Goal: Information Seeking & Learning: Learn about a topic

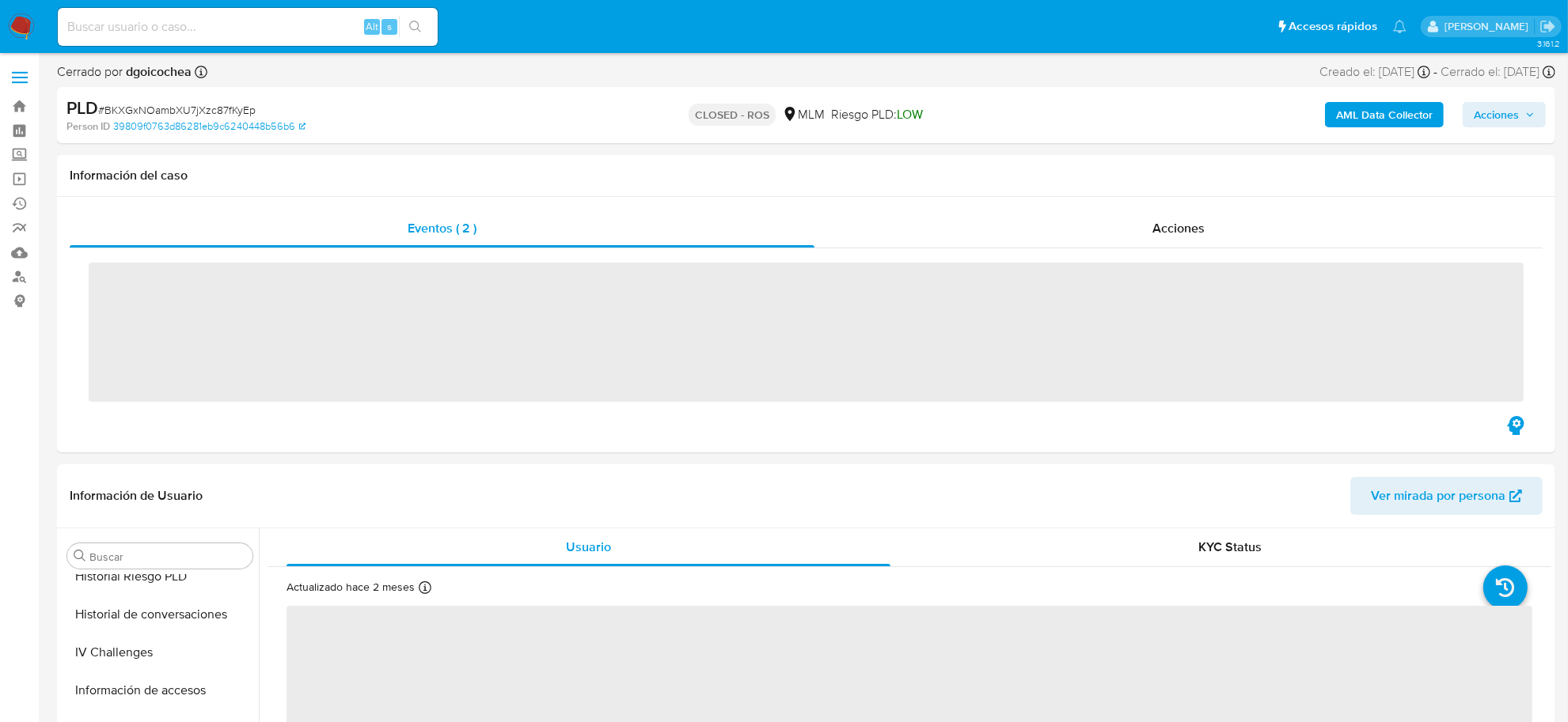
scroll to position [744, 0]
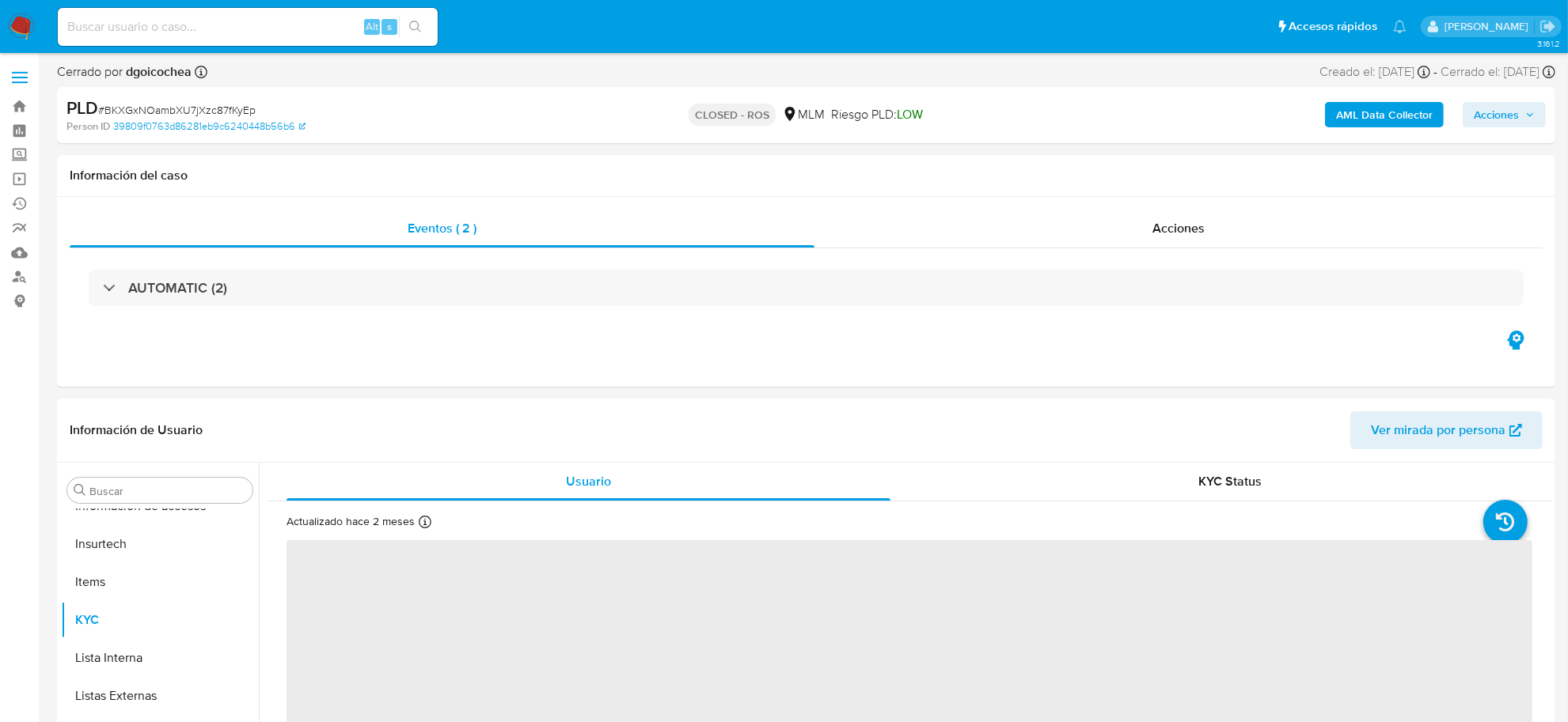
select select "10"
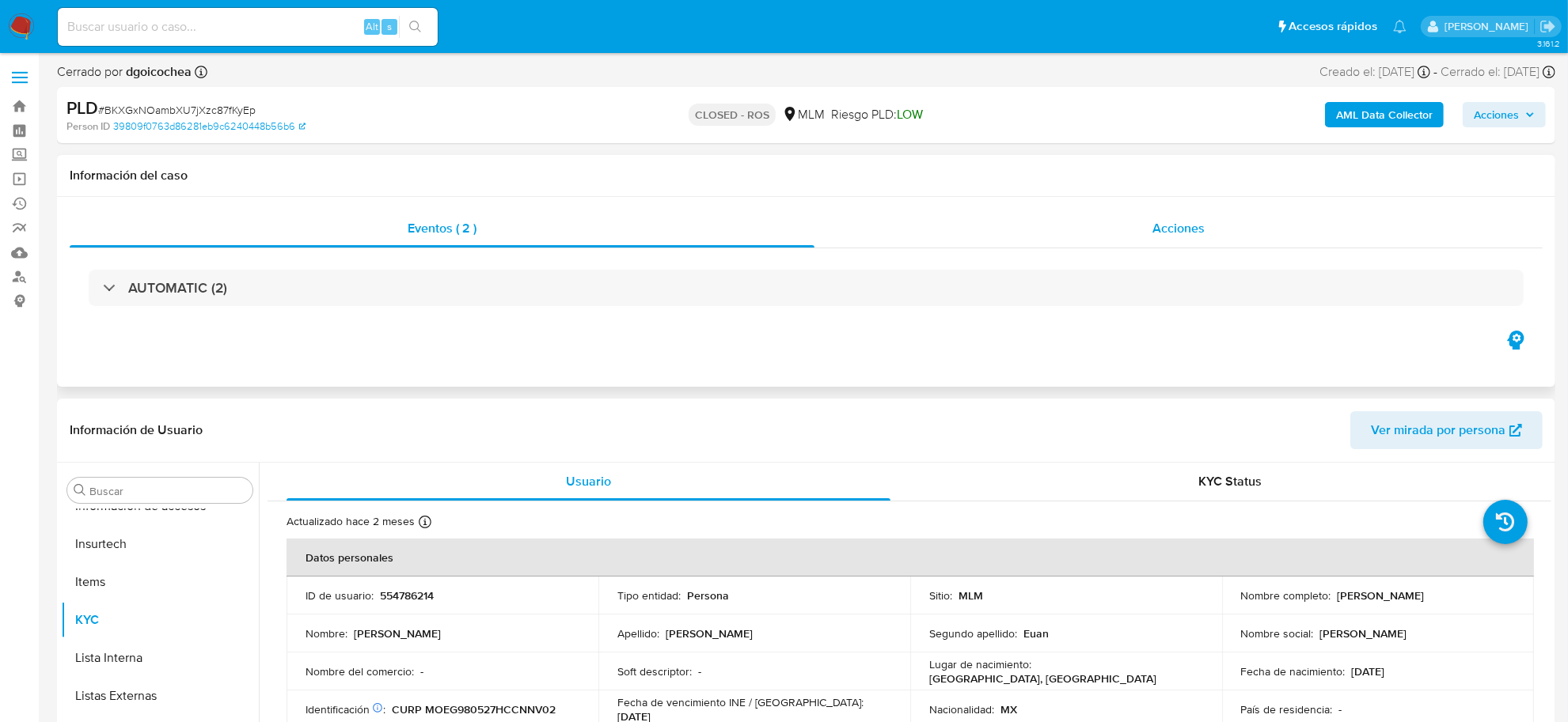
click at [1187, 224] on span "Acciones" at bounding box center [1178, 228] width 52 height 18
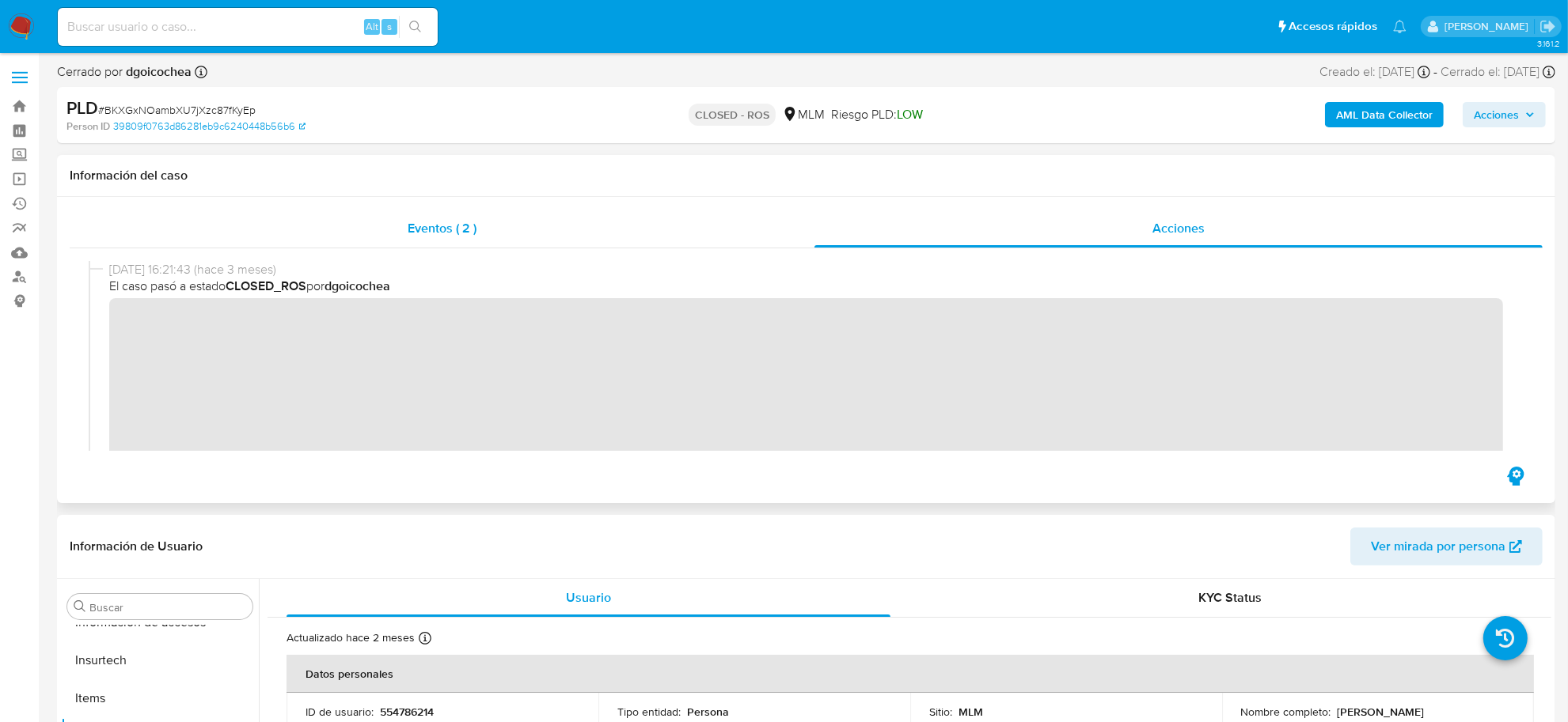
click at [464, 238] on div "Eventos ( 2 )" at bounding box center [442, 228] width 745 height 38
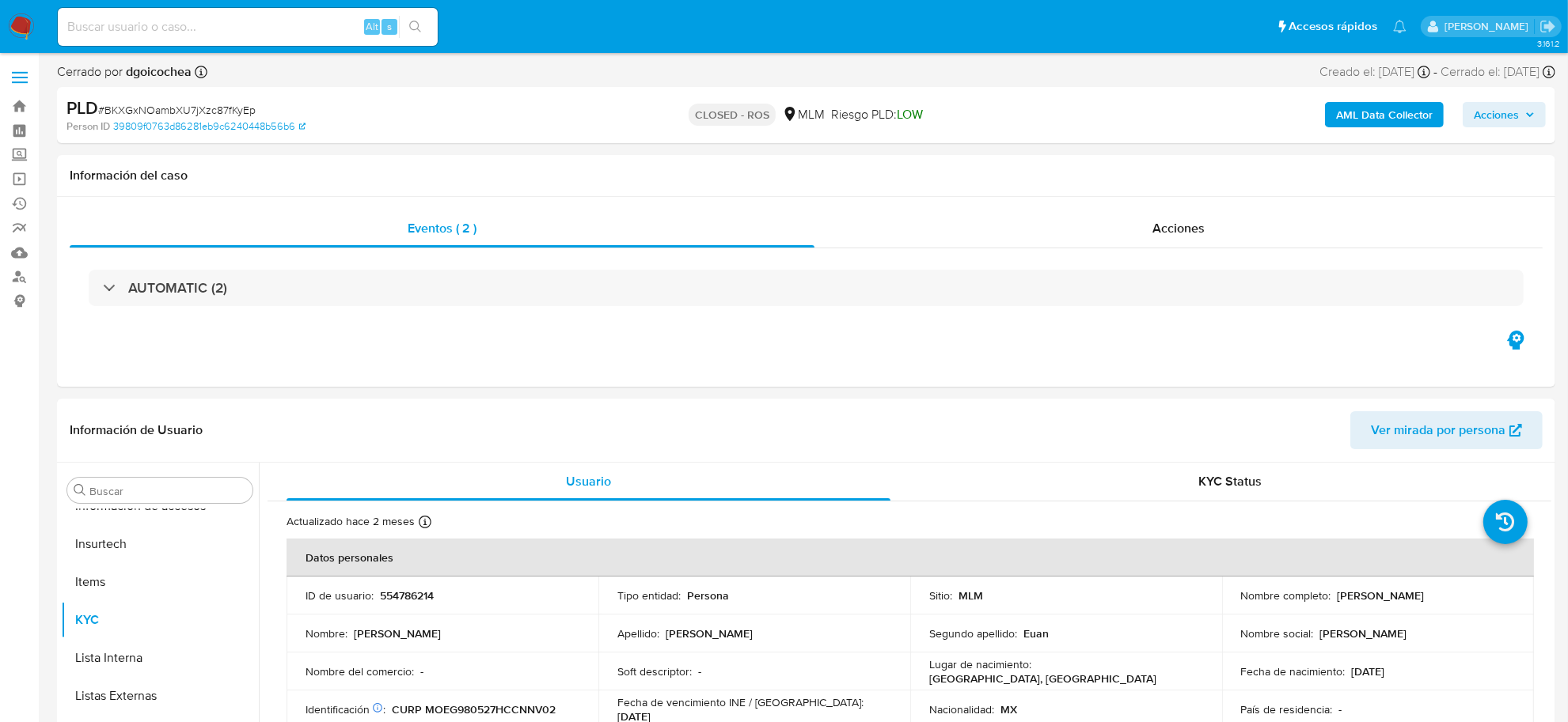
click at [241, 37] on div "Alt s" at bounding box center [248, 26] width 380 height 38
click at [1199, 225] on span "Acciones" at bounding box center [1178, 228] width 52 height 18
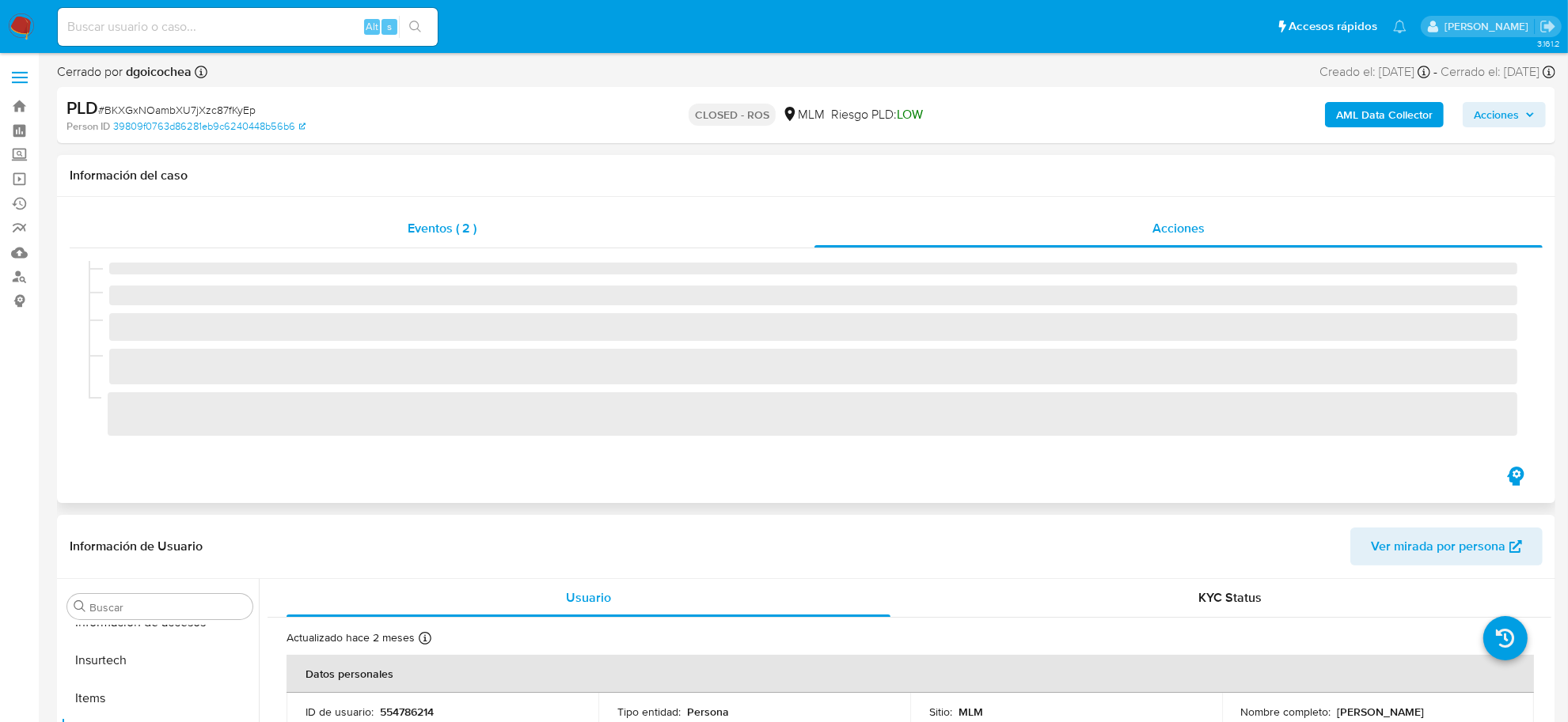
click at [435, 232] on span "Eventos ( 2 )" at bounding box center [442, 228] width 69 height 18
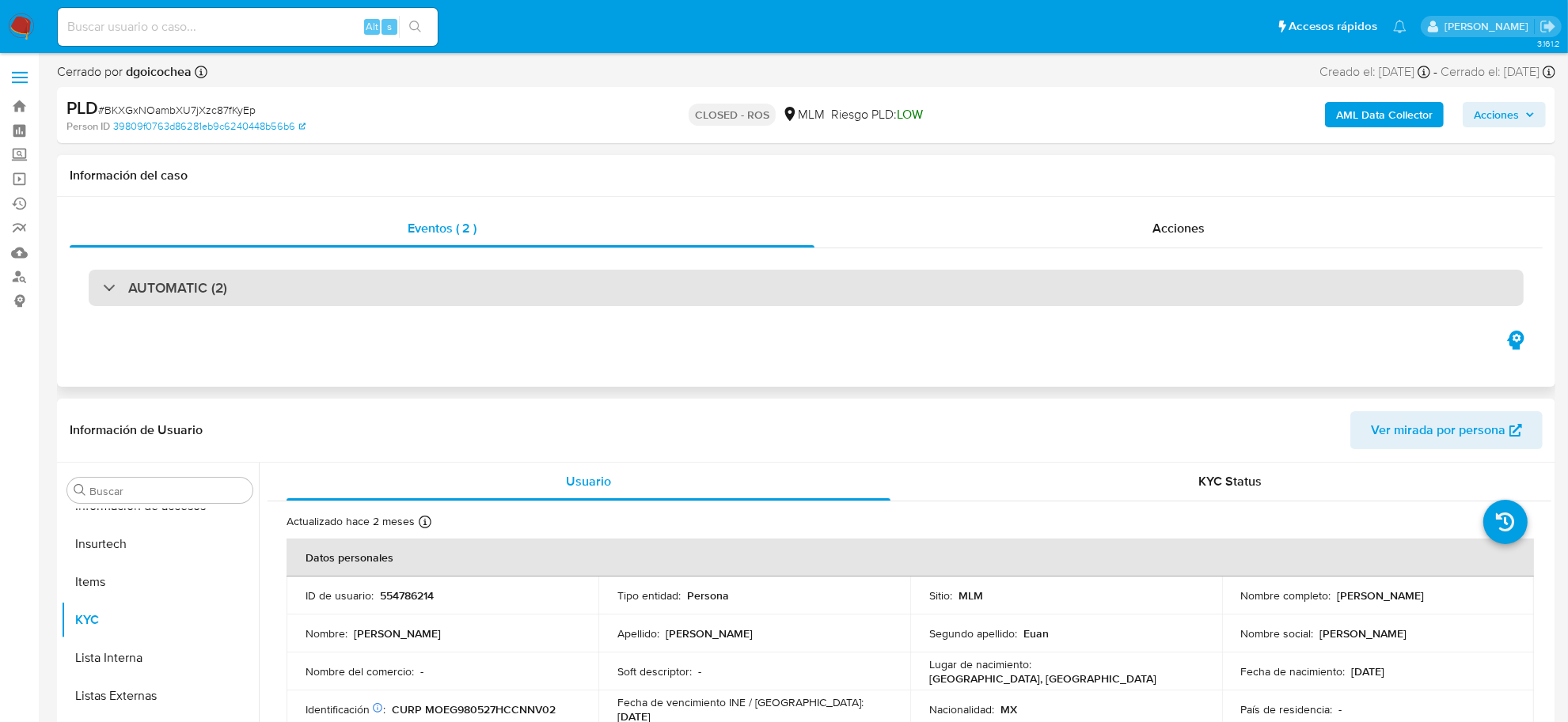
click at [470, 294] on div "AUTOMATIC (2)" at bounding box center [806, 287] width 1435 height 36
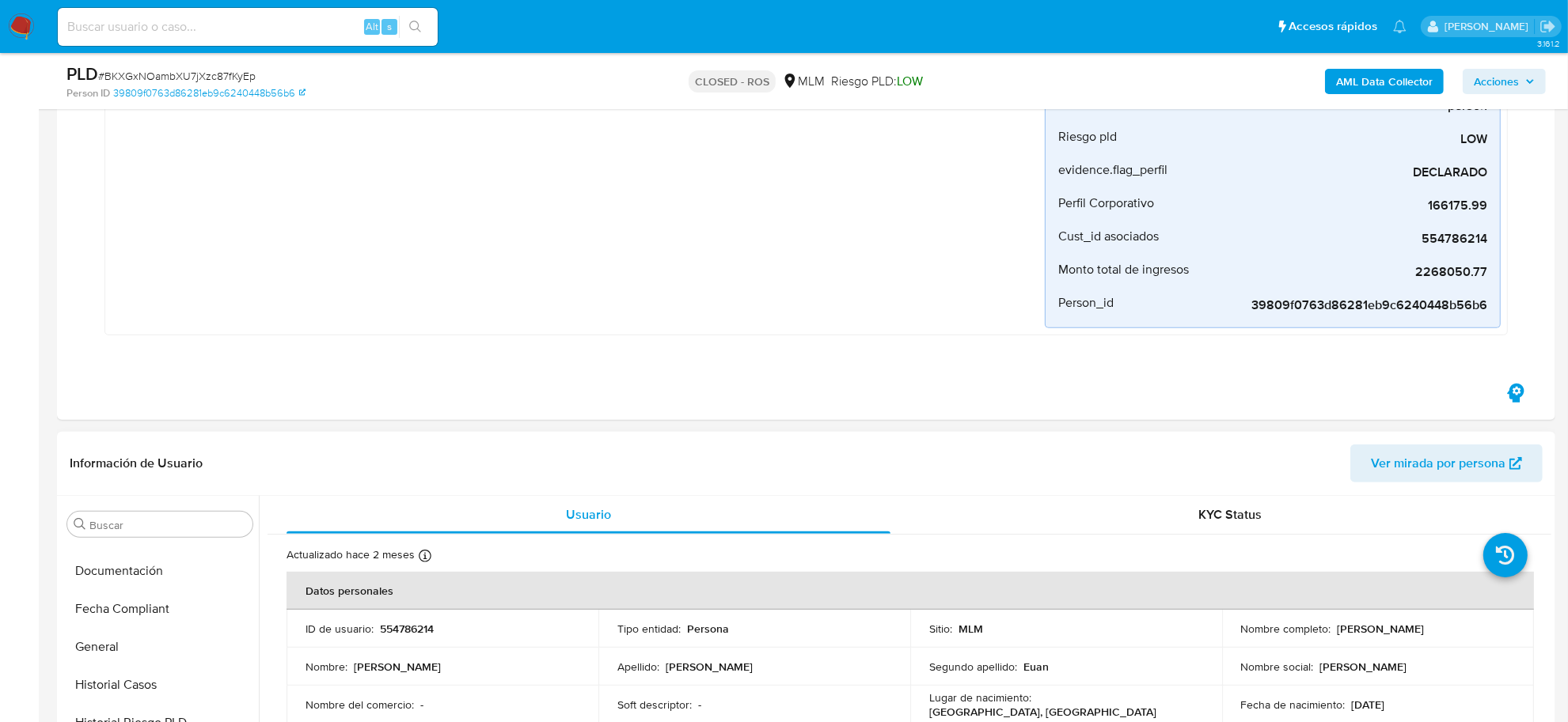
scroll to position [0, 0]
click at [156, 684] on button "Archivos adjuntos" at bounding box center [153, 676] width 185 height 38
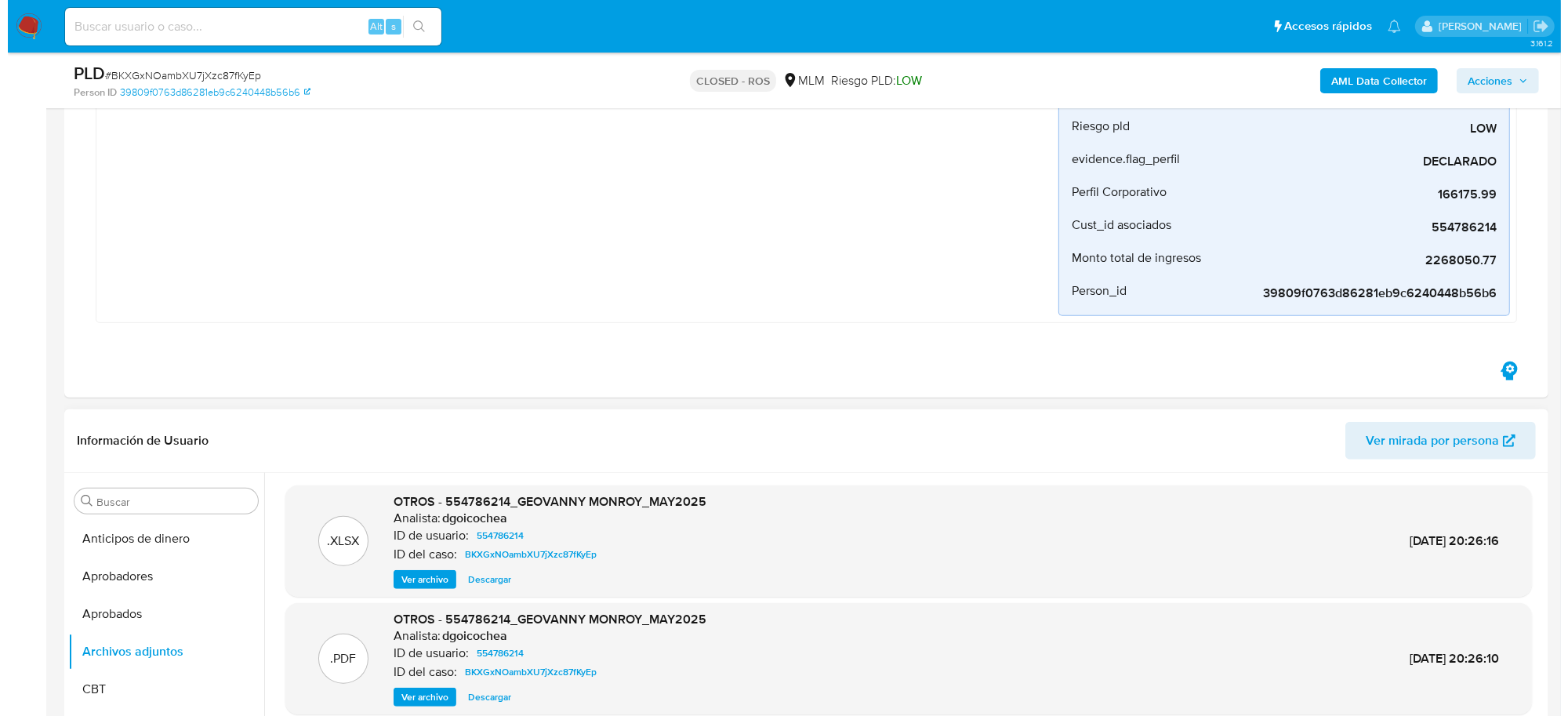
scroll to position [784, 0]
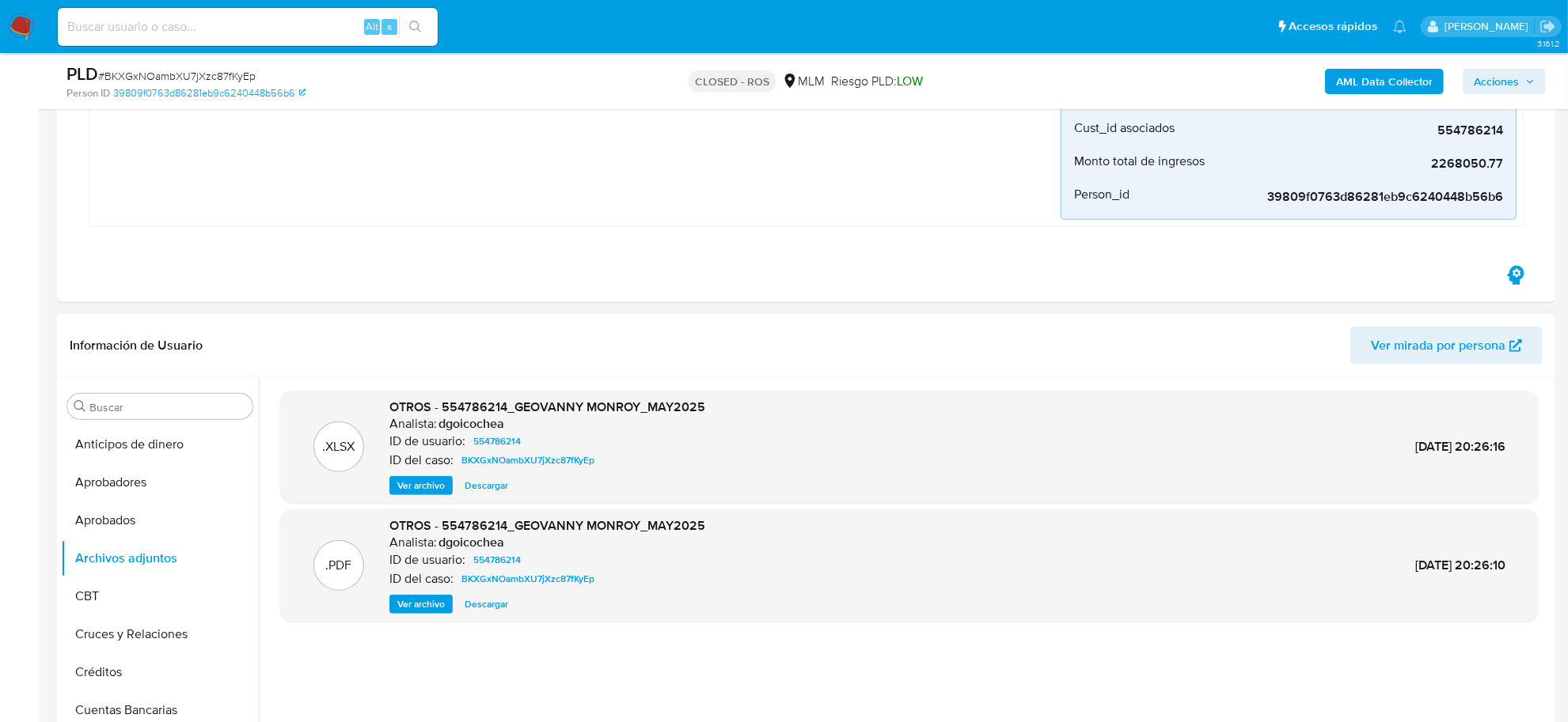
click at [487, 491] on span "Descargar" at bounding box center [486, 485] width 44 height 16
click at [436, 609] on span "Ver archivo" at bounding box center [421, 604] width 48 height 16
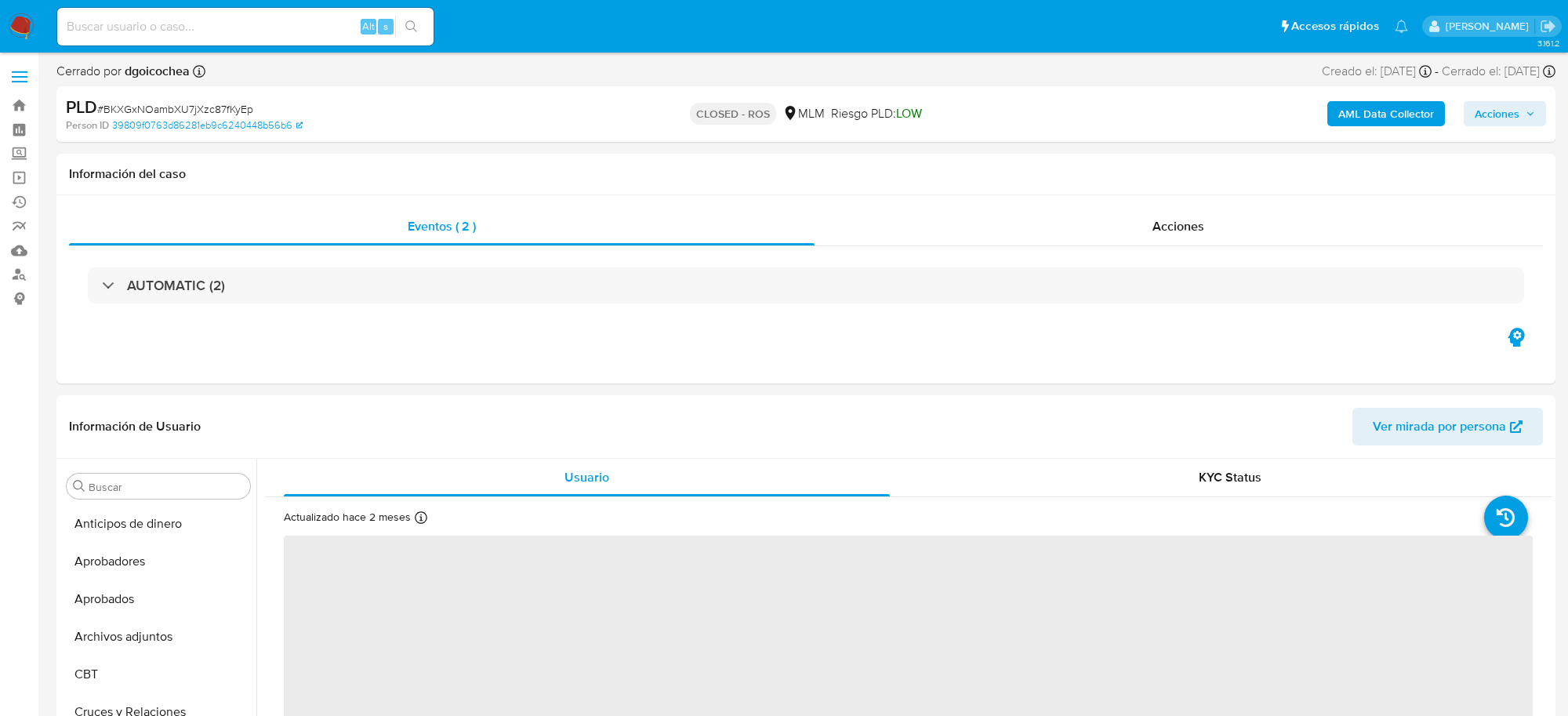
select select "10"
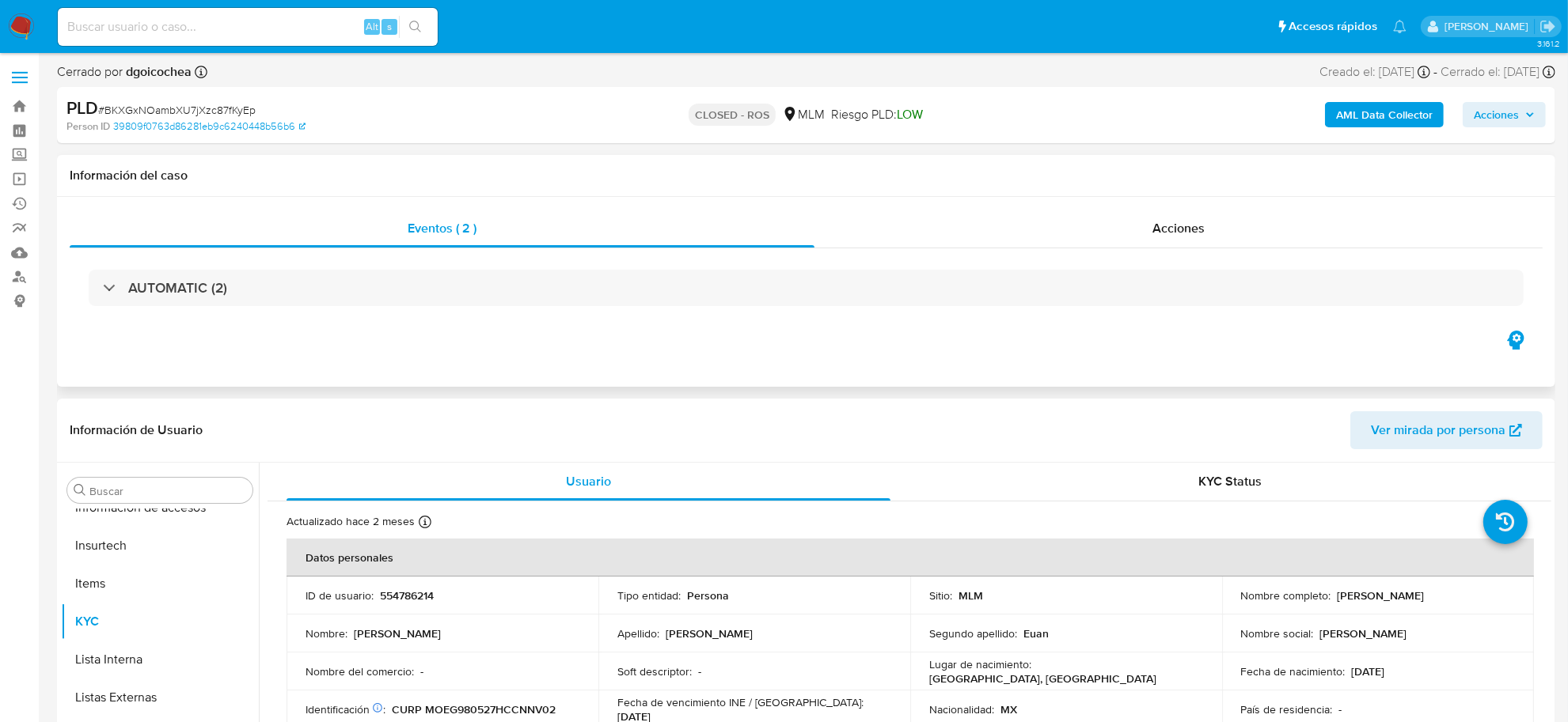
scroll to position [744, 0]
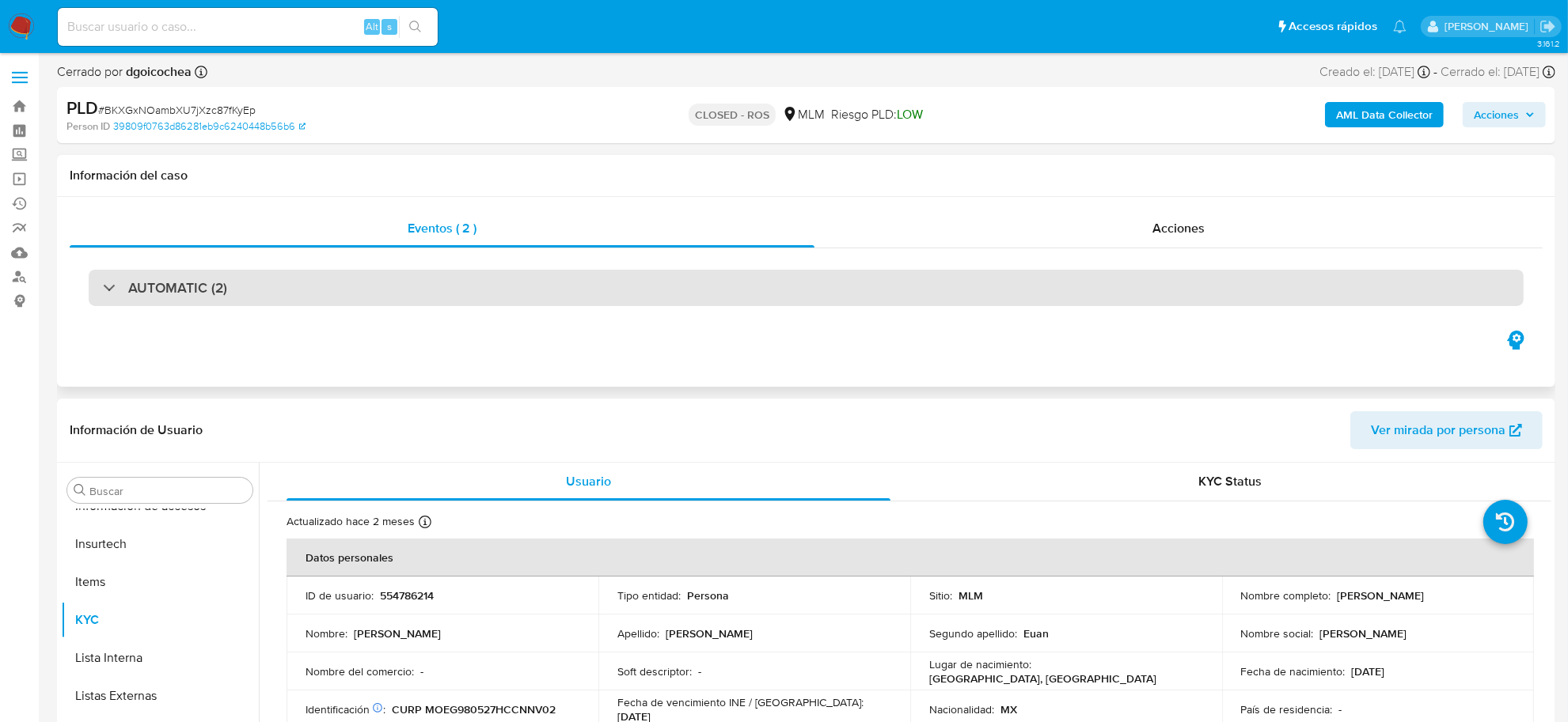
click at [229, 289] on div "AUTOMATIC (2)" at bounding box center [806, 287] width 1435 height 36
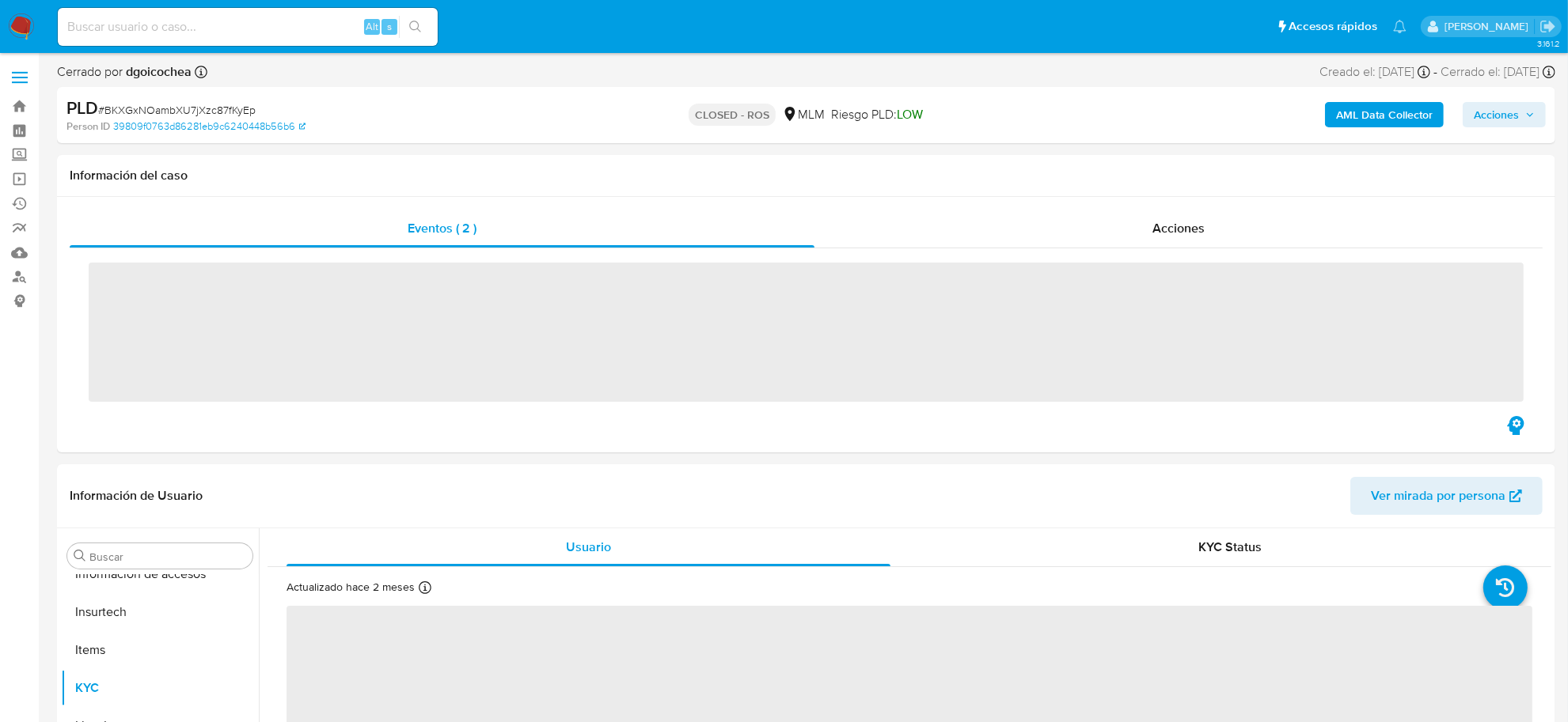
scroll to position [744, 0]
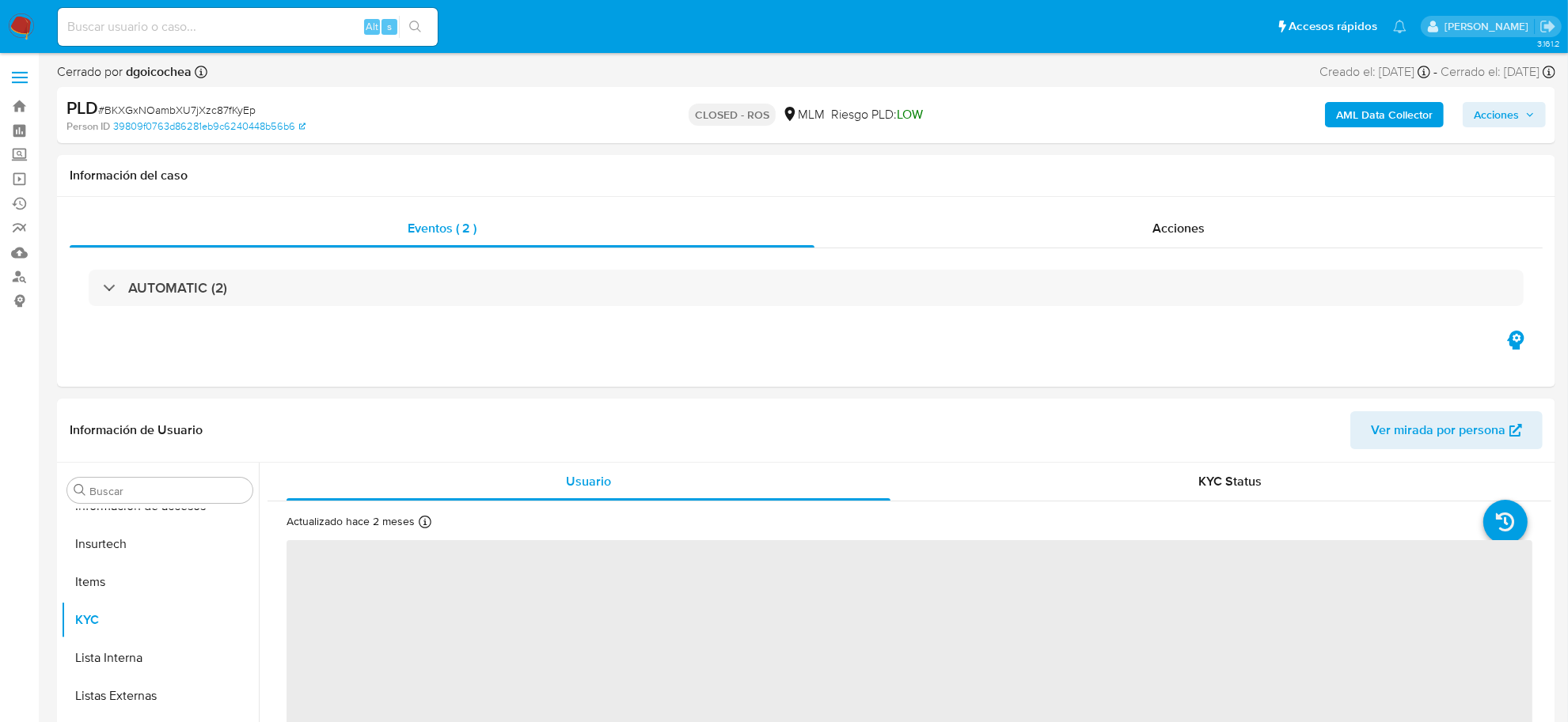
select select "10"
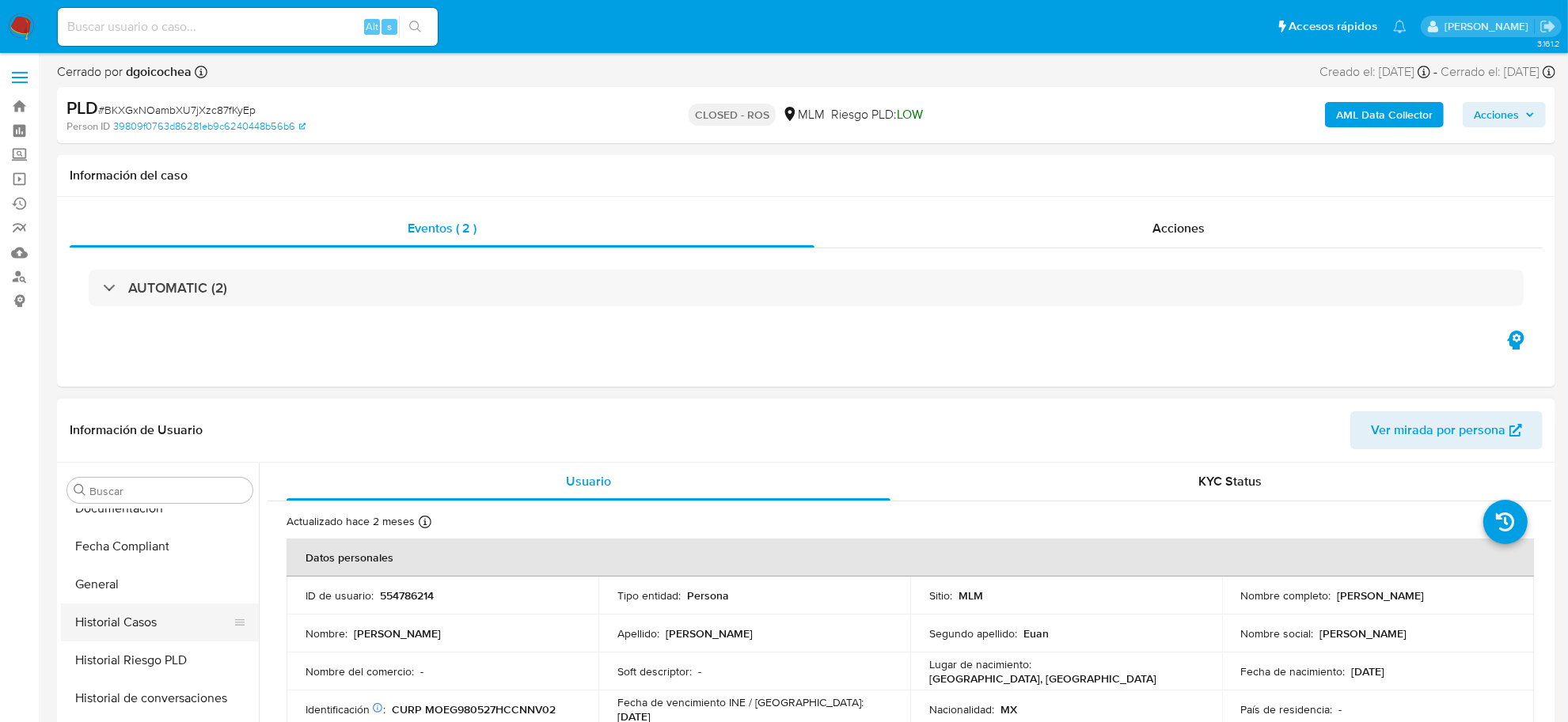
scroll to position [447, 0]
click at [145, 539] on button "Documentación" at bounding box center [153, 536] width 185 height 38
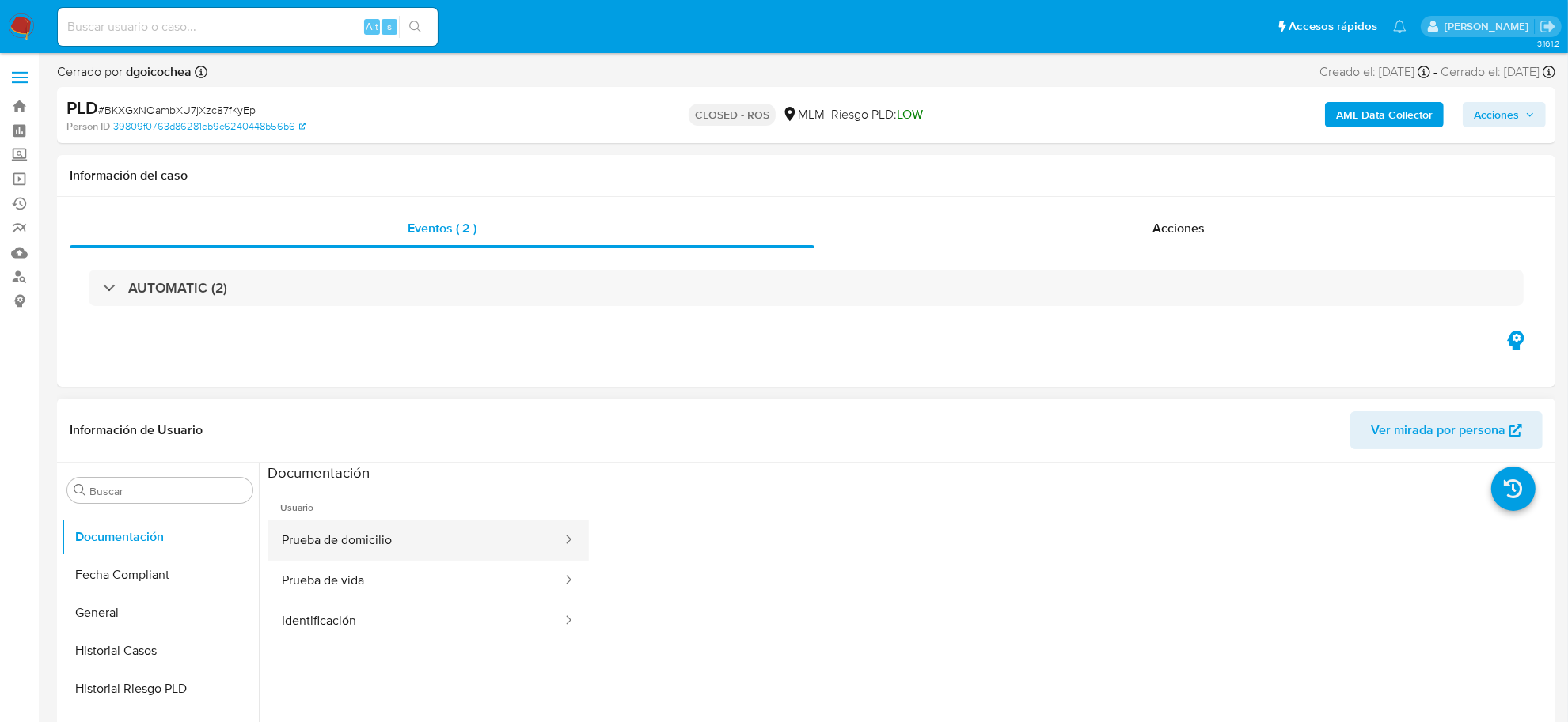
click at [345, 544] on button "Prueba de domicilio" at bounding box center [416, 540] width 296 height 40
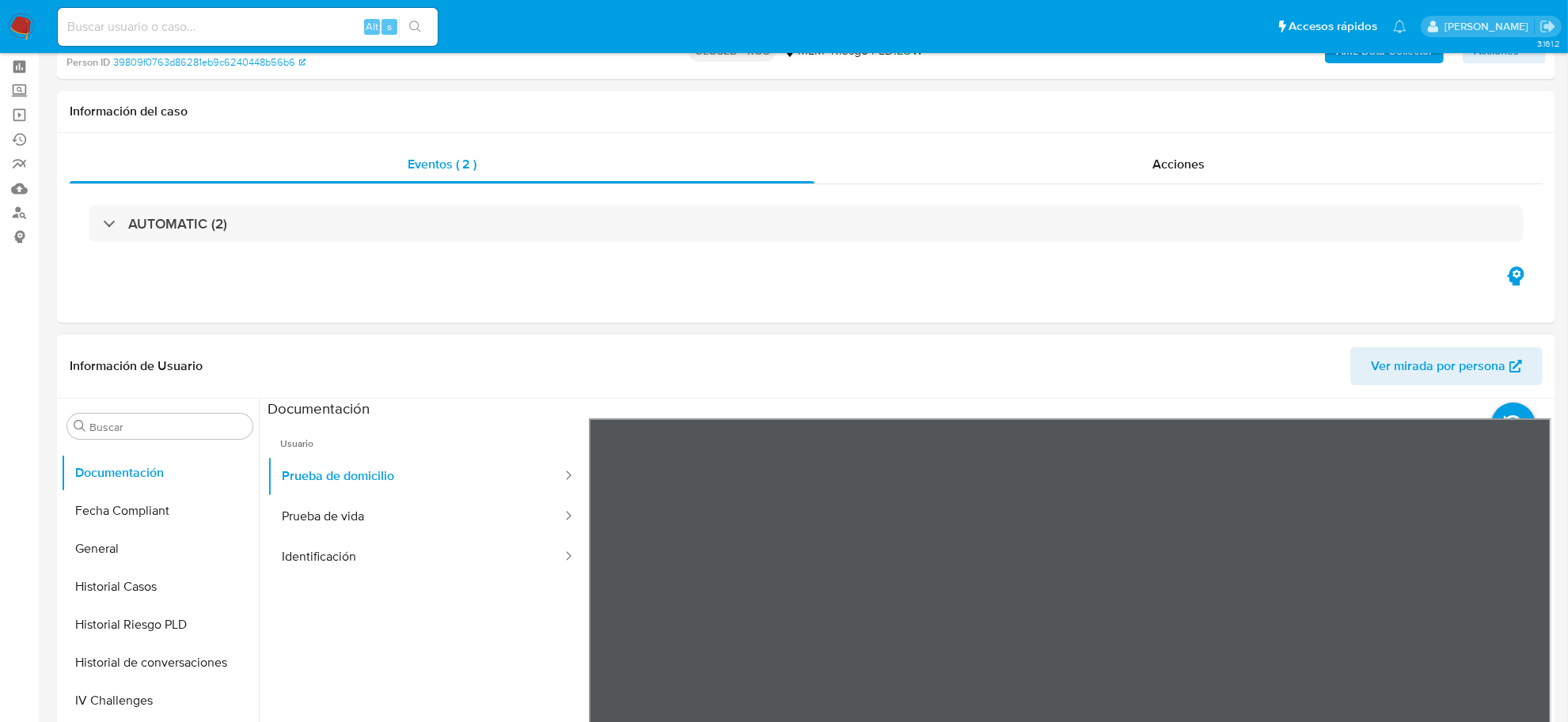
scroll to position [99, 0]
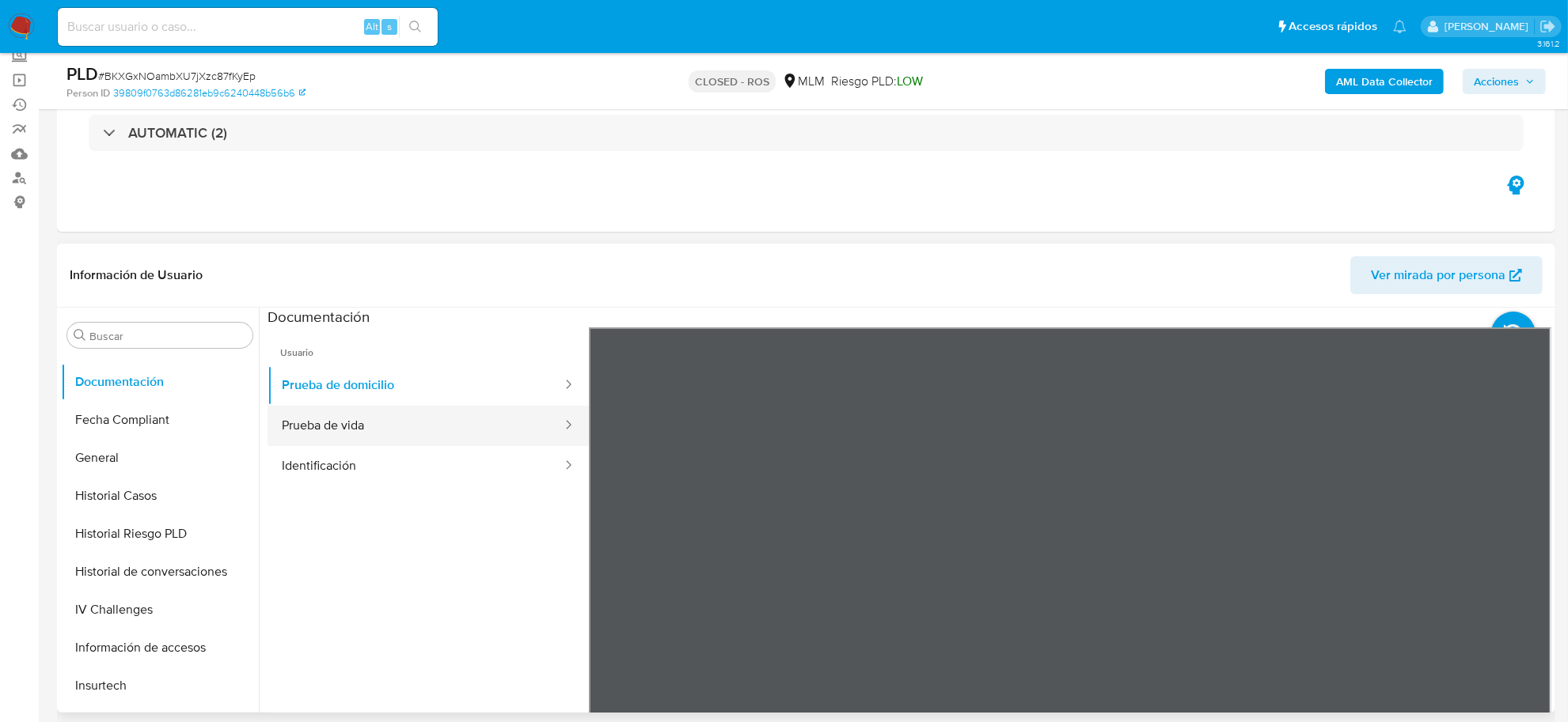
click at [339, 419] on button "Prueba de vida" at bounding box center [416, 426] width 296 height 40
click at [383, 463] on button "Identificación" at bounding box center [416, 466] width 296 height 40
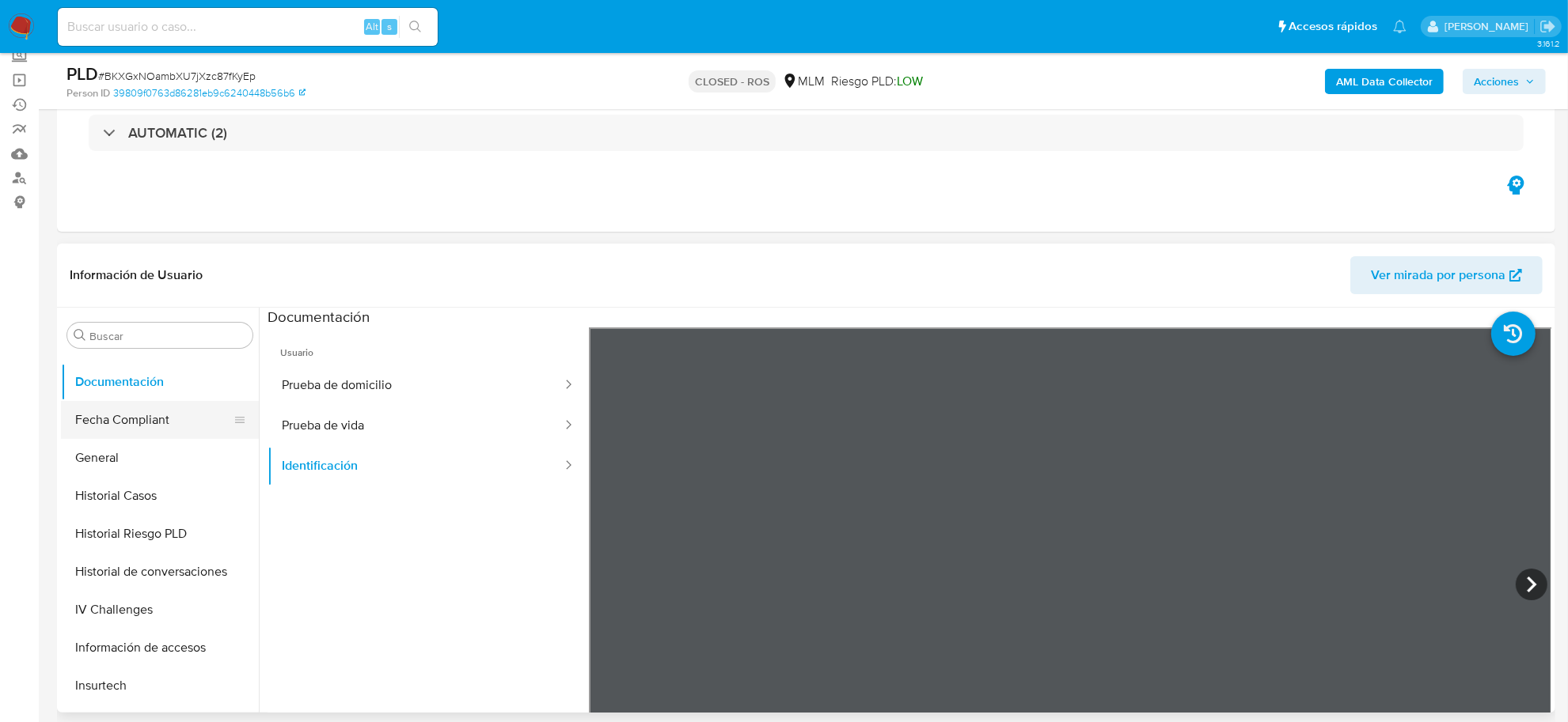
click at [95, 404] on button "Fecha Compliant" at bounding box center [153, 419] width 185 height 38
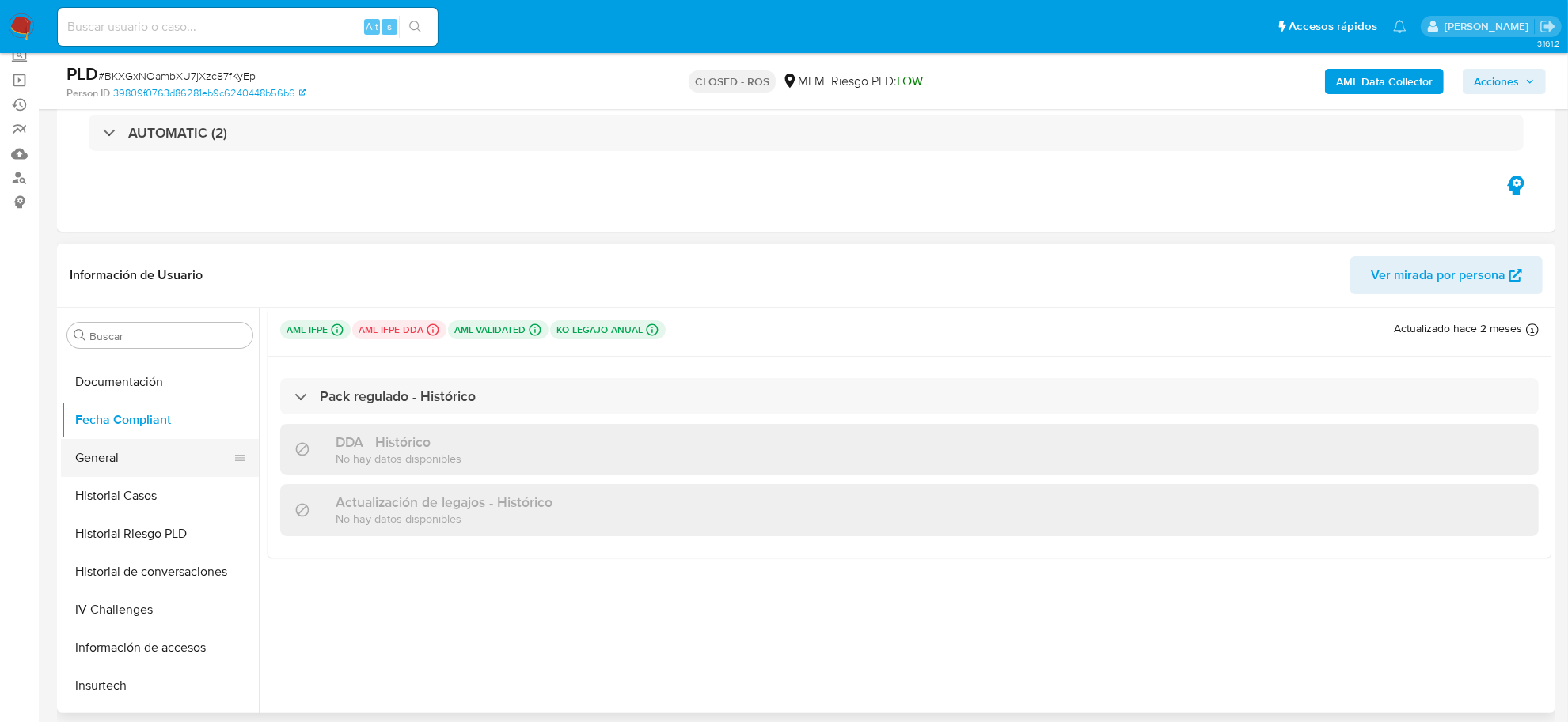
click at [131, 464] on button "General" at bounding box center [153, 458] width 185 height 38
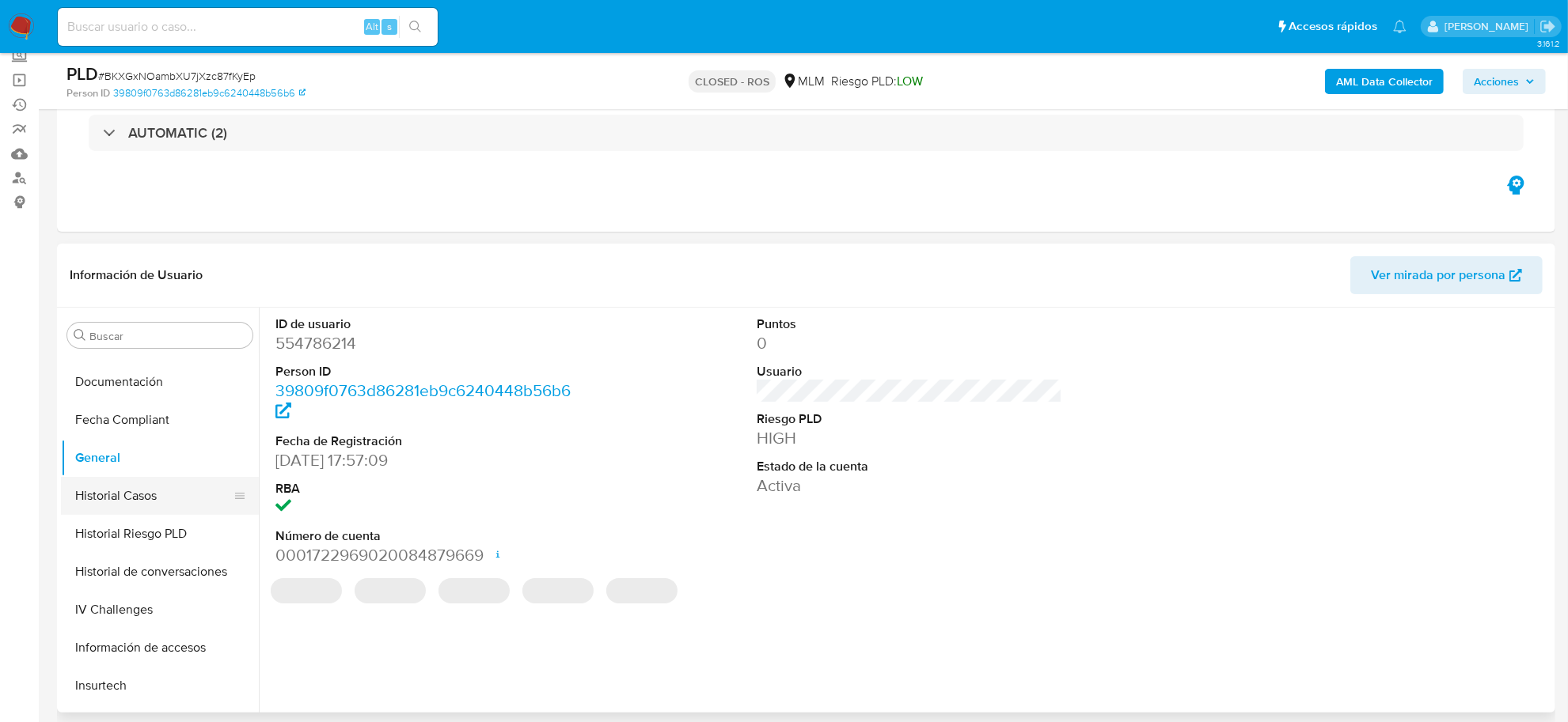
click at [111, 500] on button "Historial Casos" at bounding box center [153, 495] width 185 height 38
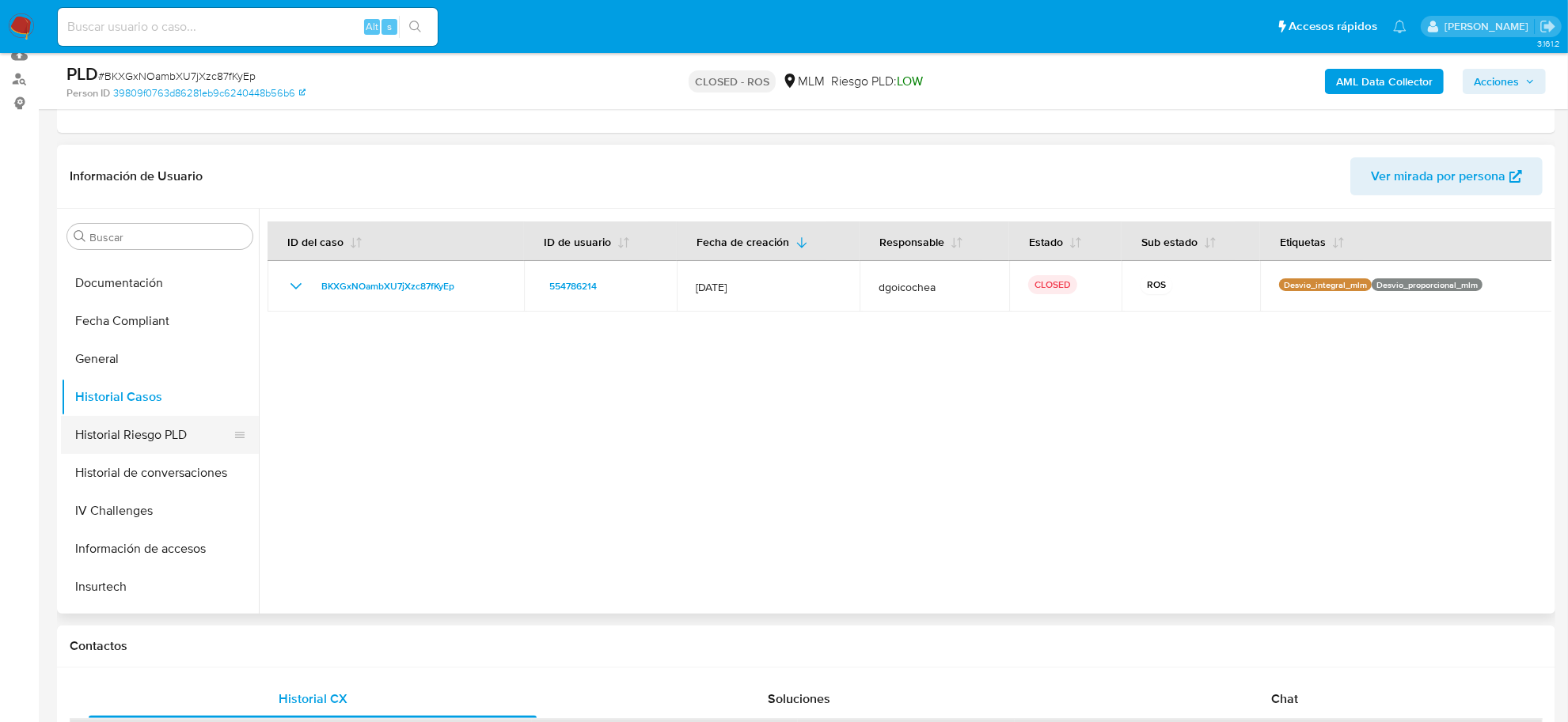
scroll to position [0, 0]
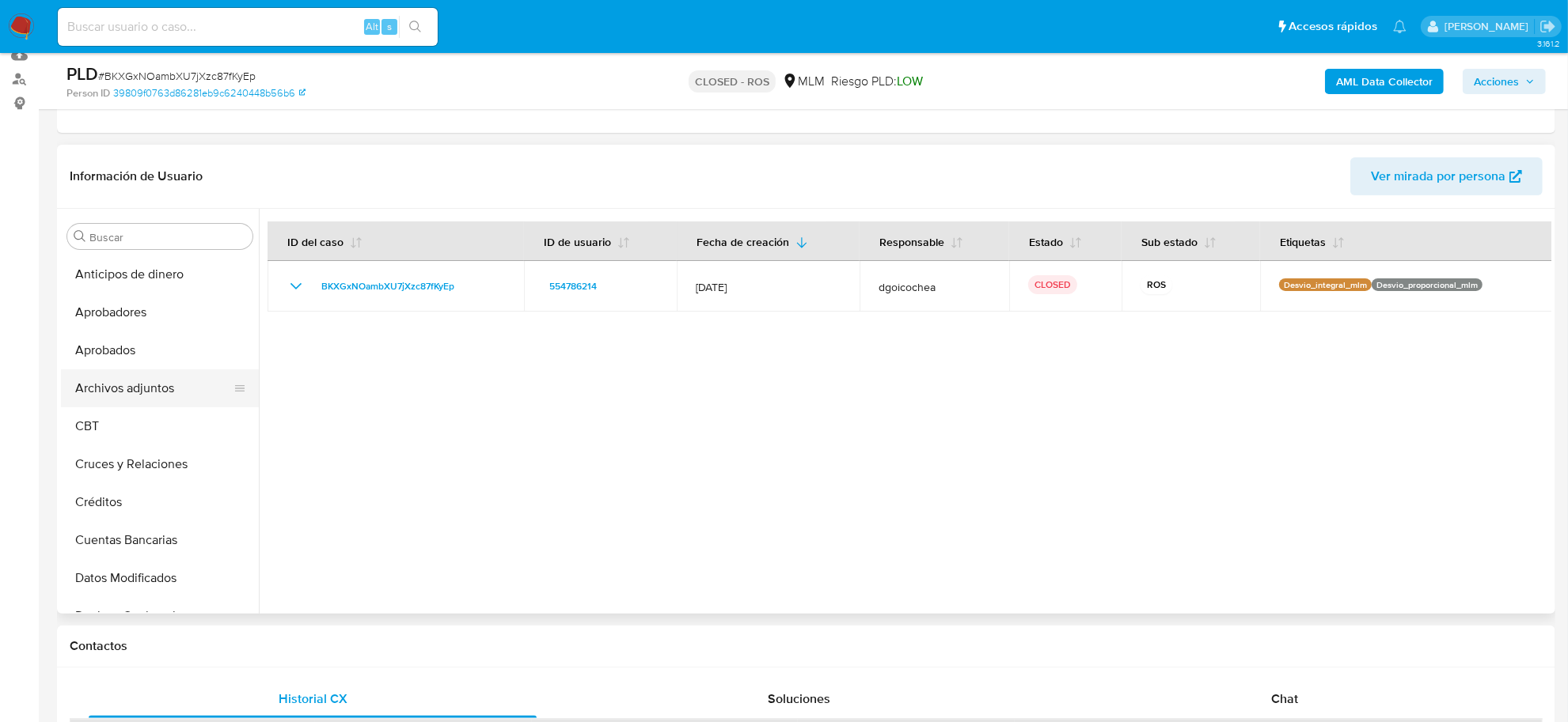
click at [136, 373] on button "Archivos adjuntos" at bounding box center [153, 387] width 185 height 38
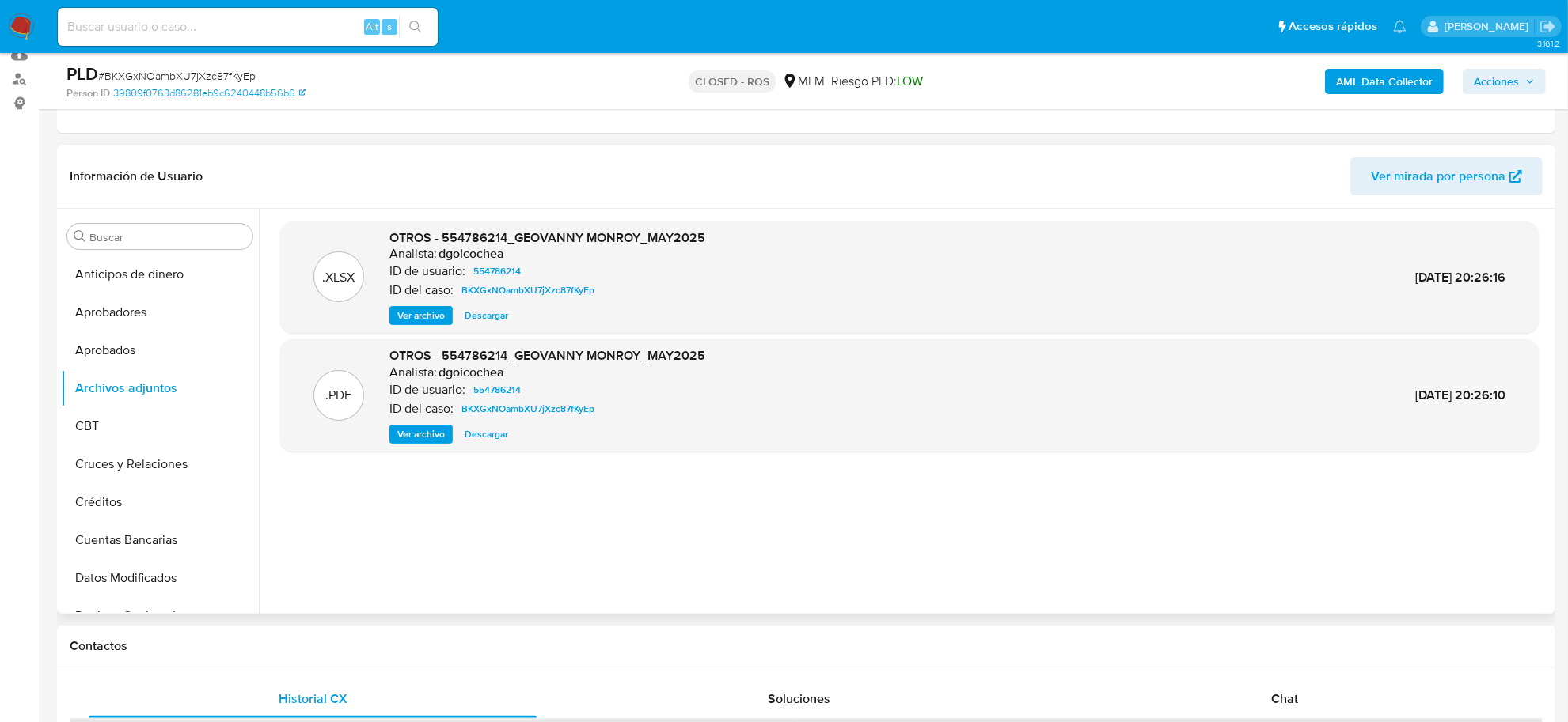
click at [422, 437] on span "Ver archivo" at bounding box center [421, 434] width 48 height 16
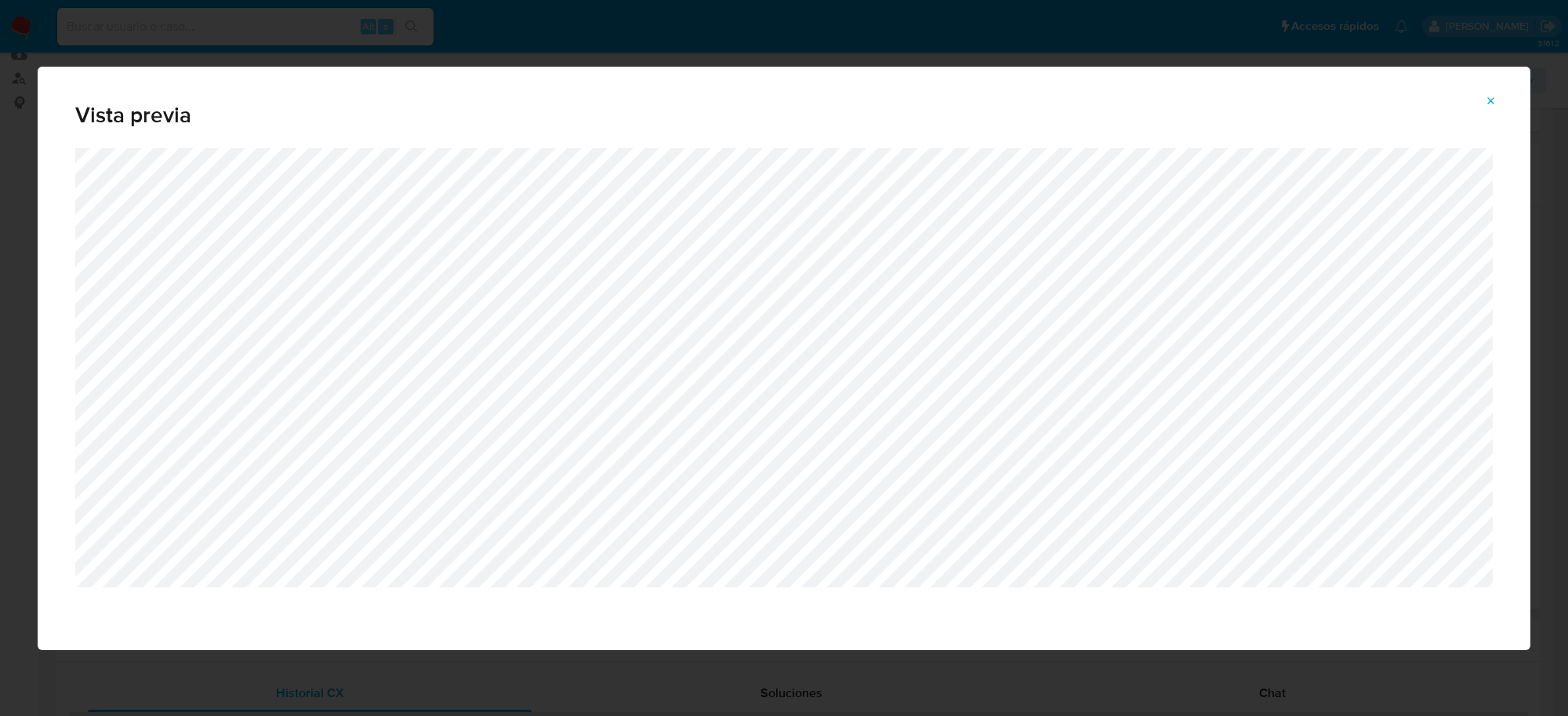
click at [1488, 100] on icon "Attachment preview" at bounding box center [1490, 100] width 12 height 12
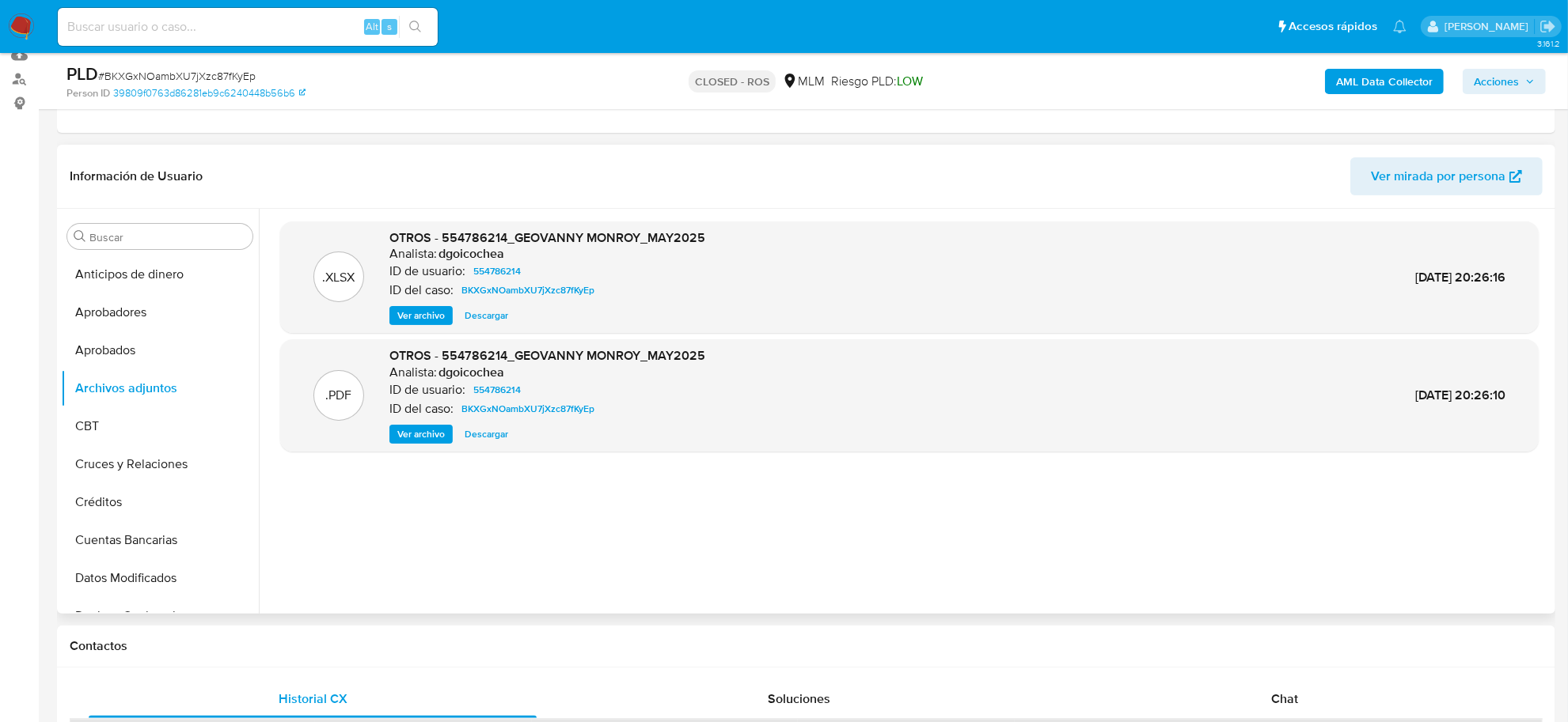
click at [275, 26] on input at bounding box center [248, 27] width 380 height 21
paste input "KWqxYwwz3vD3FT4RolrfNBGR"
type input "KWqxYwwz3vD3FT4RolrfNBGR"
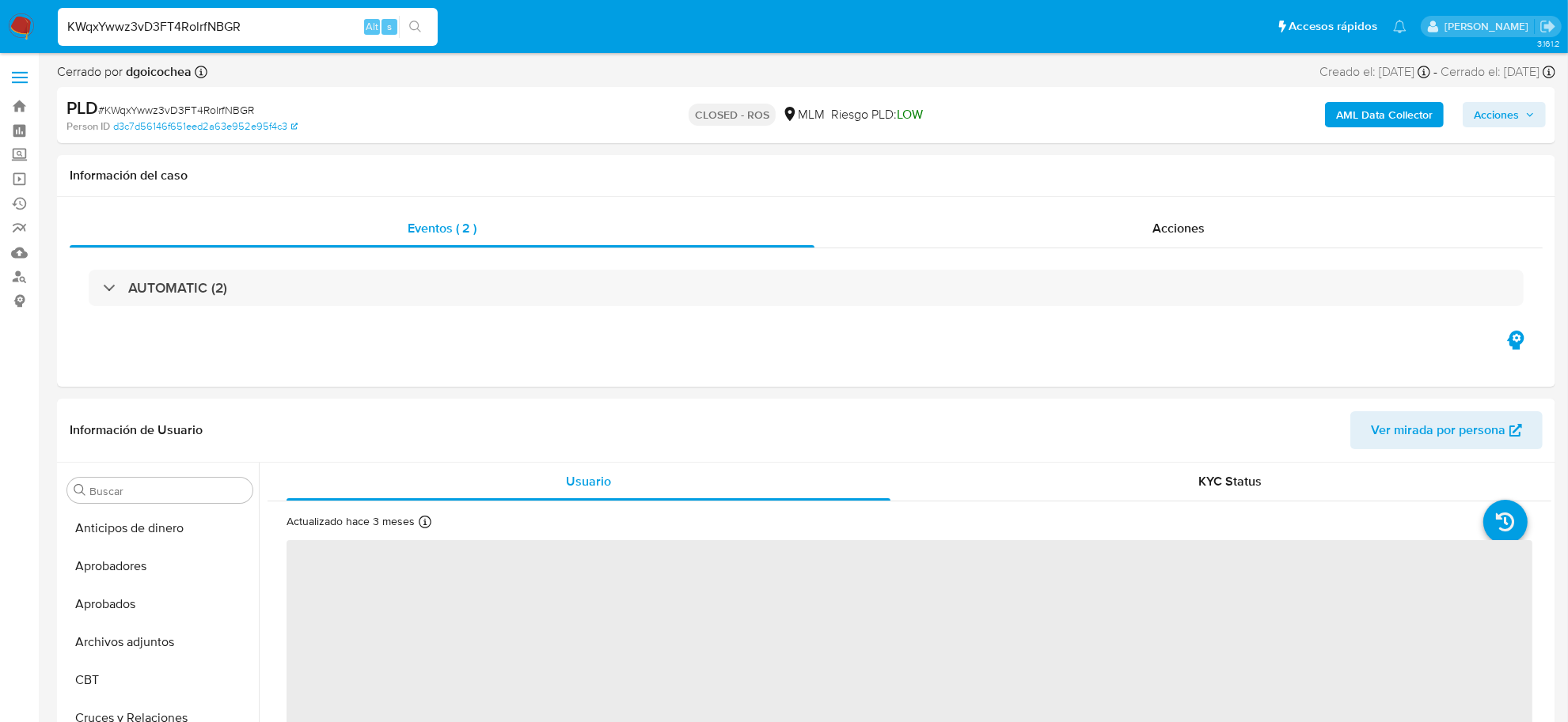
select select "10"
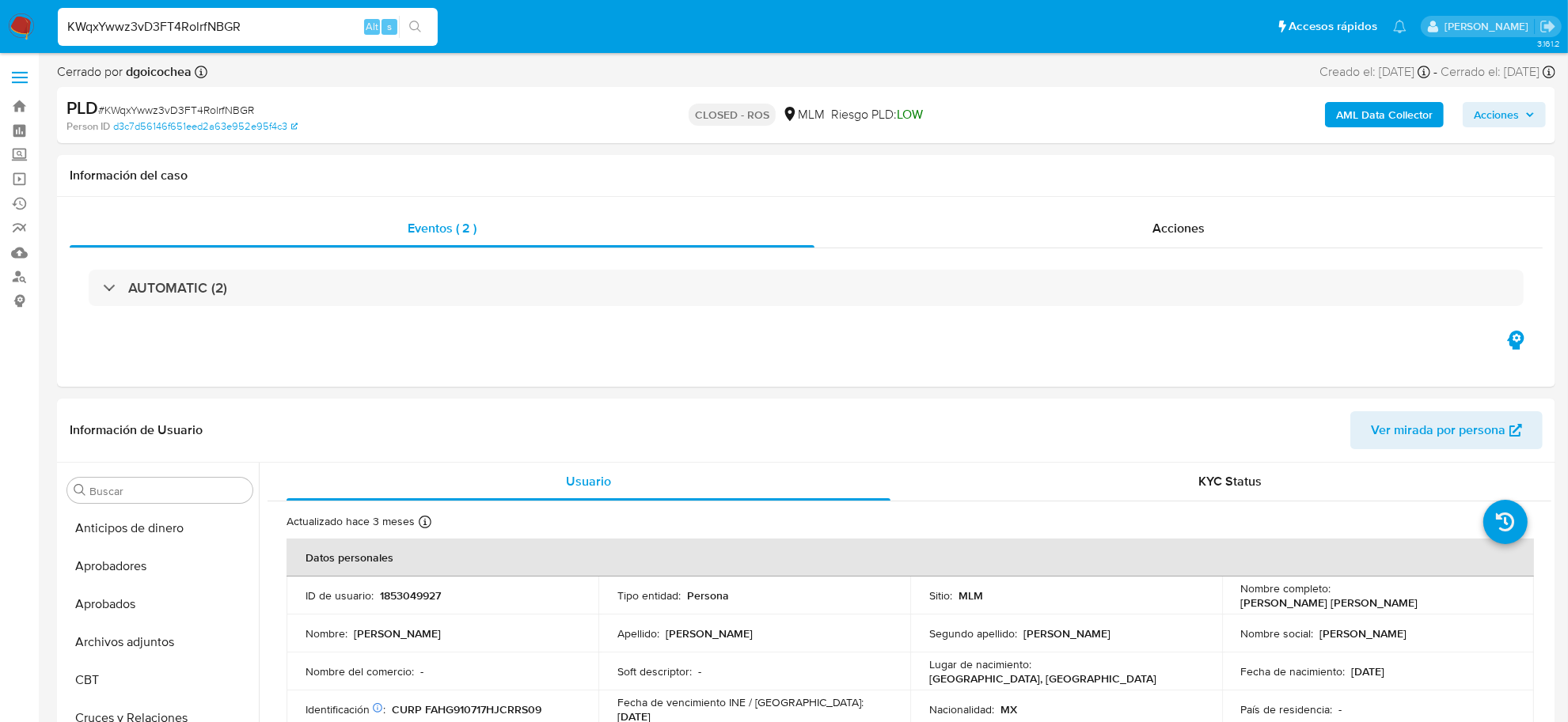
scroll to position [744, 0]
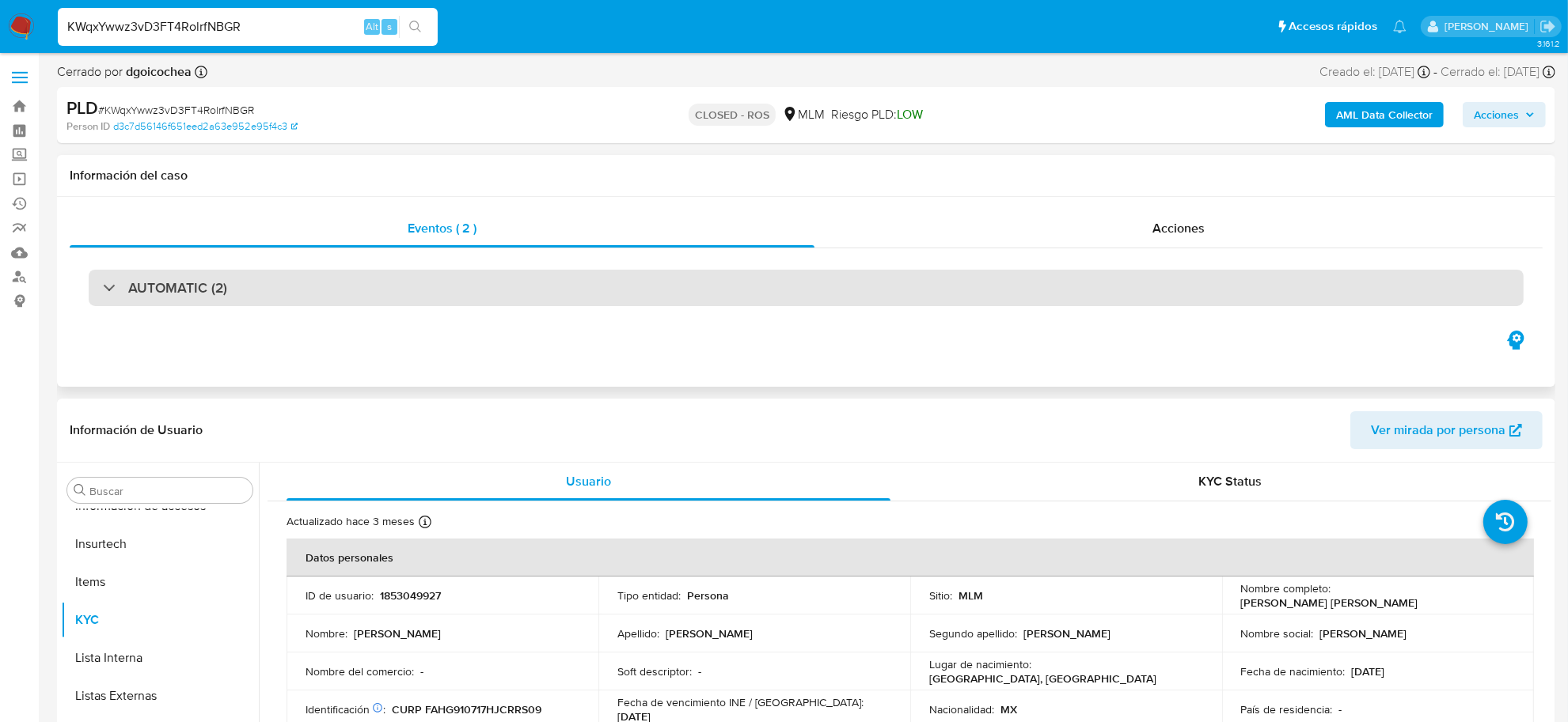
click at [369, 274] on div "AUTOMATIC (2)" at bounding box center [806, 287] width 1435 height 36
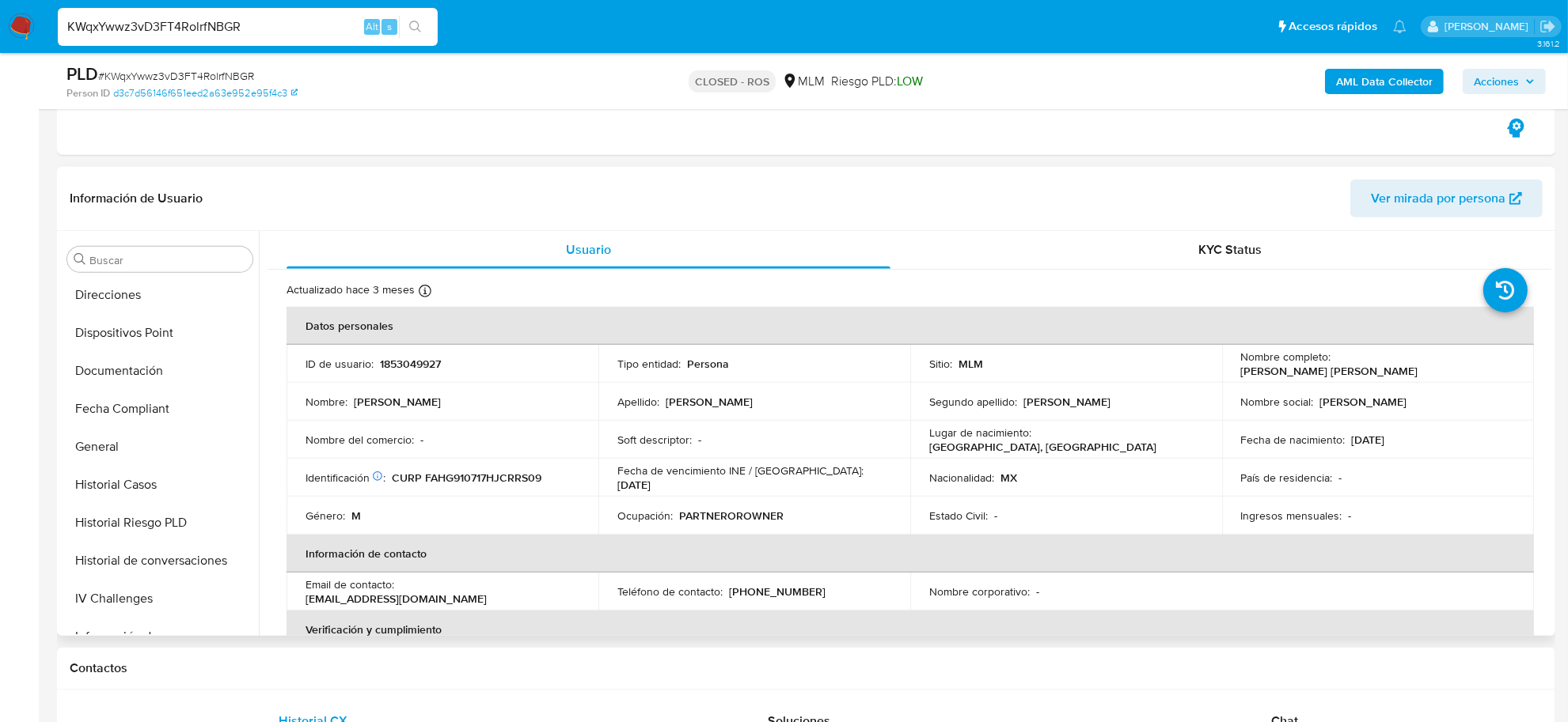
scroll to position [348, 0]
click at [113, 407] on button "Documentación" at bounding box center [153, 404] width 185 height 38
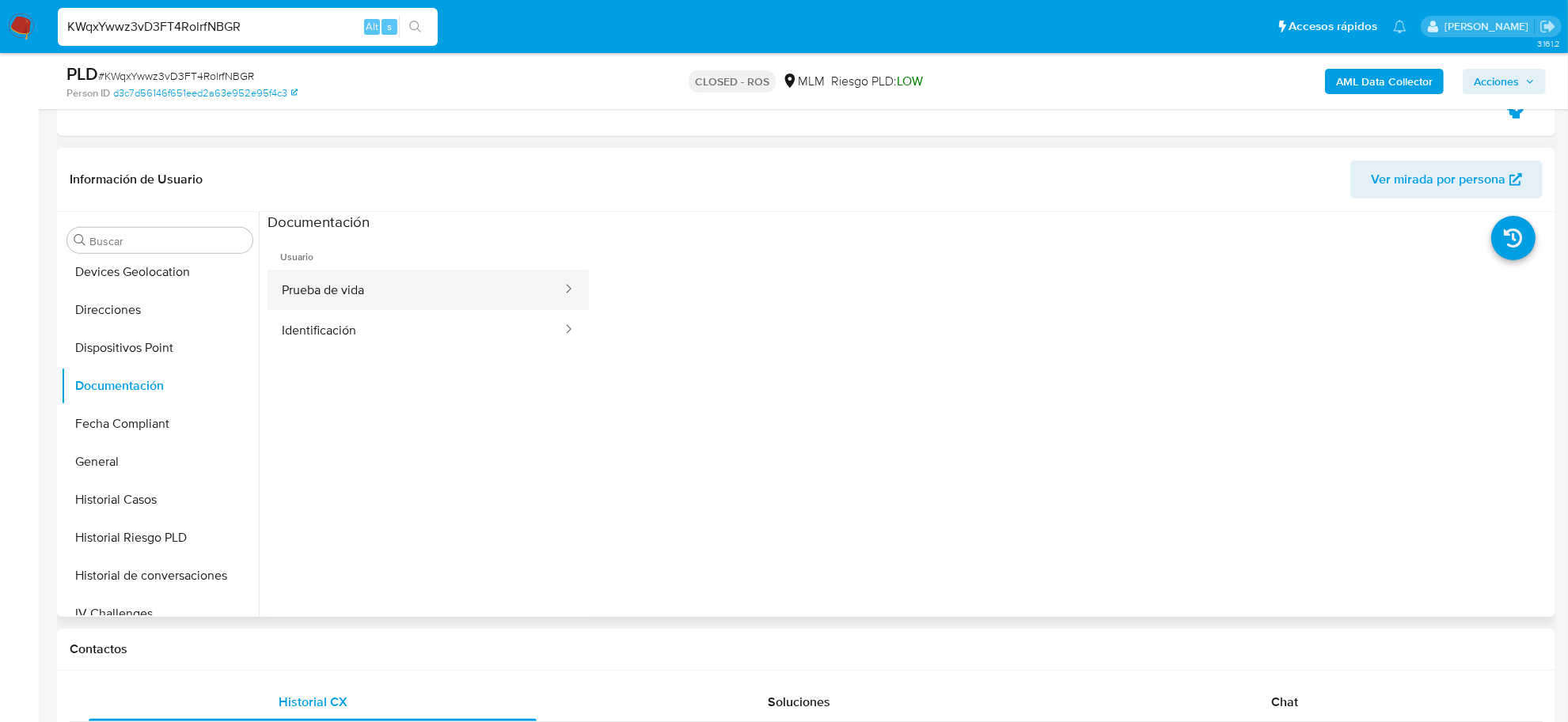
click at [440, 283] on button "Prueba de vida" at bounding box center [416, 289] width 296 height 40
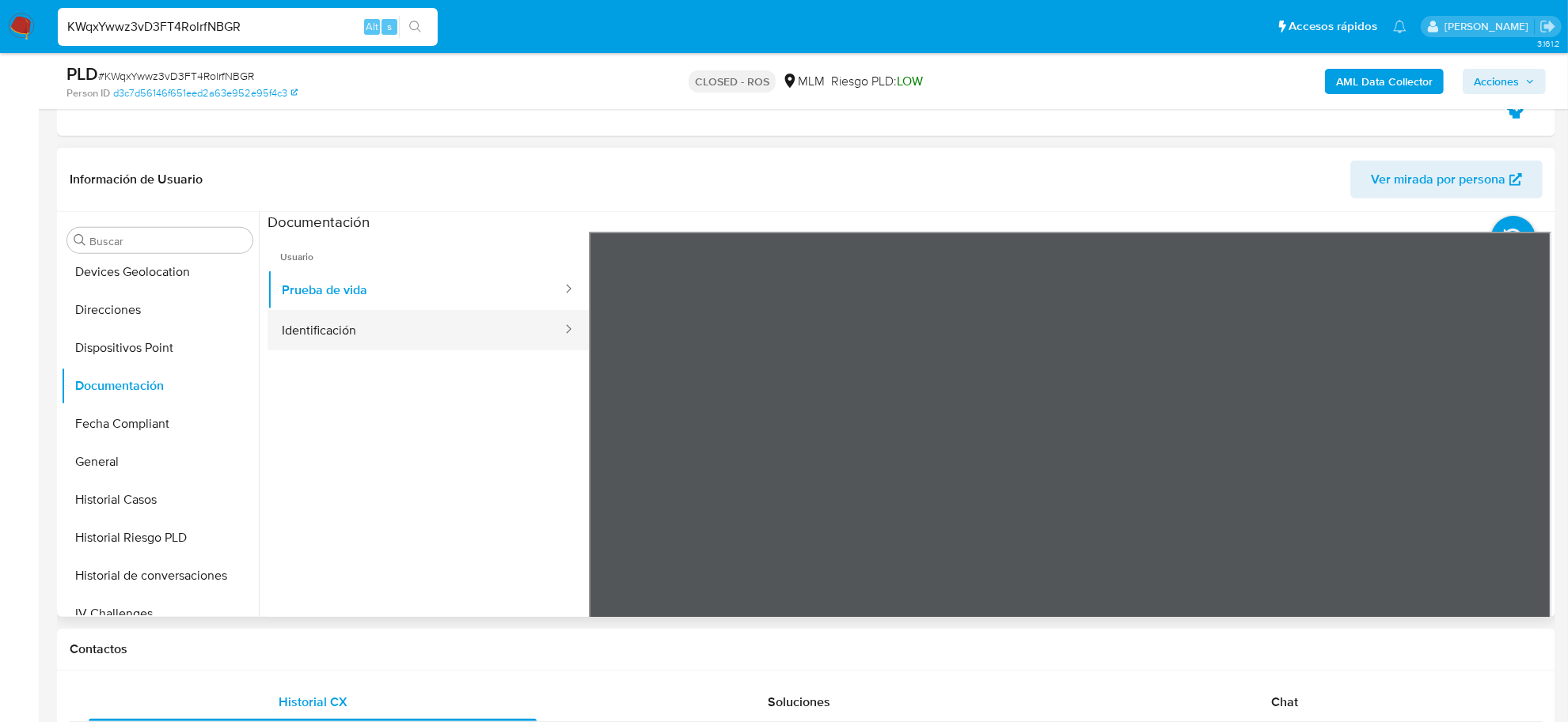
click at [350, 333] on button "Identificación" at bounding box center [416, 330] width 296 height 40
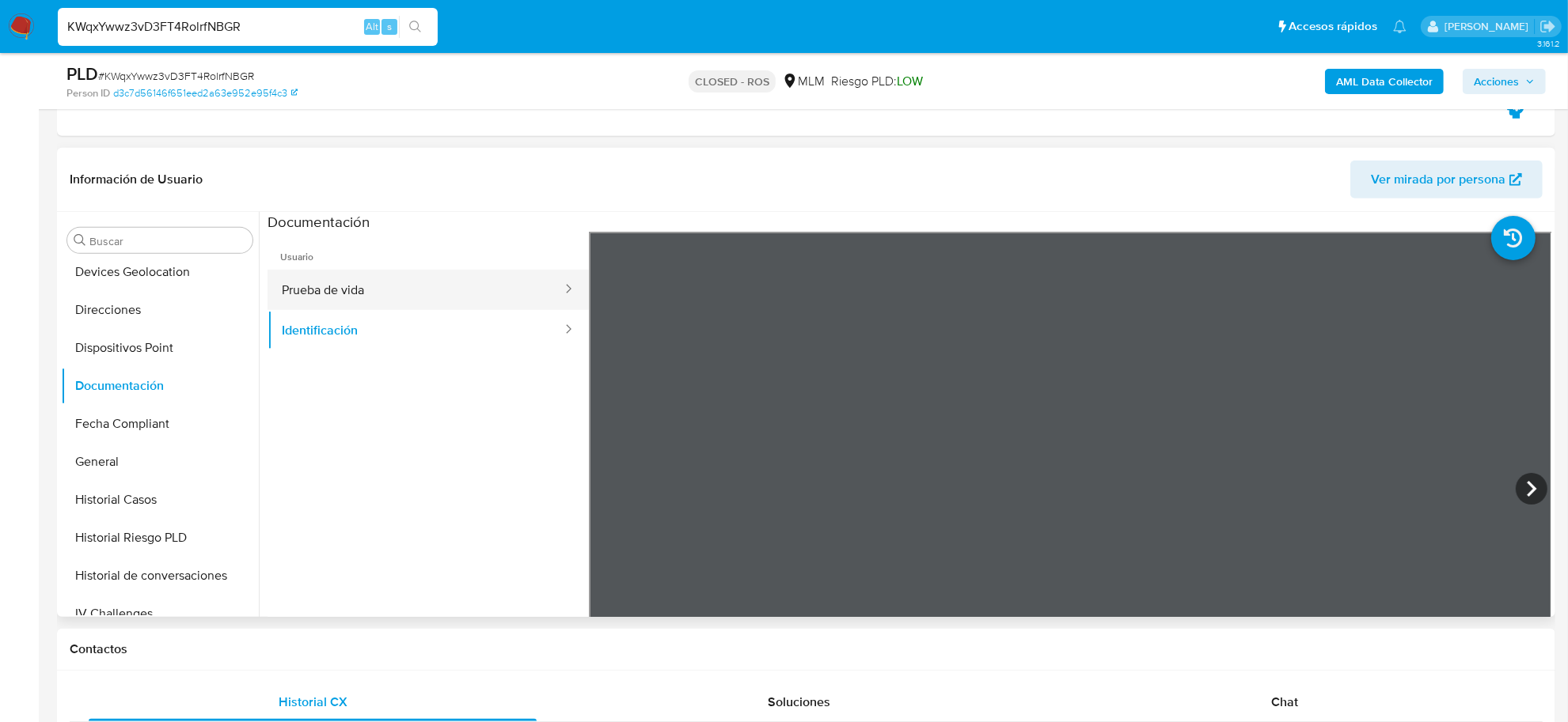
click at [362, 302] on button "Prueba de vida" at bounding box center [416, 289] width 296 height 40
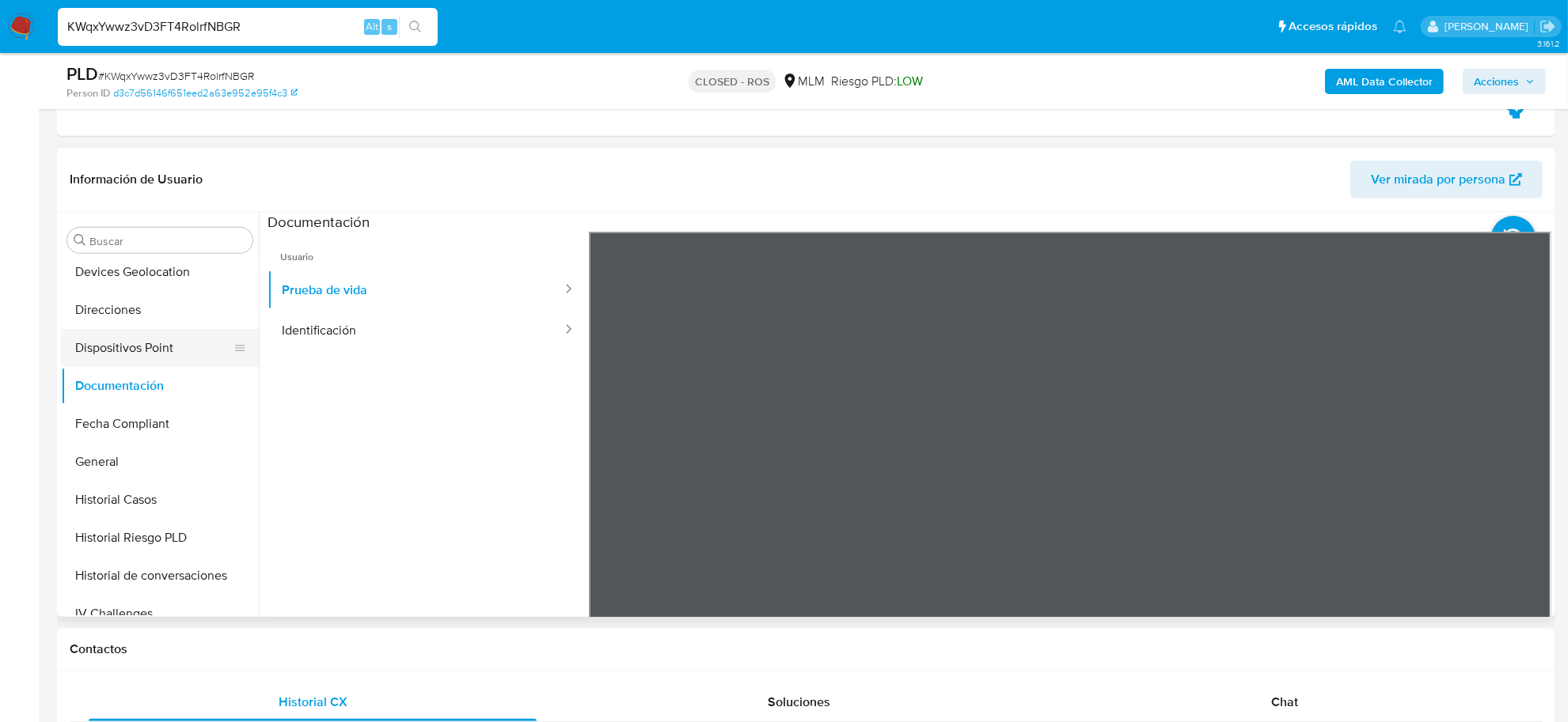
scroll to position [0, 0]
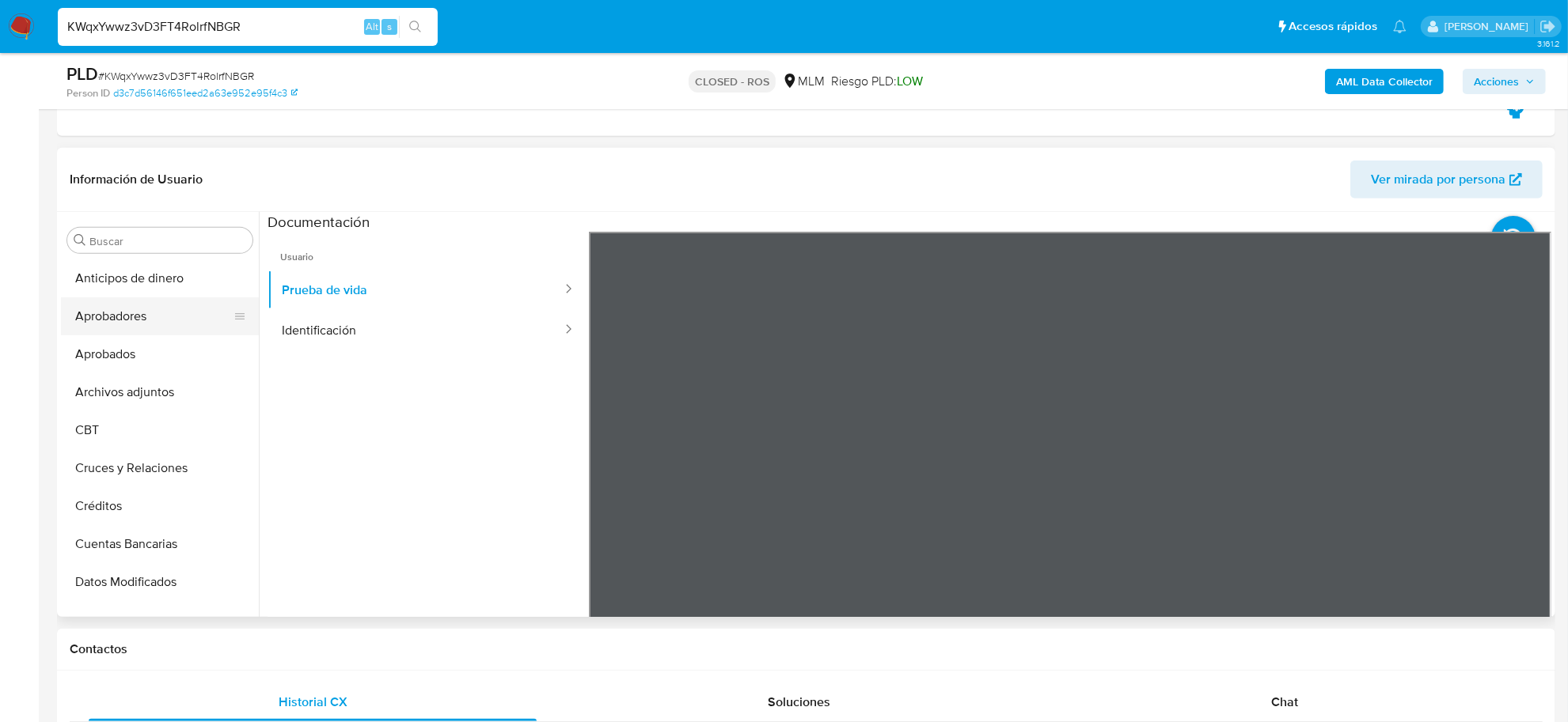
click at [111, 318] on button "Aprobadores" at bounding box center [153, 315] width 185 height 38
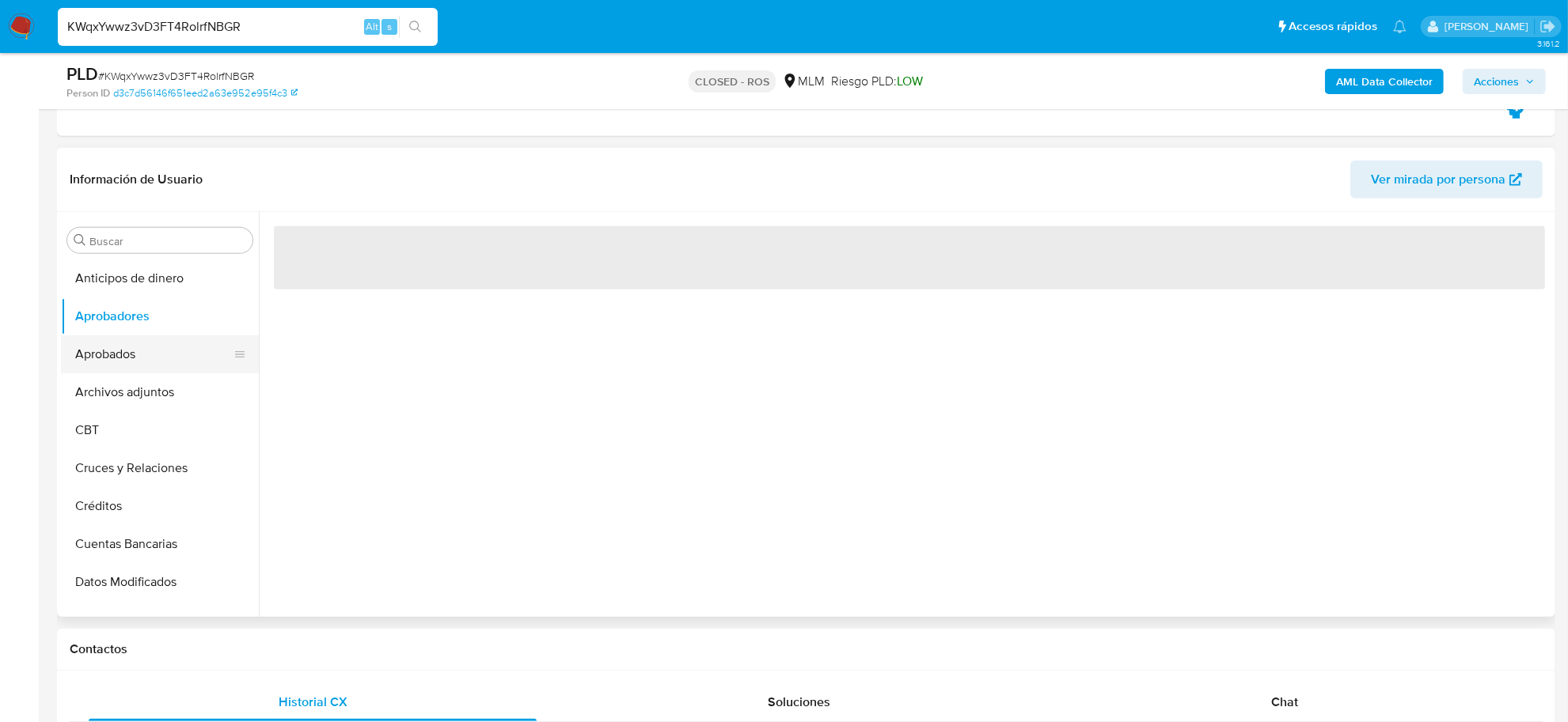
click at [119, 351] on button "Aprobados" at bounding box center [153, 354] width 185 height 38
click at [125, 400] on button "Archivos adjuntos" at bounding box center [153, 392] width 185 height 38
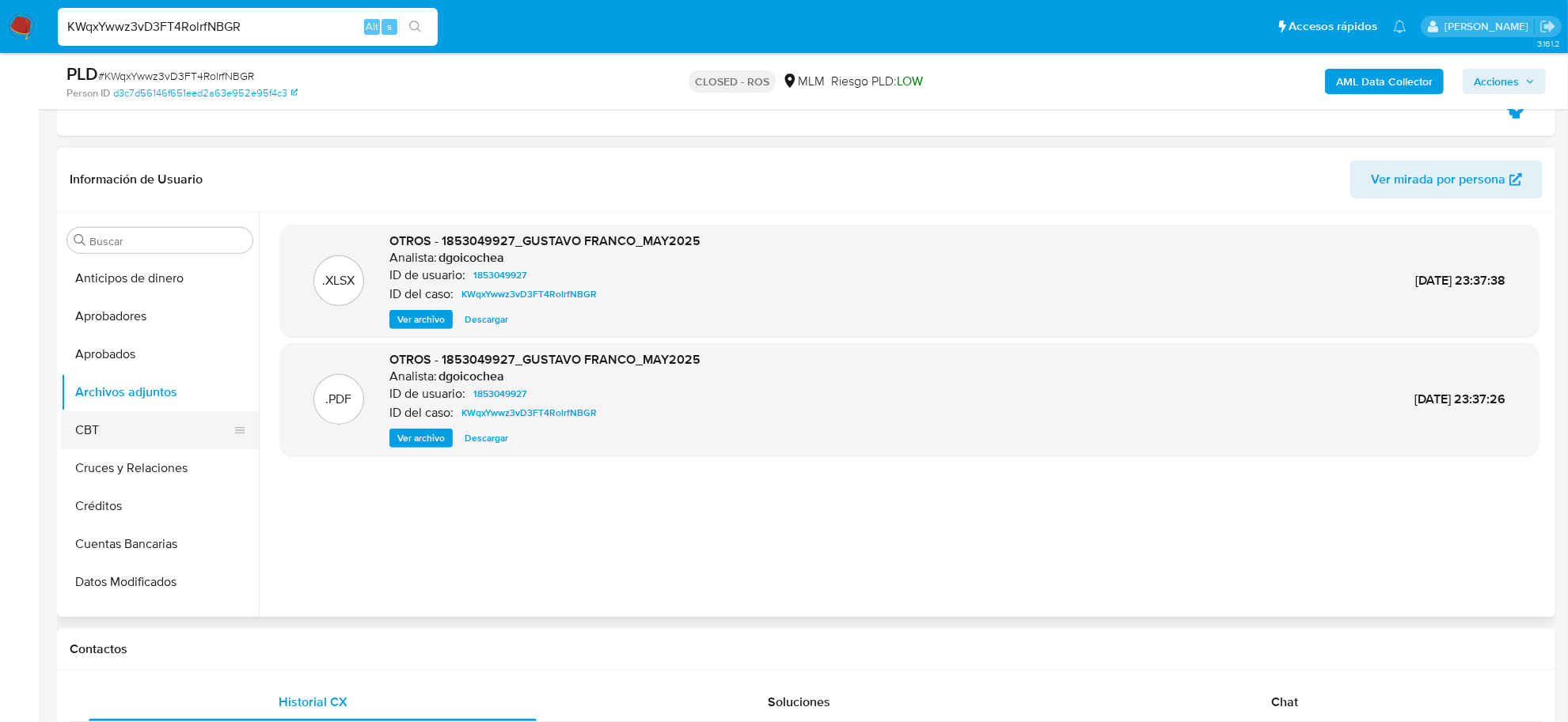
click at [120, 436] on button "CBT" at bounding box center [153, 430] width 185 height 38
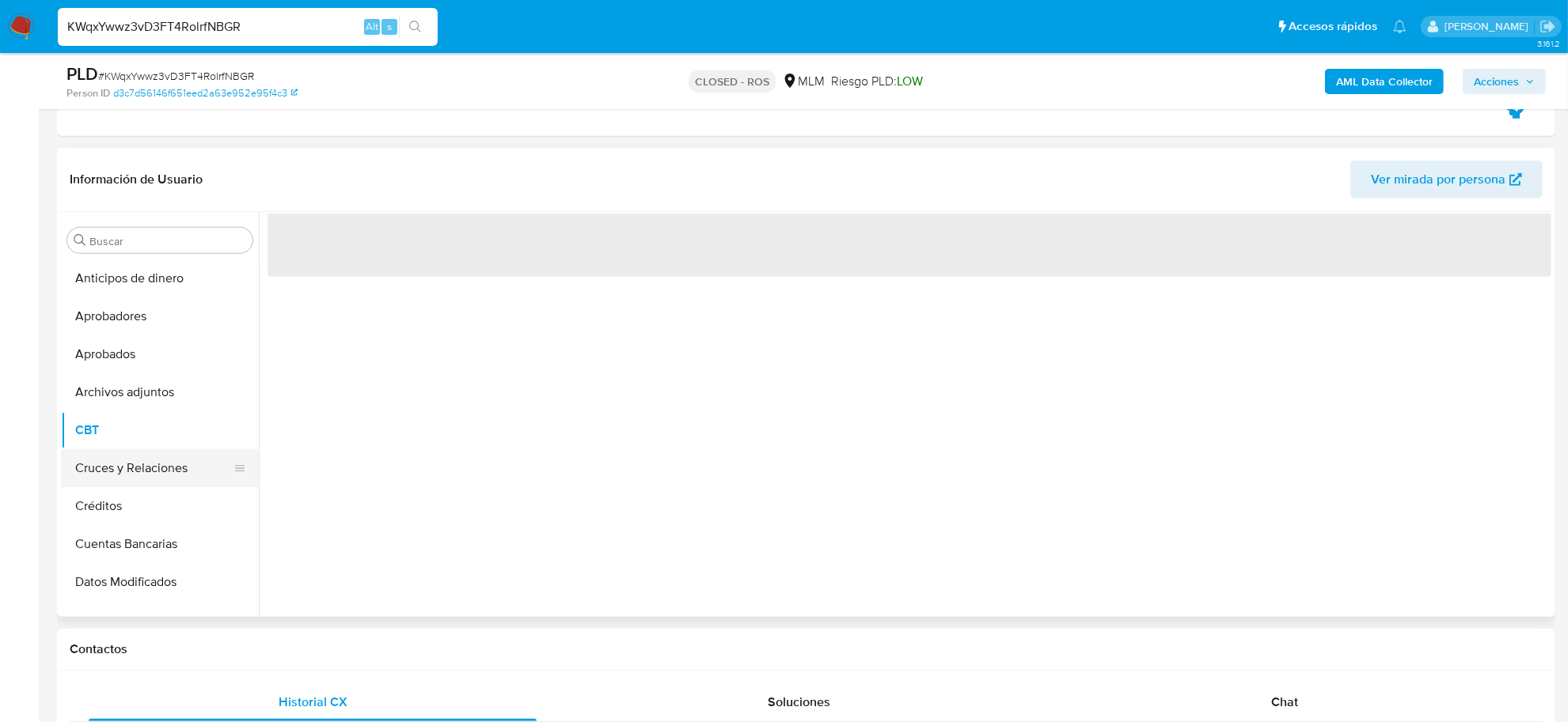
click at [117, 469] on button "Cruces y Relaciones" at bounding box center [153, 468] width 185 height 38
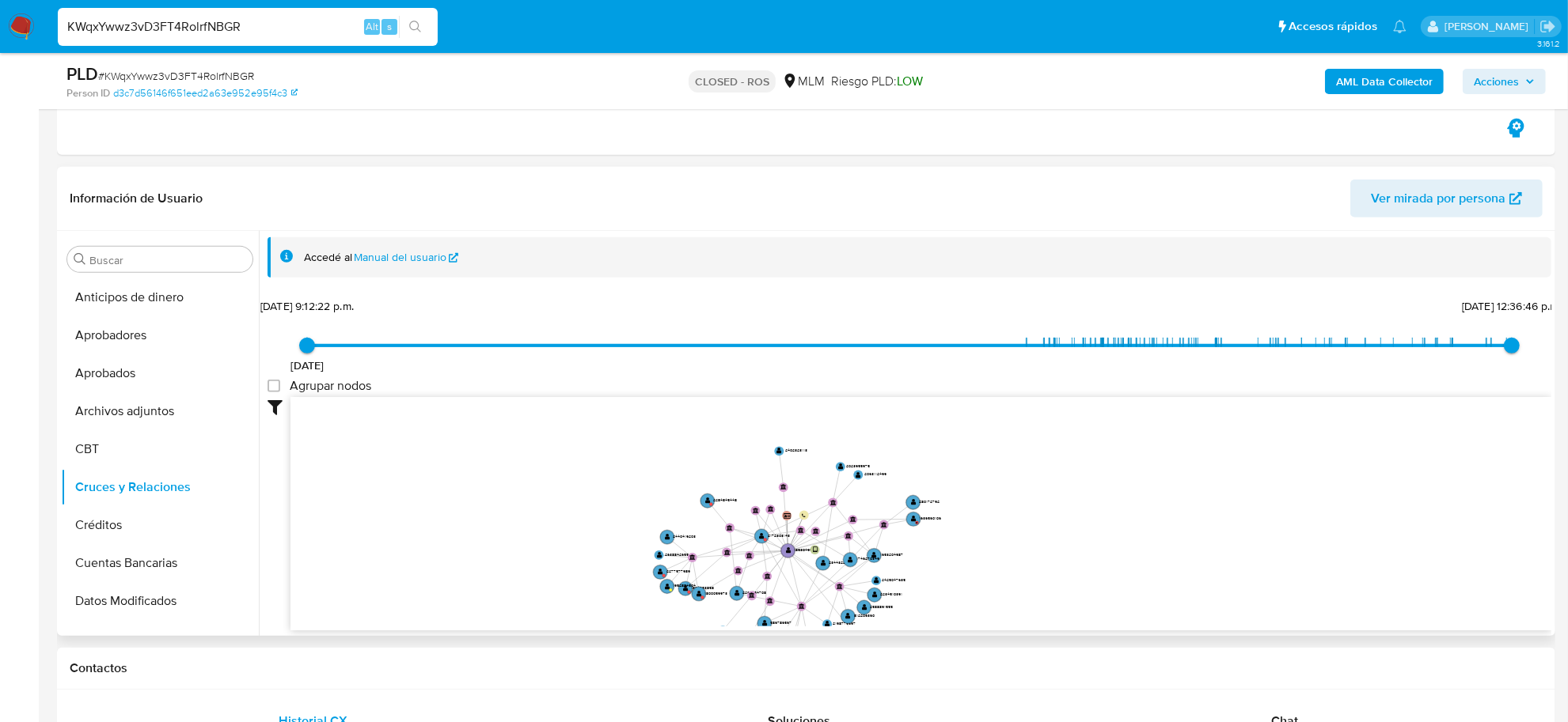
drag, startPoint x: 905, startPoint y: 506, endPoint x: 994, endPoint y: 627, distance: 150.2
click at [994, 627] on div "user-1853049927  1853049927 device-6669119c6eac13c02b456306  person-d3c7d5614…" at bounding box center [921, 515] width 1261 height 234
click at [120, 531] on button "Créditos" at bounding box center [153, 525] width 185 height 38
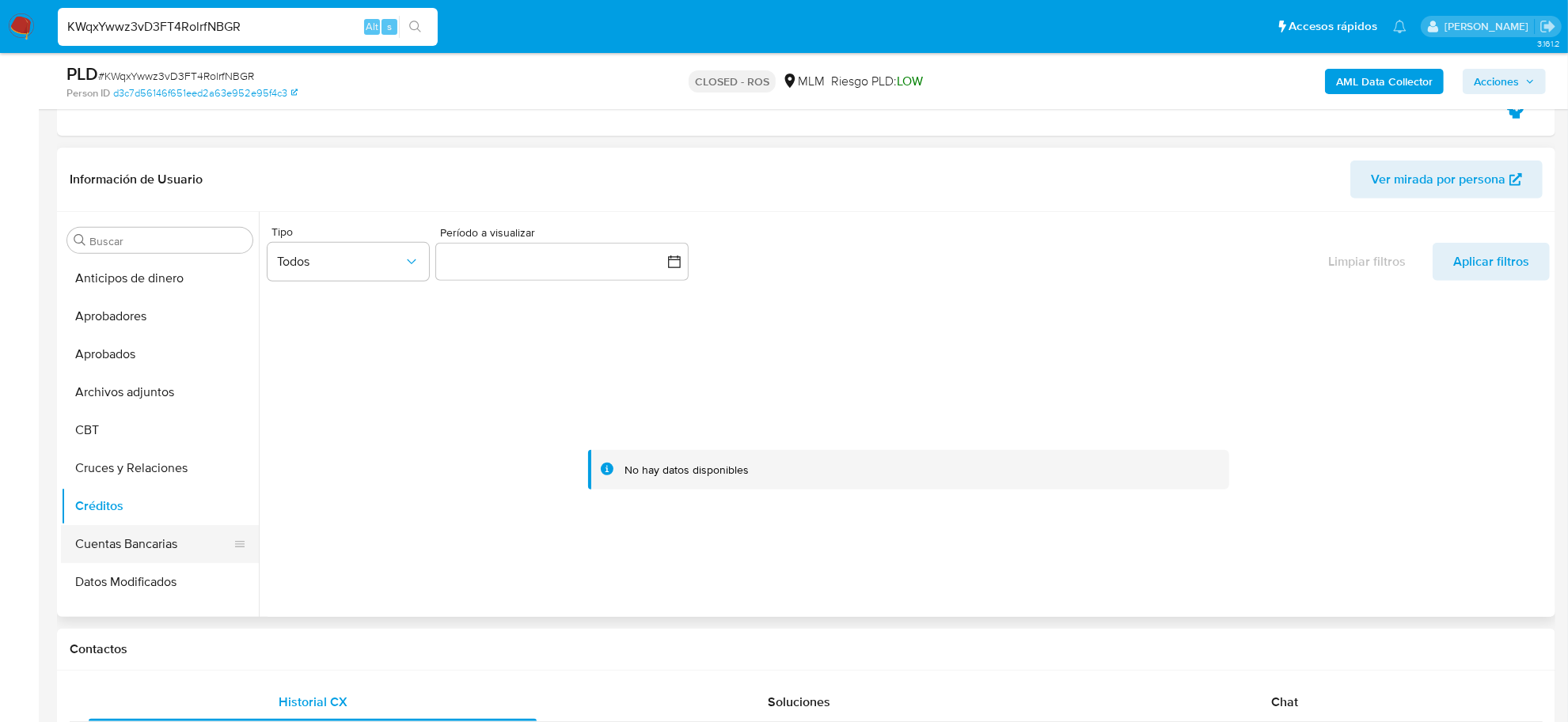
click at [111, 543] on button "Cuentas Bancarias" at bounding box center [153, 544] width 185 height 38
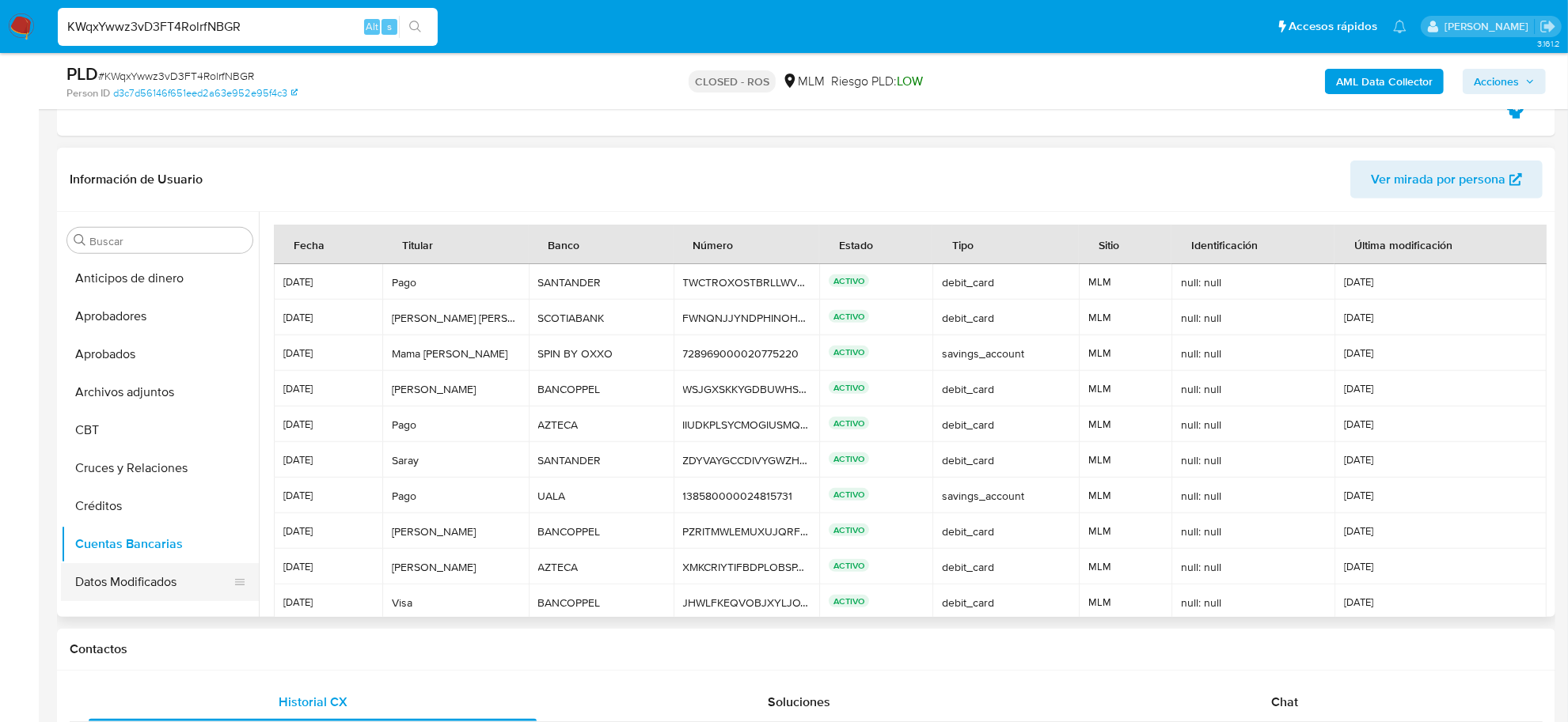
click at [121, 576] on button "Datos Modificados" at bounding box center [153, 581] width 185 height 38
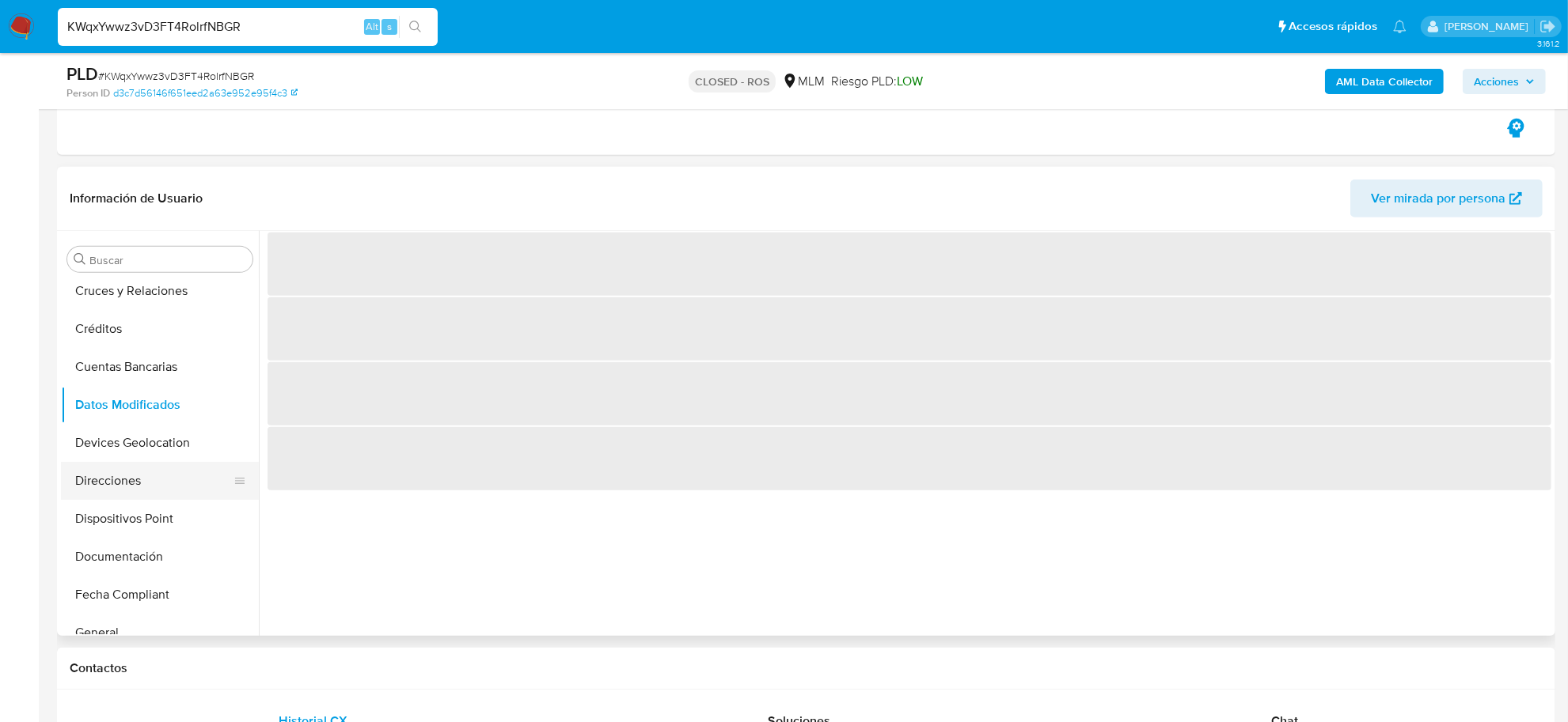
scroll to position [197, 0]
click at [123, 443] on button "Devices Geolocation" at bounding box center [153, 441] width 185 height 38
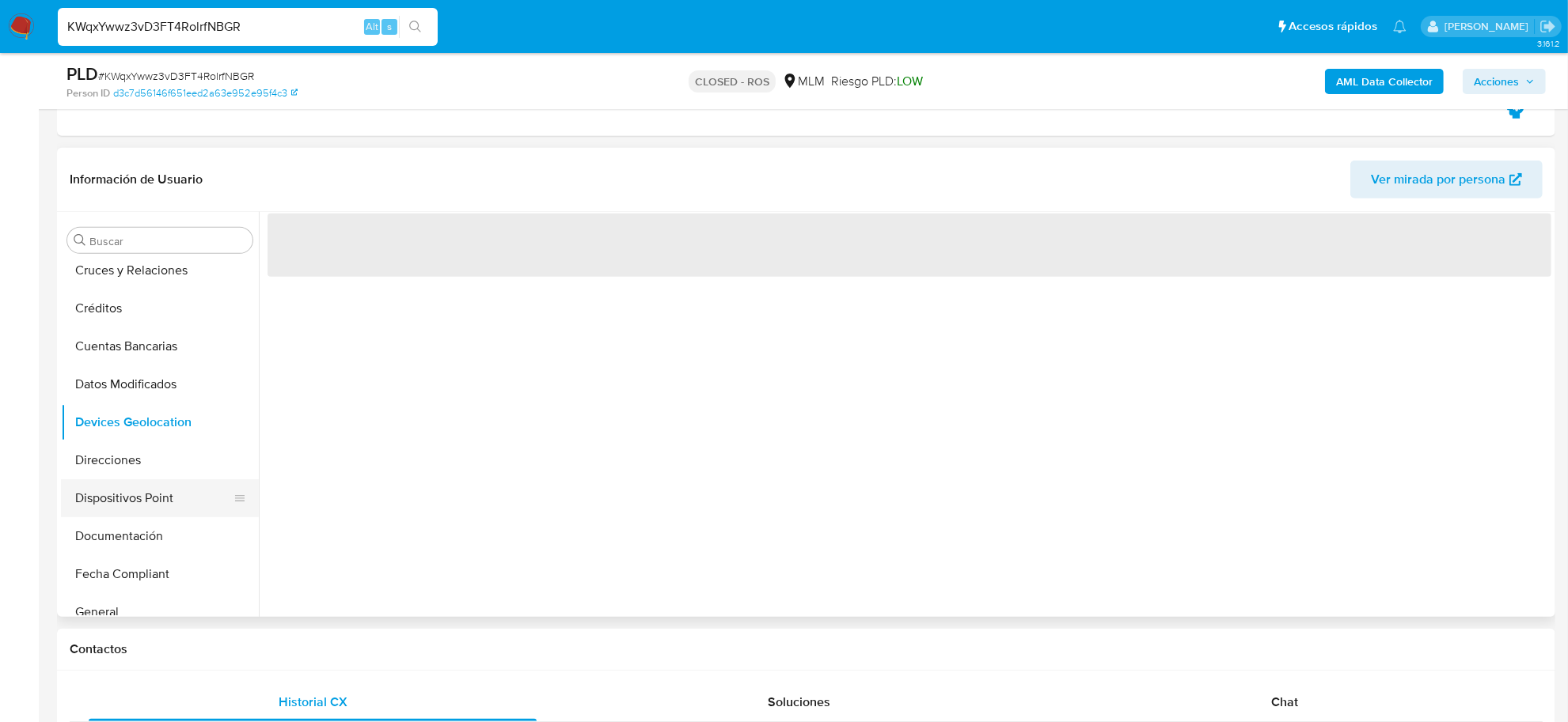
click at [123, 481] on button "Dispositivos Point" at bounding box center [153, 498] width 185 height 38
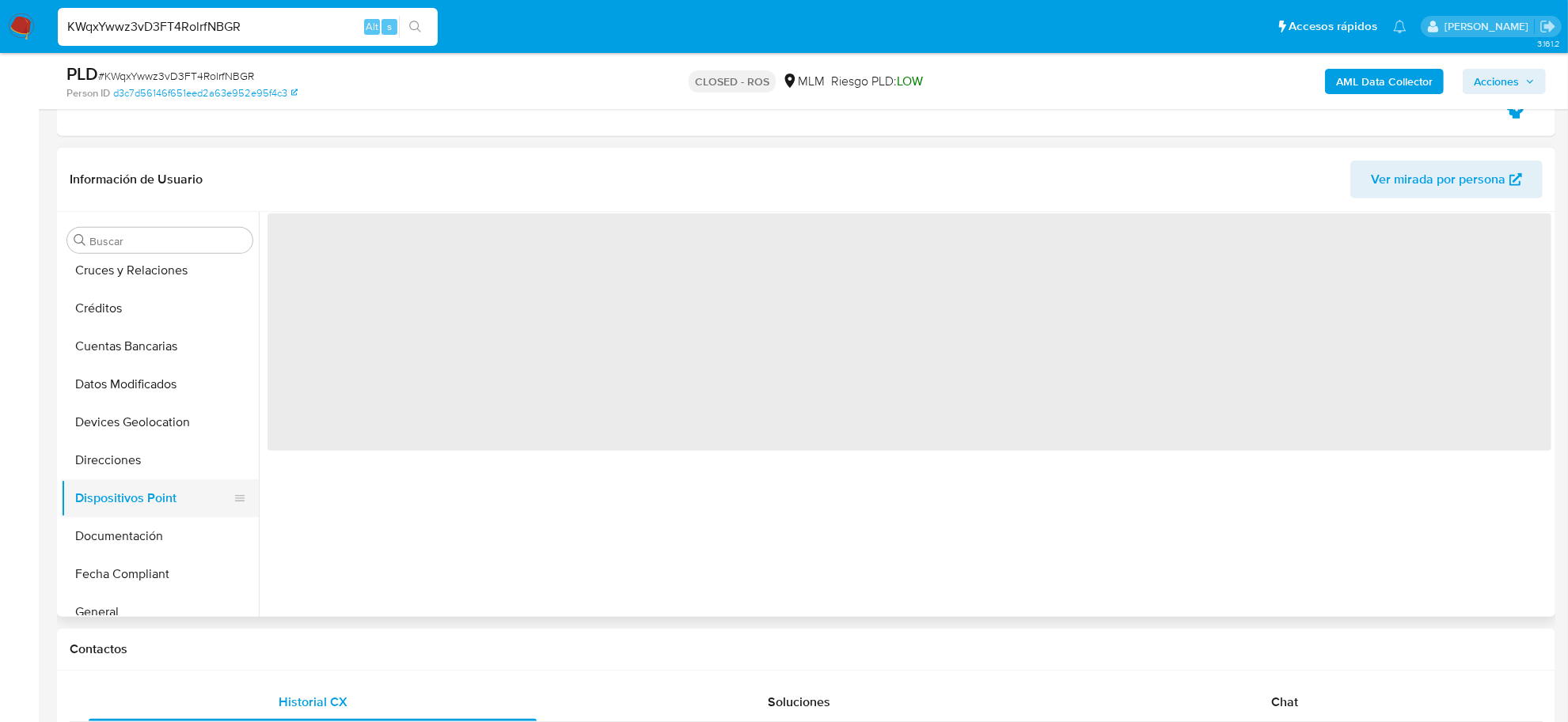
click at [123, 511] on button "Dispositivos Point" at bounding box center [153, 498] width 185 height 38
click at [128, 540] on button "Documentación" at bounding box center [153, 535] width 185 height 38
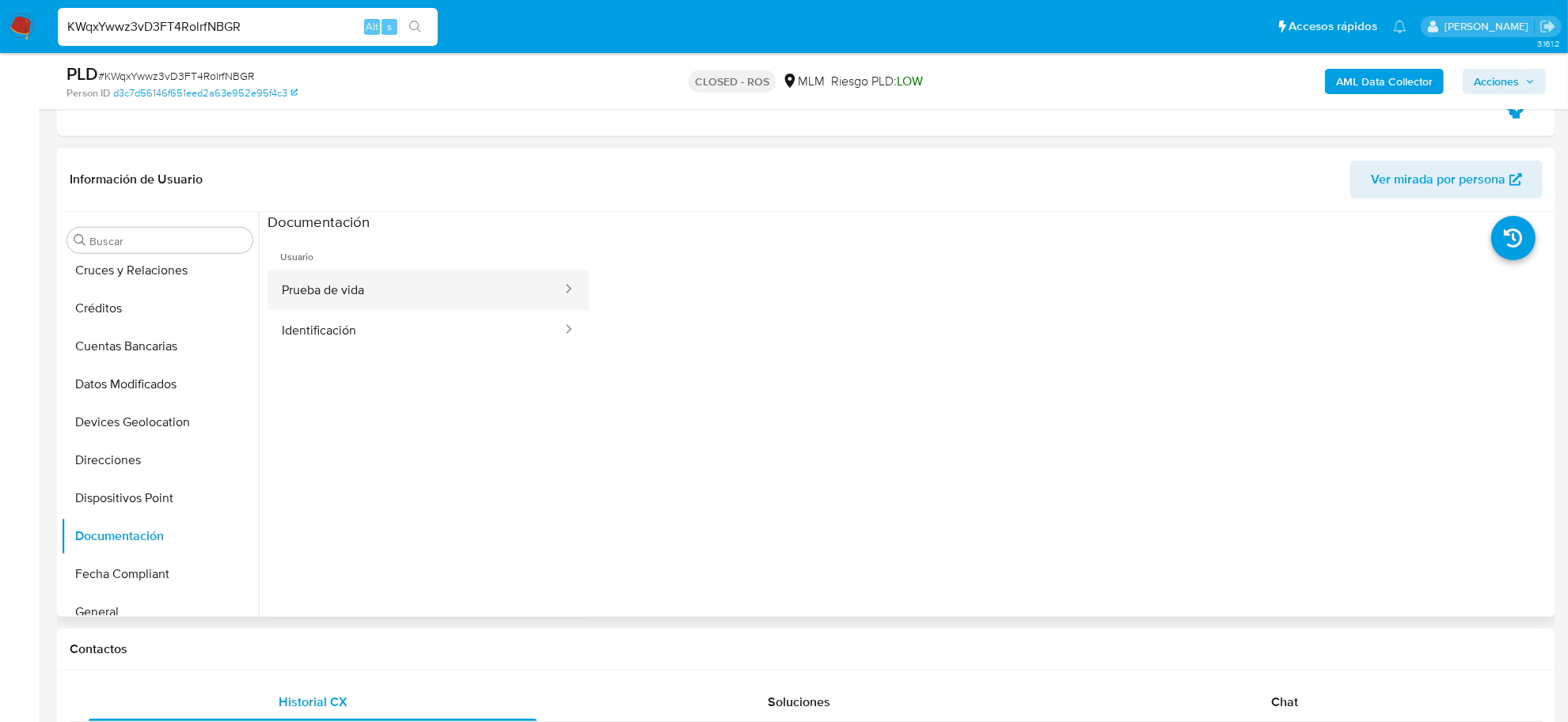
click at [373, 271] on button "Prueba de vida" at bounding box center [416, 289] width 296 height 40
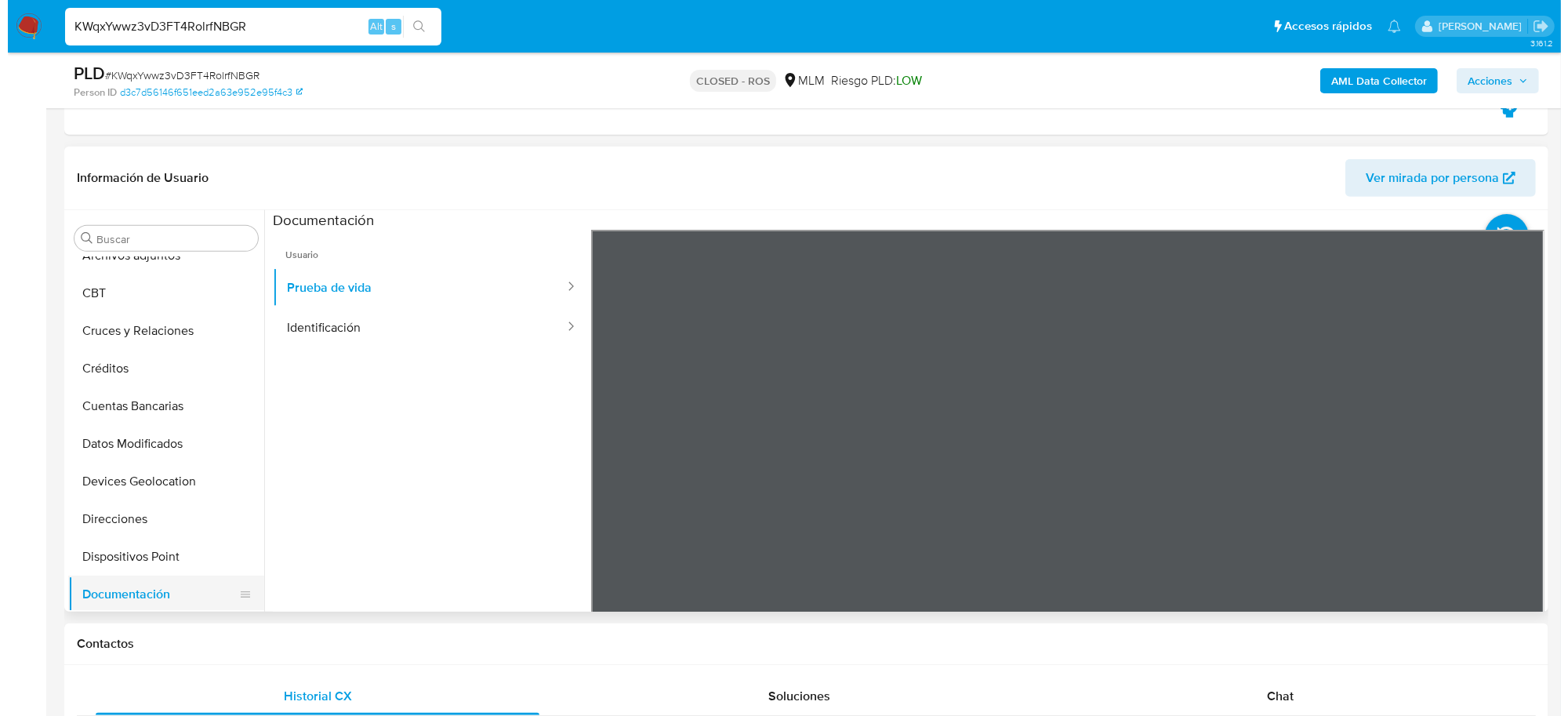
scroll to position [0, 0]
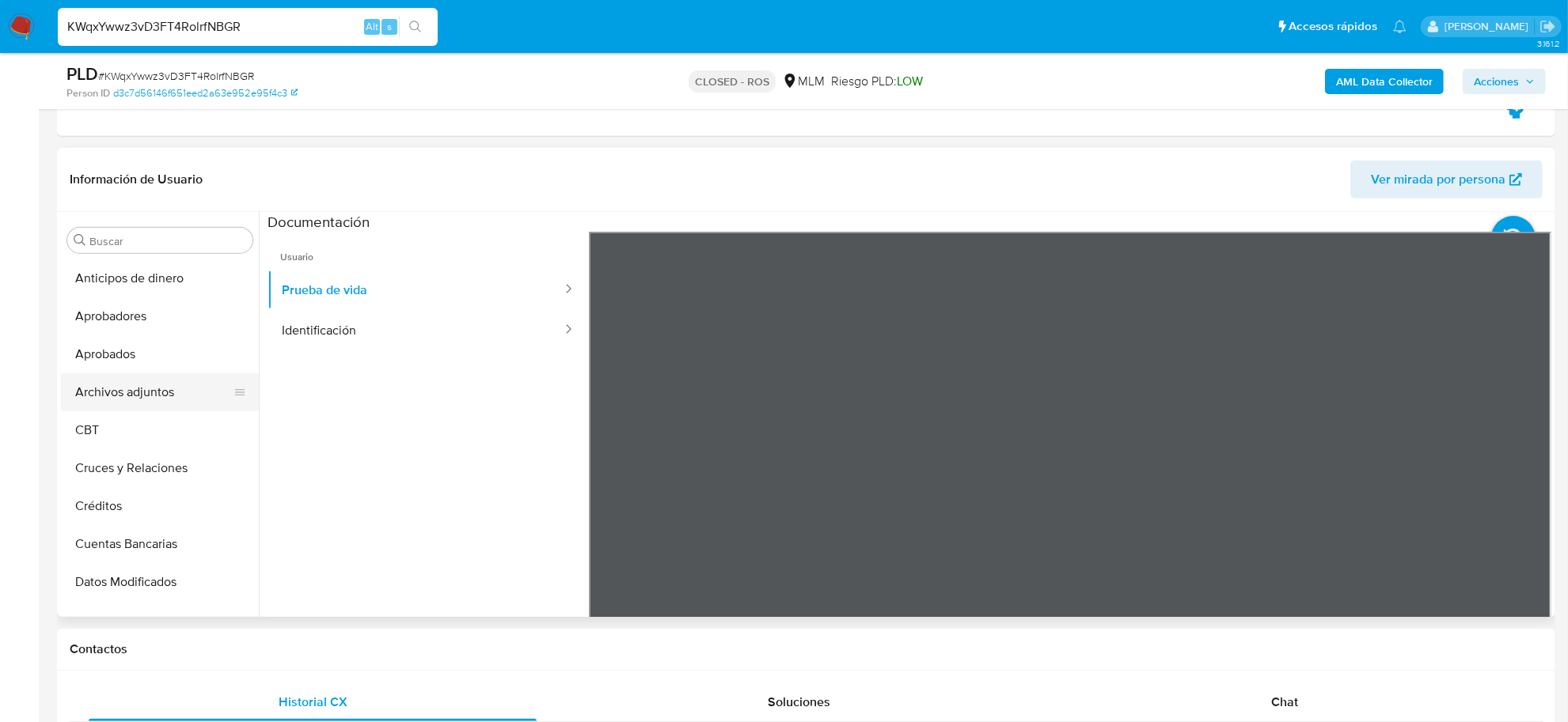
click at [152, 390] on button "Archivos adjuntos" at bounding box center [153, 392] width 185 height 38
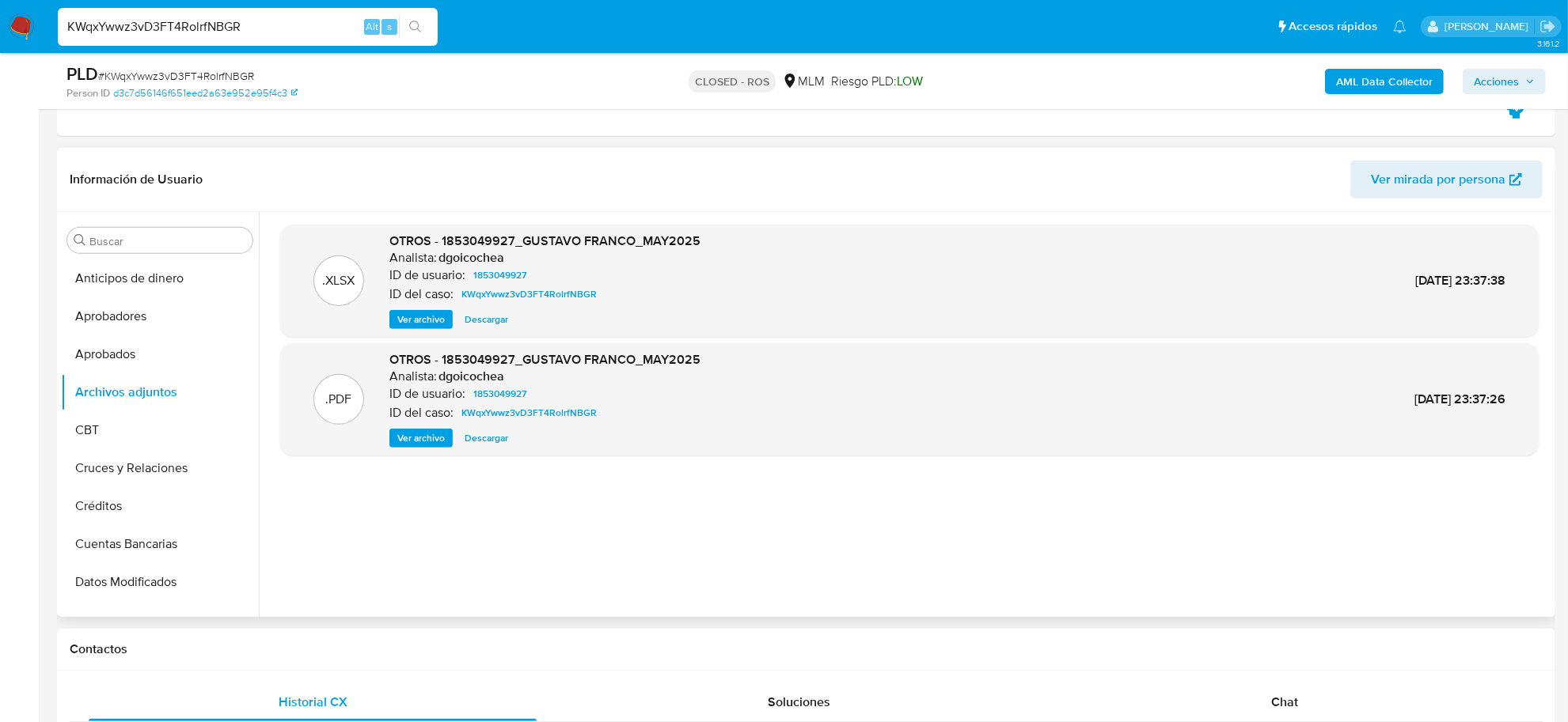
click at [476, 325] on span "Descargar" at bounding box center [486, 319] width 44 height 16
click at [428, 430] on span "Ver archivo" at bounding box center [421, 438] width 48 height 16
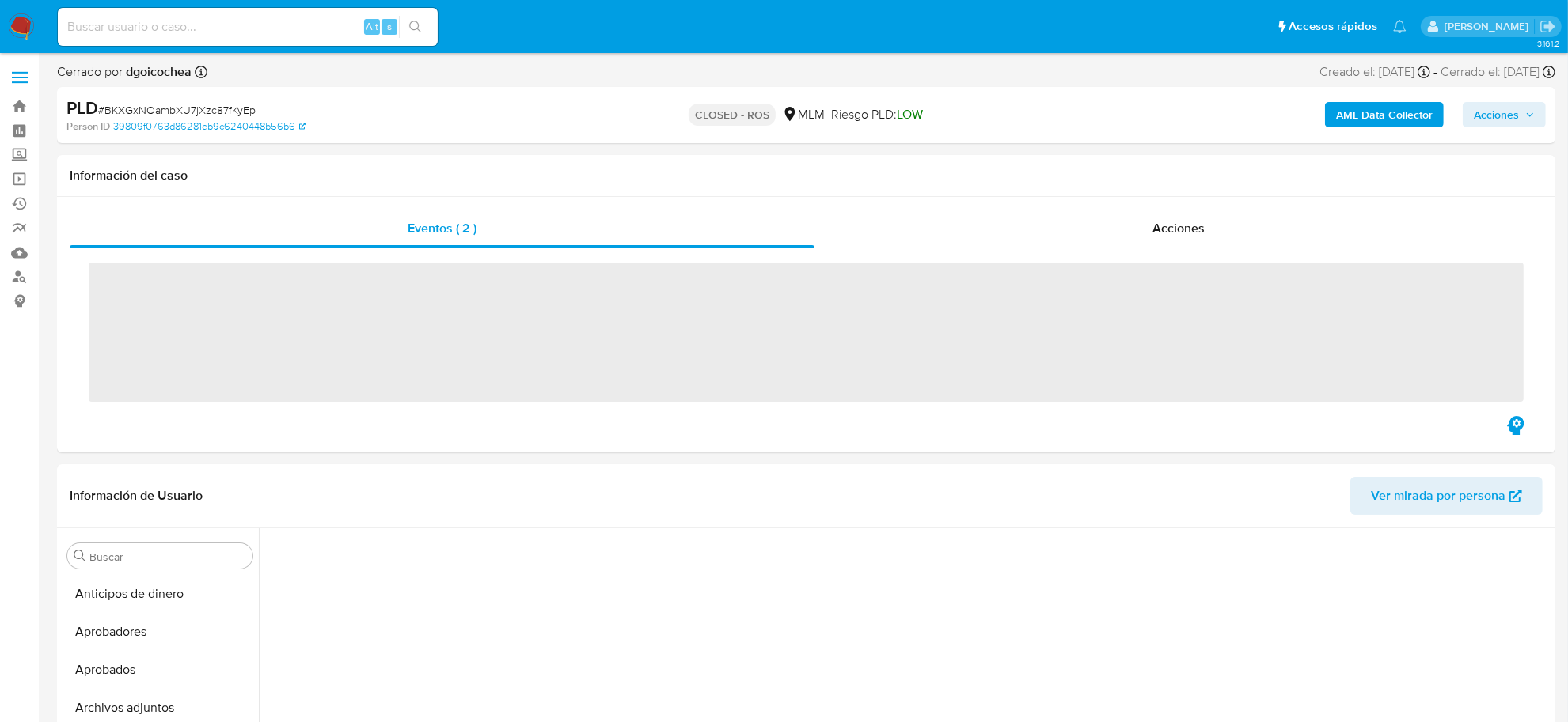
scroll to position [476, 0]
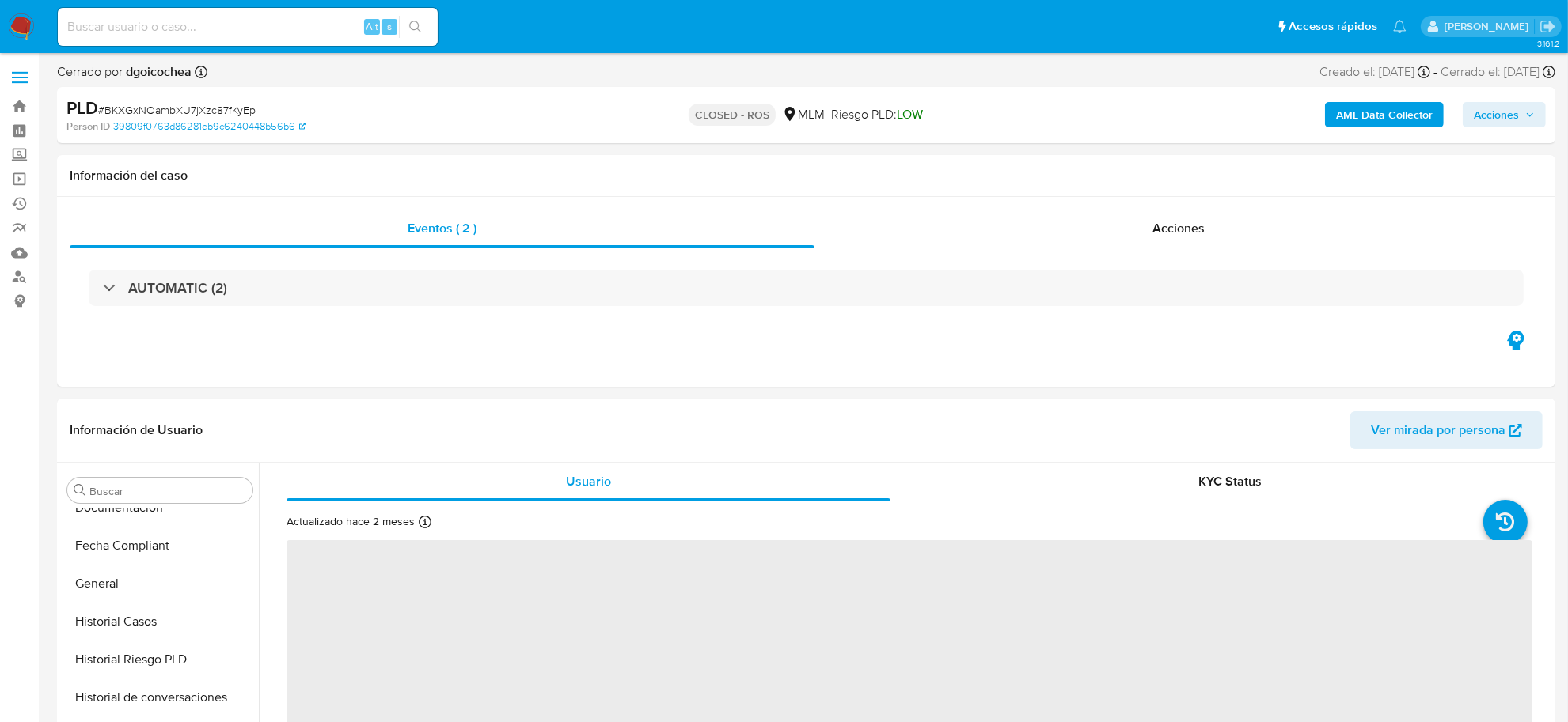
select select "10"
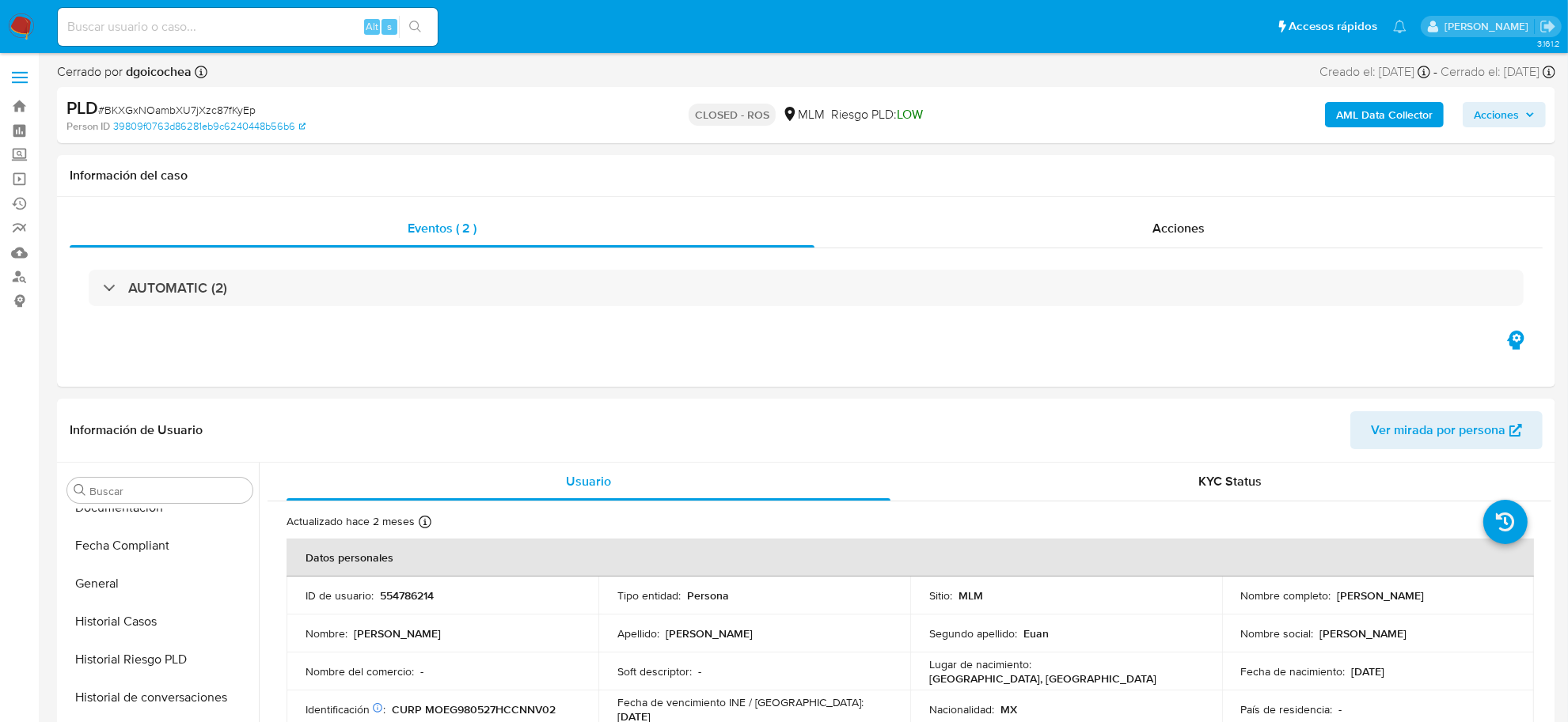
scroll to position [744, 0]
click at [1192, 239] on div "Acciones" at bounding box center [1179, 228] width 728 height 38
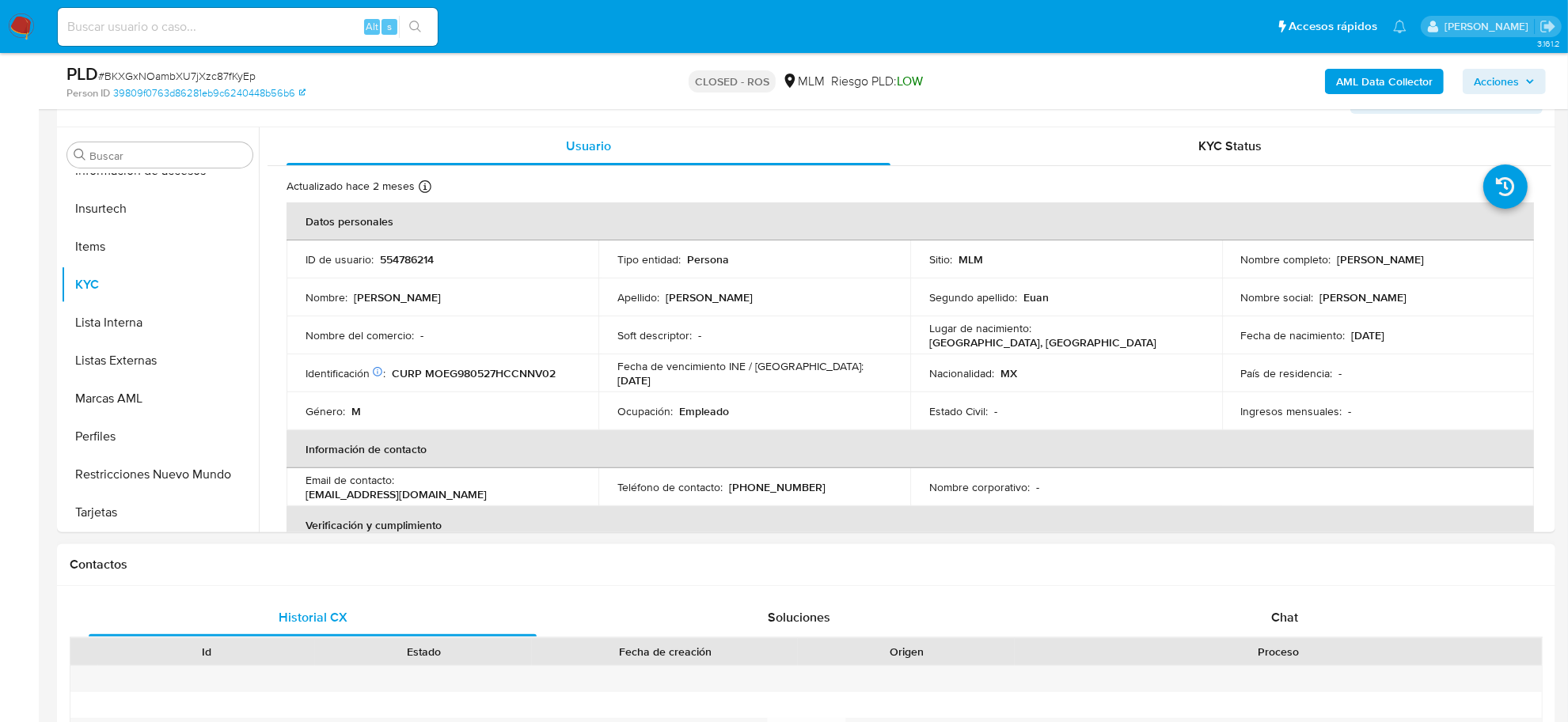
scroll to position [593, 0]
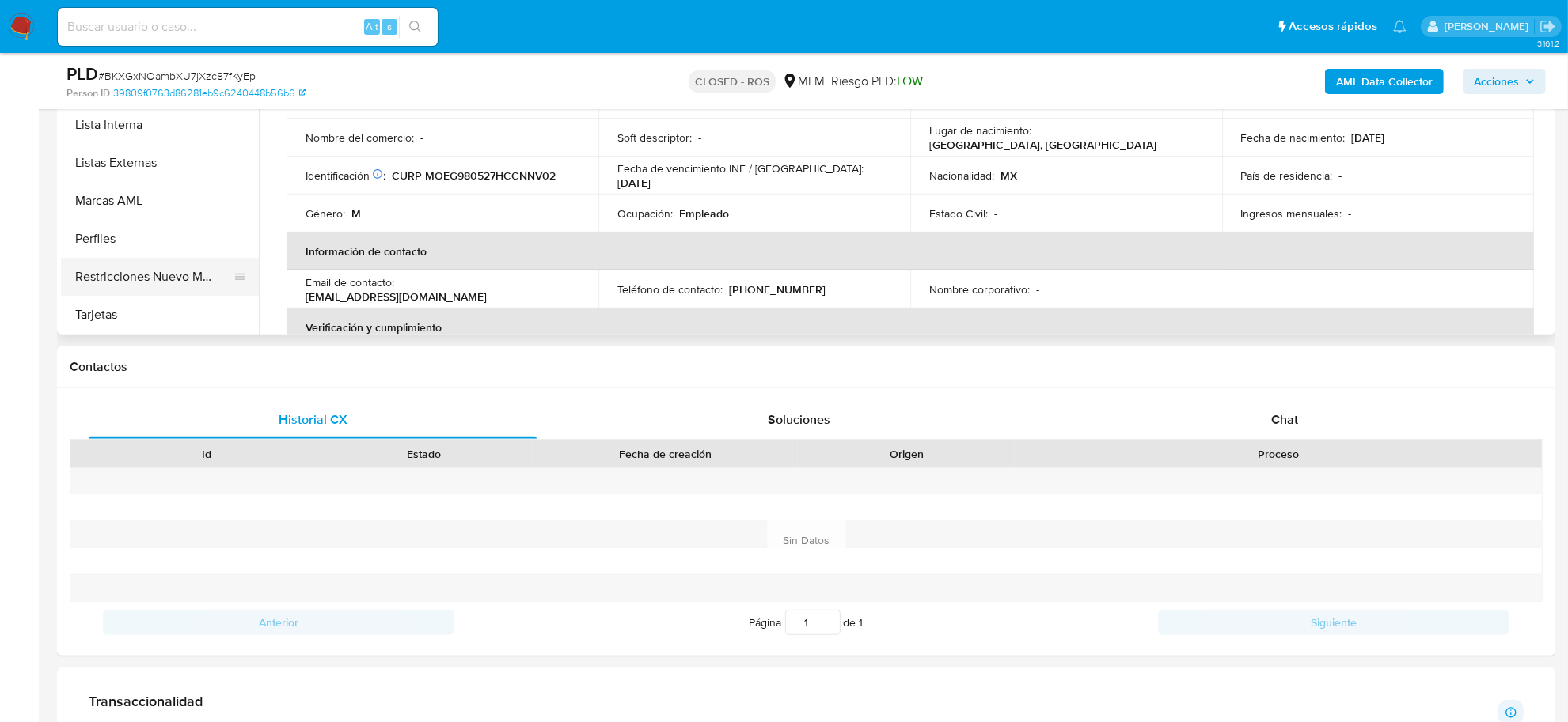
click at [211, 281] on button "Restricciones Nuevo Mundo" at bounding box center [153, 276] width 185 height 38
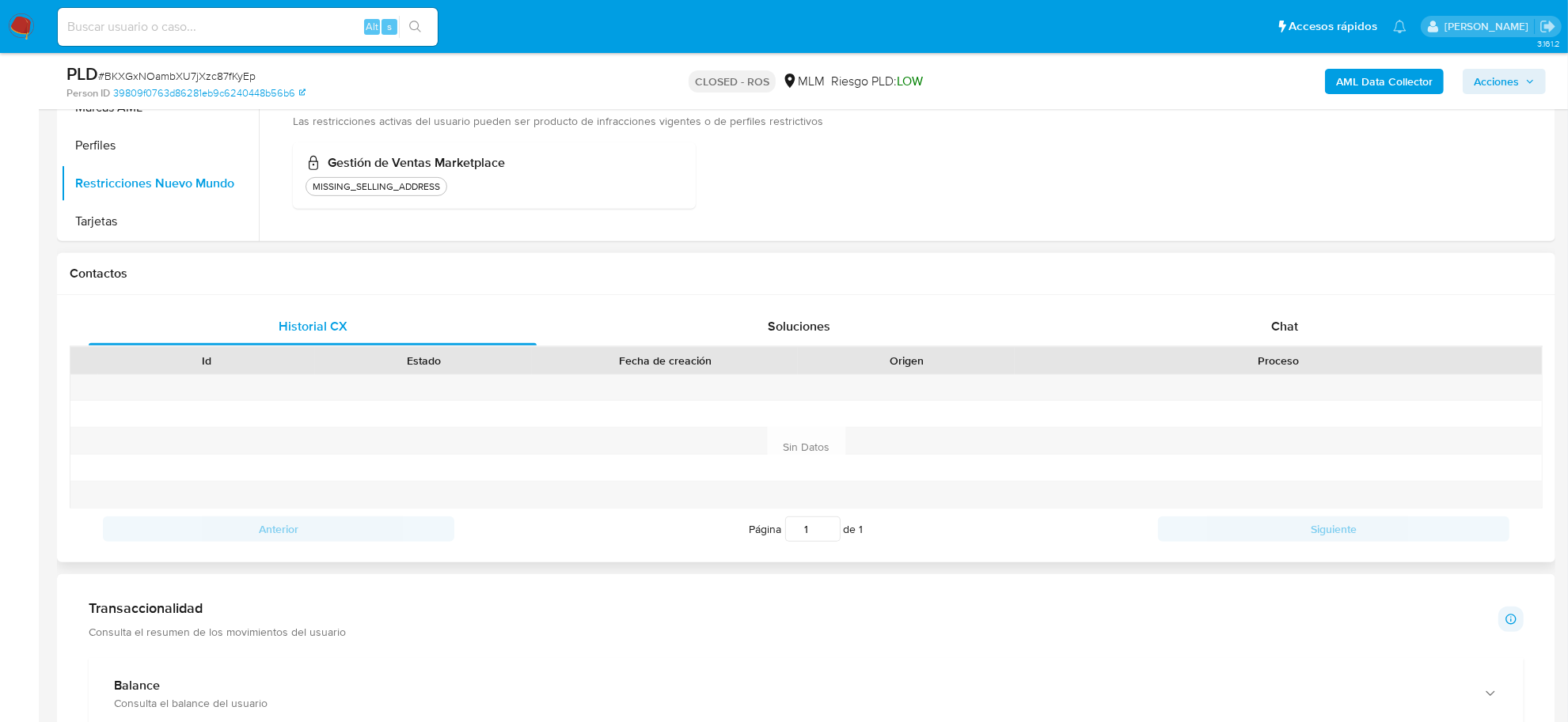
scroll to position [692, 0]
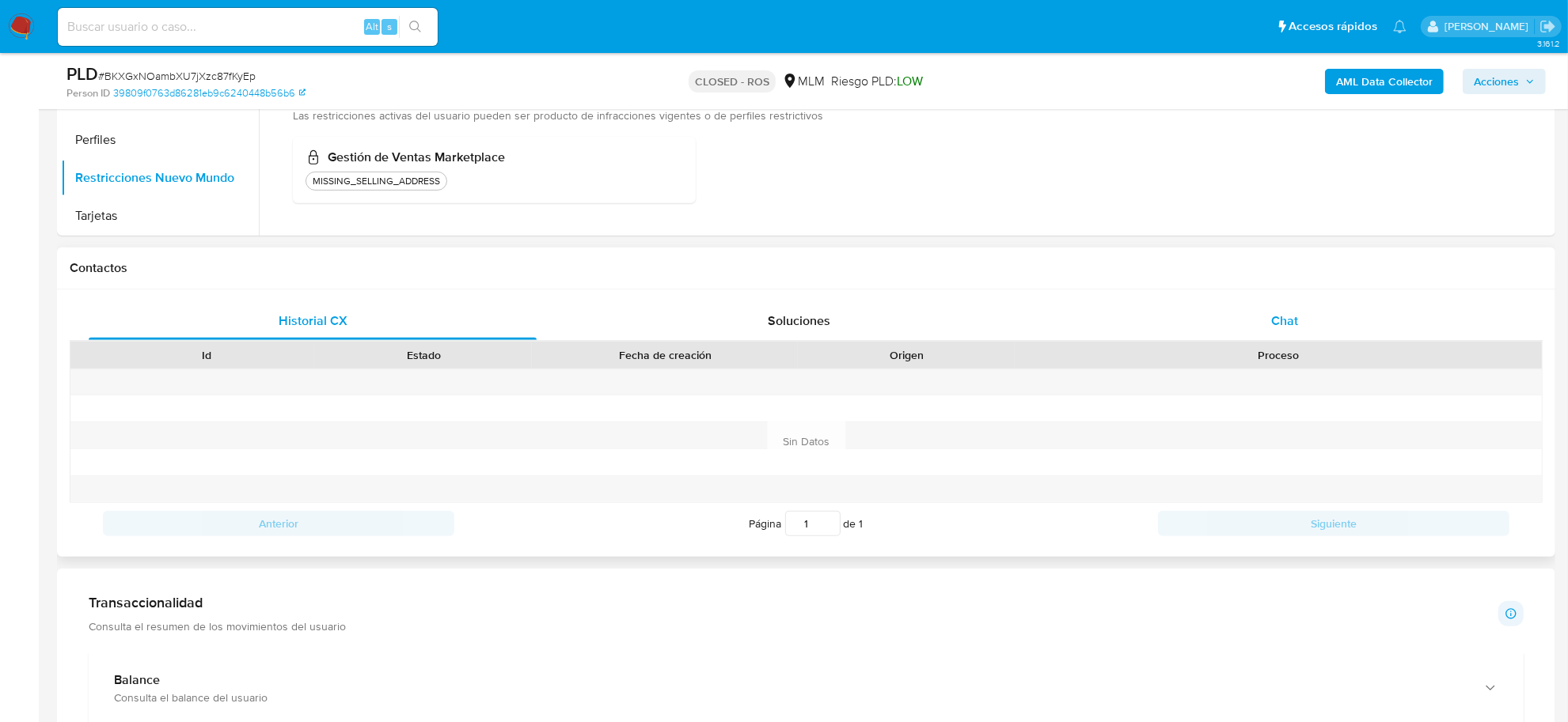
click at [1278, 326] on span "Chat" at bounding box center [1284, 320] width 27 height 18
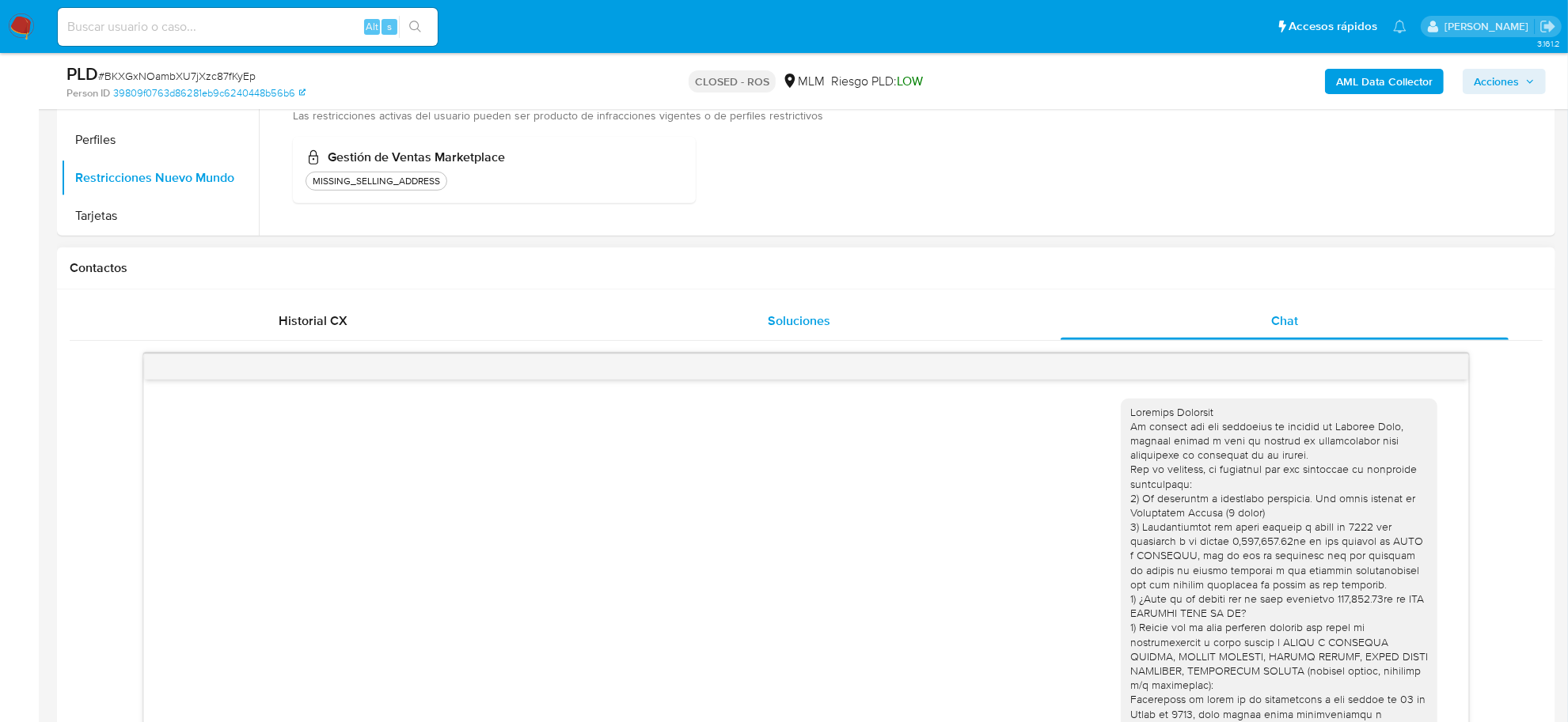
scroll to position [131, 0]
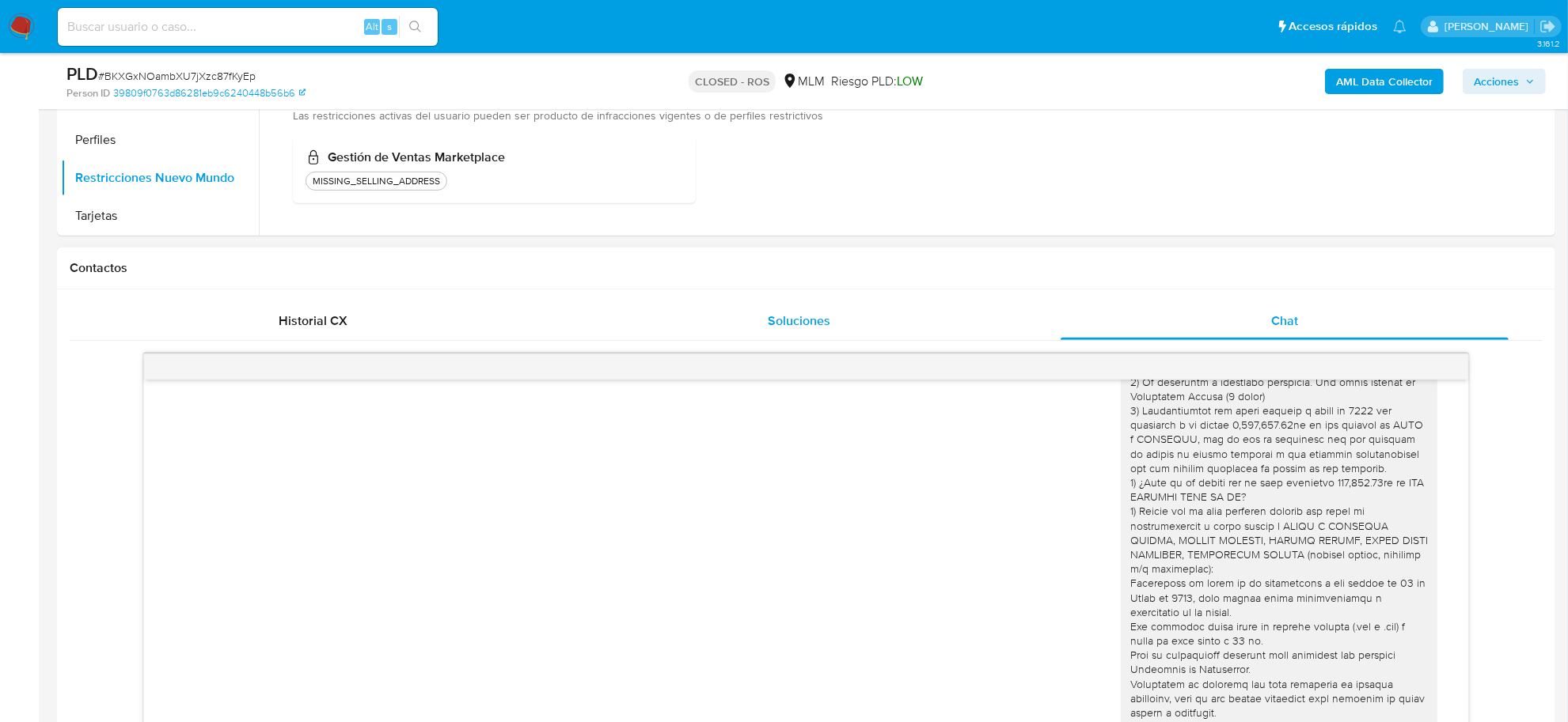
click at [804, 323] on span "Soluciones" at bounding box center [799, 320] width 63 height 18
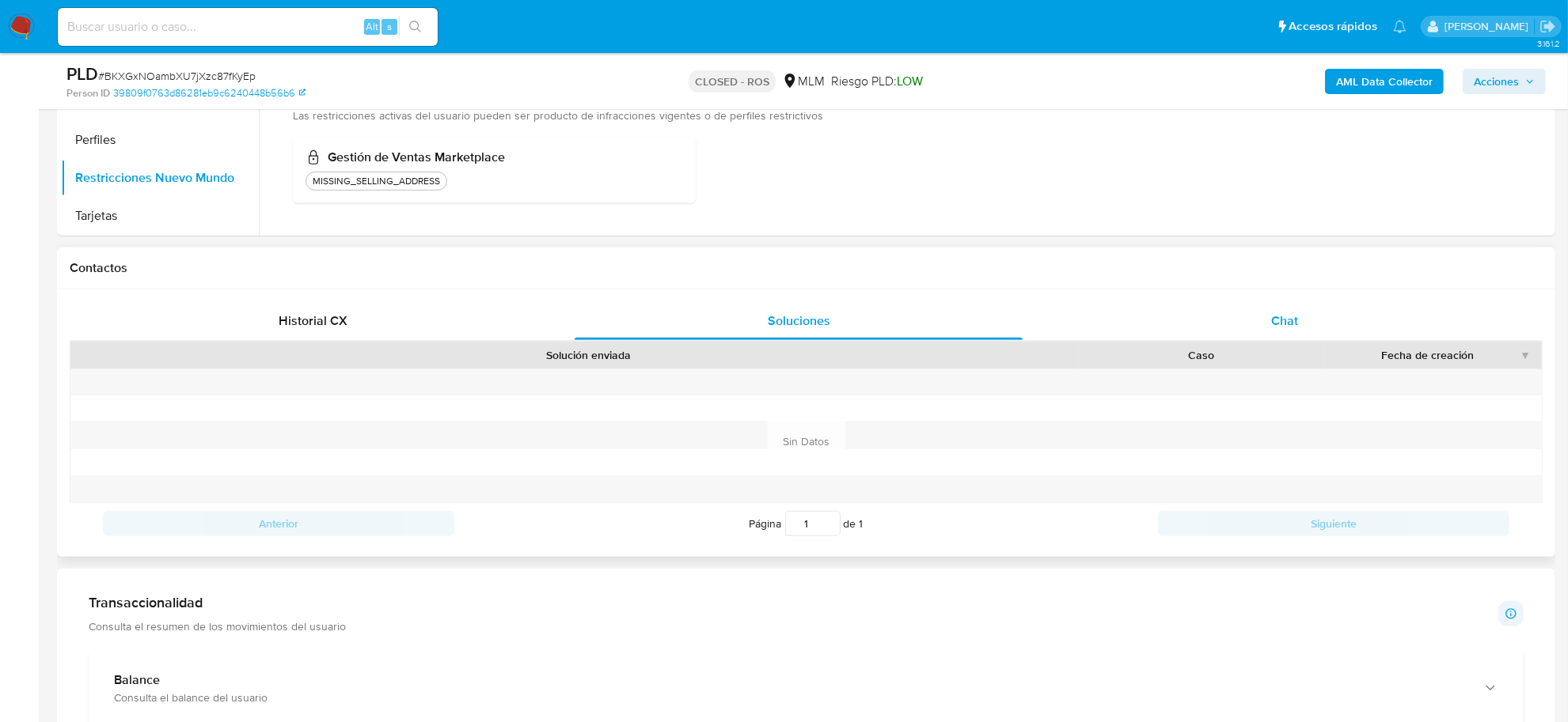
click at [1280, 323] on span "Chat" at bounding box center [1284, 320] width 27 height 18
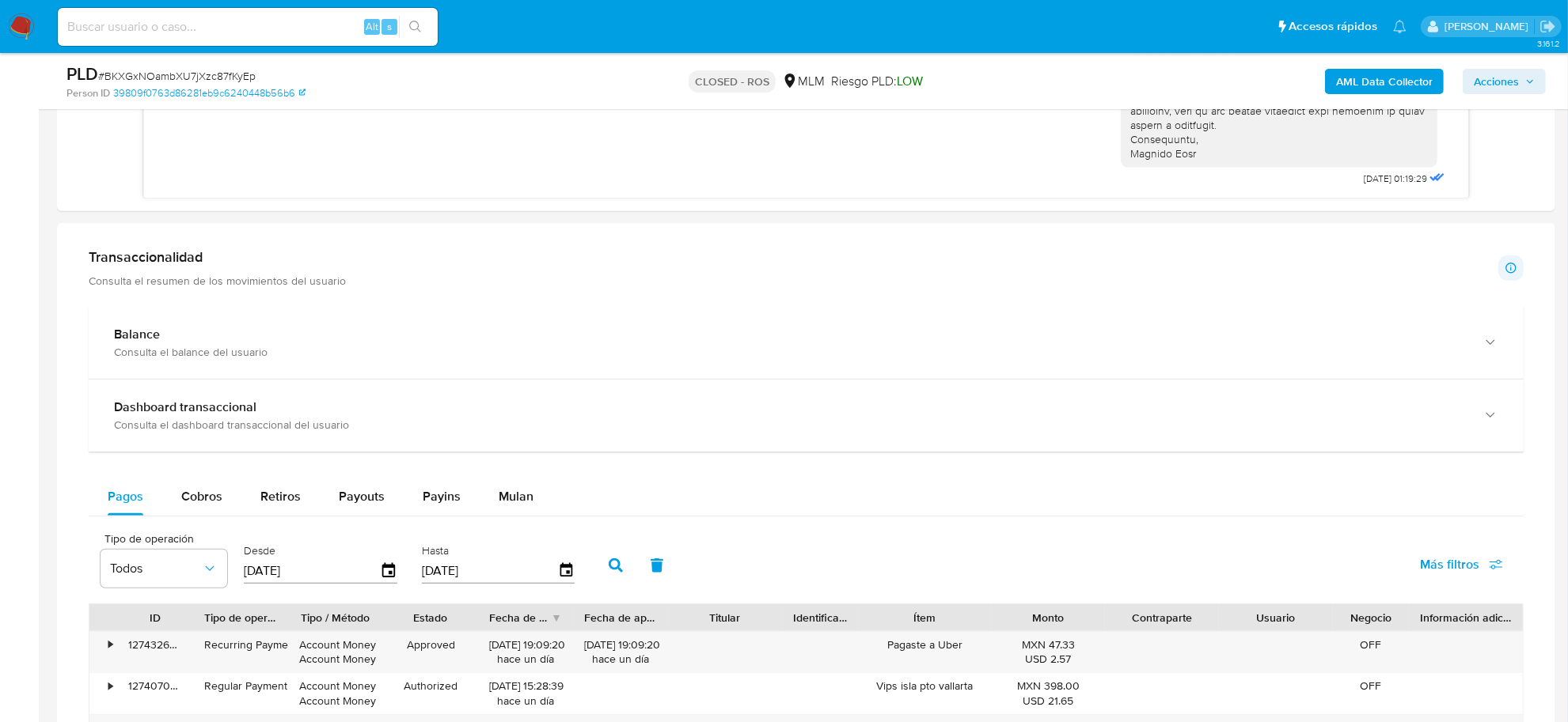
scroll to position [1285, 0]
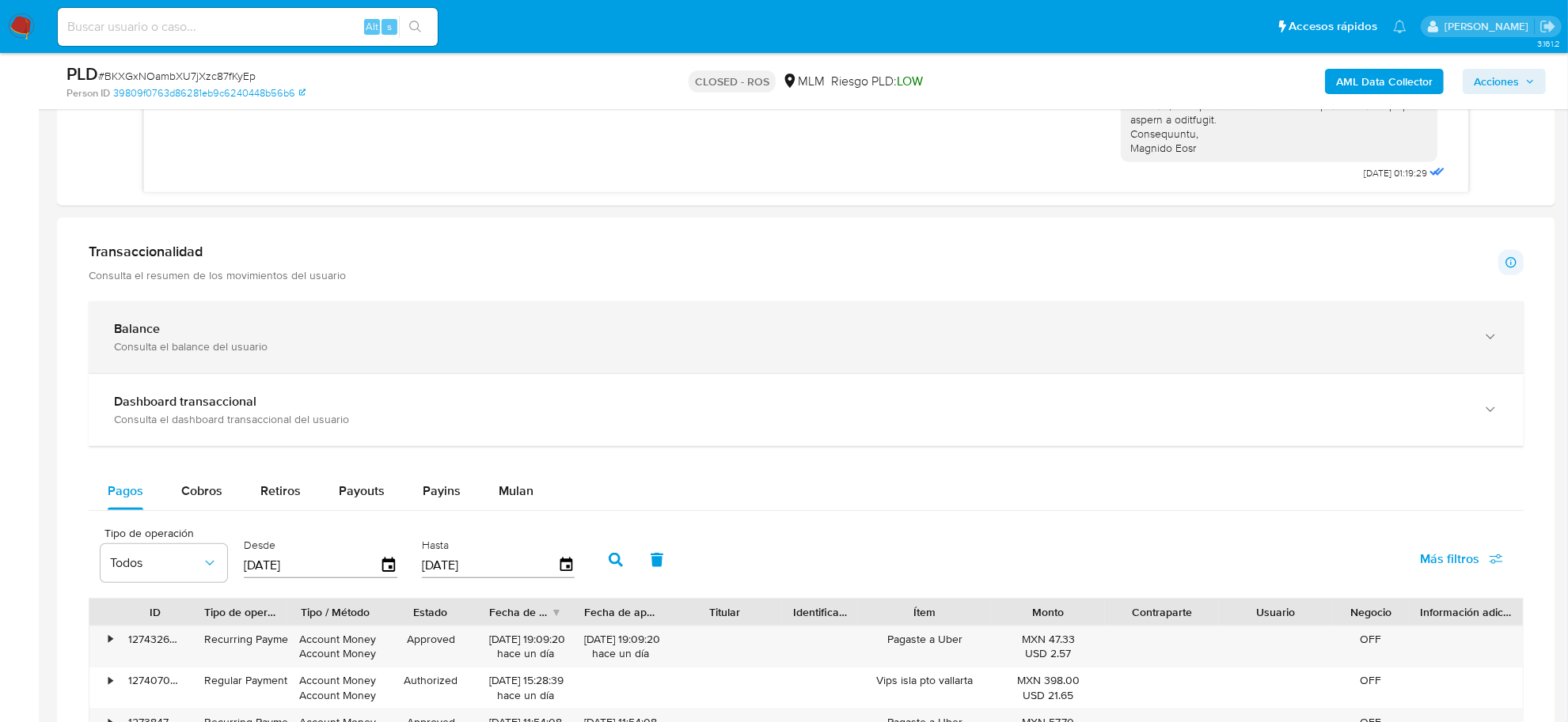
click at [410, 322] on div "Balance" at bounding box center [790, 329] width 1353 height 16
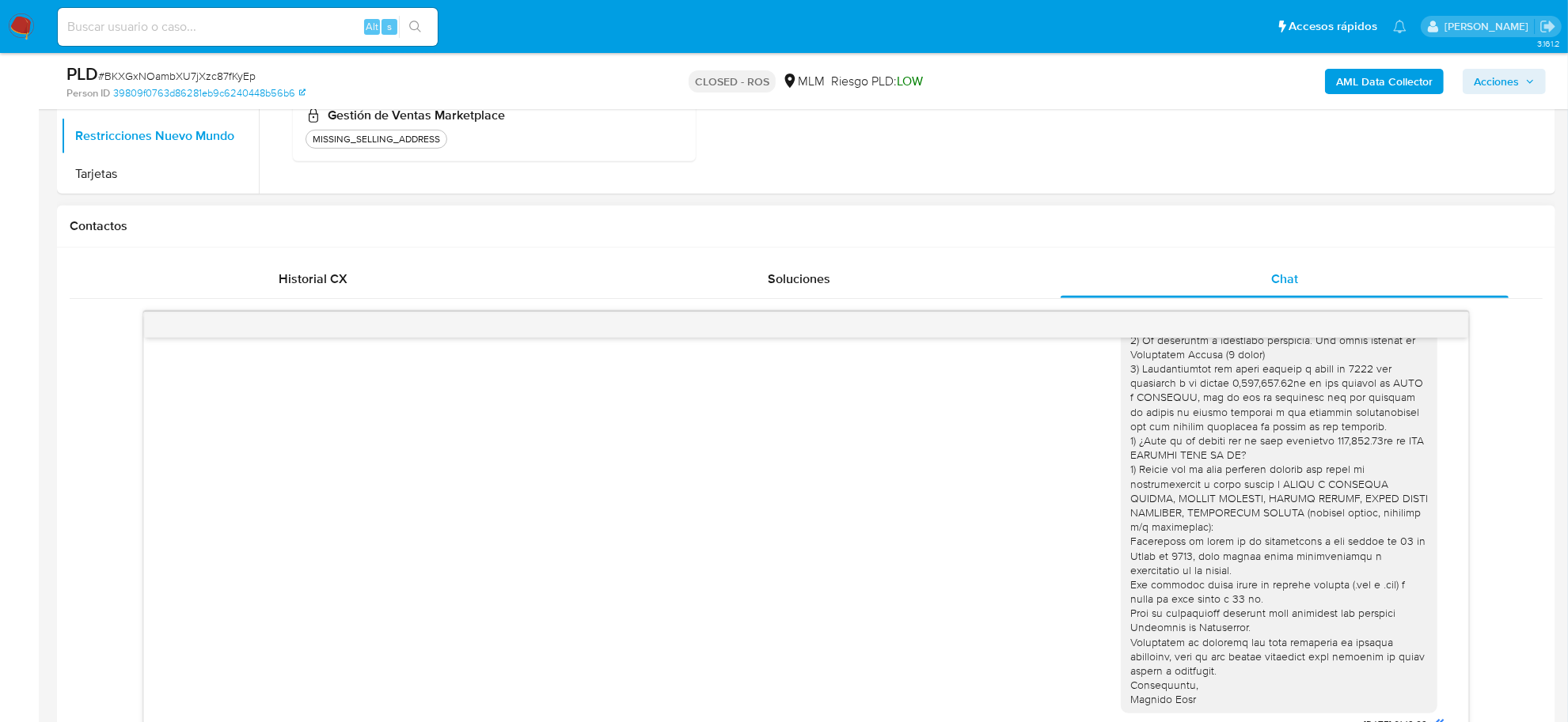
scroll to position [494, 0]
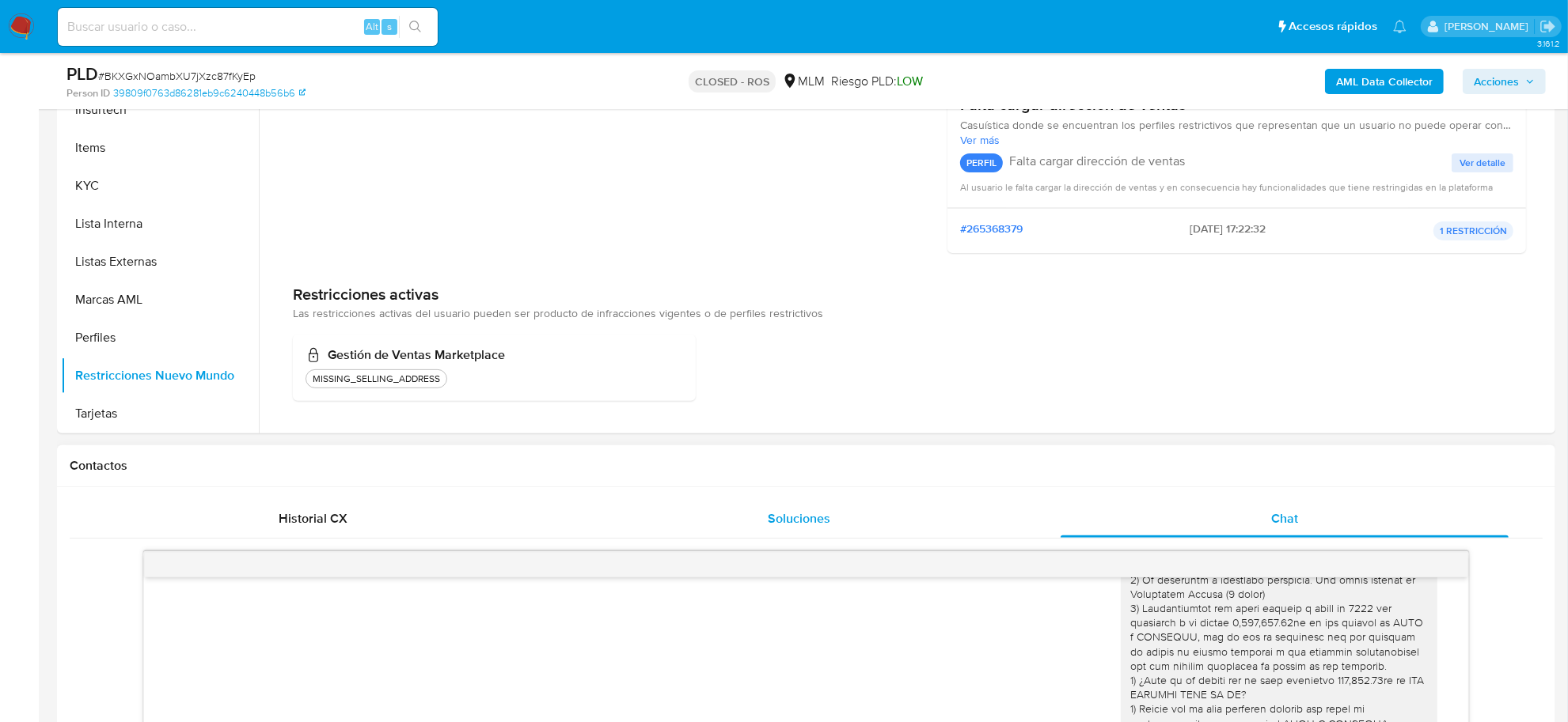
click at [796, 515] on span "Soluciones" at bounding box center [799, 519] width 63 height 18
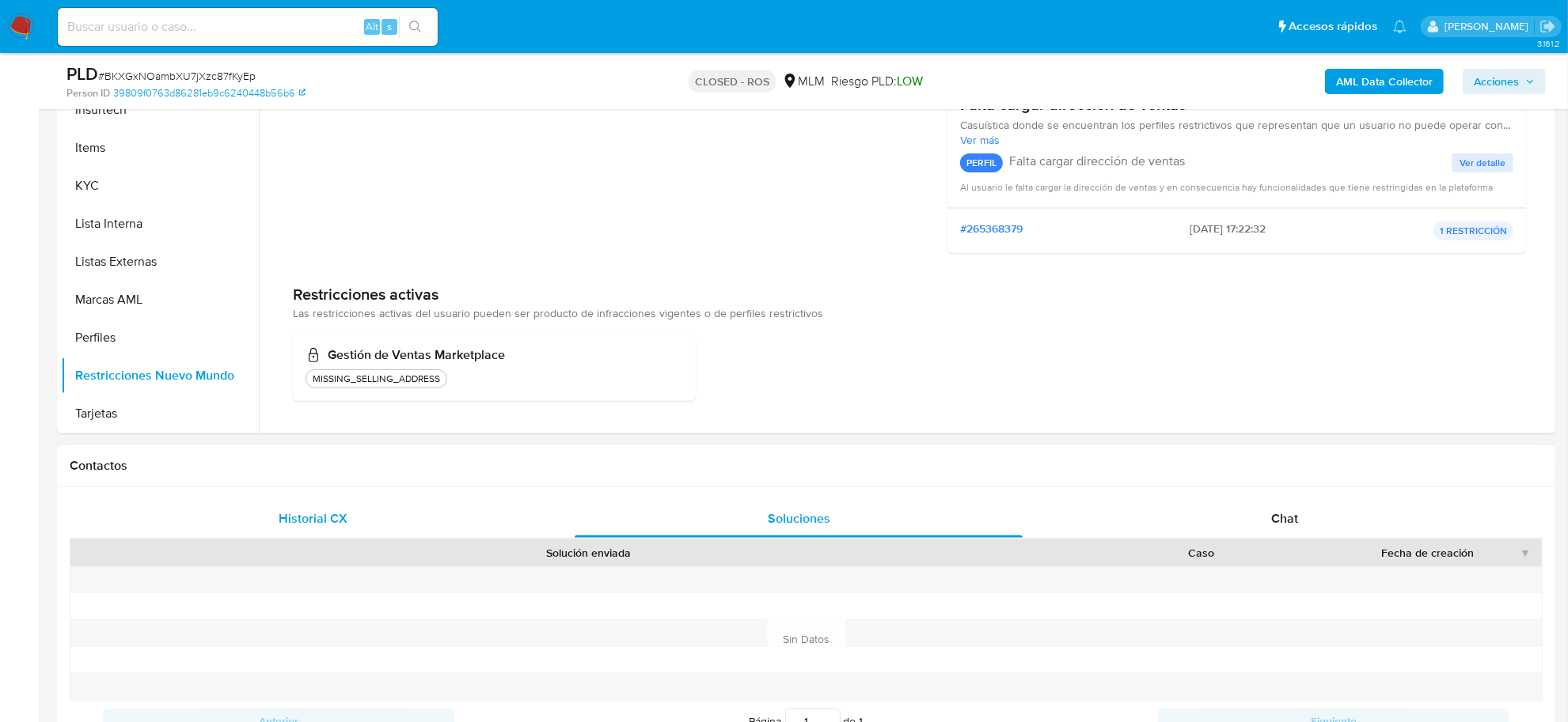
click at [331, 509] on span "Historial CX" at bounding box center [313, 519] width 69 height 18
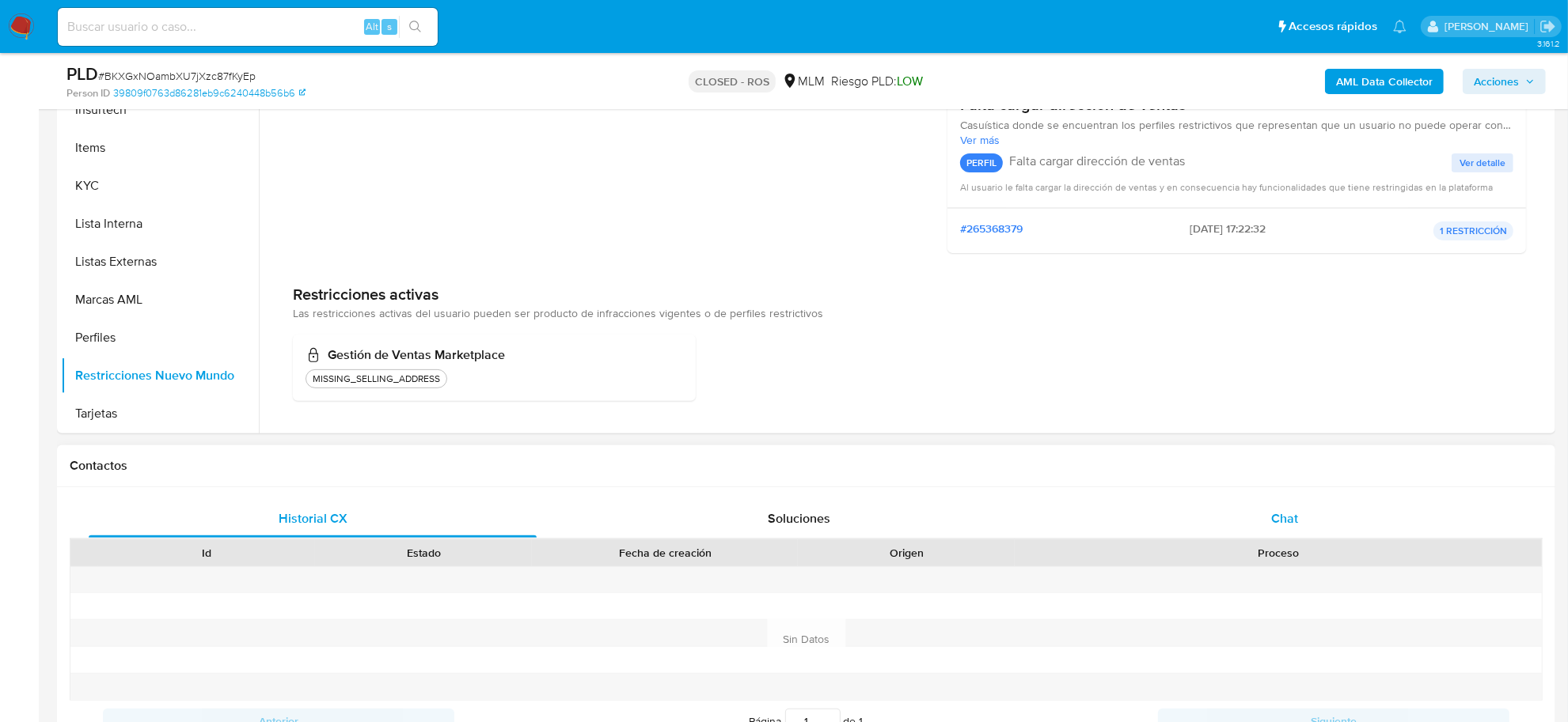
click at [1275, 528] on div "Chat" at bounding box center [1284, 518] width 448 height 38
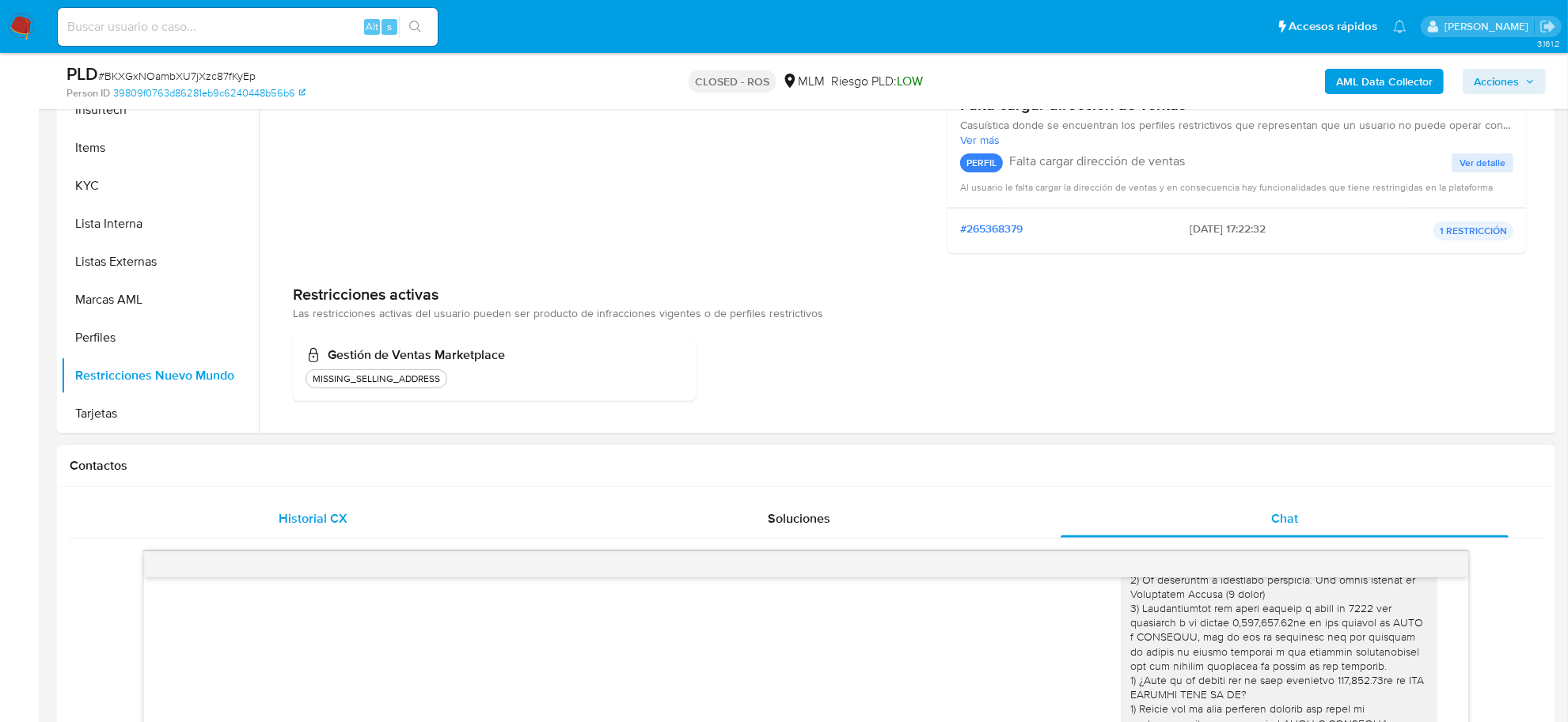
click at [293, 518] on span "Historial CX" at bounding box center [313, 519] width 69 height 18
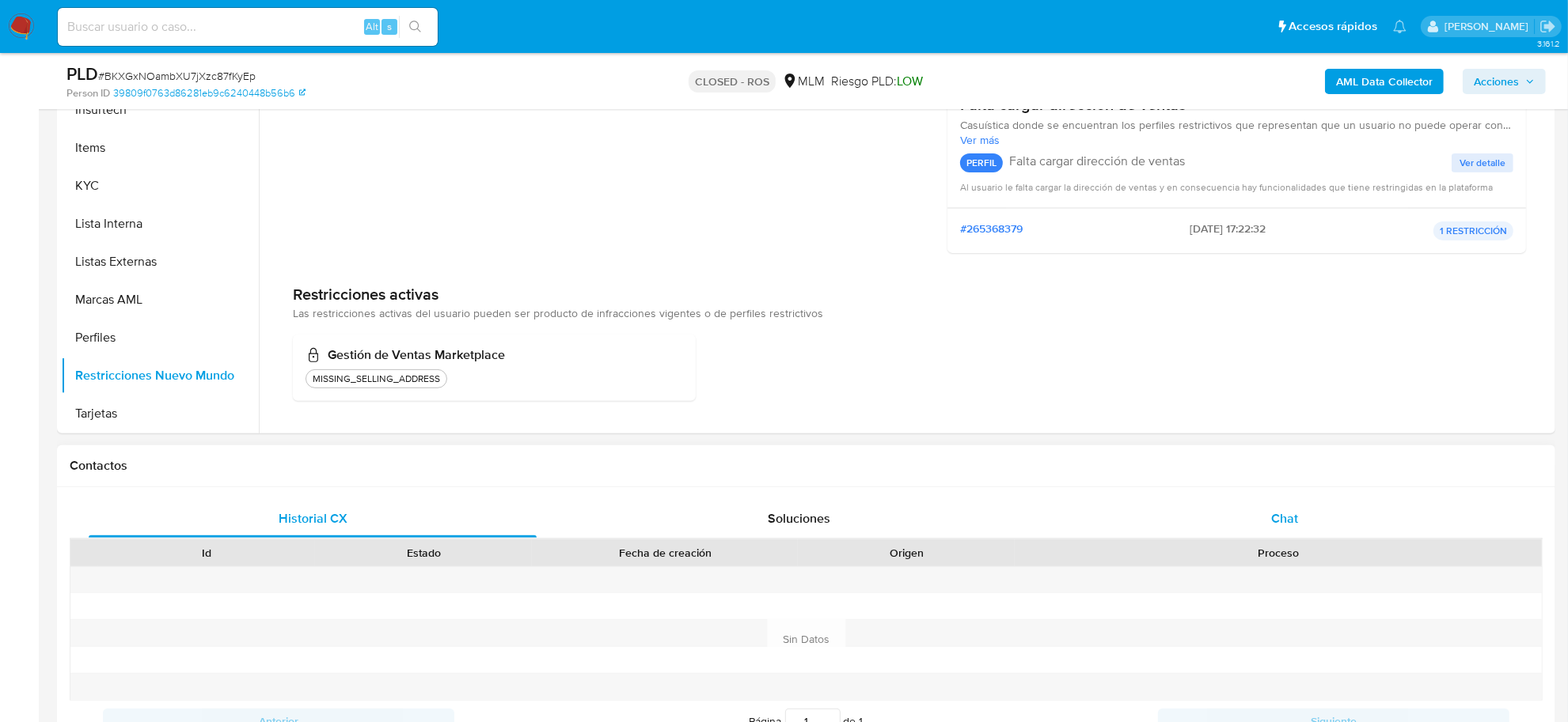
click at [1290, 513] on span "Chat" at bounding box center [1284, 519] width 27 height 18
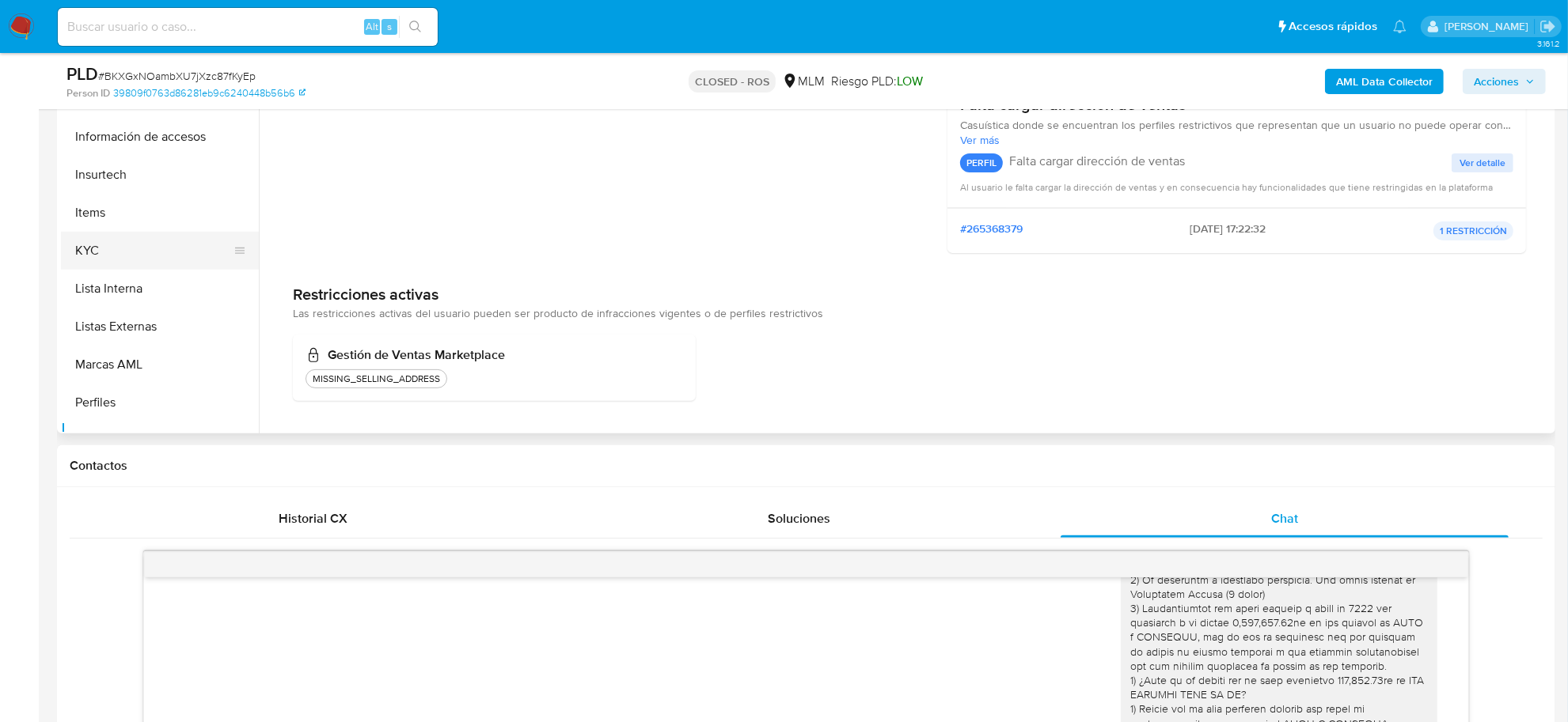
scroll to position [644, 0]
click at [115, 290] on button "KYC" at bounding box center [153, 284] width 185 height 38
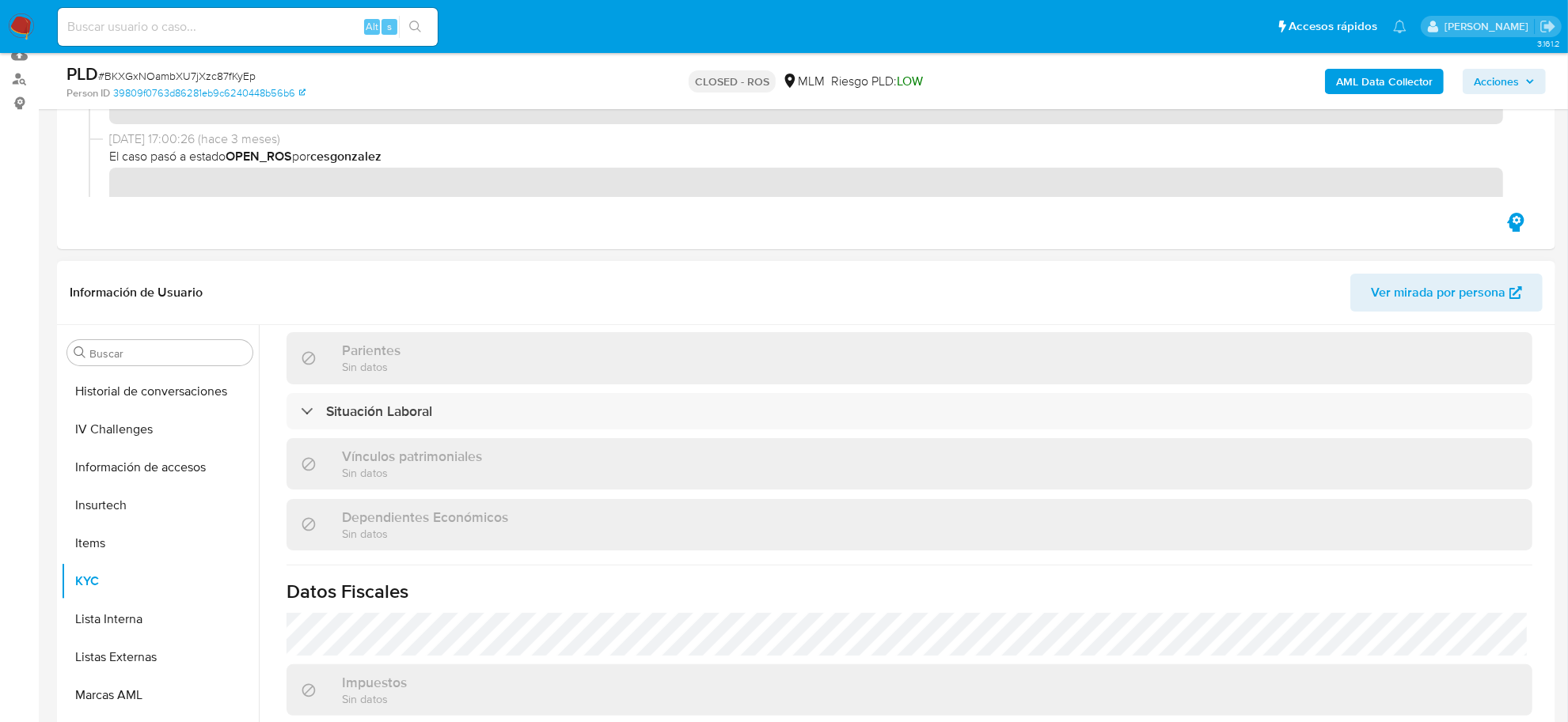
scroll to position [791, 0]
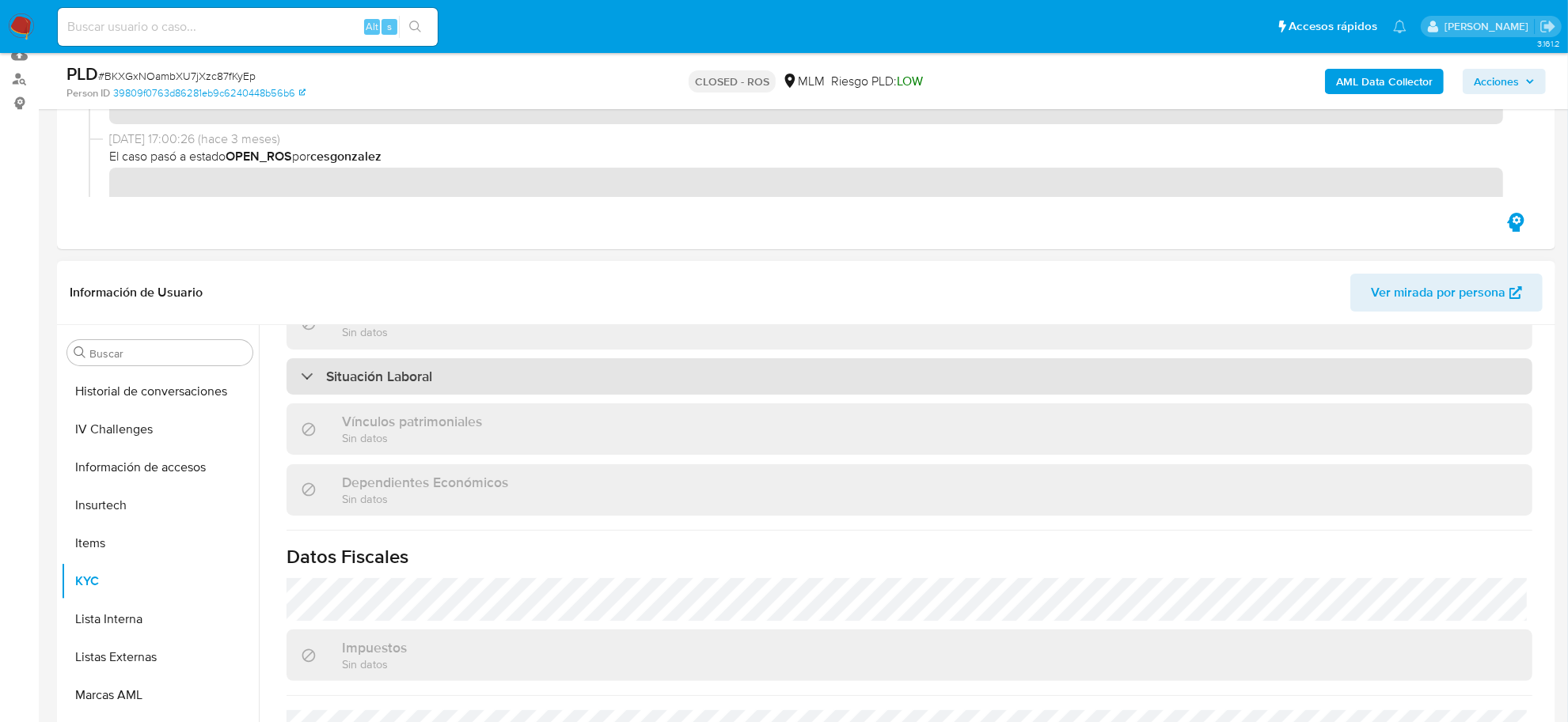
click at [322, 385] on div "Situación Laboral" at bounding box center [909, 376] width 1246 height 36
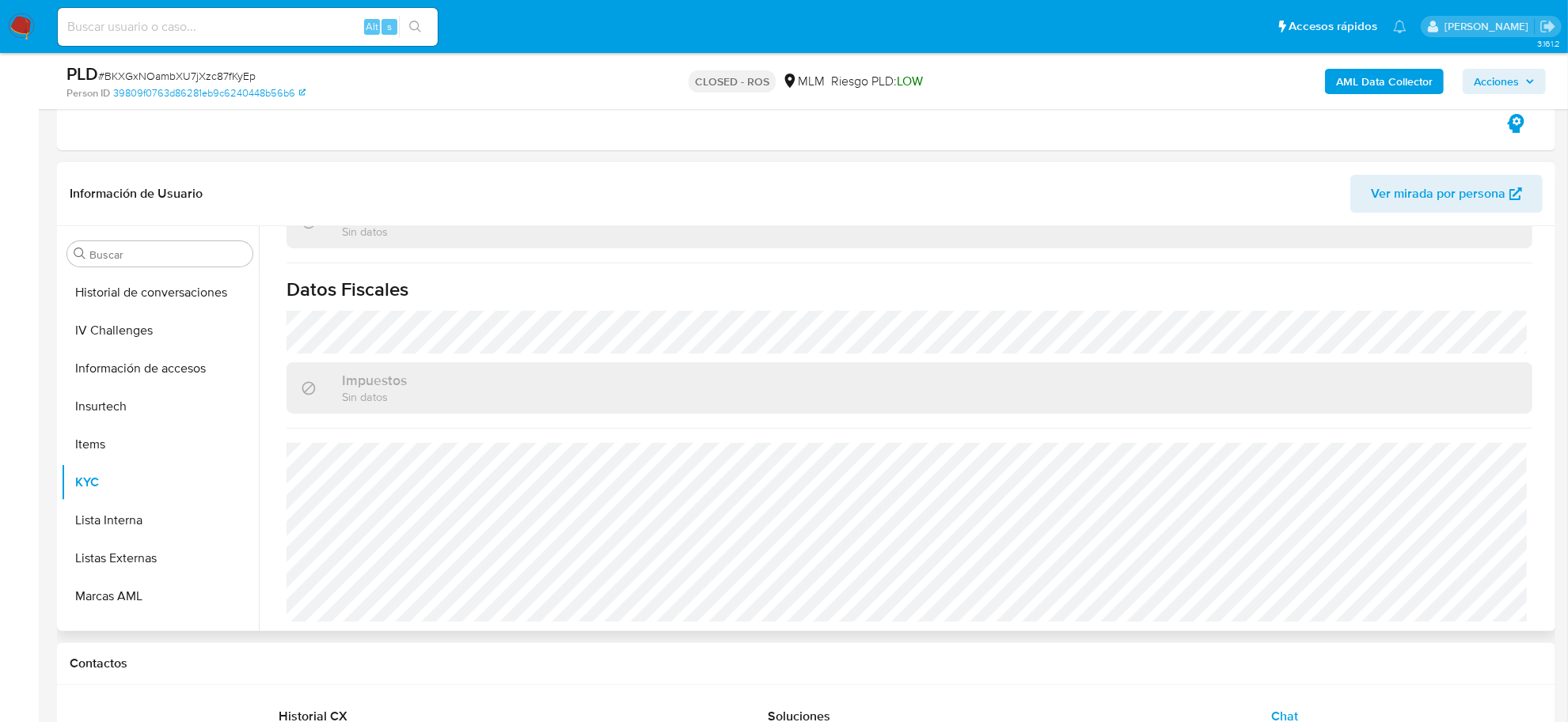
scroll to position [1192, 0]
click at [199, 33] on input at bounding box center [248, 27] width 380 height 21
paste input "KWqxYwwz3vD3FT4RolrfNBGR"
type input "KWqxYwwz3vD3FT4RolrfNBGR"
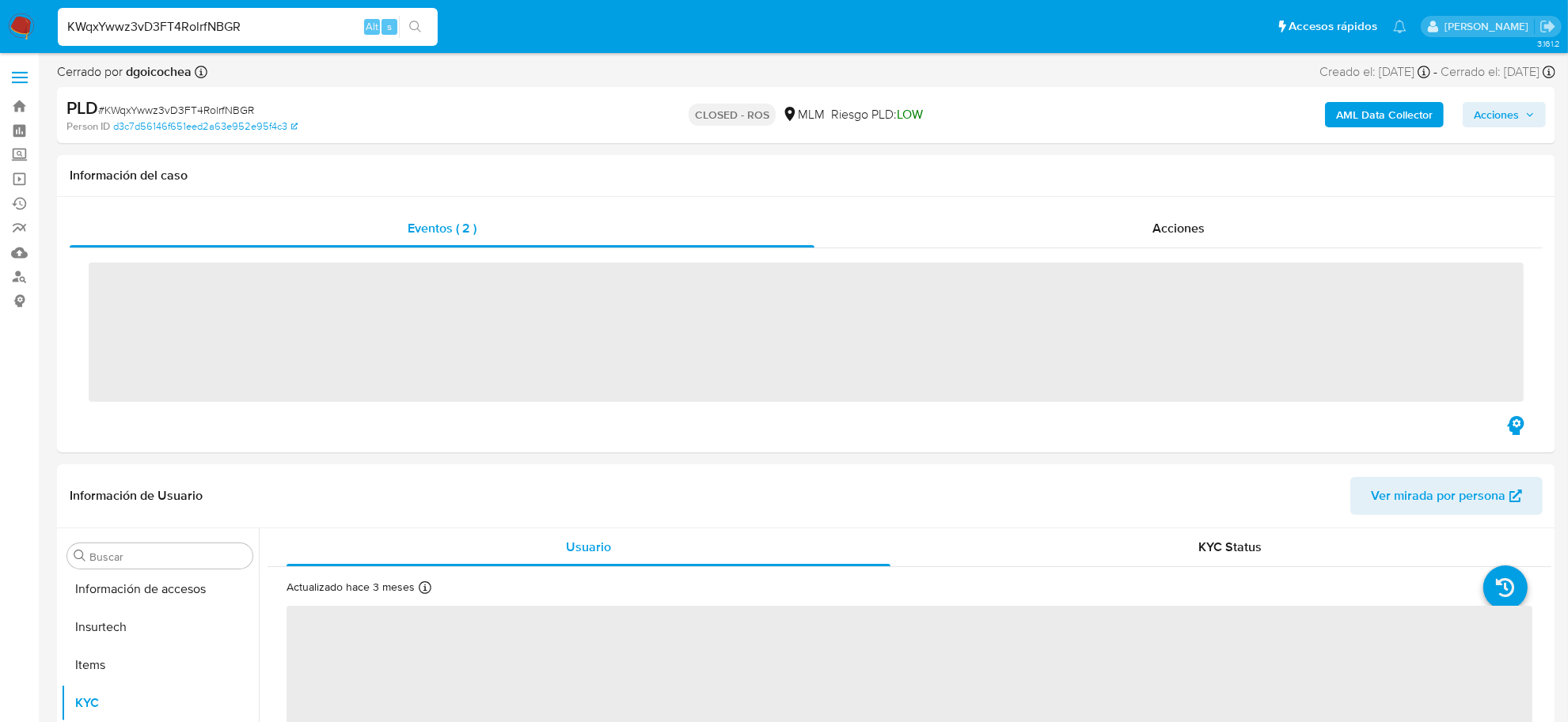
scroll to position [744, 0]
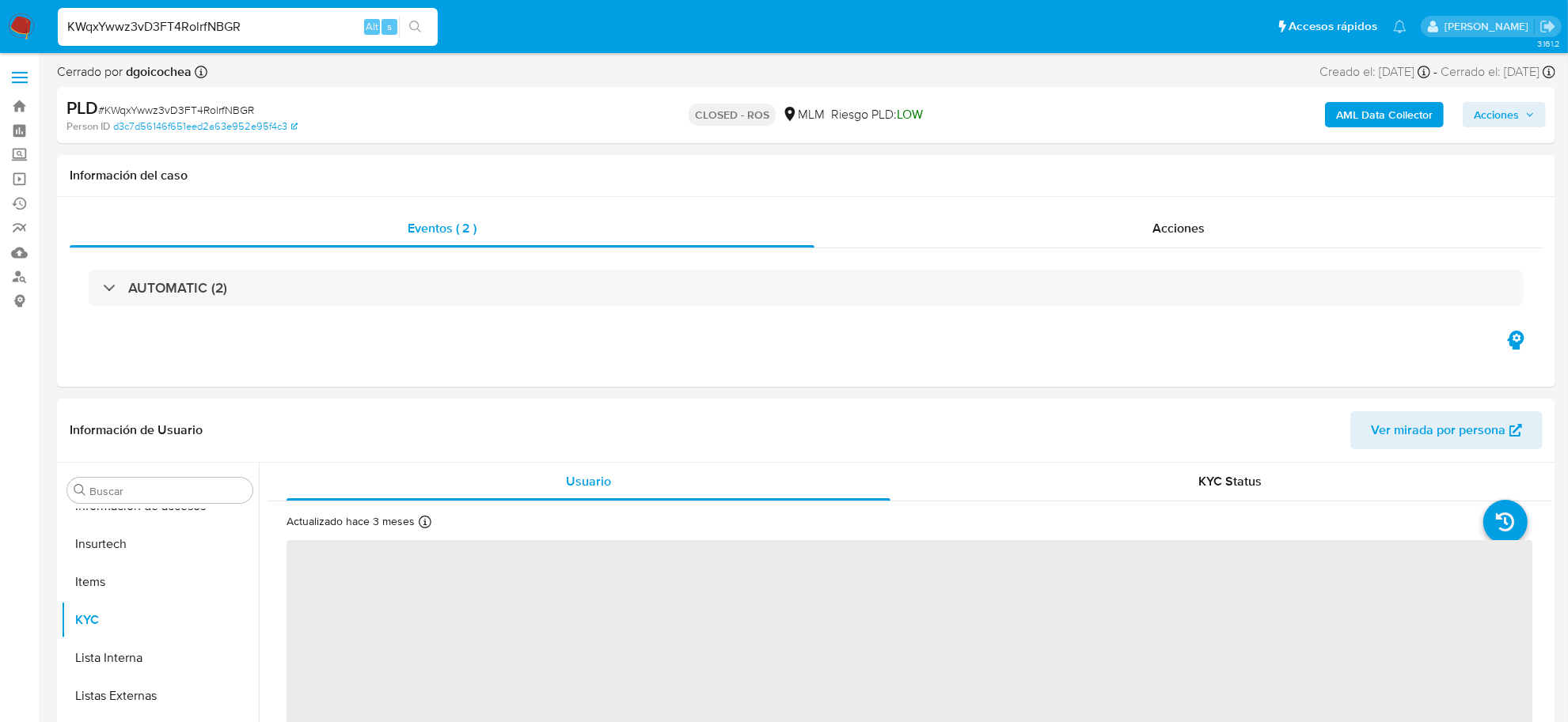
select select "10"
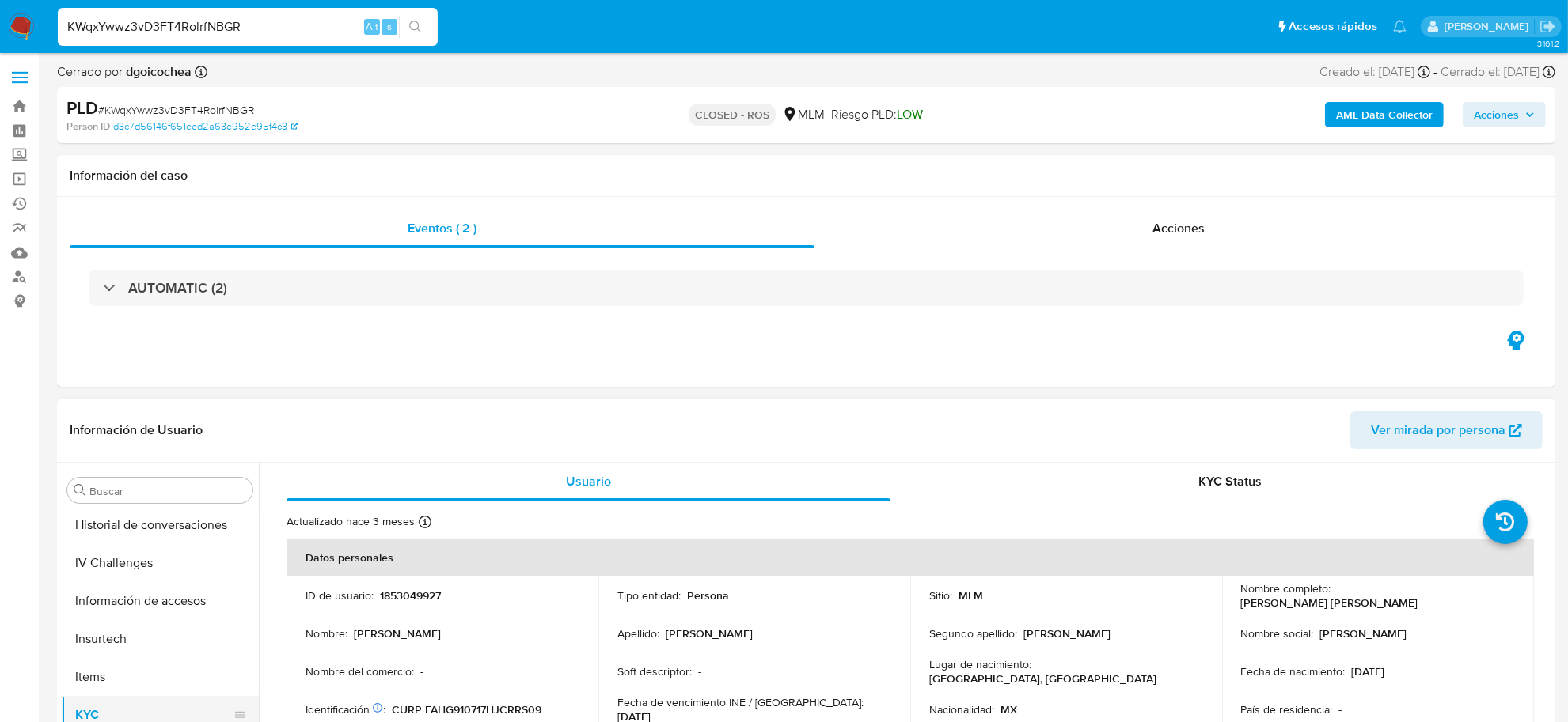
scroll to position [545, 0]
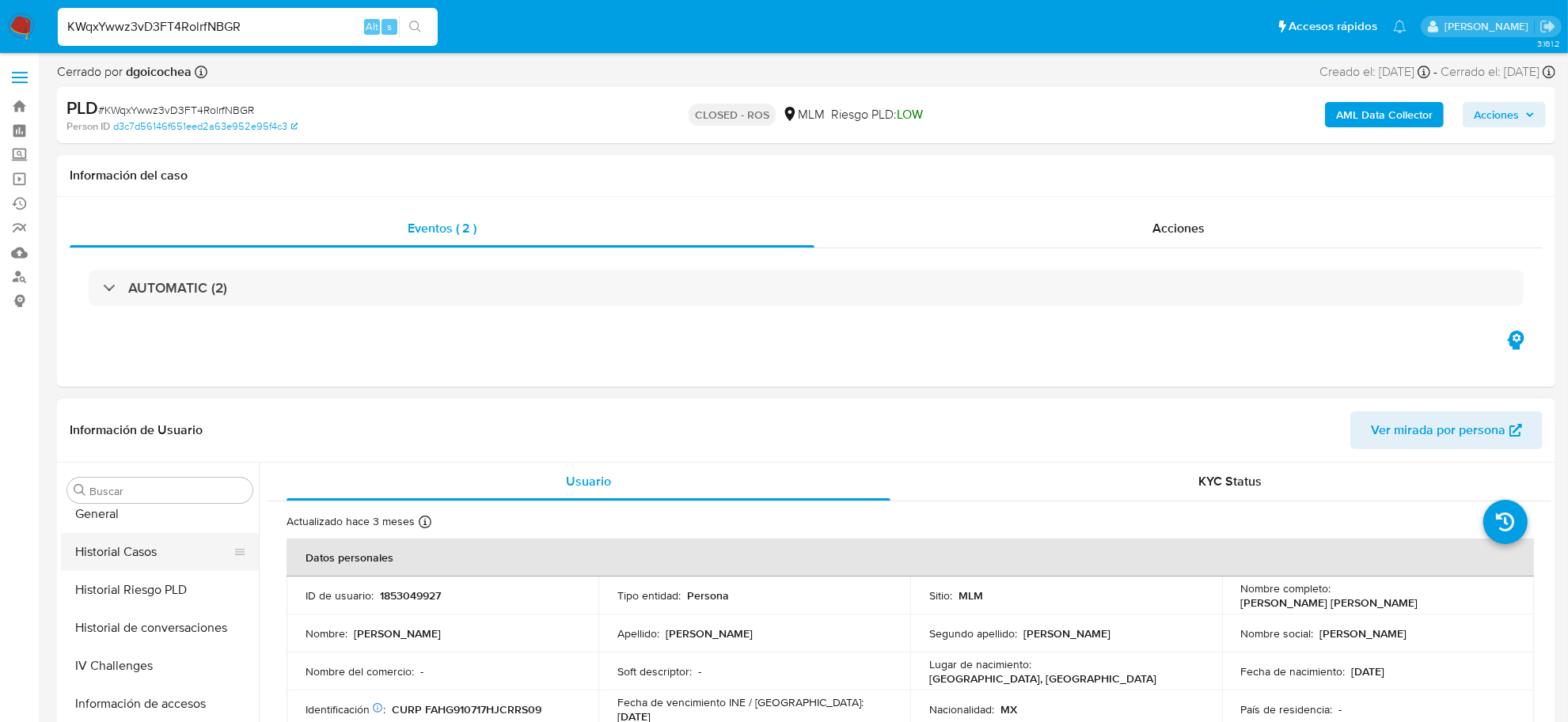
click at [139, 535] on button "Historial Casos" at bounding box center [153, 551] width 185 height 38
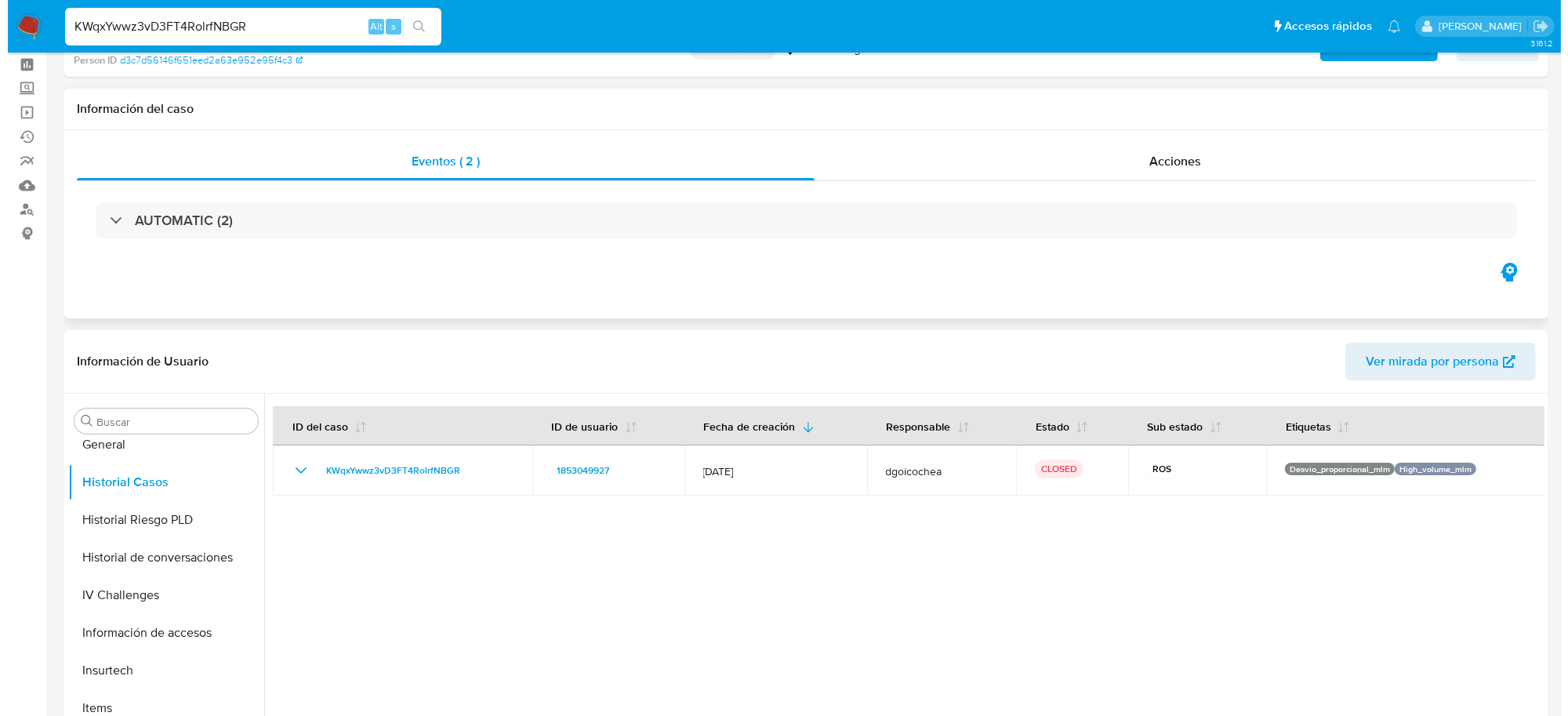
scroll to position [98, 0]
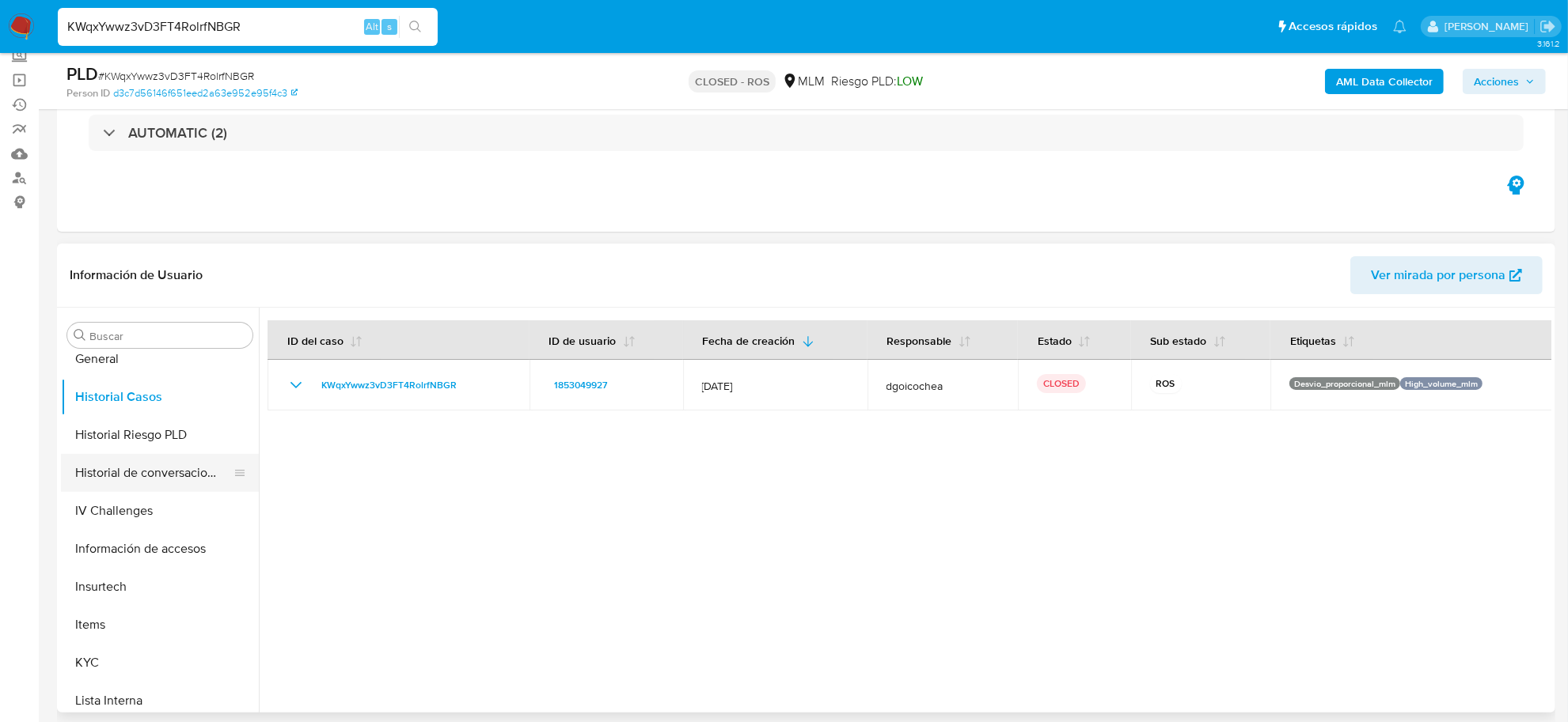
click at [160, 463] on button "Historial de conversaciones" at bounding box center [153, 473] width 185 height 38
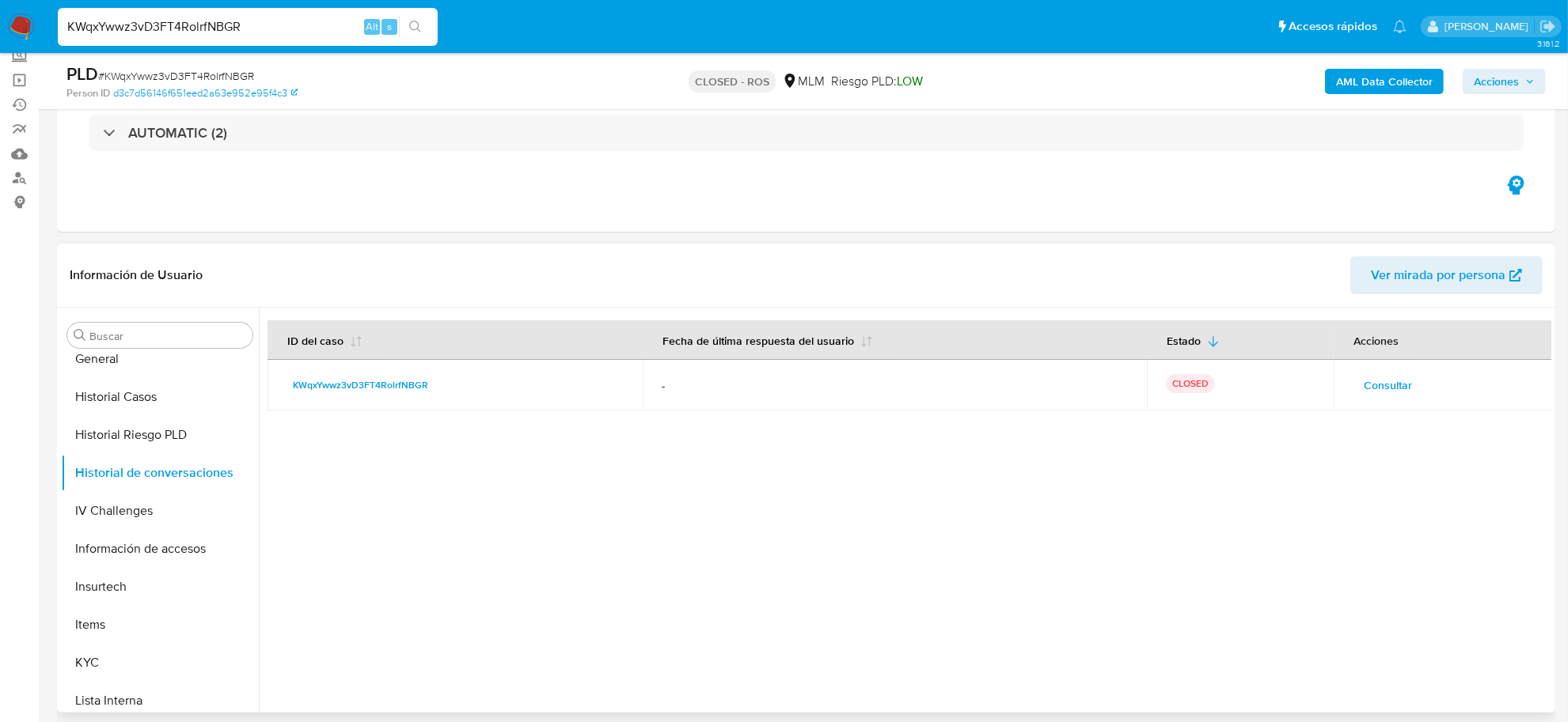
click at [1387, 382] on span "Consultar" at bounding box center [1388, 385] width 49 height 22
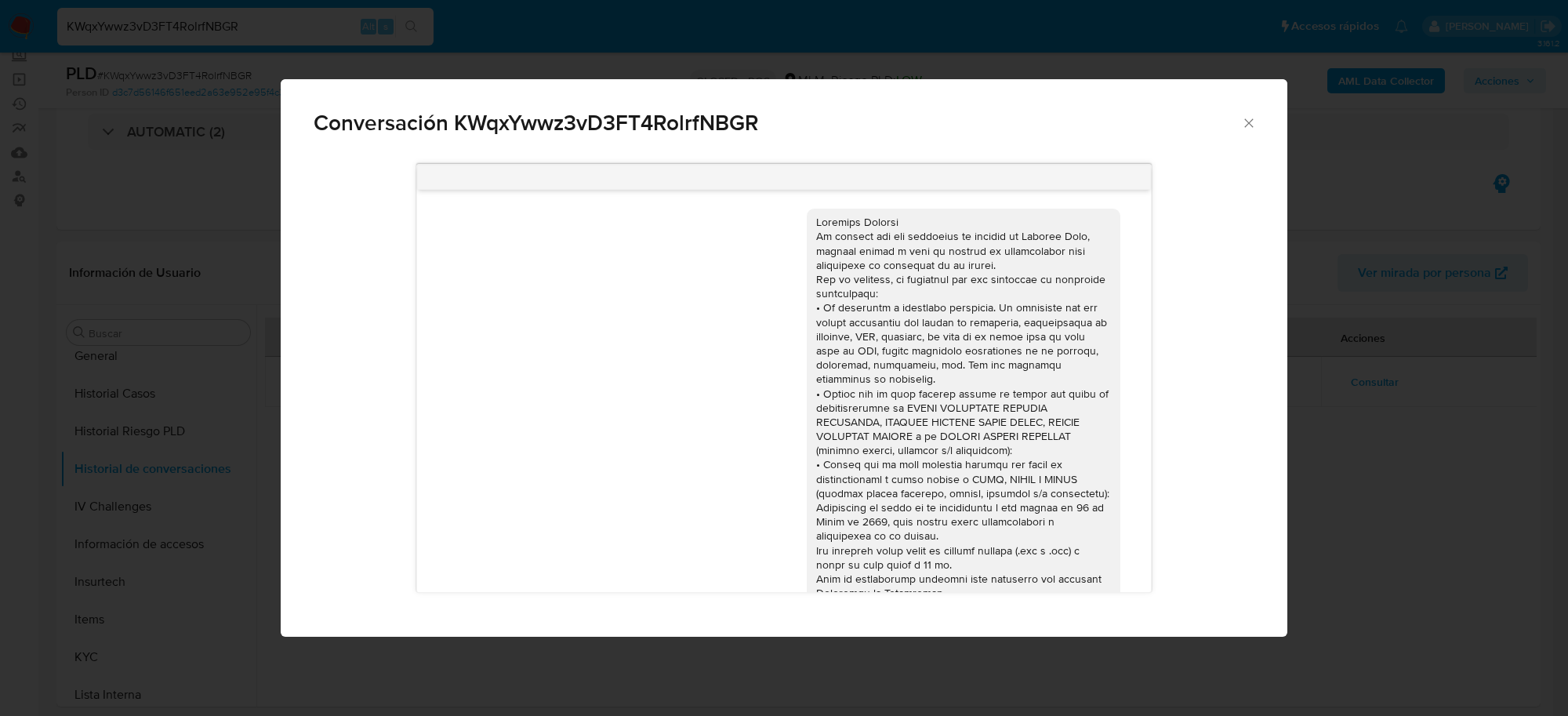
scroll to position [115, 0]
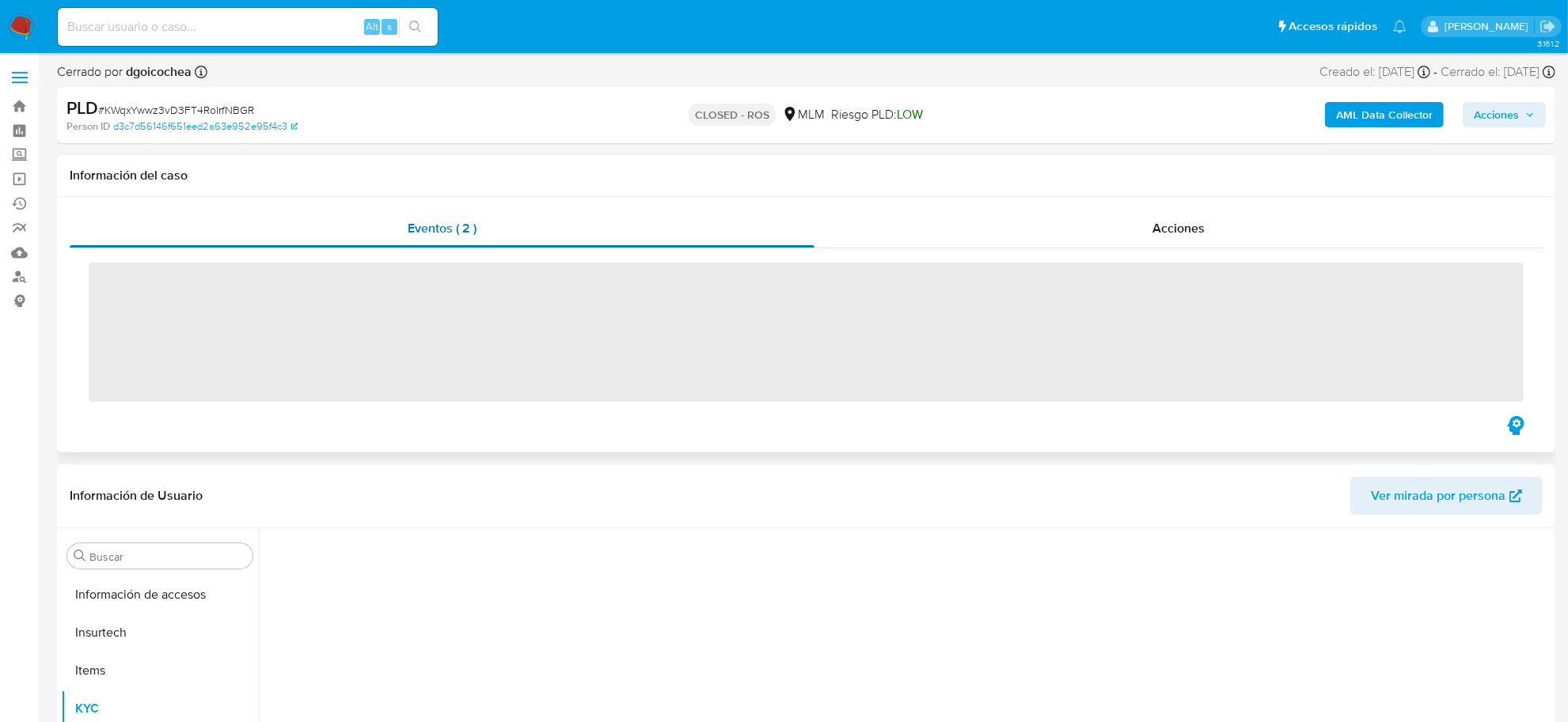
scroll to position [744, 0]
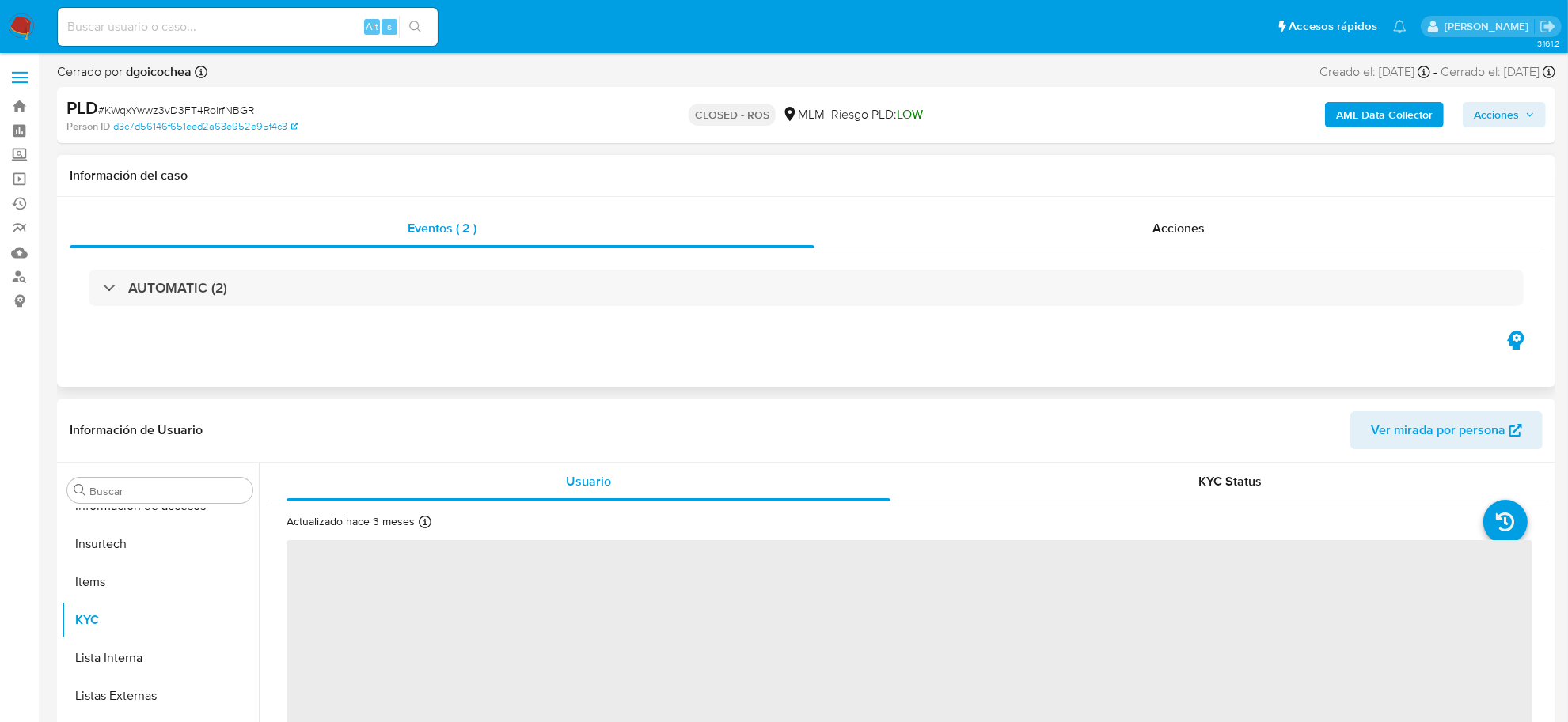
select select "10"
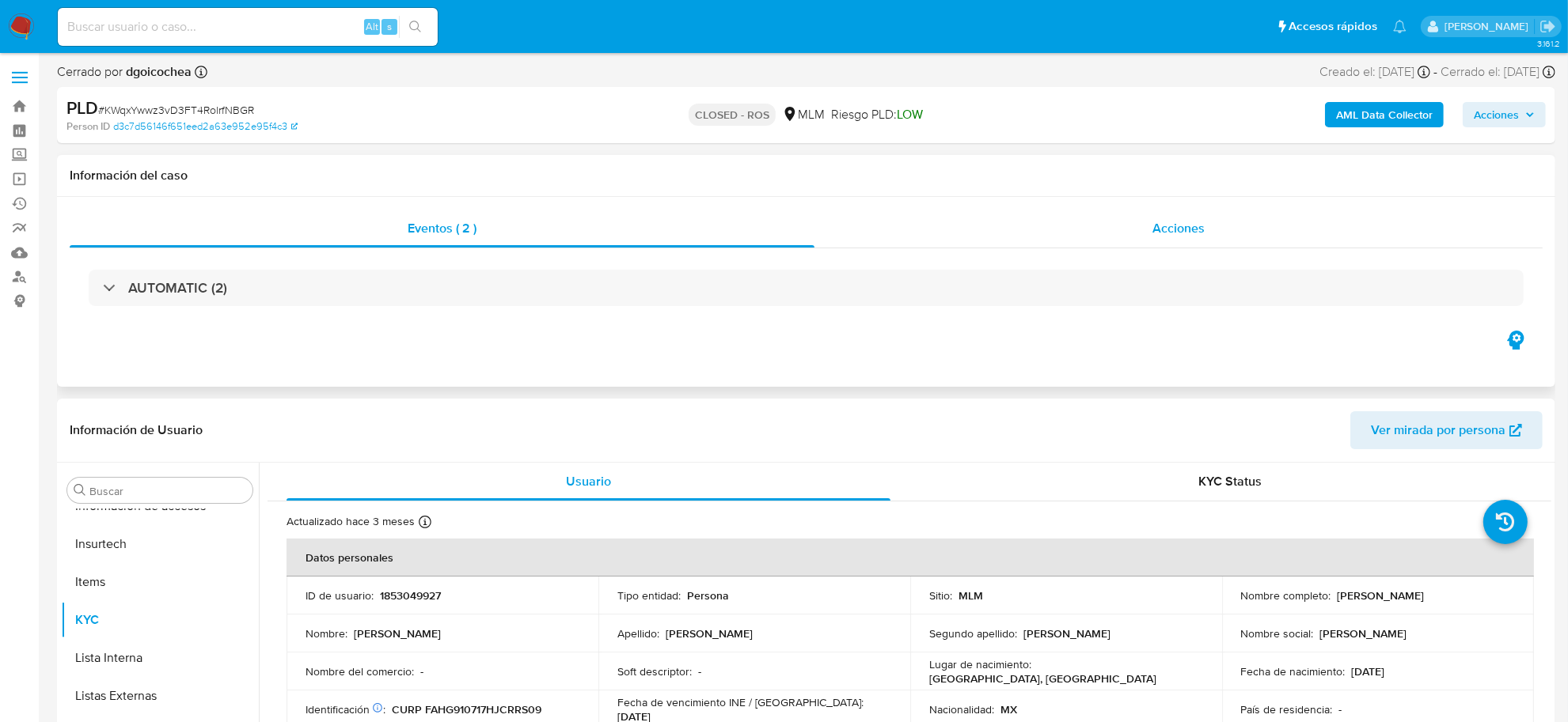
click at [1169, 227] on span "Acciones" at bounding box center [1178, 228] width 52 height 18
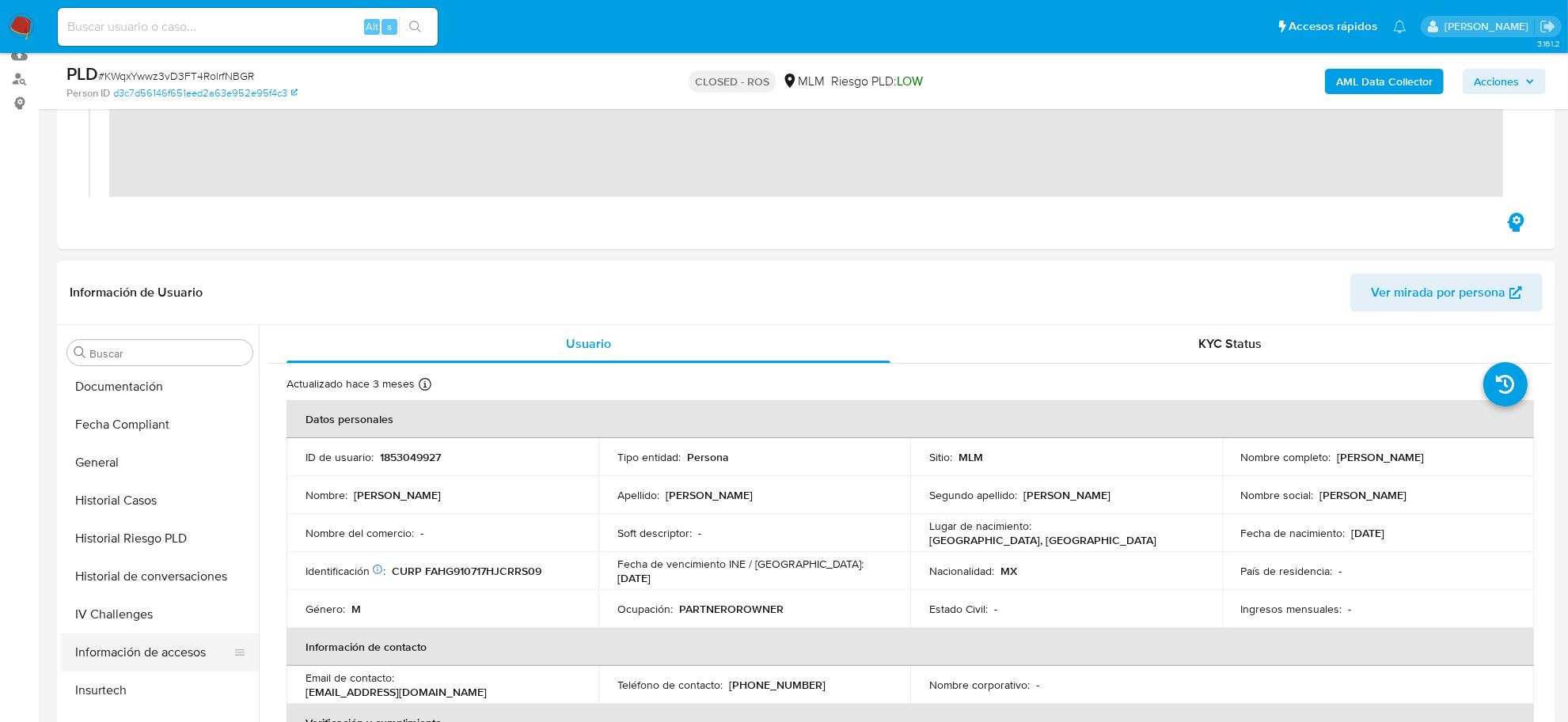
scroll to position [447, 0]
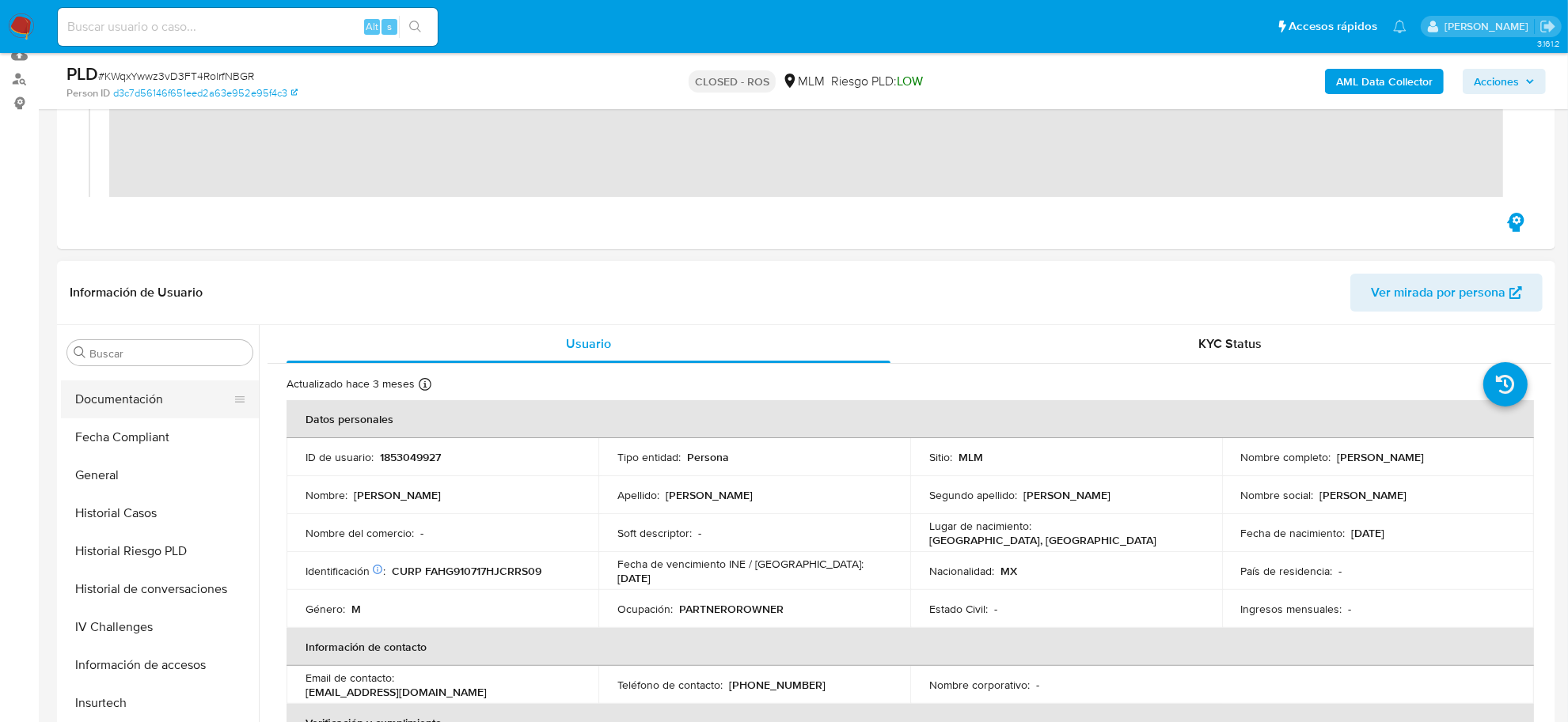
click at [128, 406] on button "Documentación" at bounding box center [153, 399] width 185 height 38
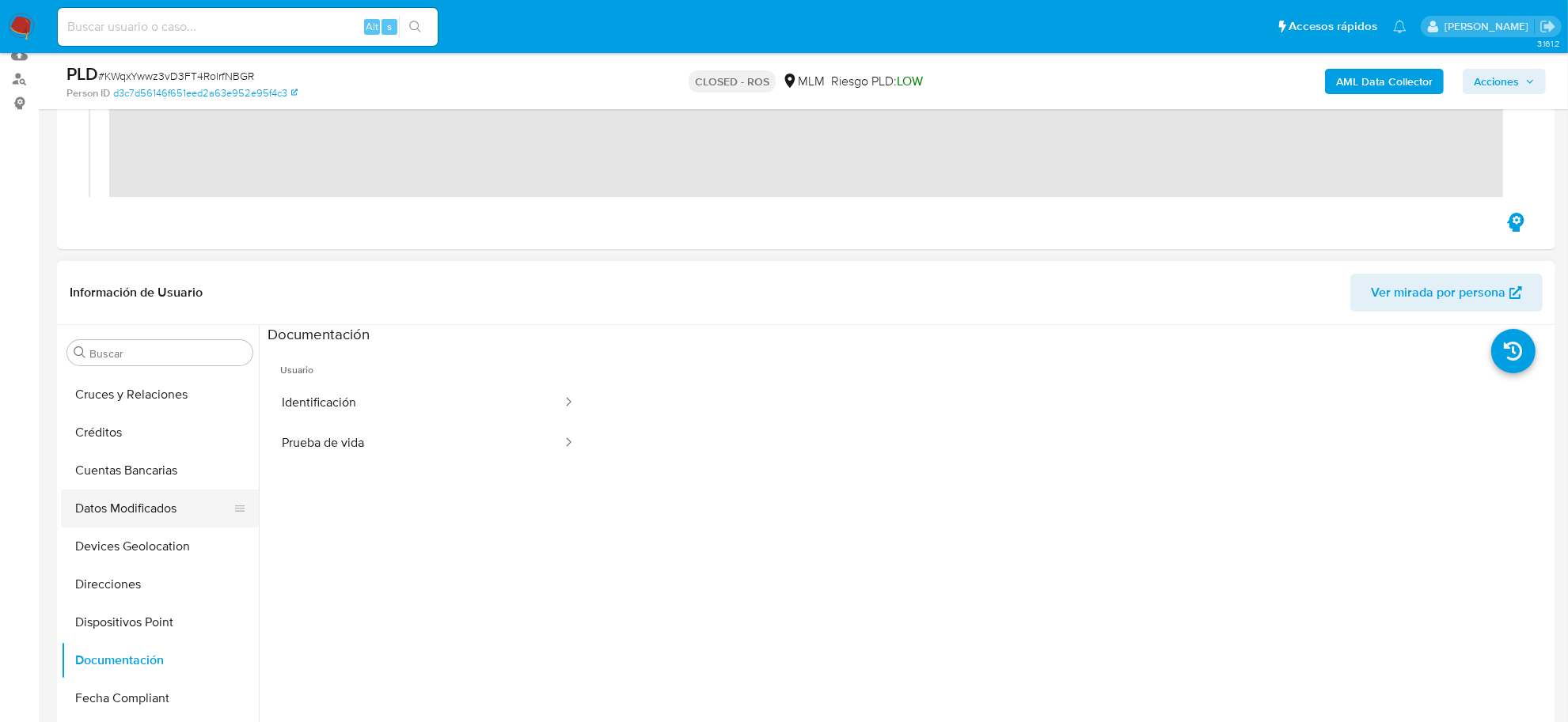
scroll to position [151, 0]
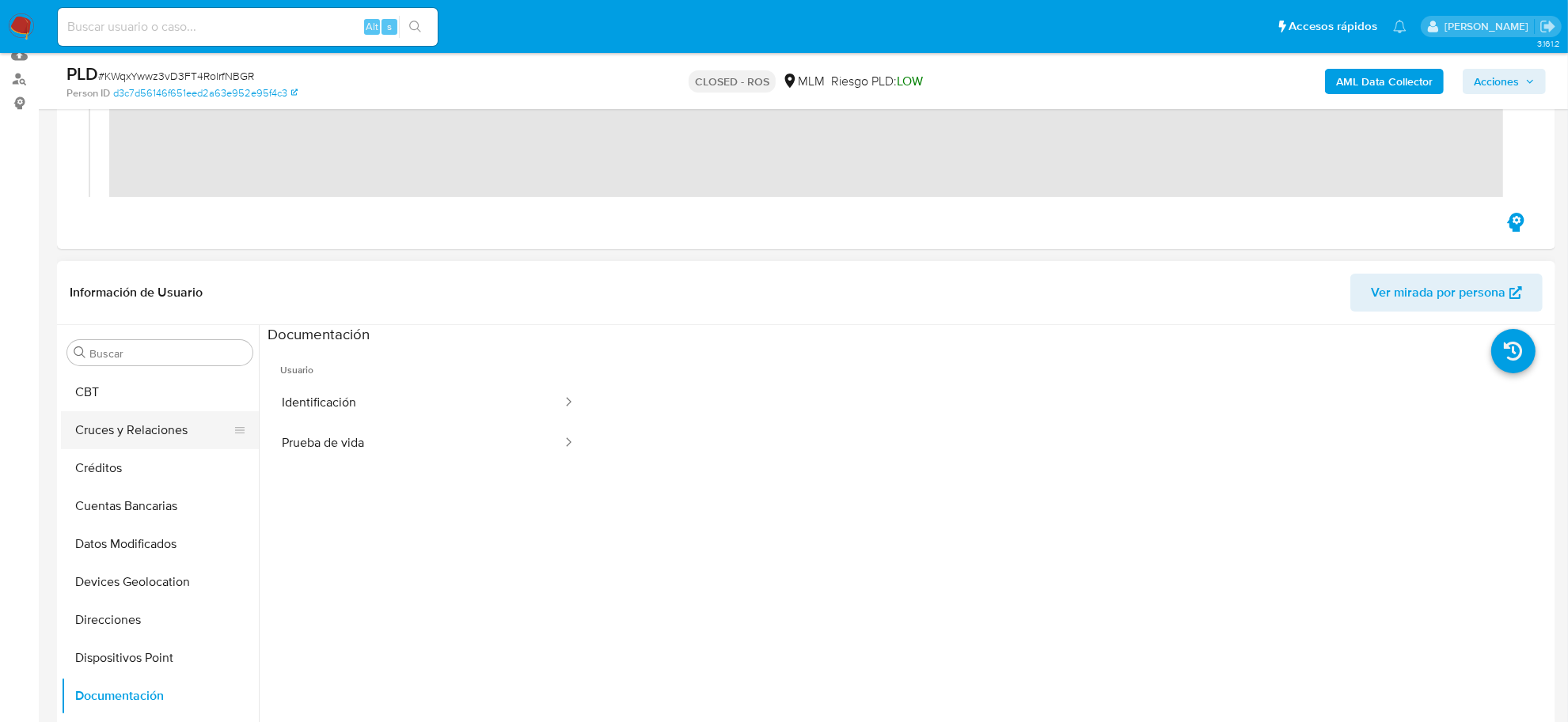
click at [135, 412] on button "Cruces y Relaciones" at bounding box center [153, 430] width 185 height 38
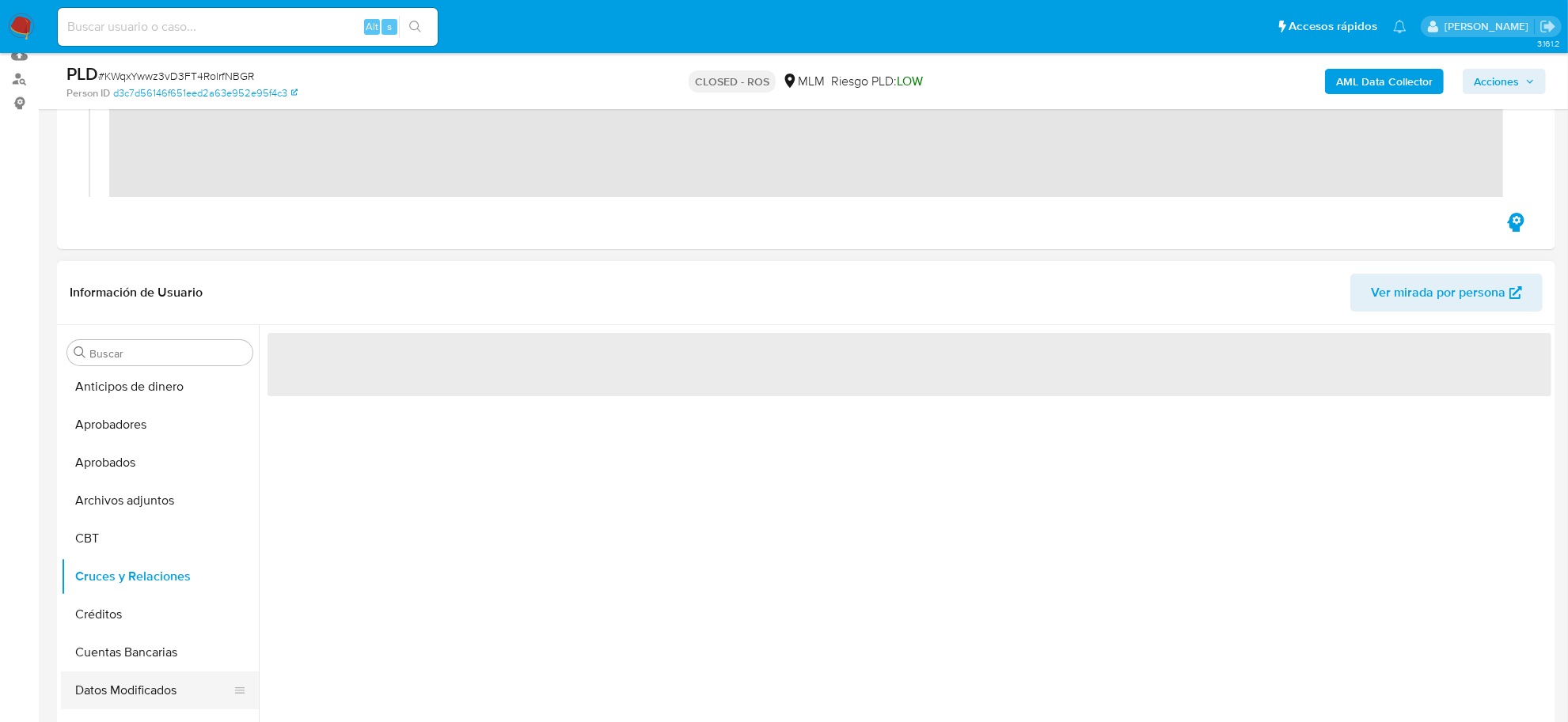
scroll to position [0, 0]
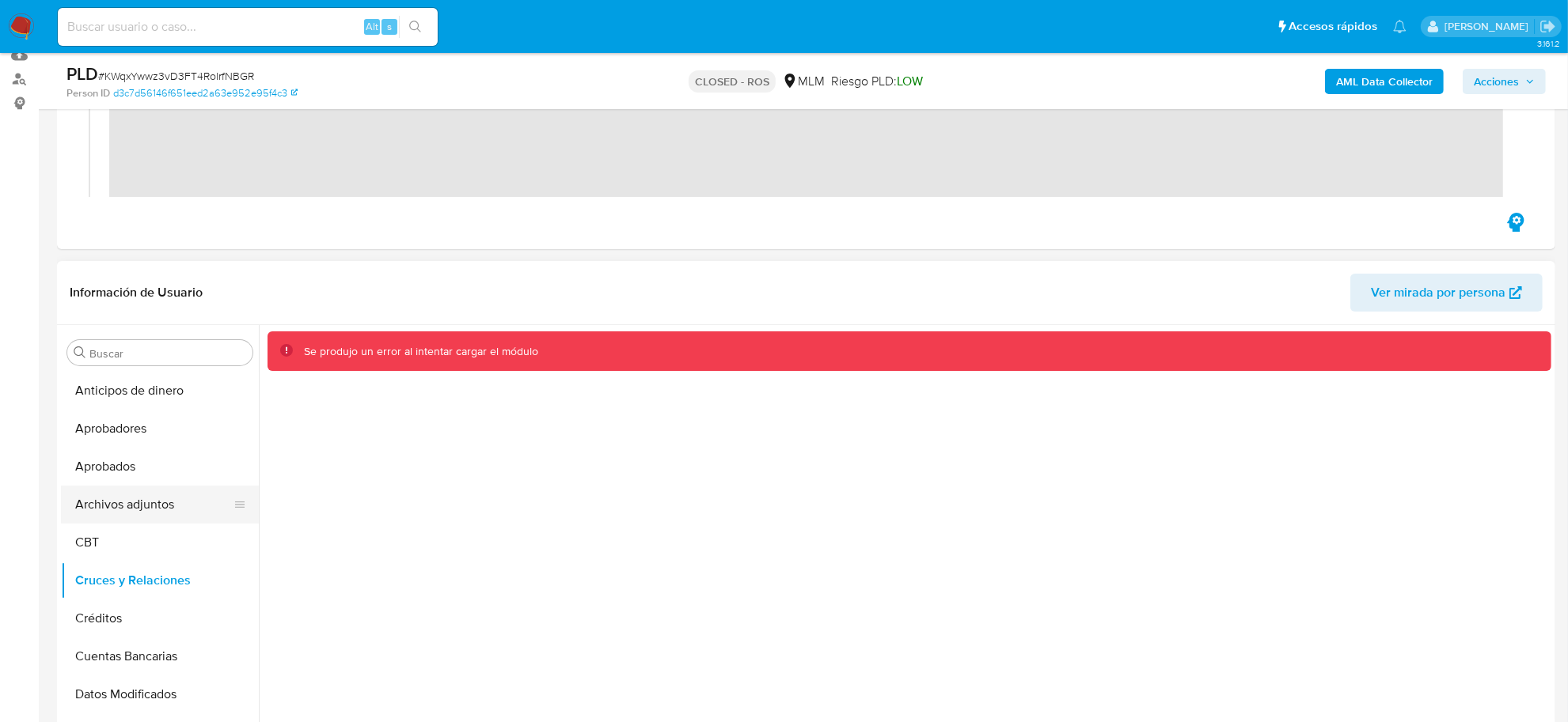
click at [137, 499] on button "Archivos adjuntos" at bounding box center [153, 504] width 185 height 38
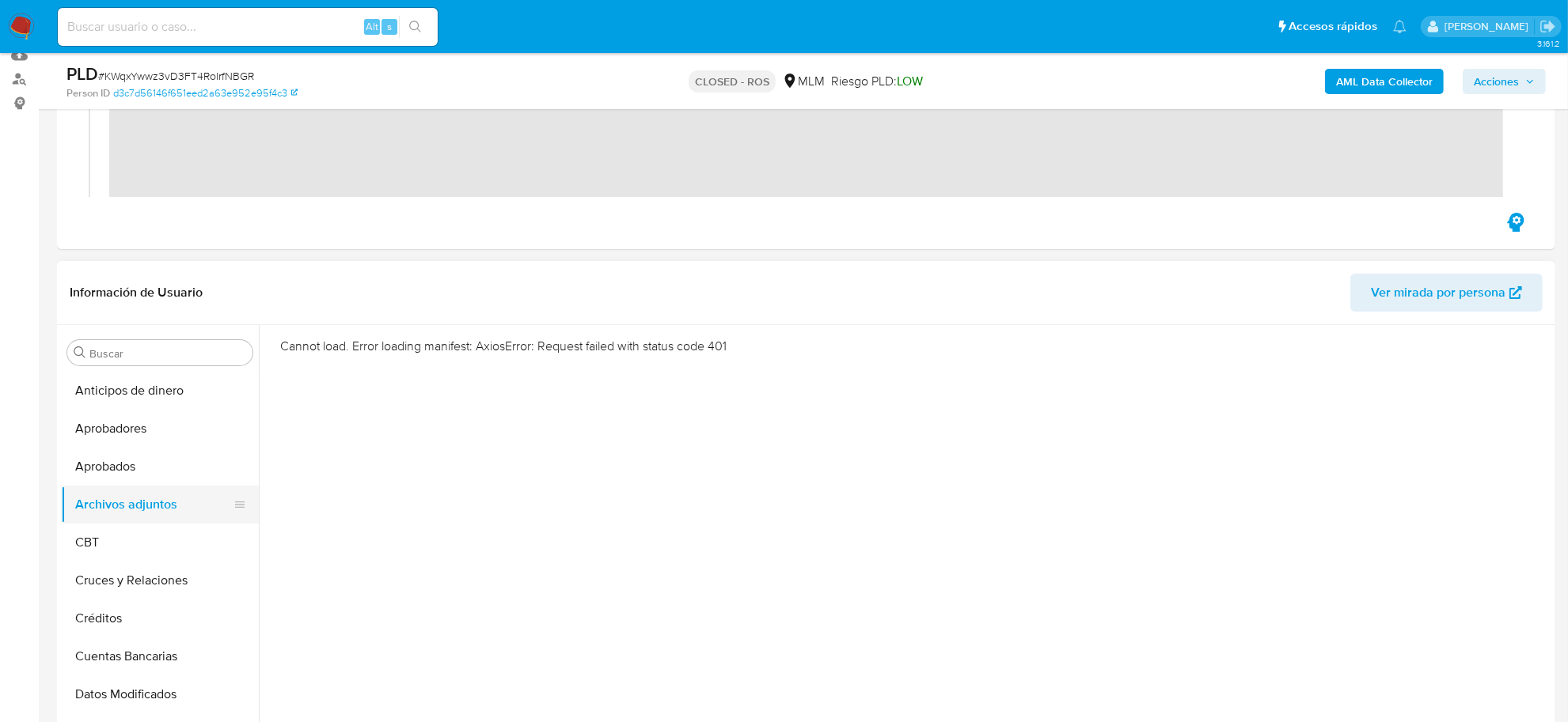
click at [174, 492] on button "Archivos adjuntos" at bounding box center [153, 504] width 185 height 38
click at [172, 495] on button "Archivos adjuntos" at bounding box center [153, 504] width 185 height 38
click at [172, 496] on button "Archivos adjuntos" at bounding box center [153, 504] width 185 height 38
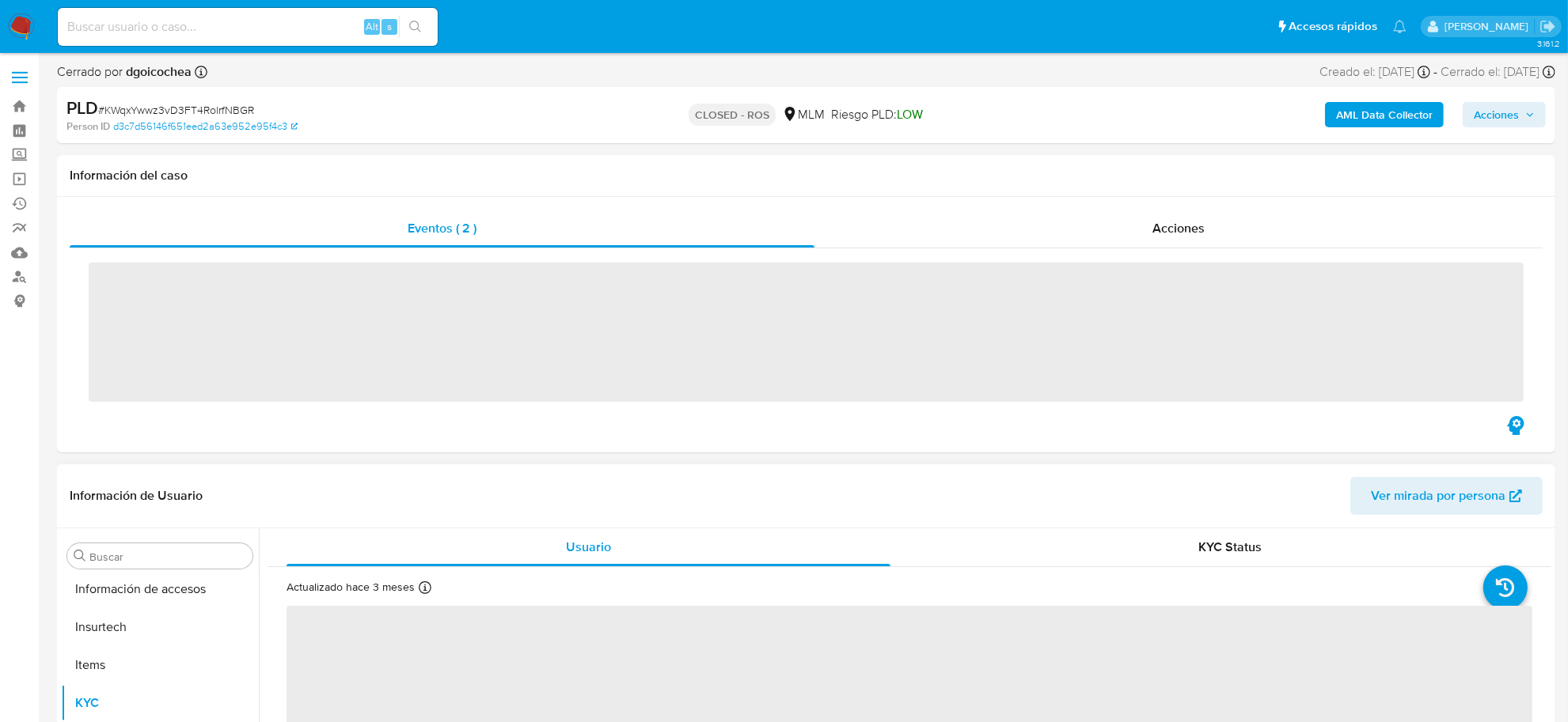
scroll to position [744, 0]
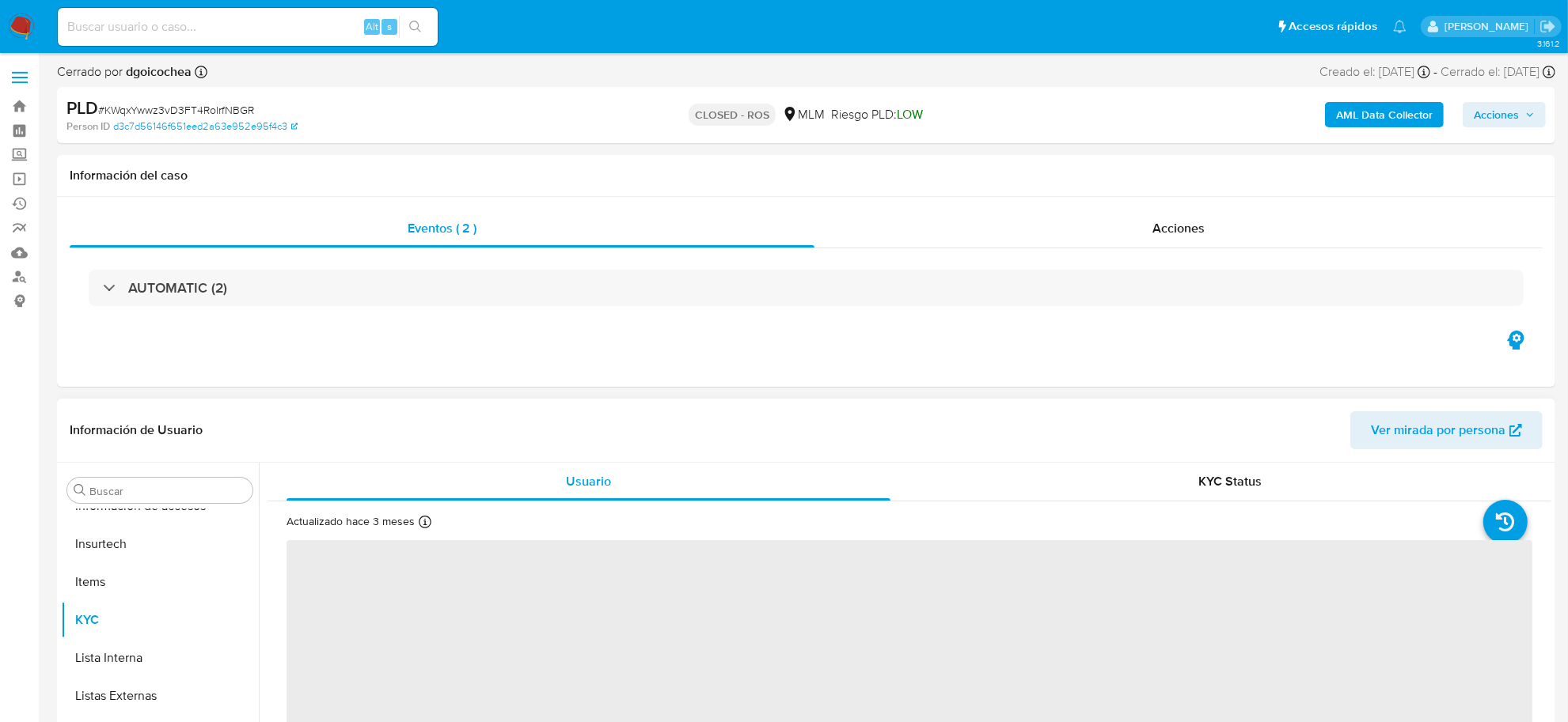
select select "10"
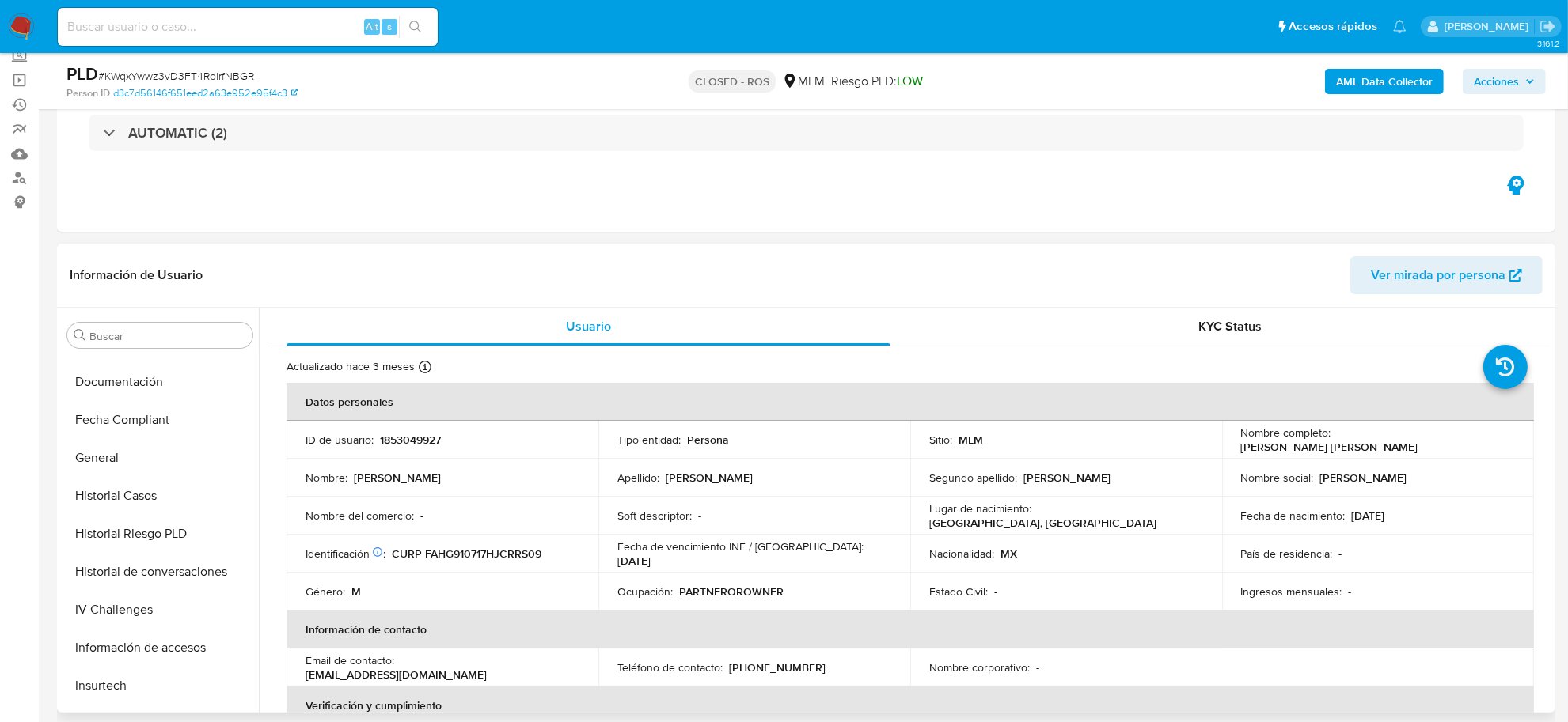
scroll to position [0, 0]
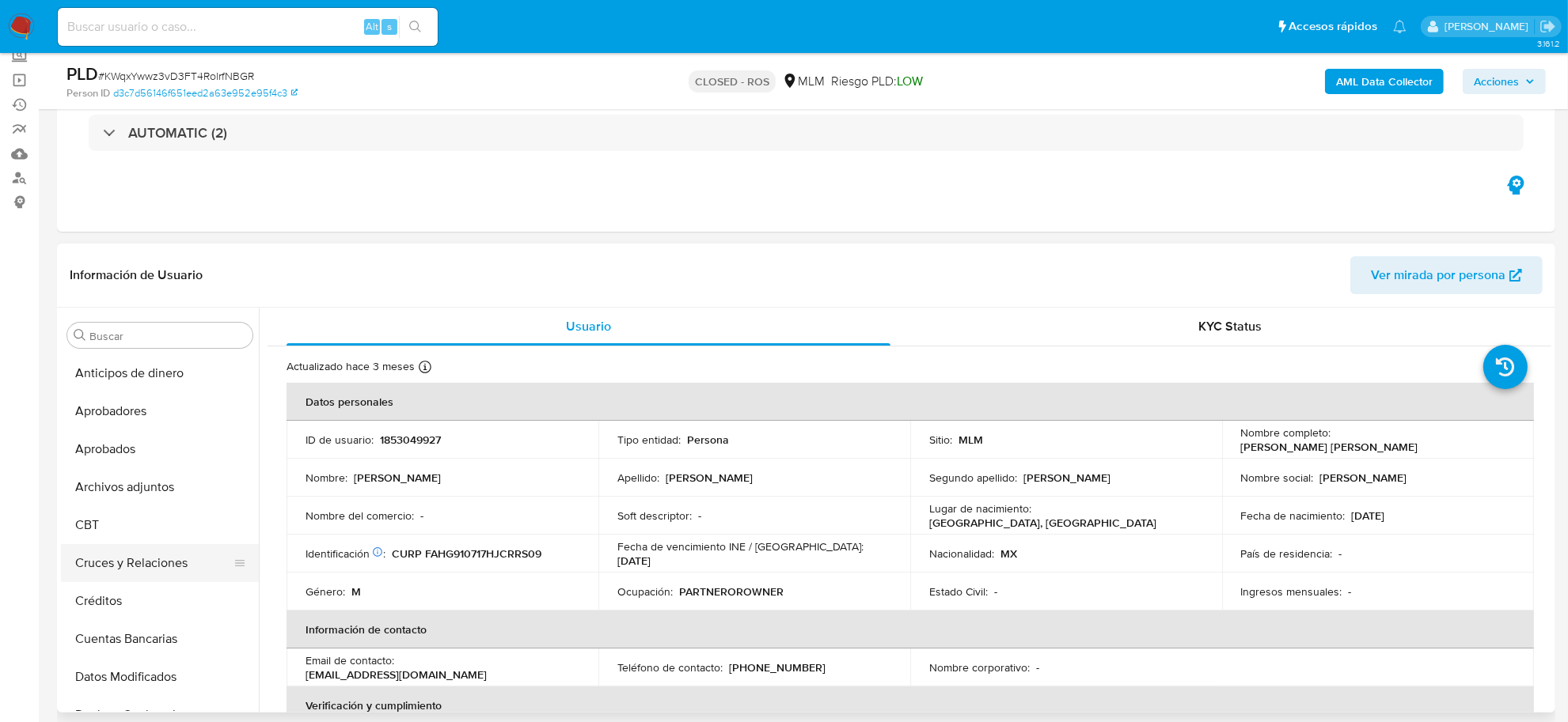
click at [194, 566] on button "Cruces y Relaciones" at bounding box center [153, 562] width 185 height 38
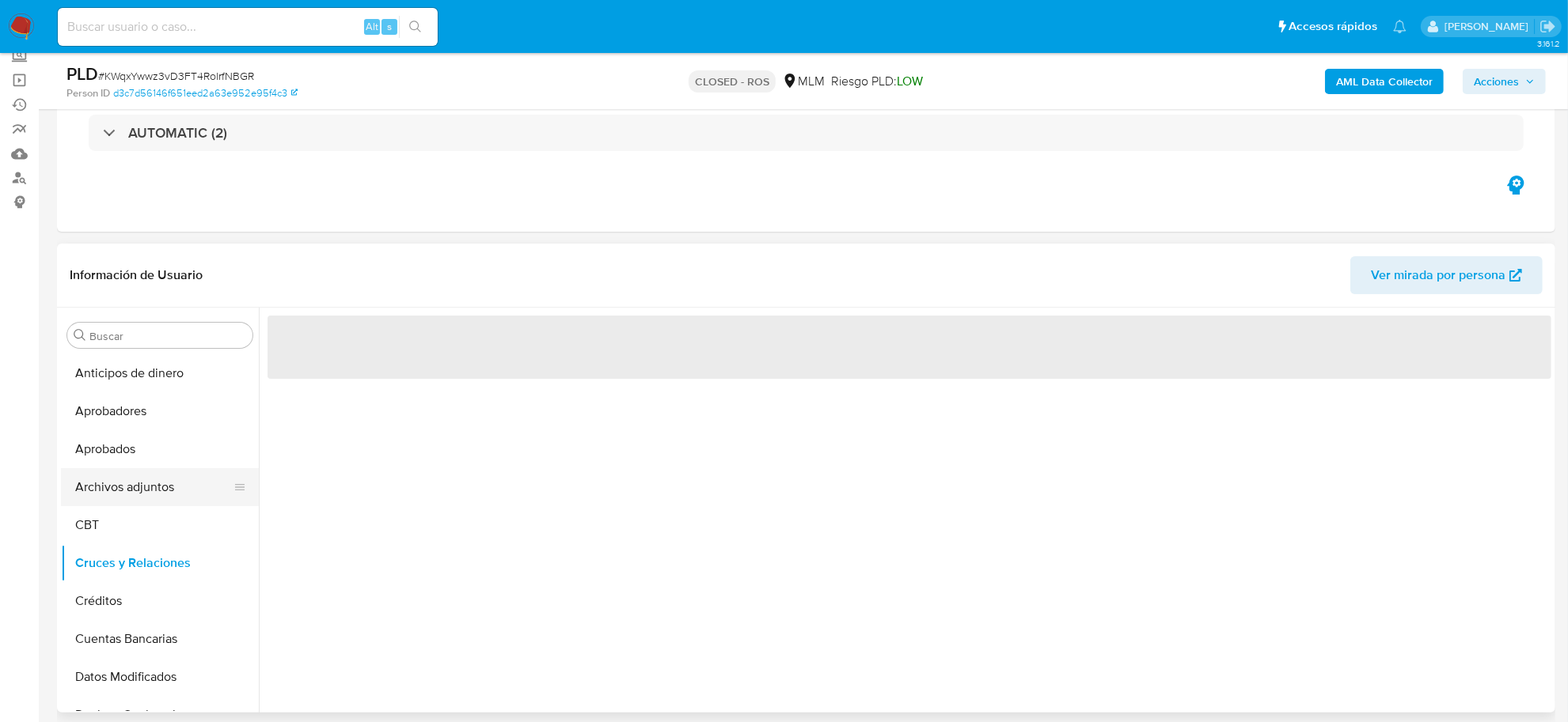
click at [156, 484] on button "Archivos adjuntos" at bounding box center [153, 487] width 185 height 38
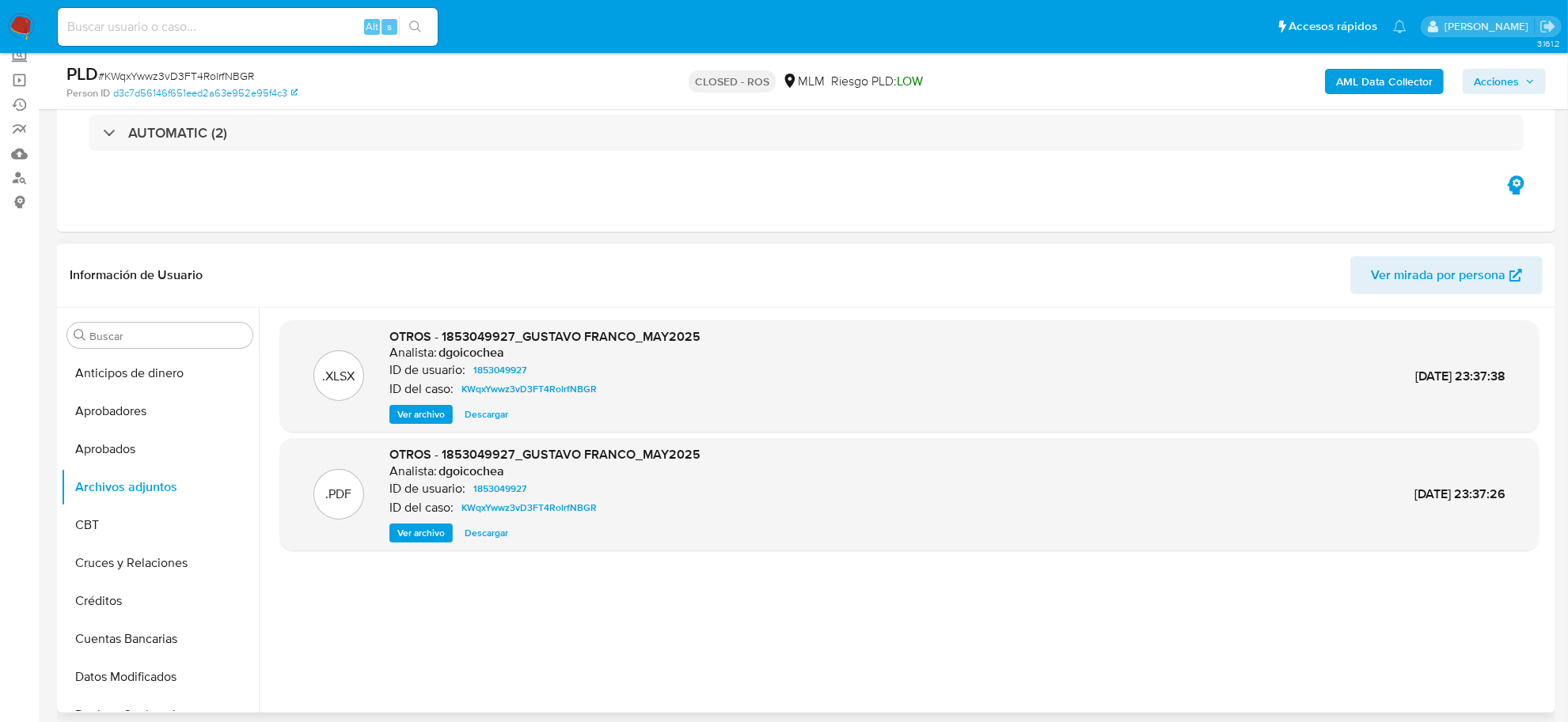
click at [419, 530] on span "Ver archivo" at bounding box center [421, 533] width 48 height 16
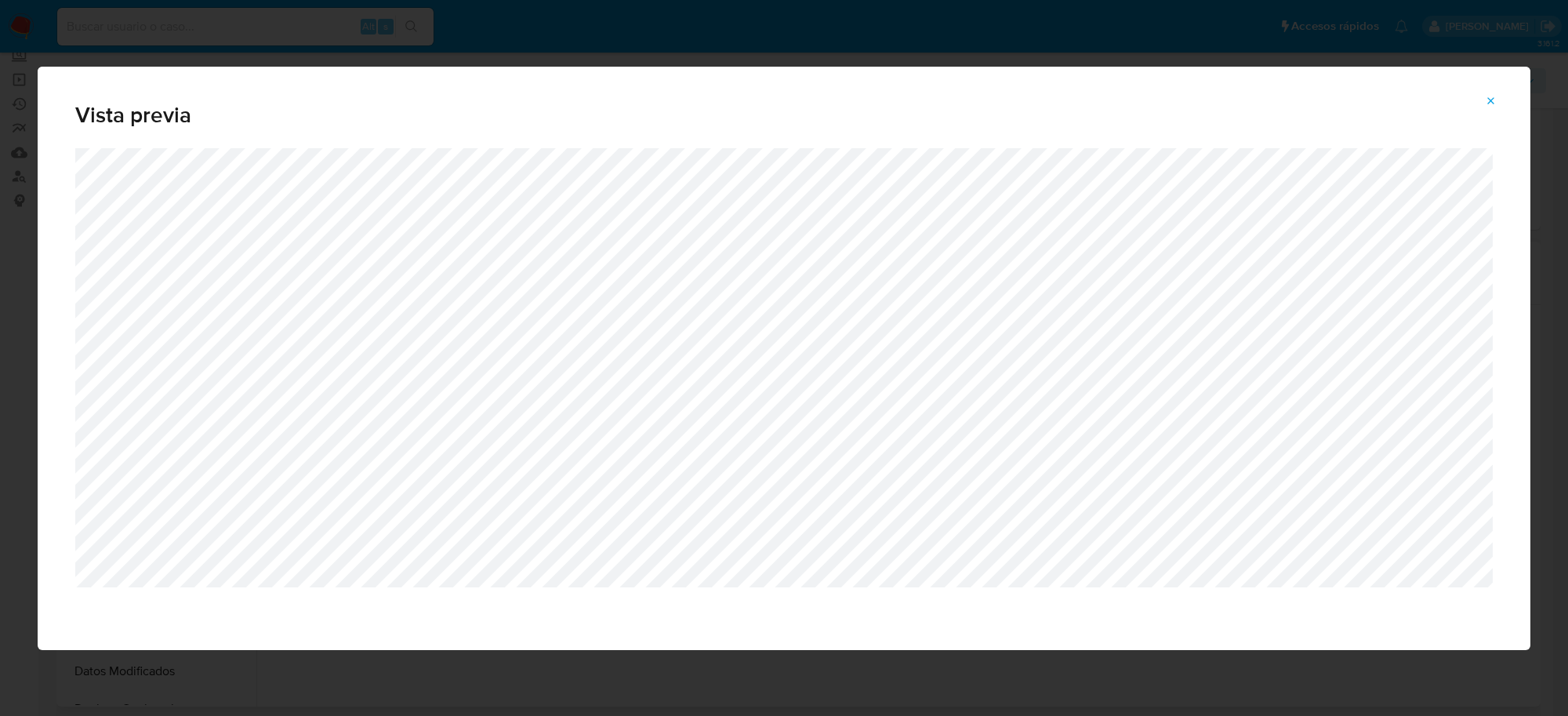
click at [1494, 95] on icon "Attachment preview" at bounding box center [1490, 100] width 12 height 12
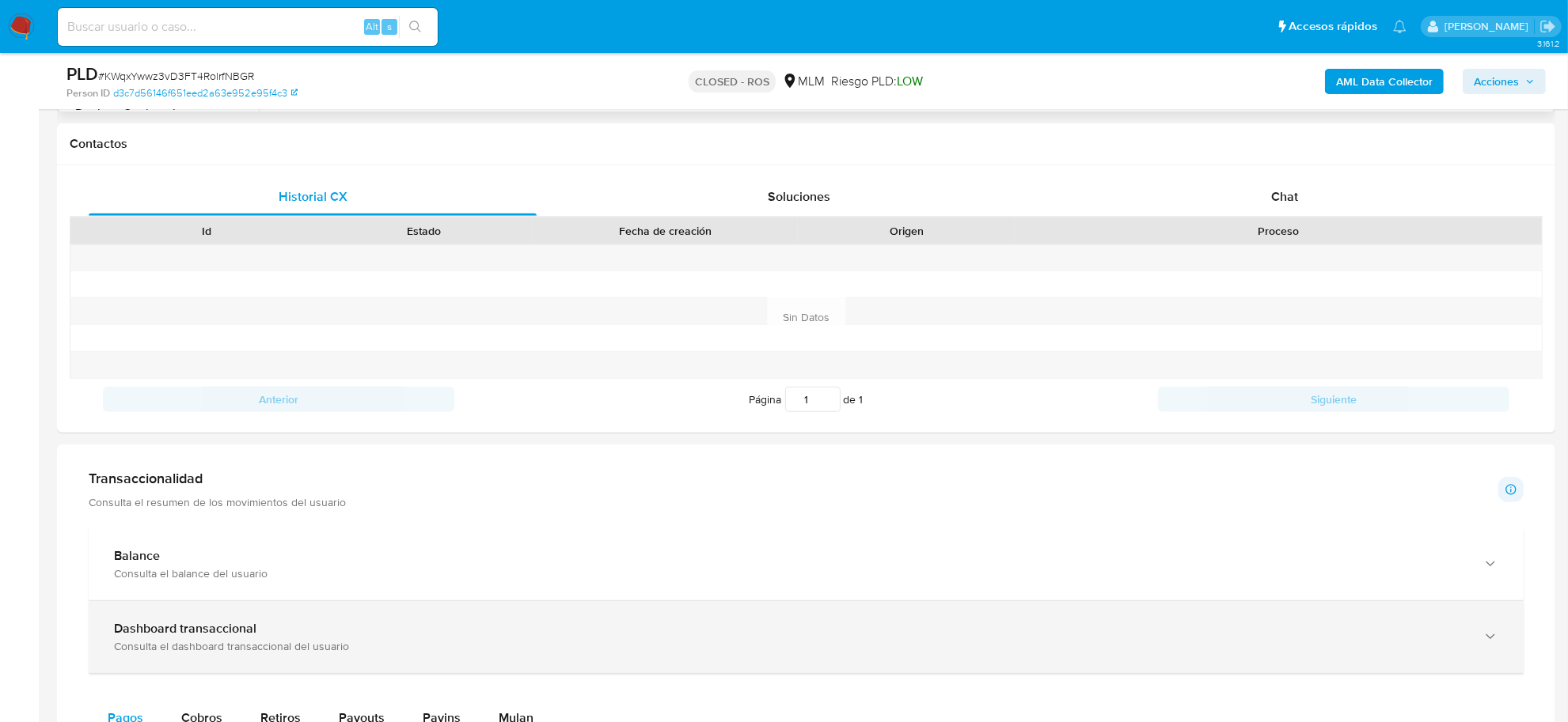
scroll to position [989, 0]
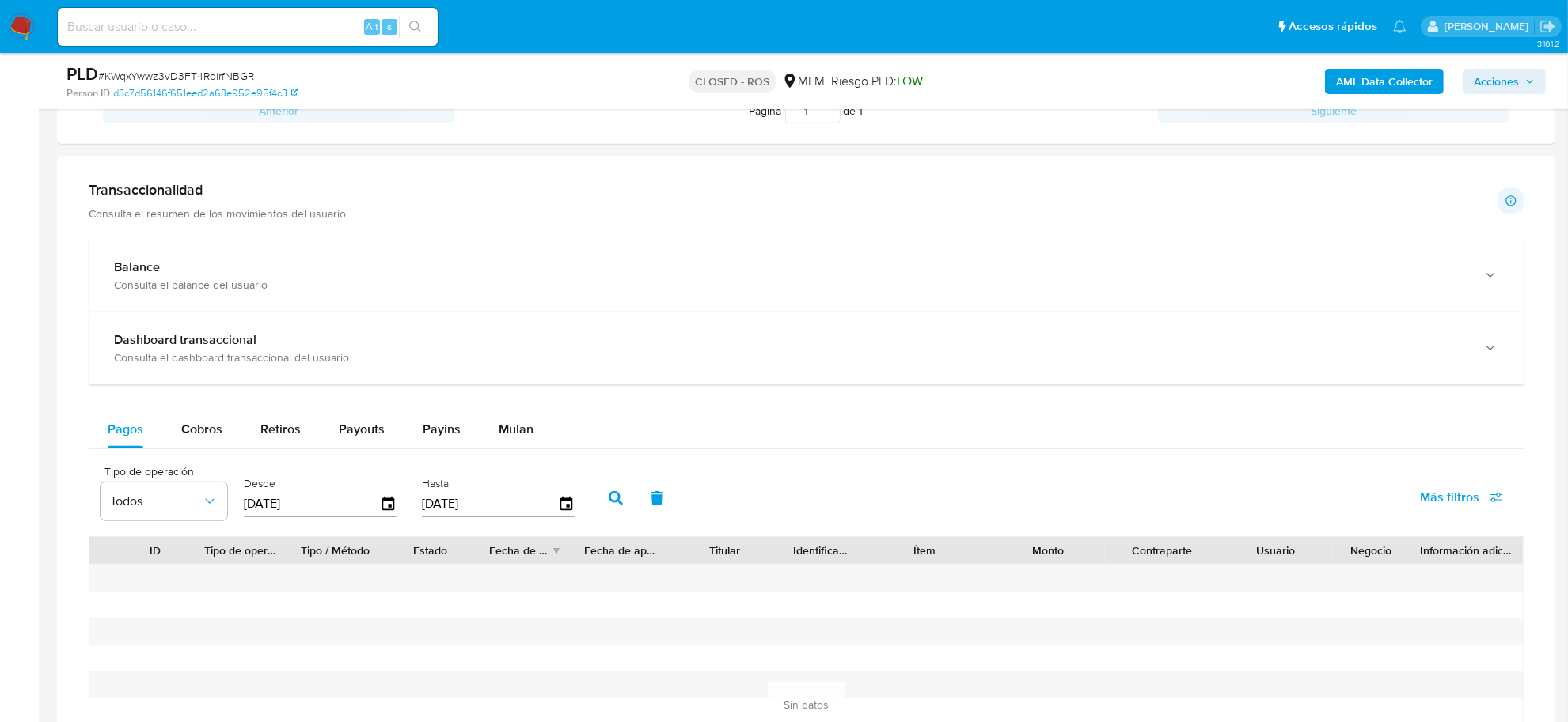
click at [117, 23] on input at bounding box center [248, 27] width 380 height 21
paste input "Yxxiox0ArxNiMvWyGbnAELfn"
type input "Yxxiox0ArxNiMvWyGbnAELfn"
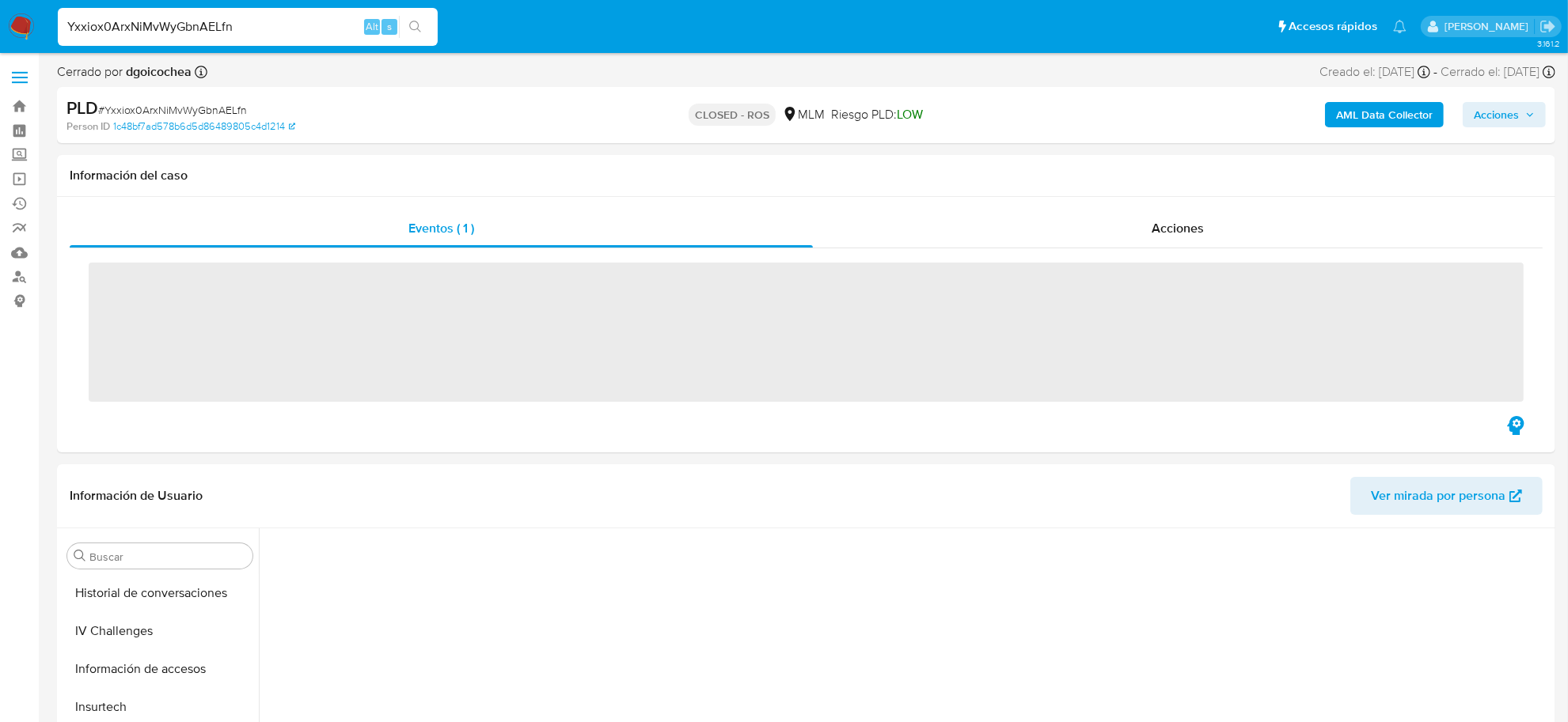
scroll to position [744, 0]
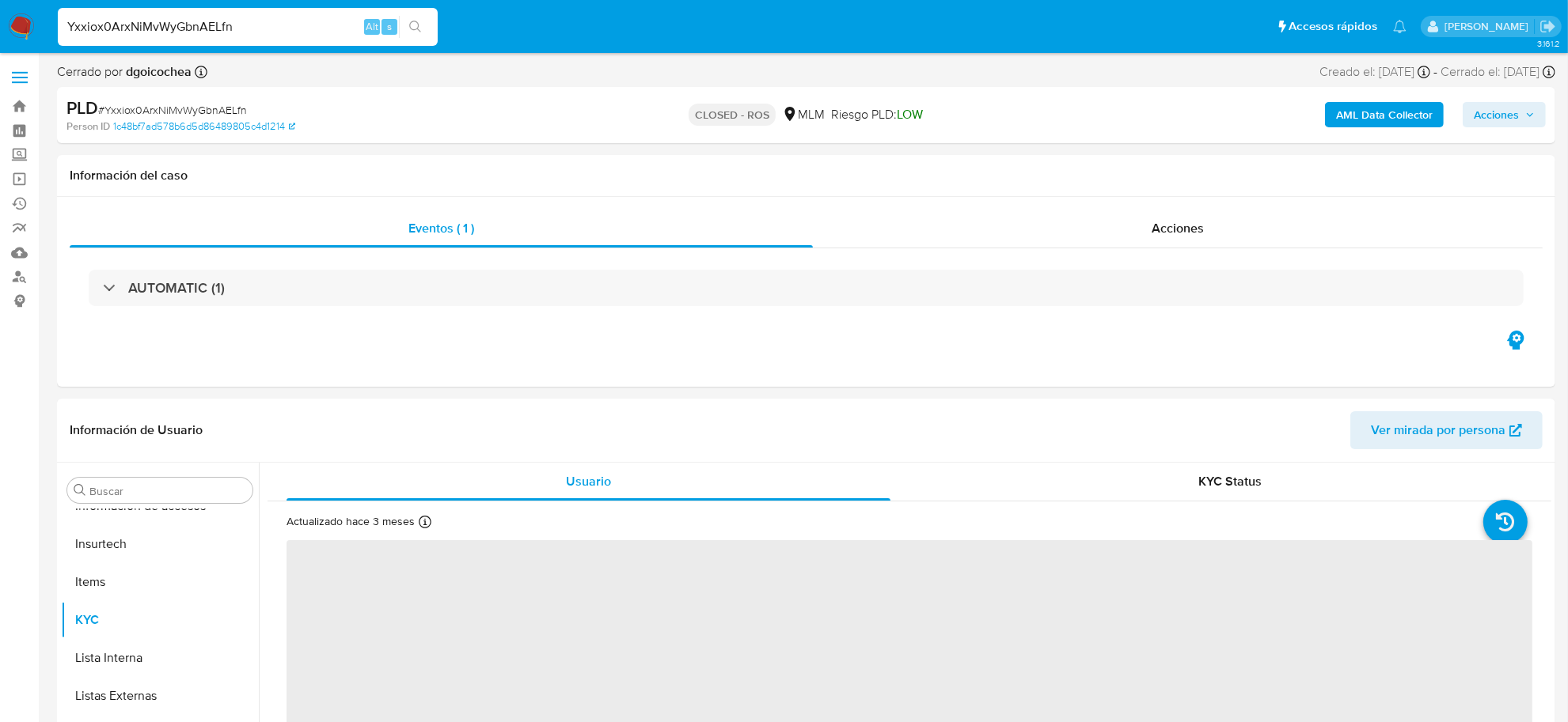
select select "10"
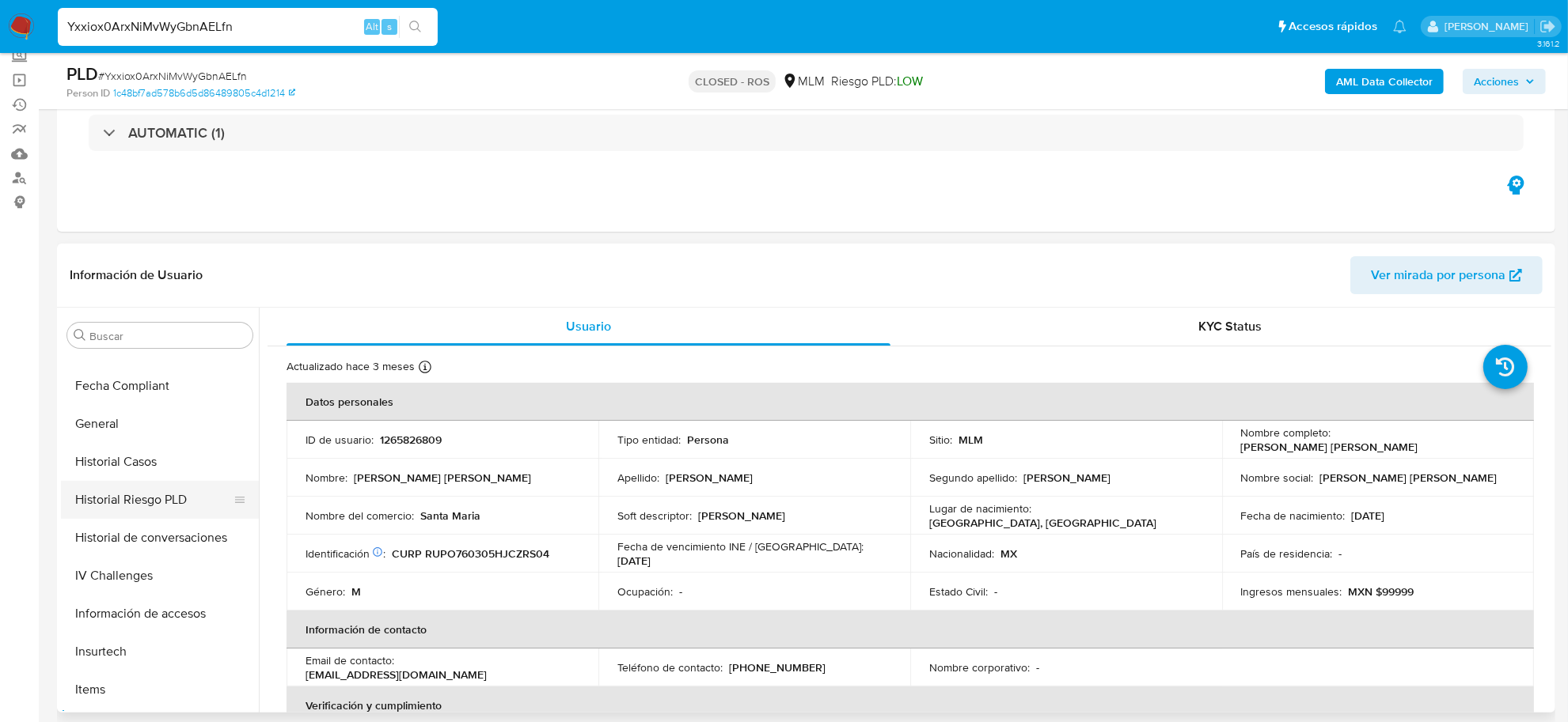
scroll to position [447, 0]
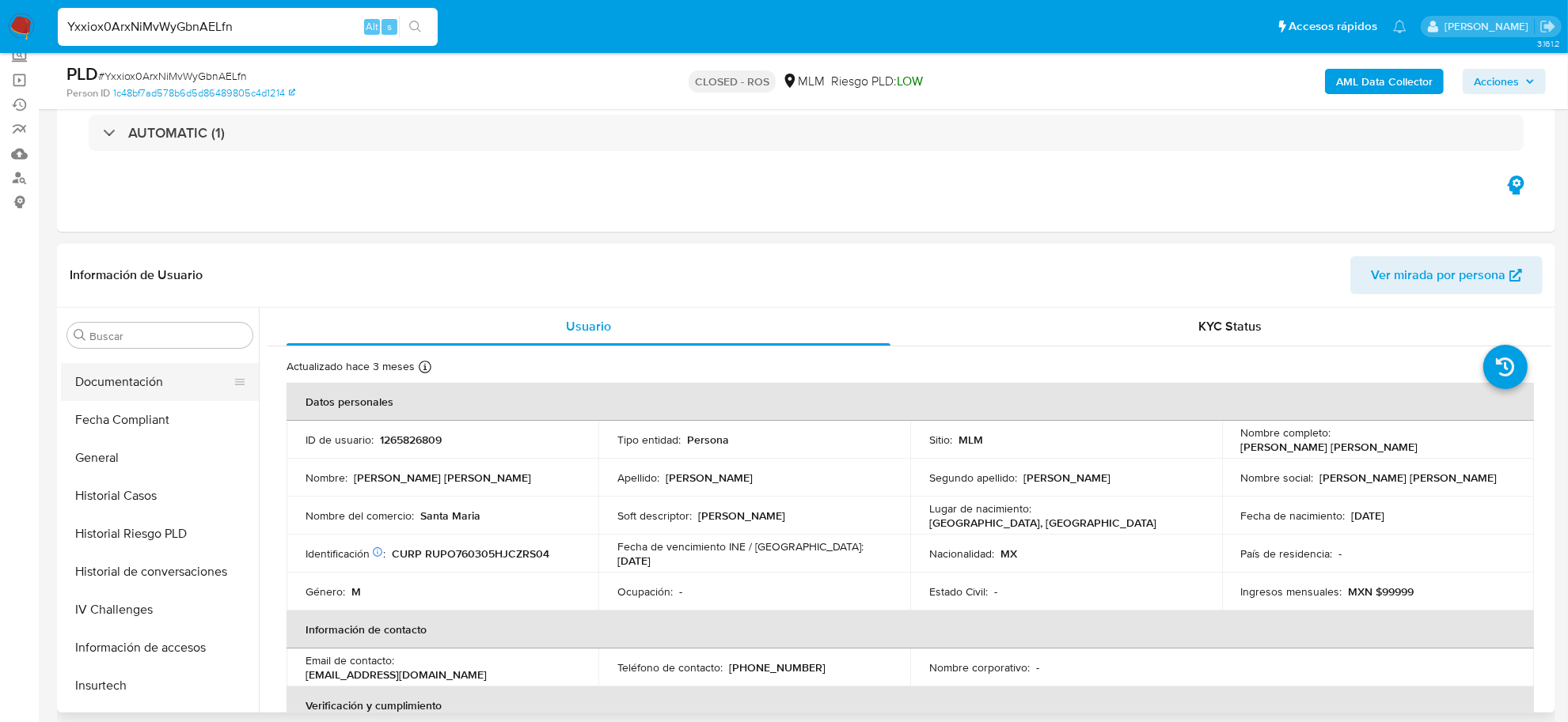
click at [141, 396] on button "Documentación" at bounding box center [153, 381] width 185 height 38
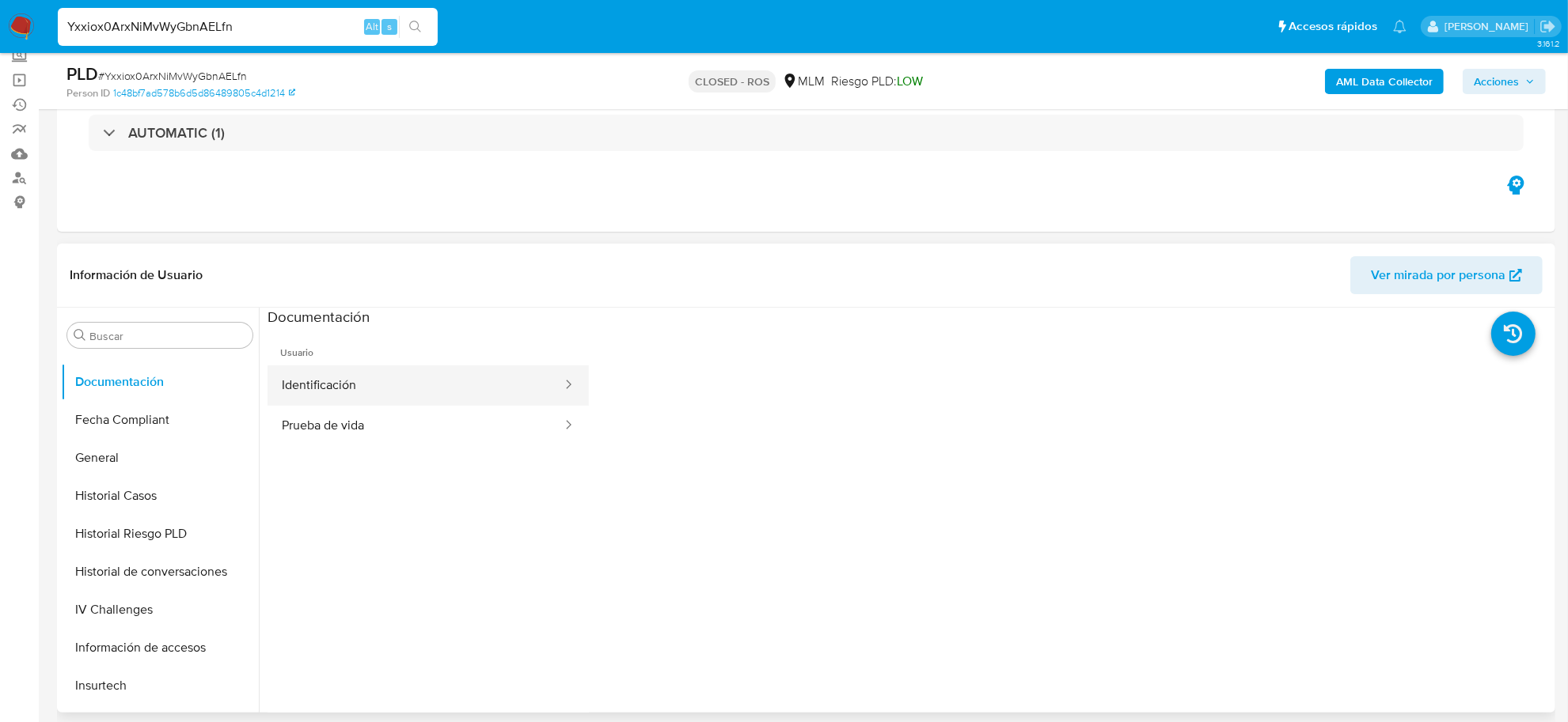
click at [349, 388] on button "Identificación" at bounding box center [416, 386] width 296 height 40
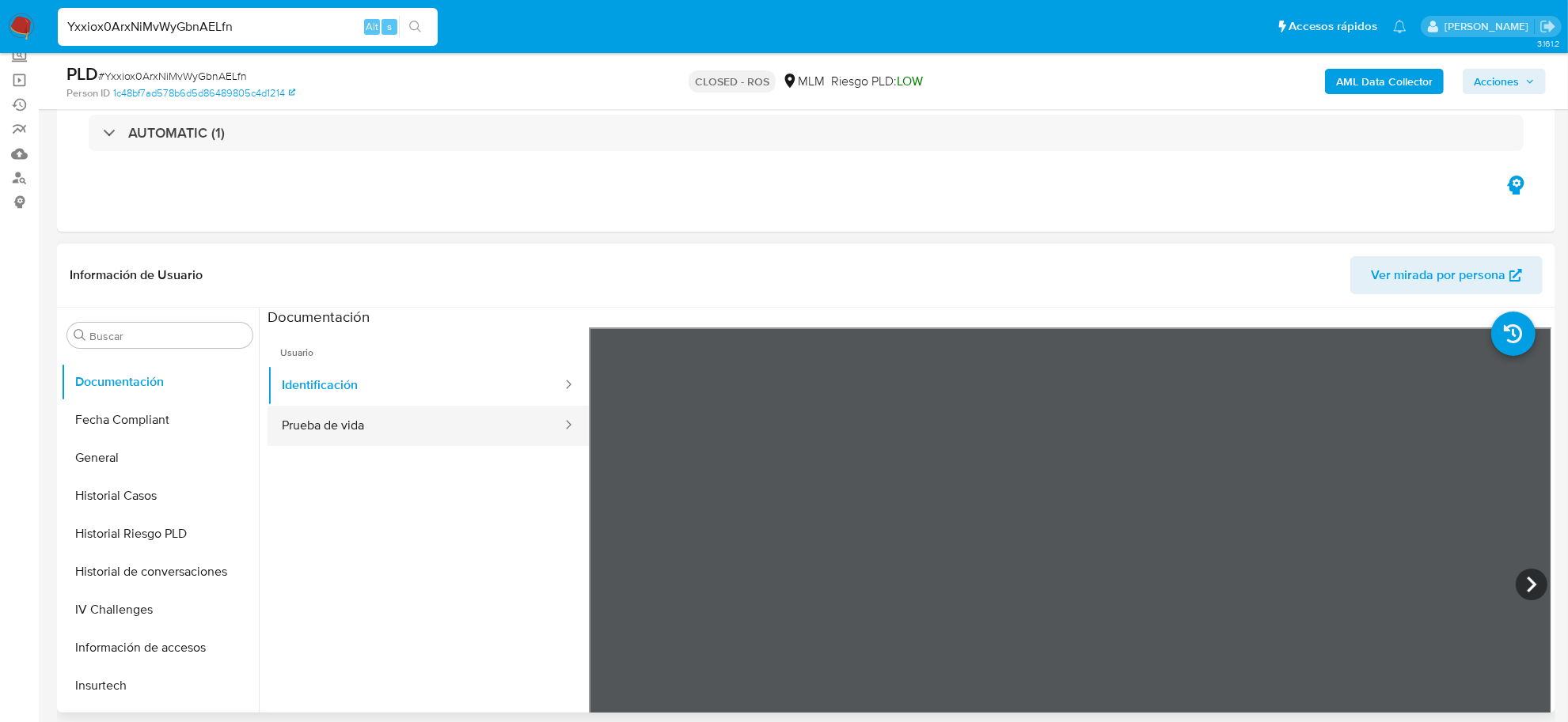
click at [344, 428] on button "Prueba de vida" at bounding box center [416, 426] width 296 height 40
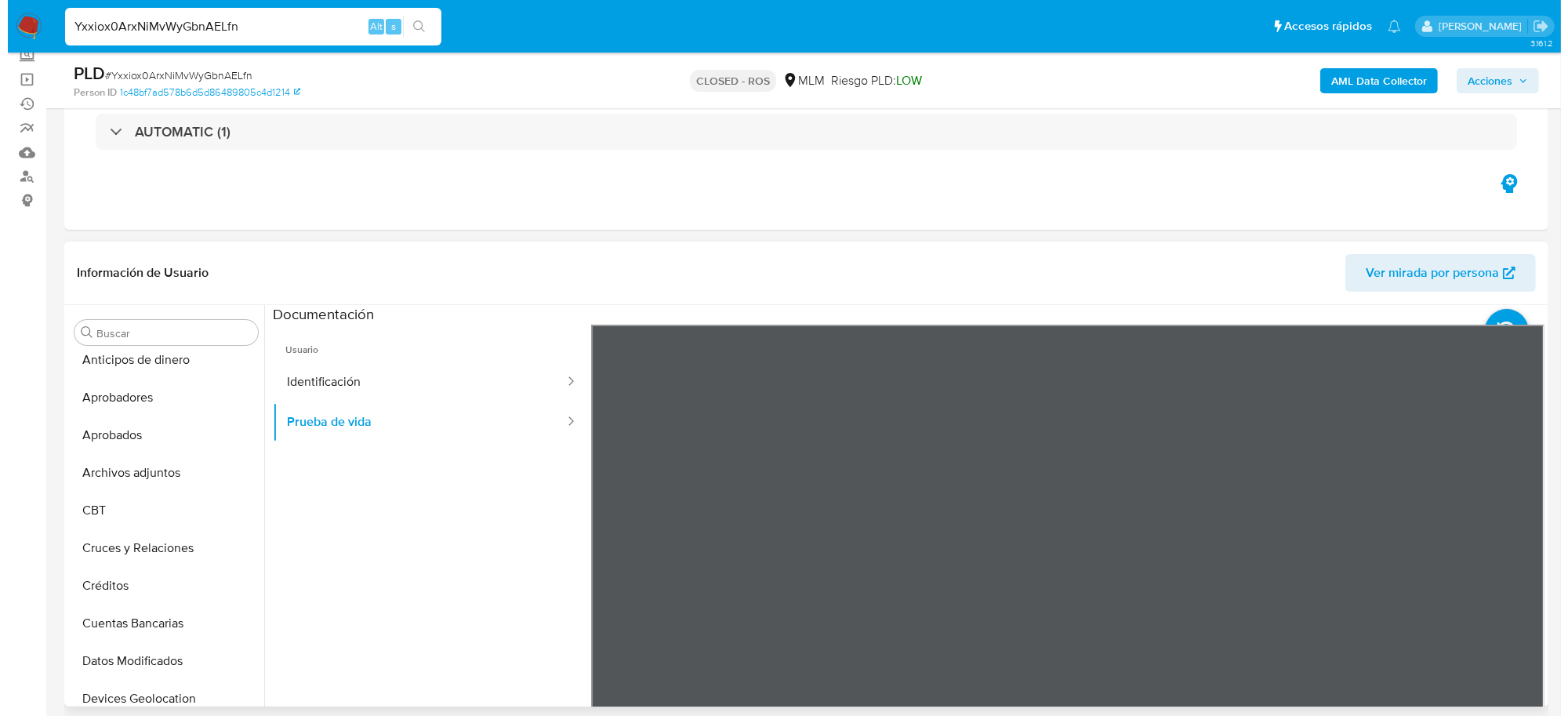
scroll to position [0, 0]
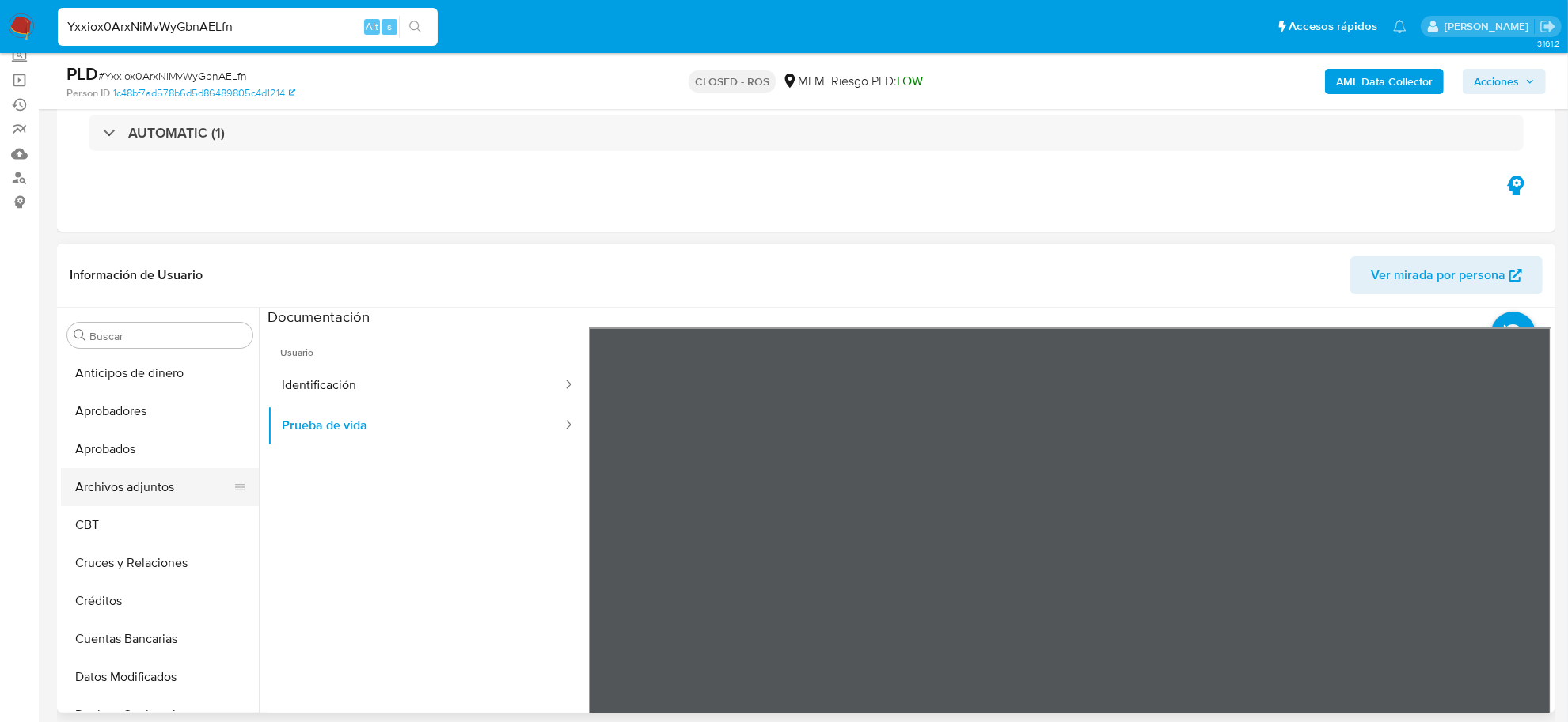
click at [141, 477] on button "Archivos adjuntos" at bounding box center [153, 487] width 185 height 38
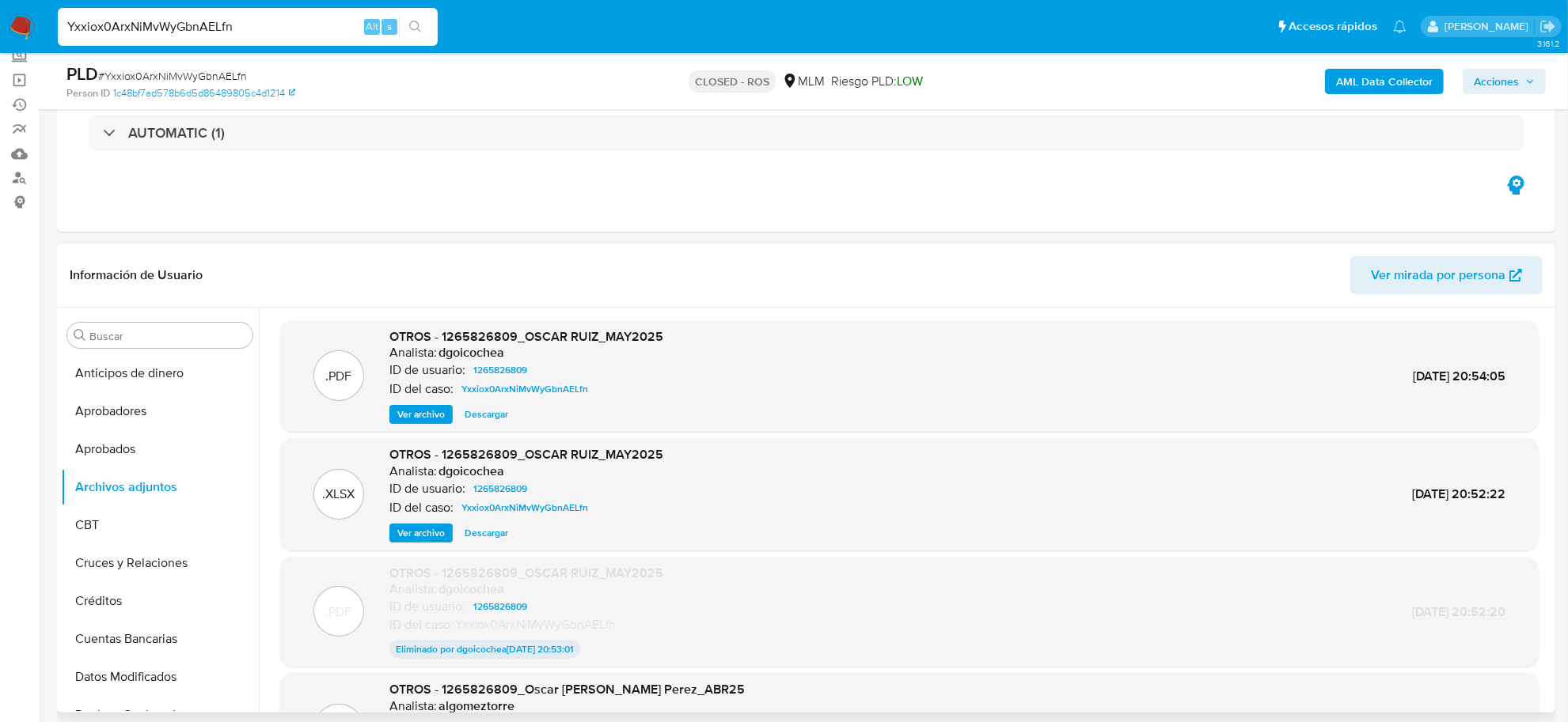
click at [477, 528] on span "Descargar" at bounding box center [486, 533] width 44 height 16
click at [437, 420] on span "Ver archivo" at bounding box center [421, 414] width 48 height 16
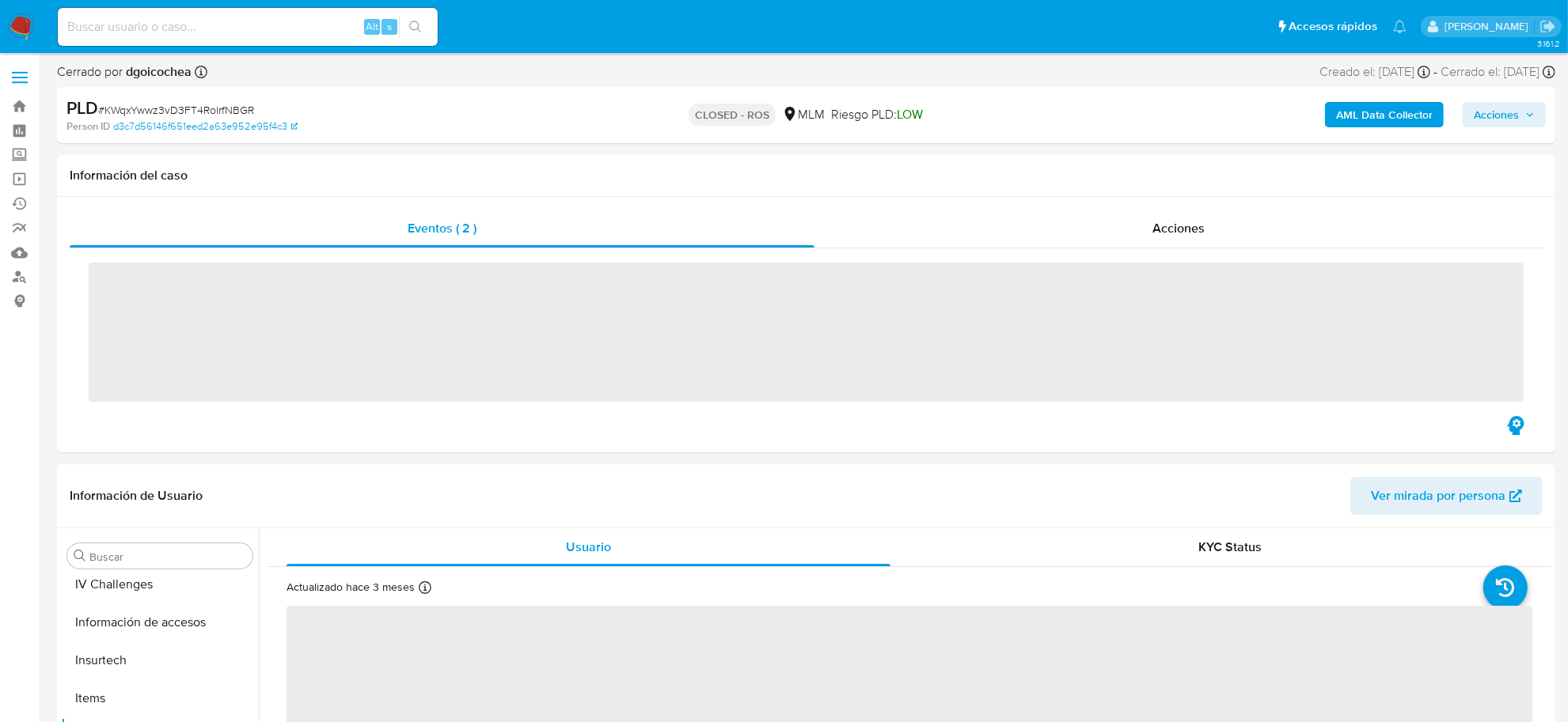
scroll to position [744, 0]
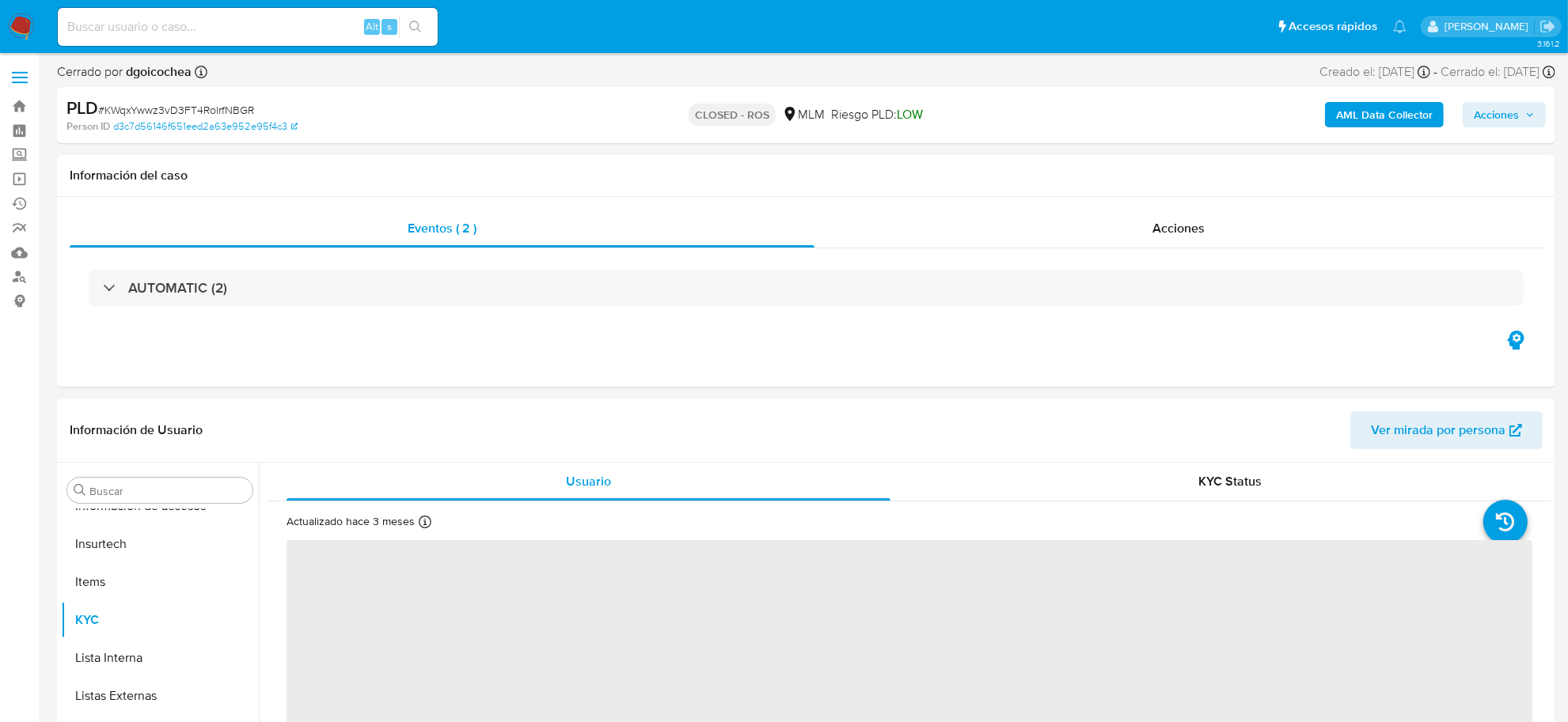
select select "10"
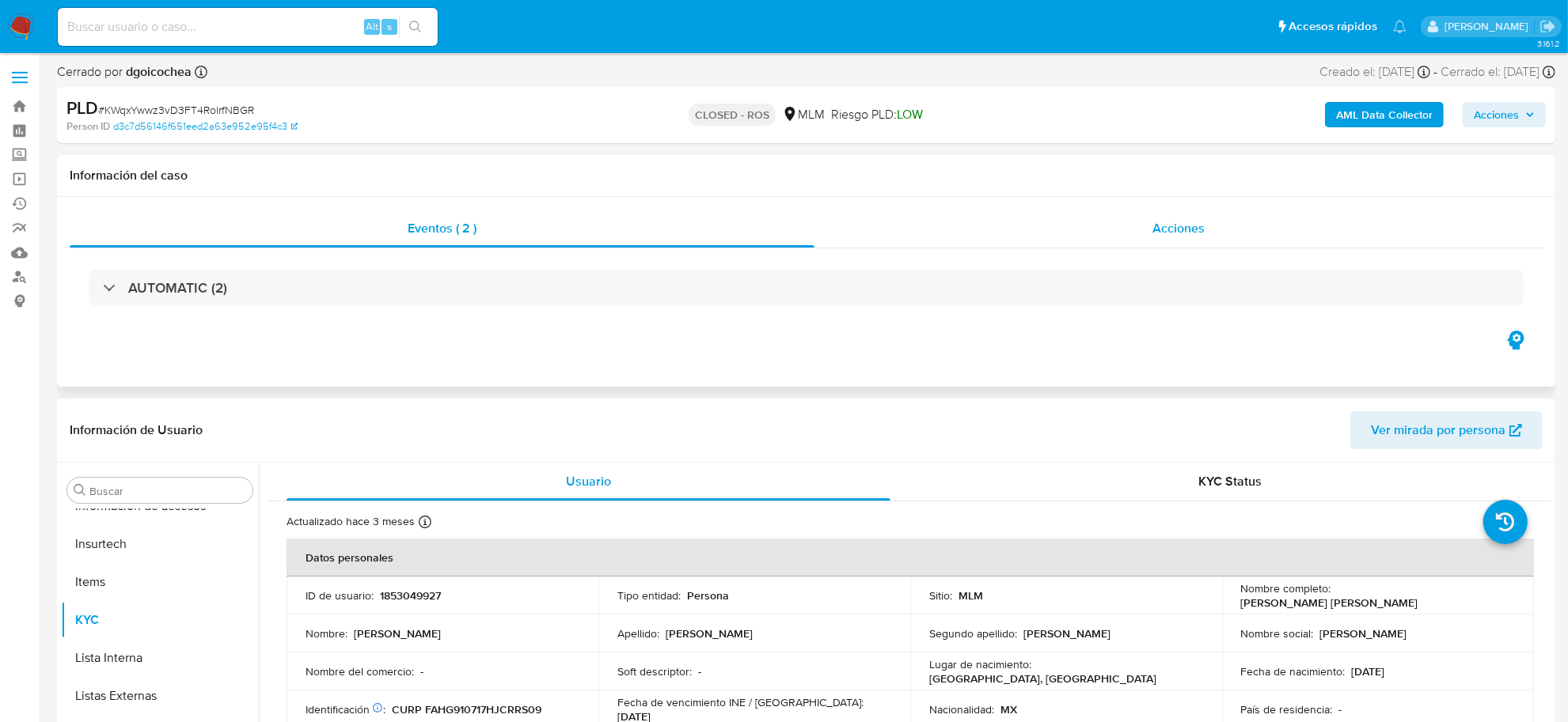
click at [1174, 238] on div "Acciones" at bounding box center [1179, 228] width 728 height 38
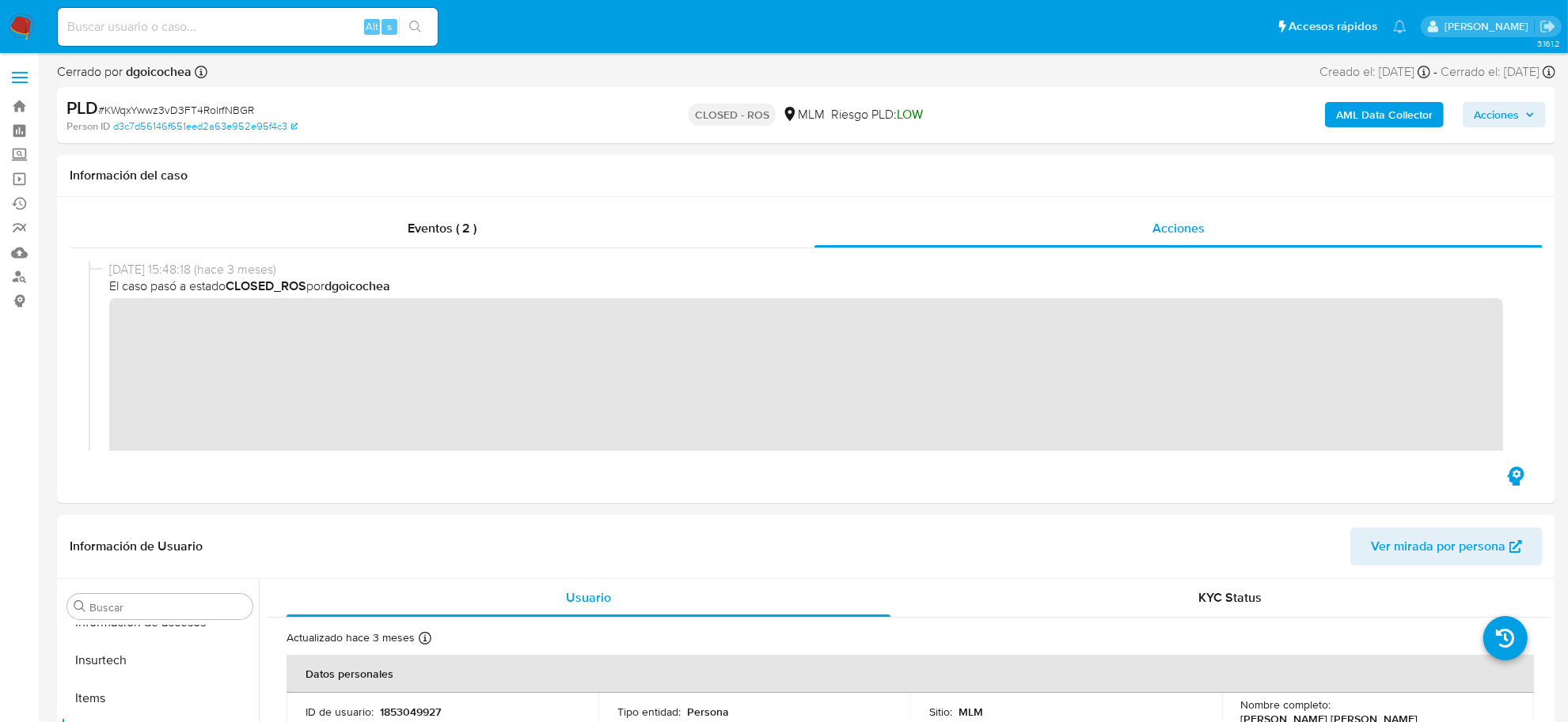
scroll to position [197, 0]
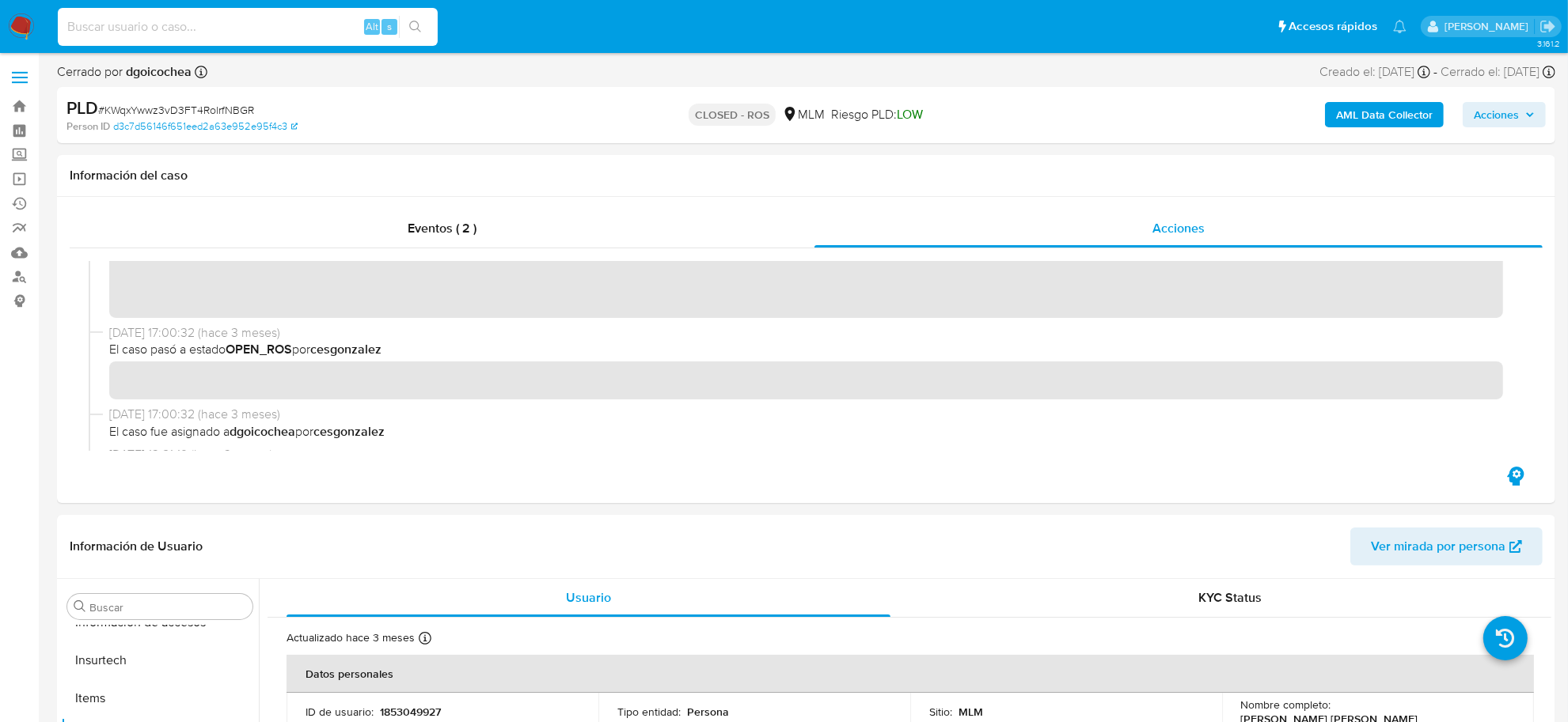
click at [260, 26] on input at bounding box center [248, 27] width 380 height 21
paste input "Yxxiox0ArxNiMvWyGbnAELfn"
type input "Yxxiox0ArxNiMvWyGbnAELfn"
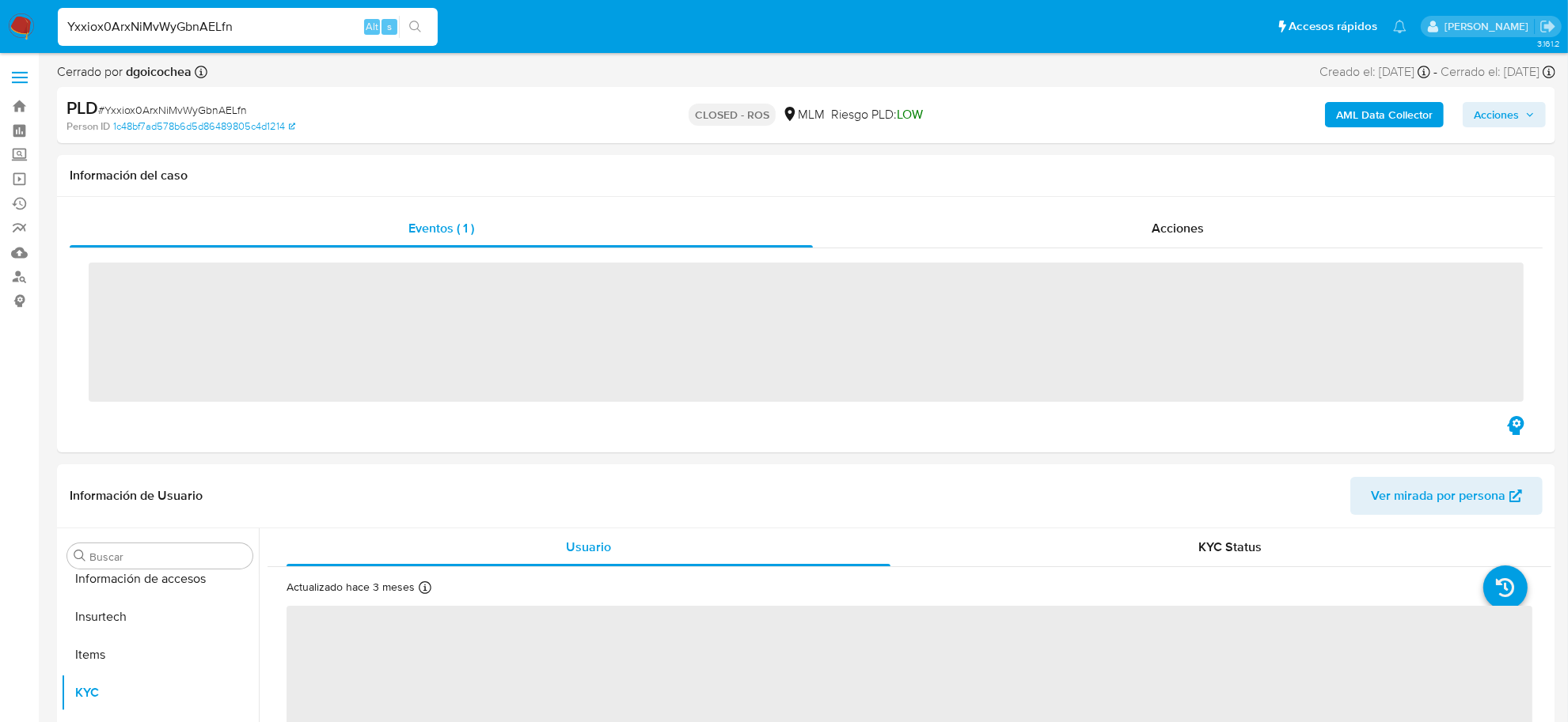
scroll to position [744, 0]
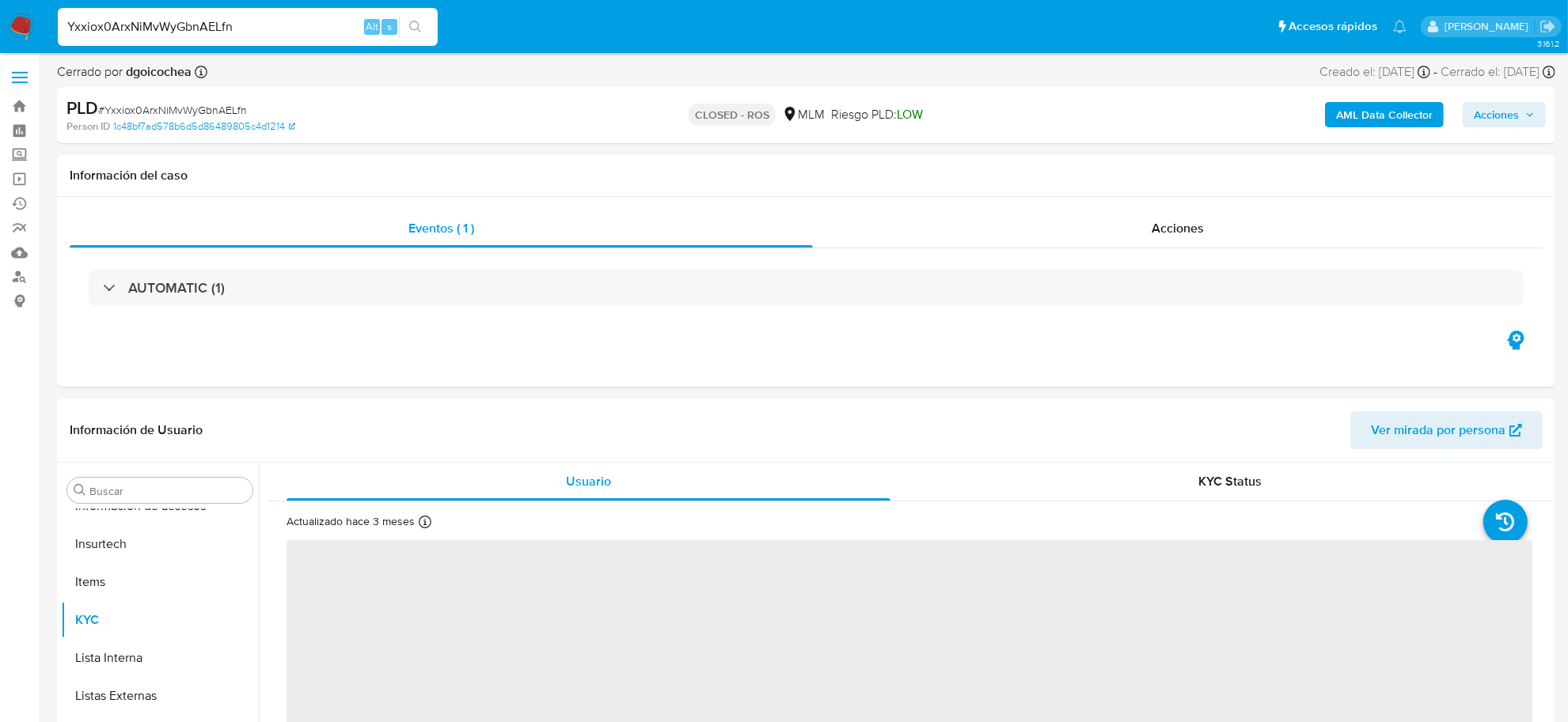
select select "10"
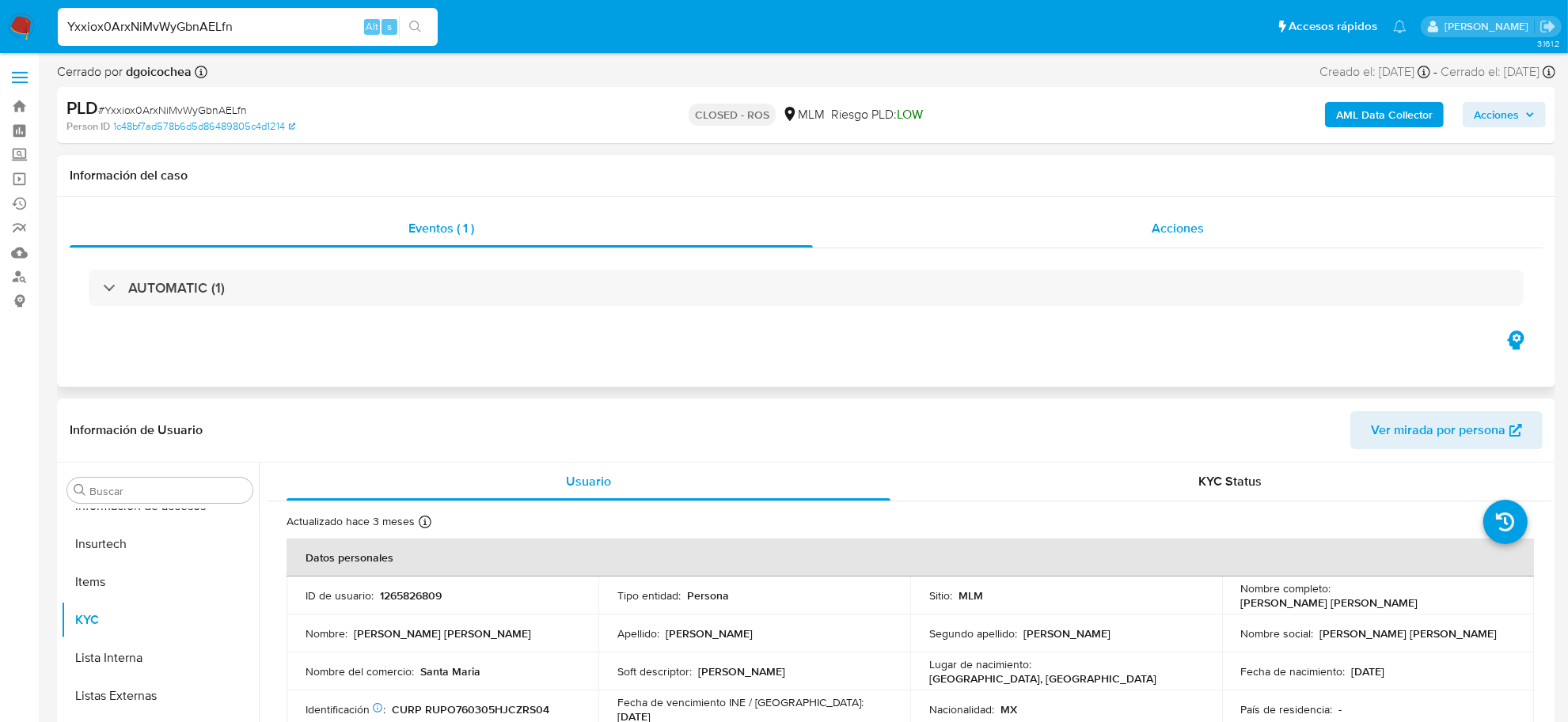
click at [1183, 248] on div "Acciones" at bounding box center [1178, 228] width 730 height 38
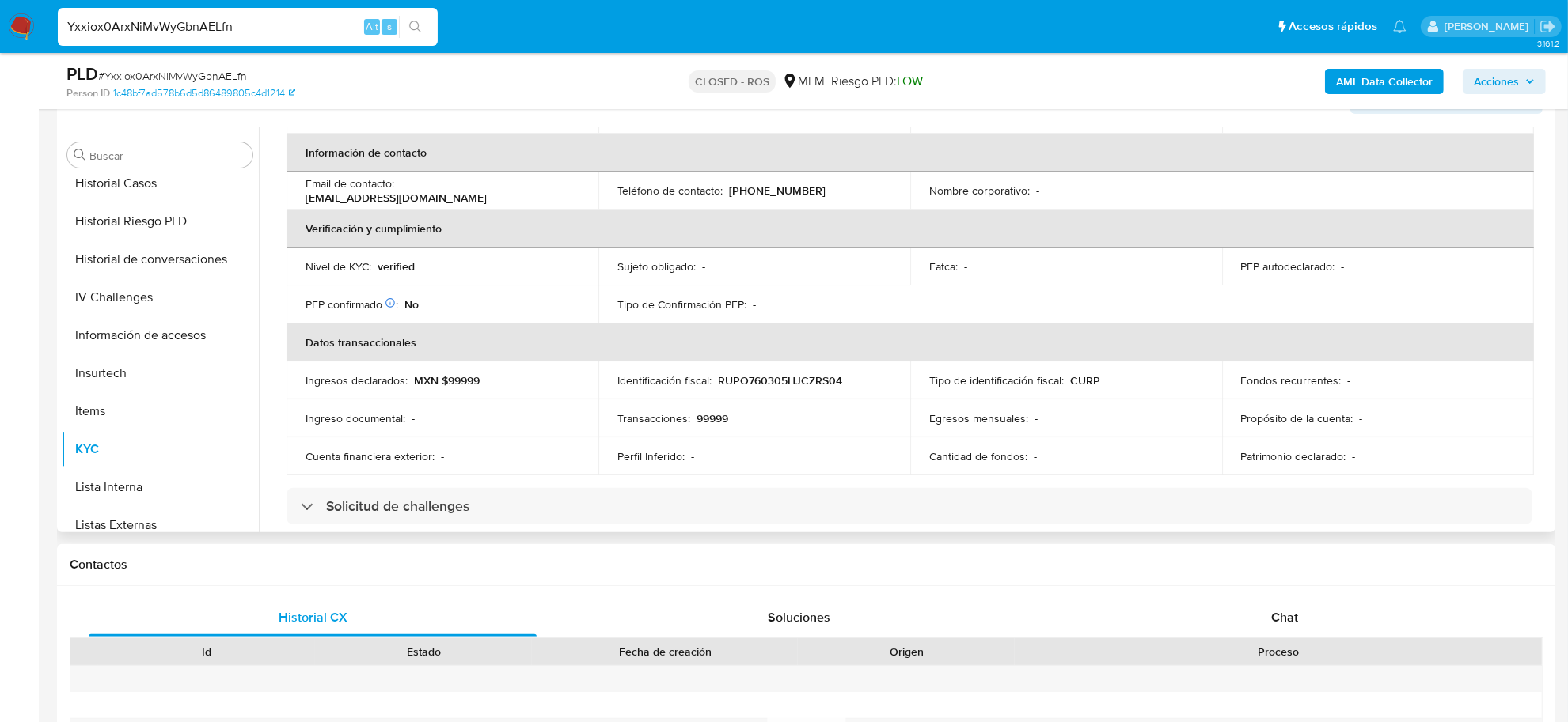
scroll to position [545, 0]
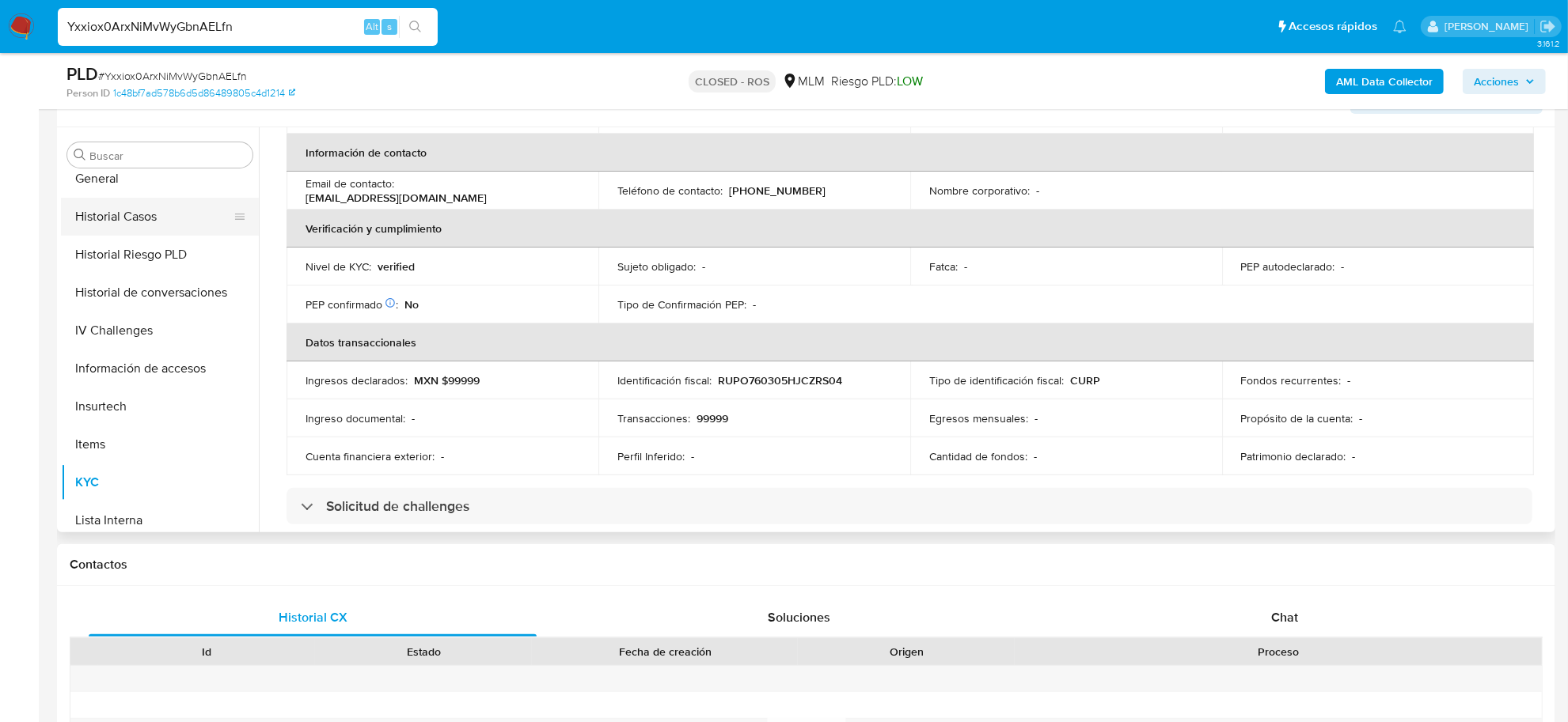
click at [126, 222] on button "Historial Casos" at bounding box center [153, 216] width 185 height 38
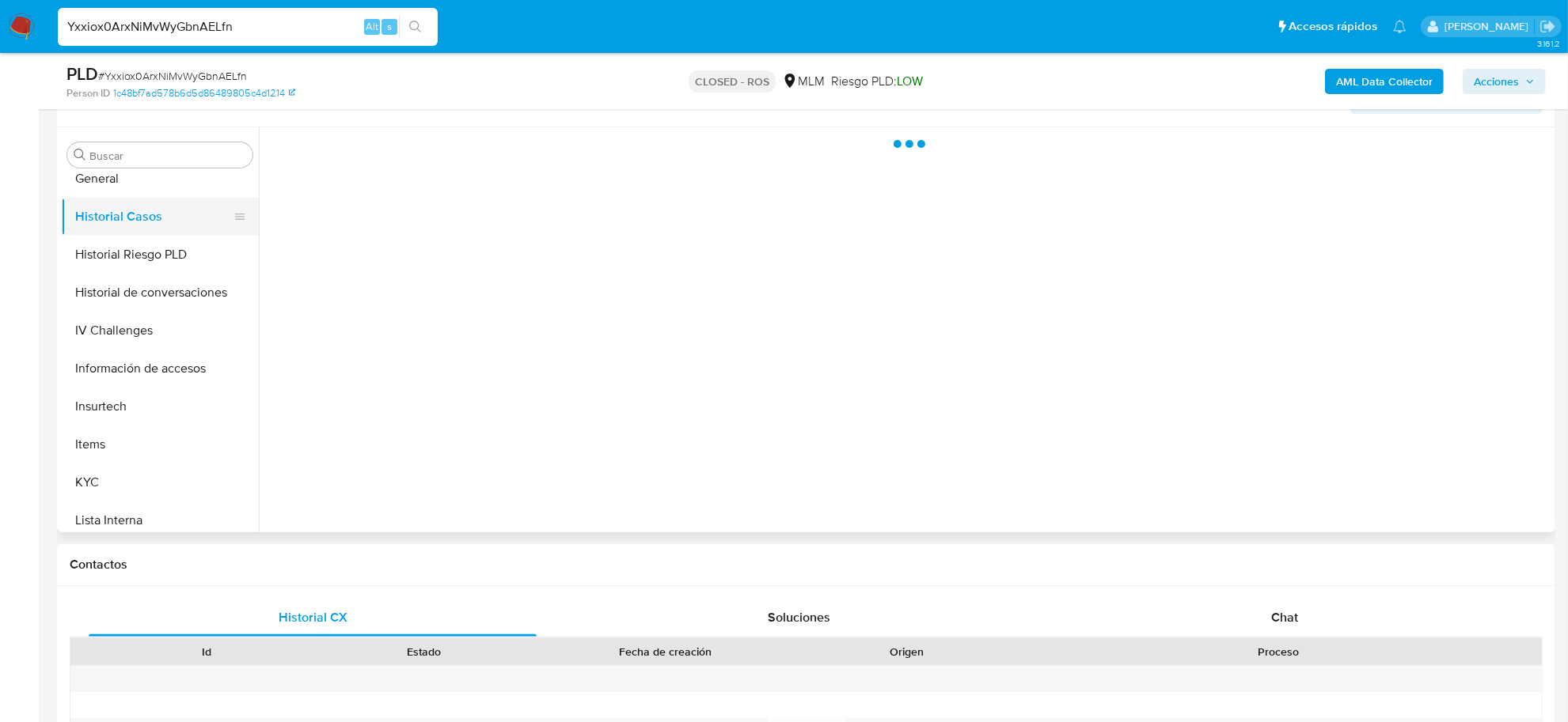
scroll to position [0, 0]
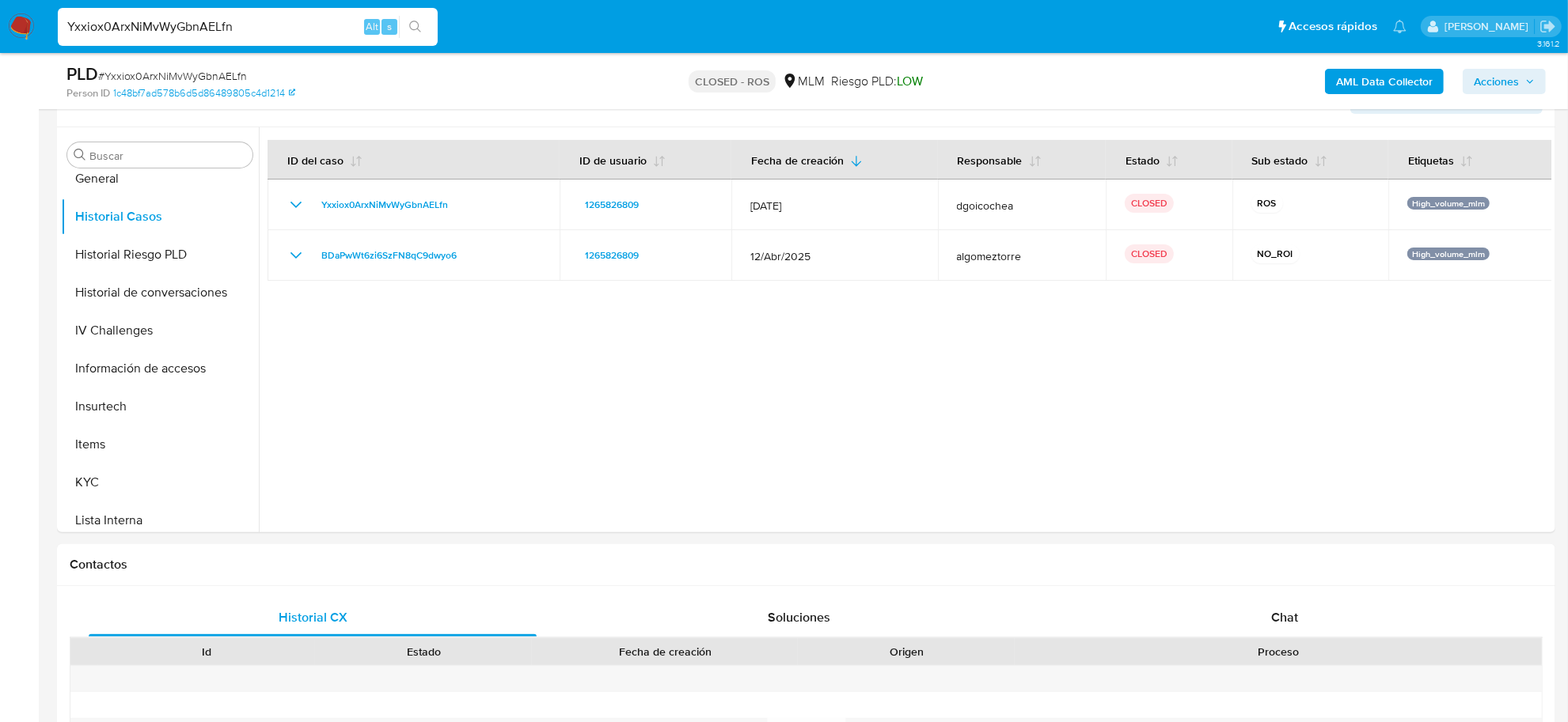
click at [270, 21] on input "Yxxiox0ArxNiMvWyGbnAELfn" at bounding box center [248, 27] width 380 height 21
paste input "vsphxPVIk3dgqQiymz3V8TUl"
type input "vsphxPVIk3dgqQiymz3V8TUl"
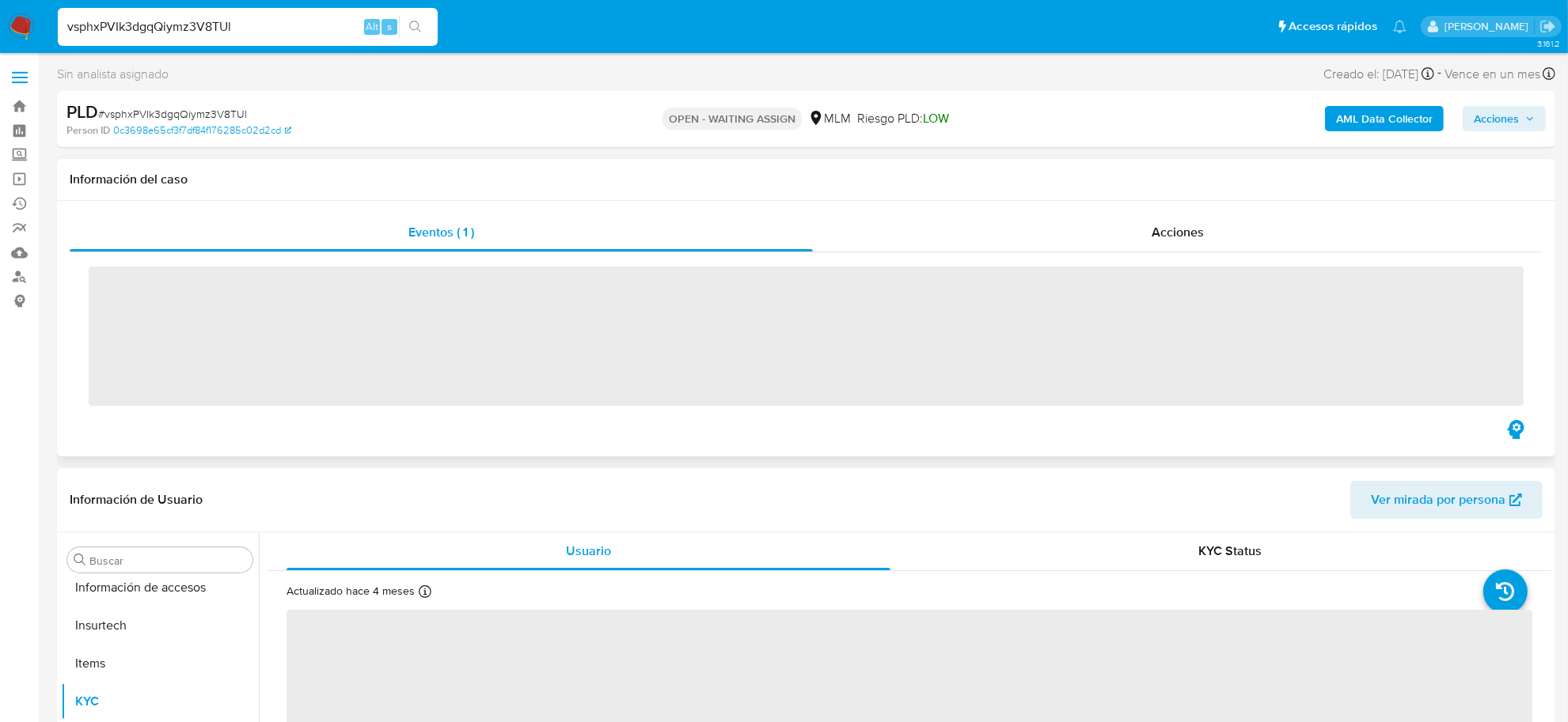
scroll to position [744, 0]
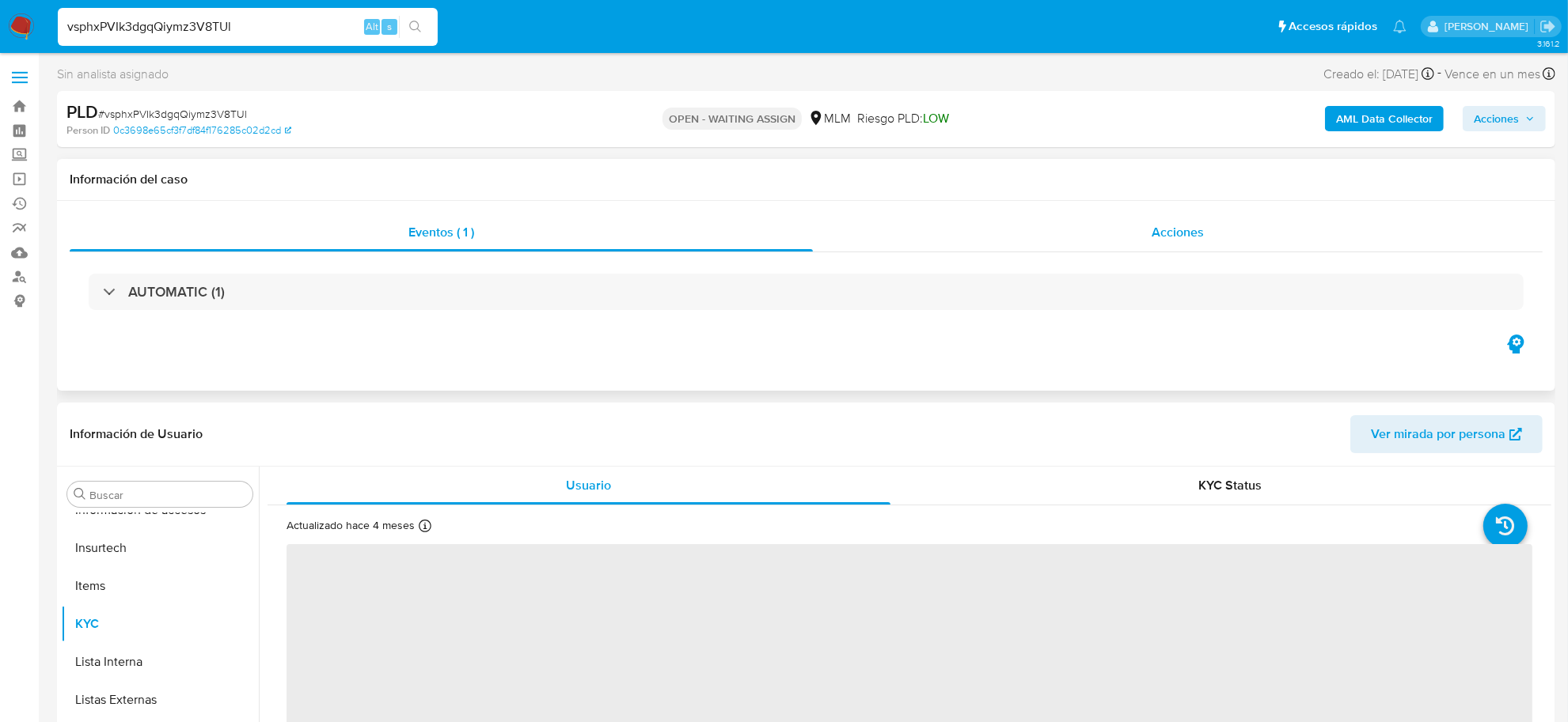
click at [1199, 238] on span "Acciones" at bounding box center [1177, 233] width 52 height 18
select select "10"
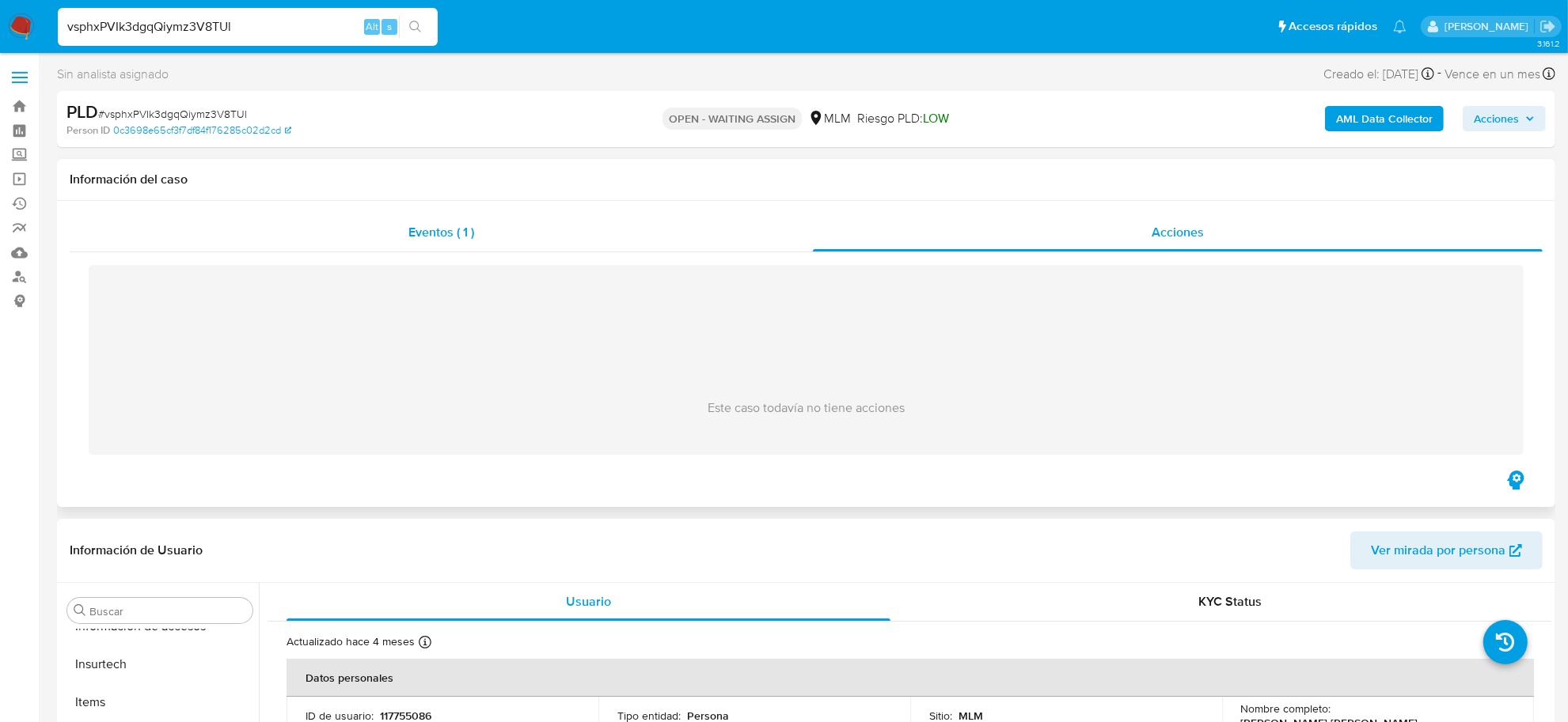
click at [416, 251] on div "Eventos ( 1 )" at bounding box center [441, 232] width 743 height 38
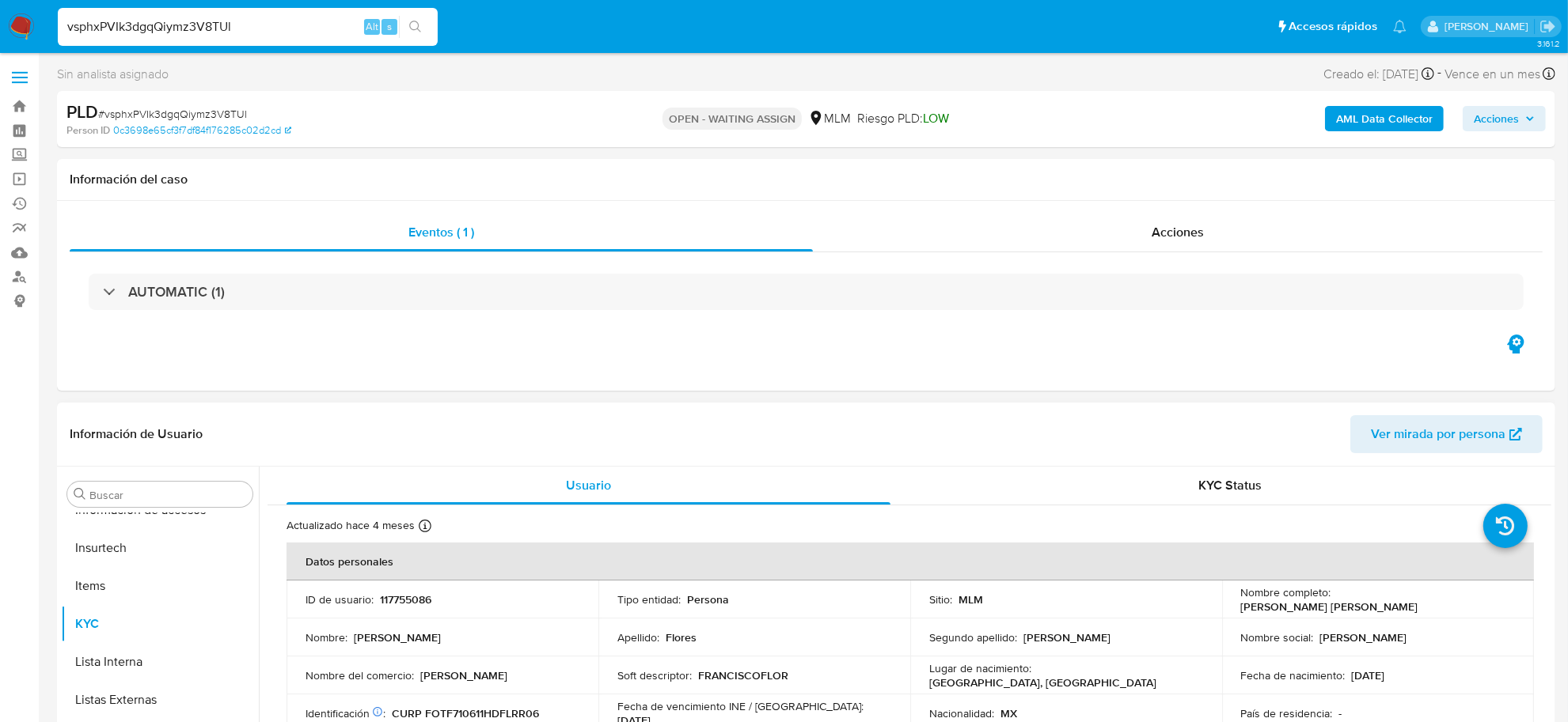
click at [398, 597] on p "117755086" at bounding box center [405, 599] width 51 height 14
copy p "117755086"
click at [149, 566] on button "Cruces y Relaciones" at bounding box center [153, 571] width 185 height 38
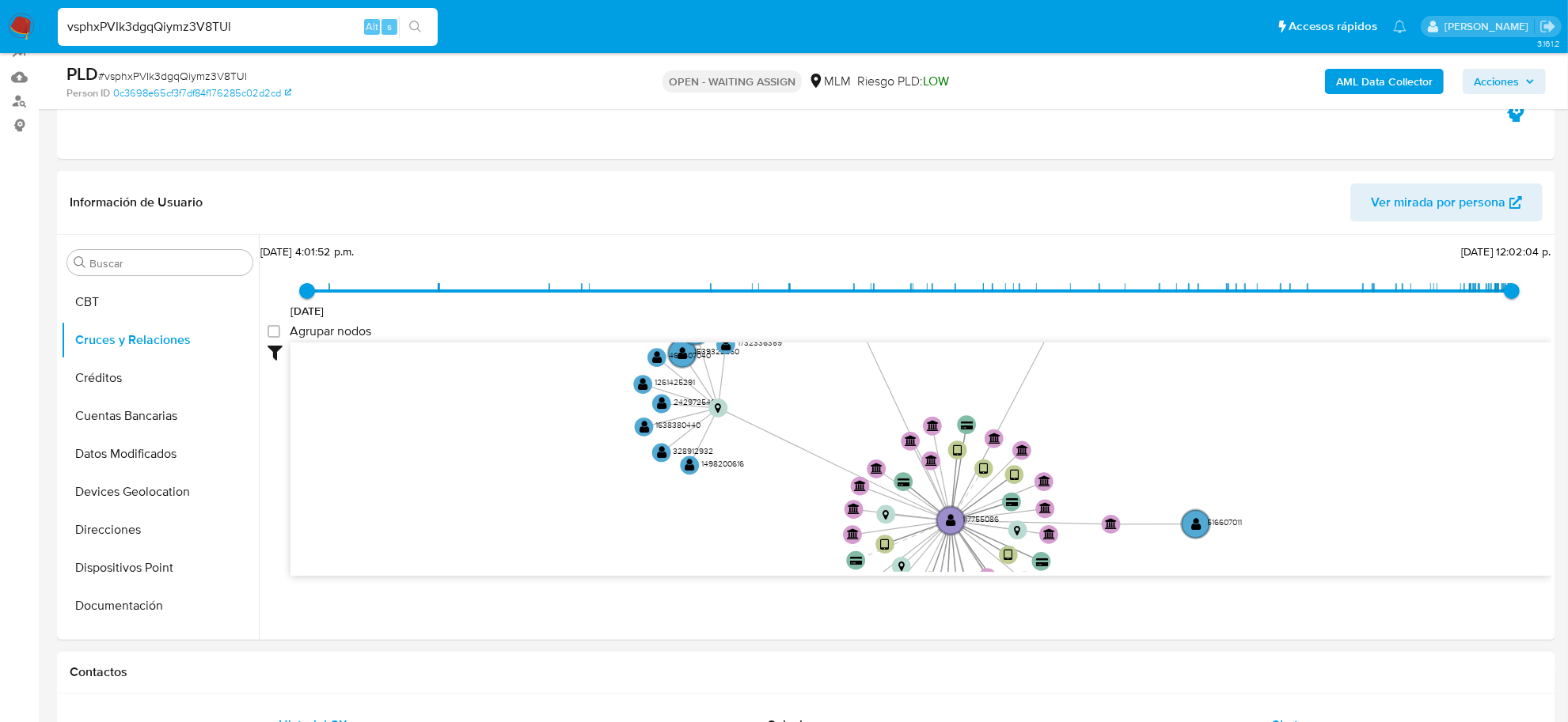
scroll to position [297, 0]
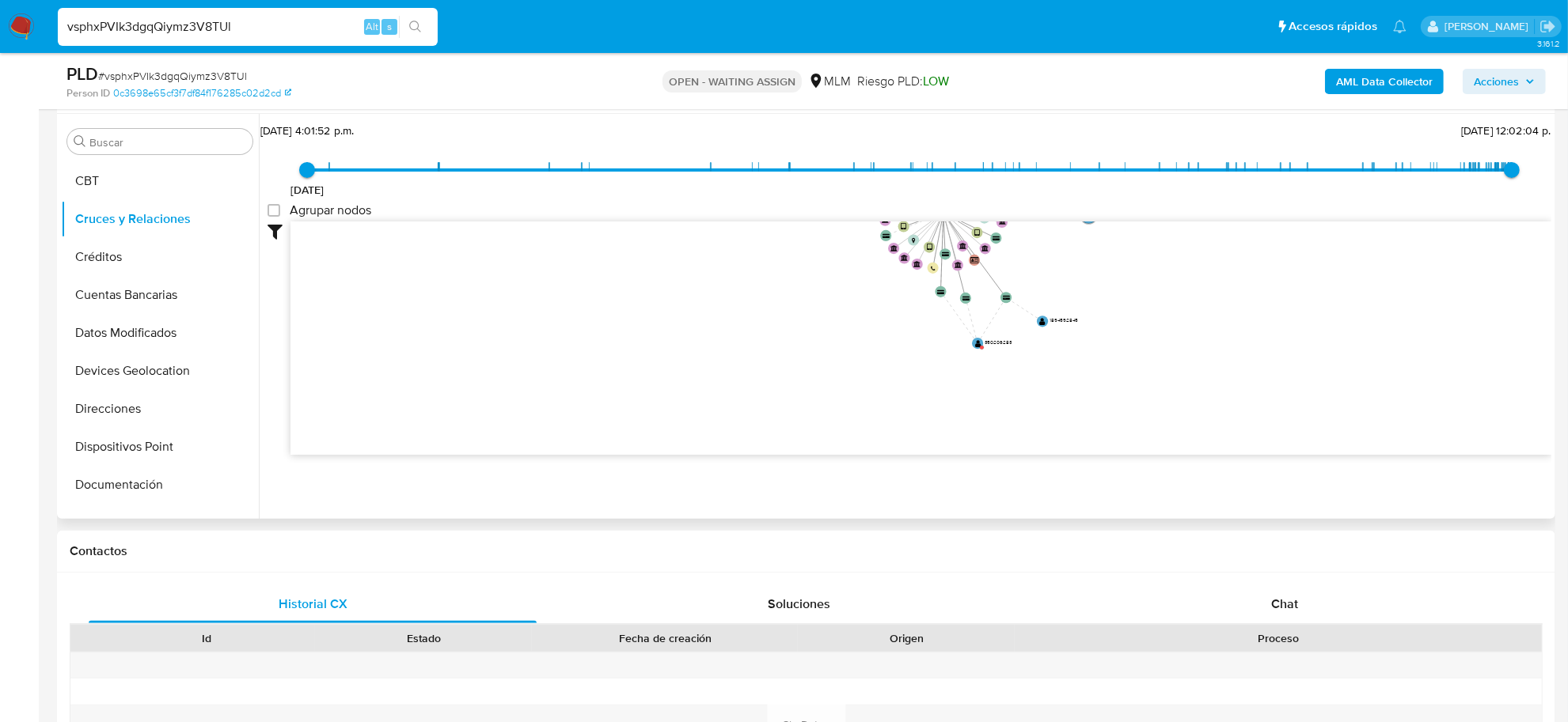
drag, startPoint x: 1225, startPoint y: 354, endPoint x: 1165, endPoint y: 154, distance: 208.8
click at [1165, 154] on div "[DATE] [DATE] 4:01:52 p.m. [DATE] 12:02:04 p.m. Agrupar nodos Filtros Confianza…" at bounding box center [909, 315] width 1283 height 393
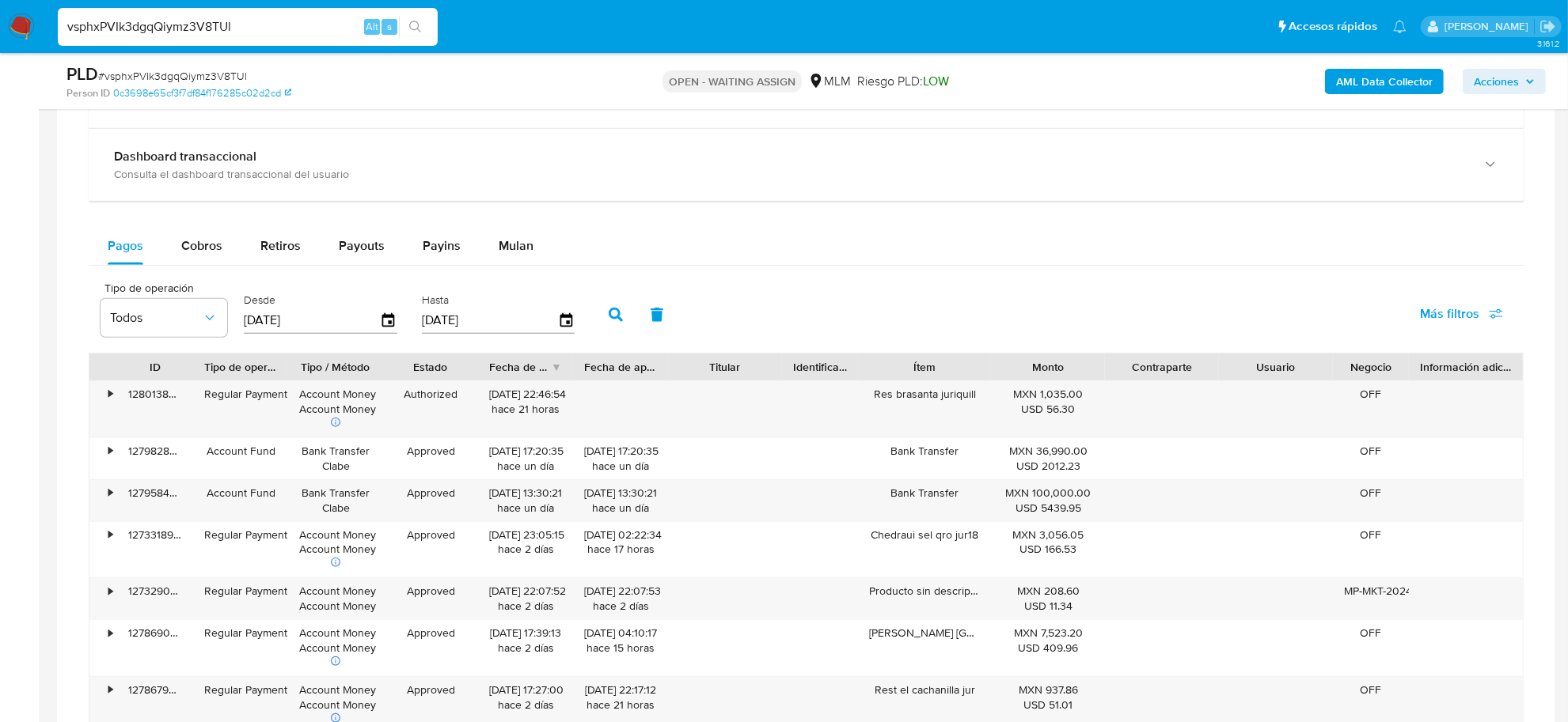
scroll to position [1186, 0]
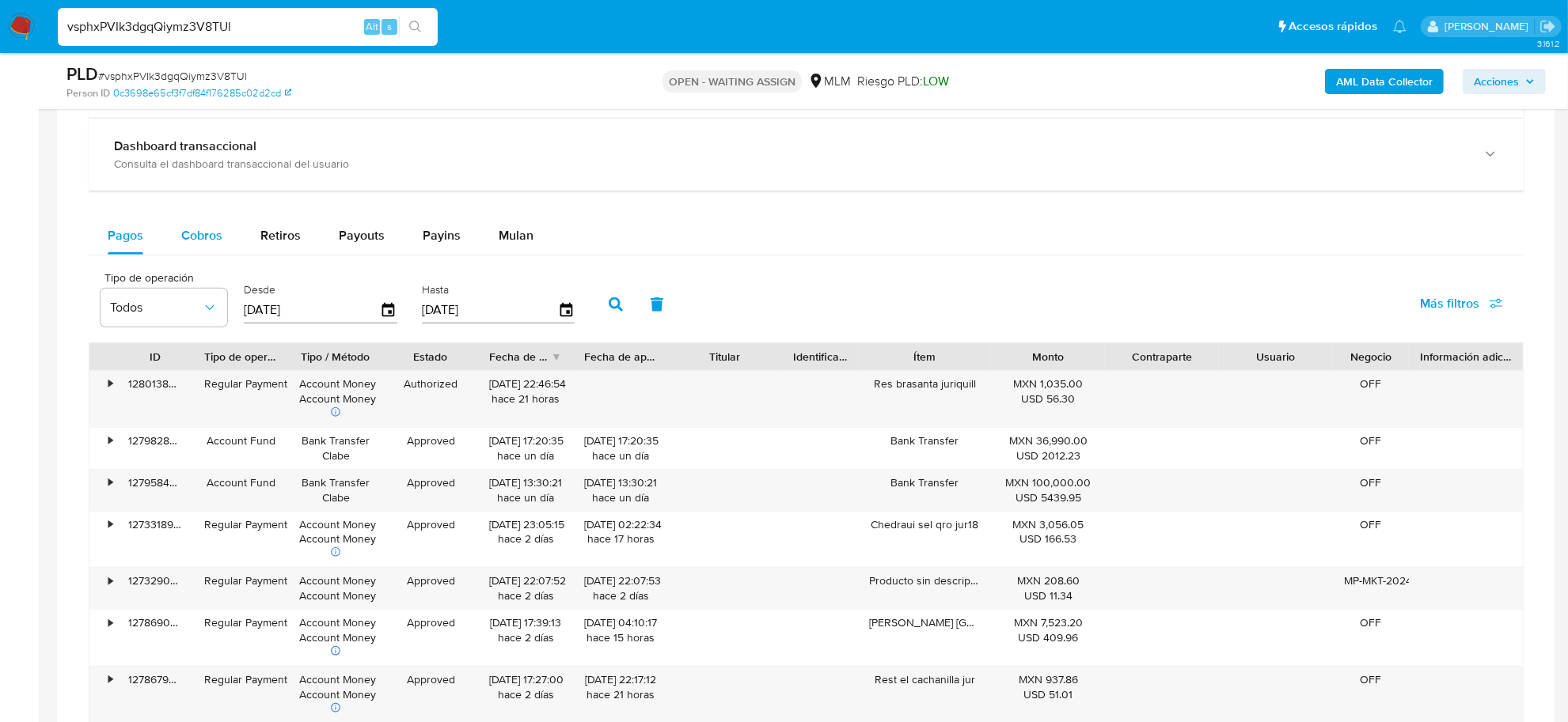
click at [184, 222] on div "Cobros" at bounding box center [201, 235] width 41 height 38
select select "10"
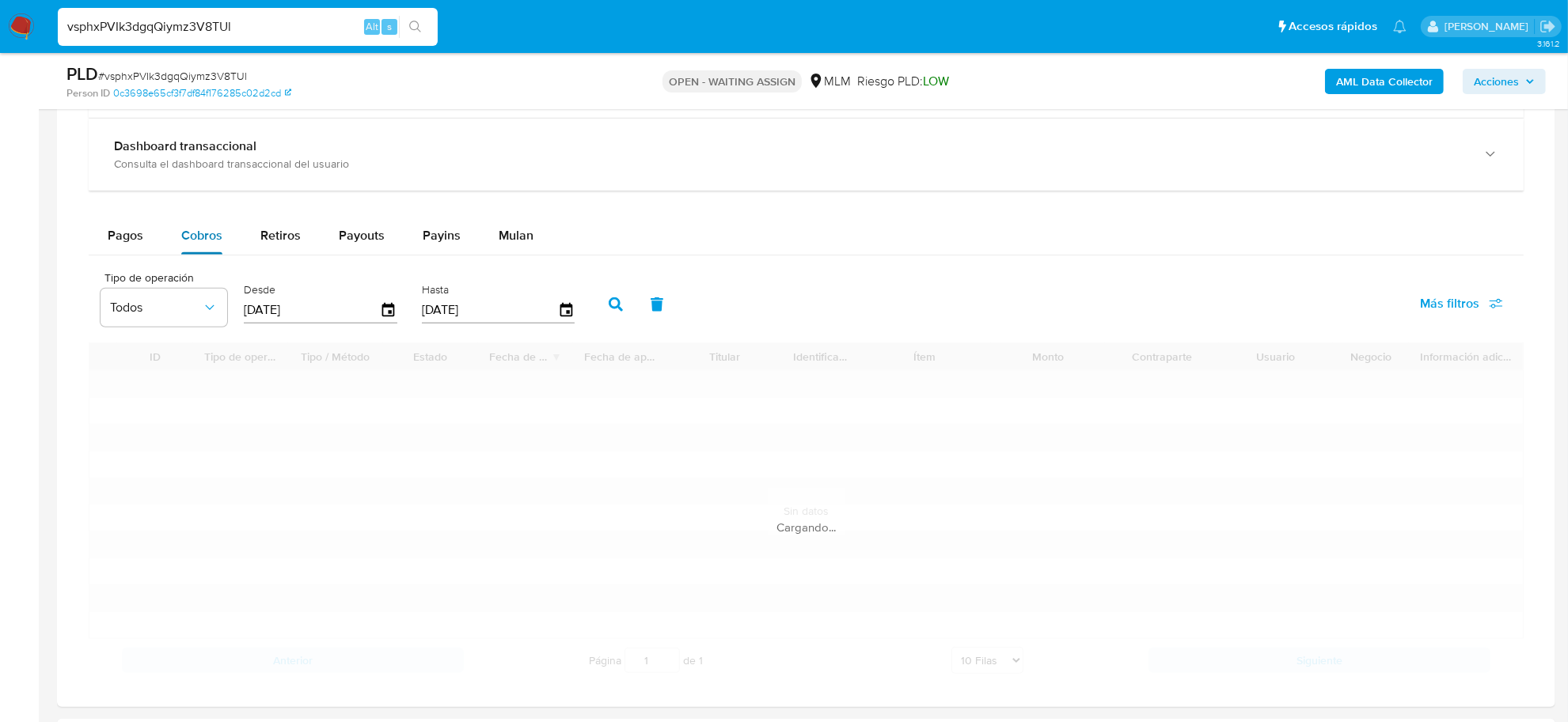
click at [184, 232] on span "Cobros" at bounding box center [201, 235] width 41 height 18
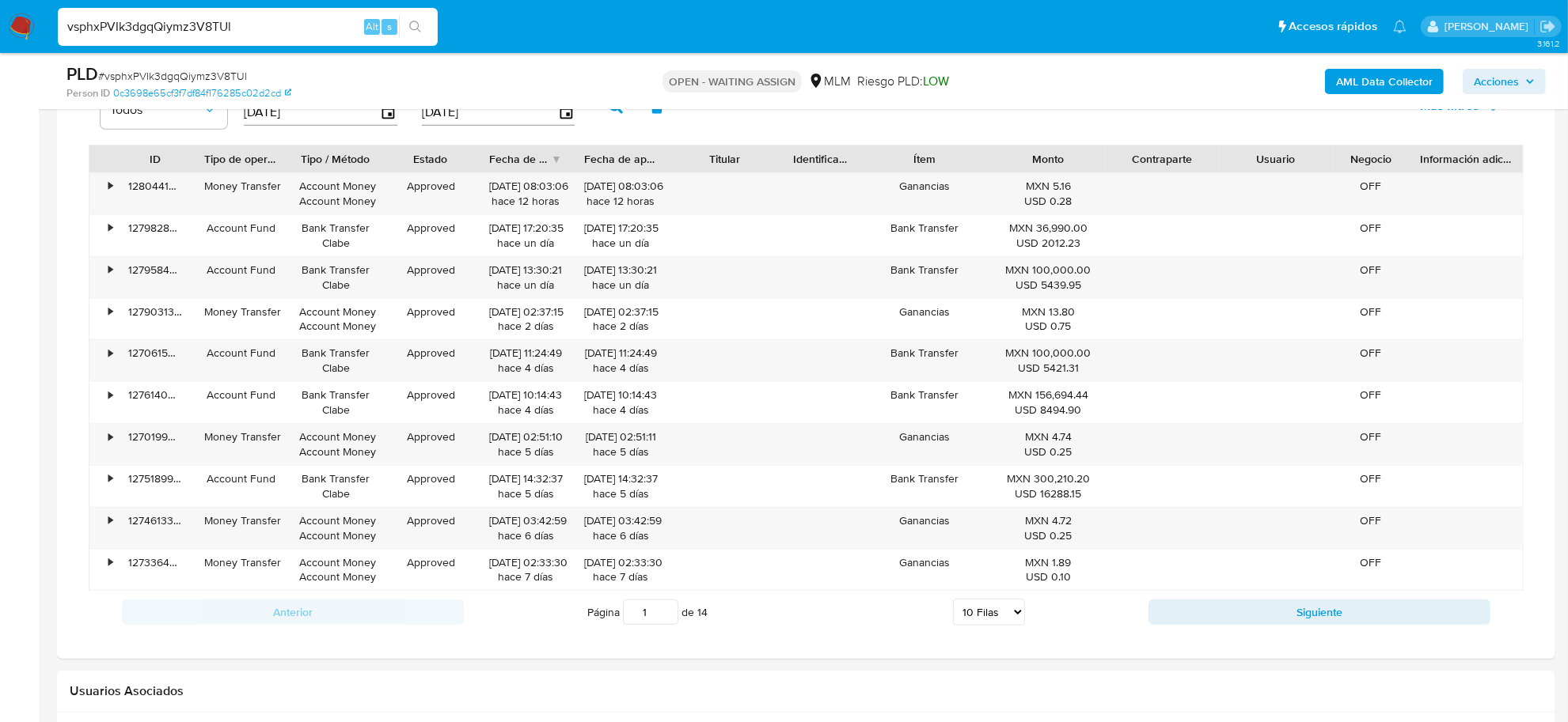
scroll to position [1483, 0]
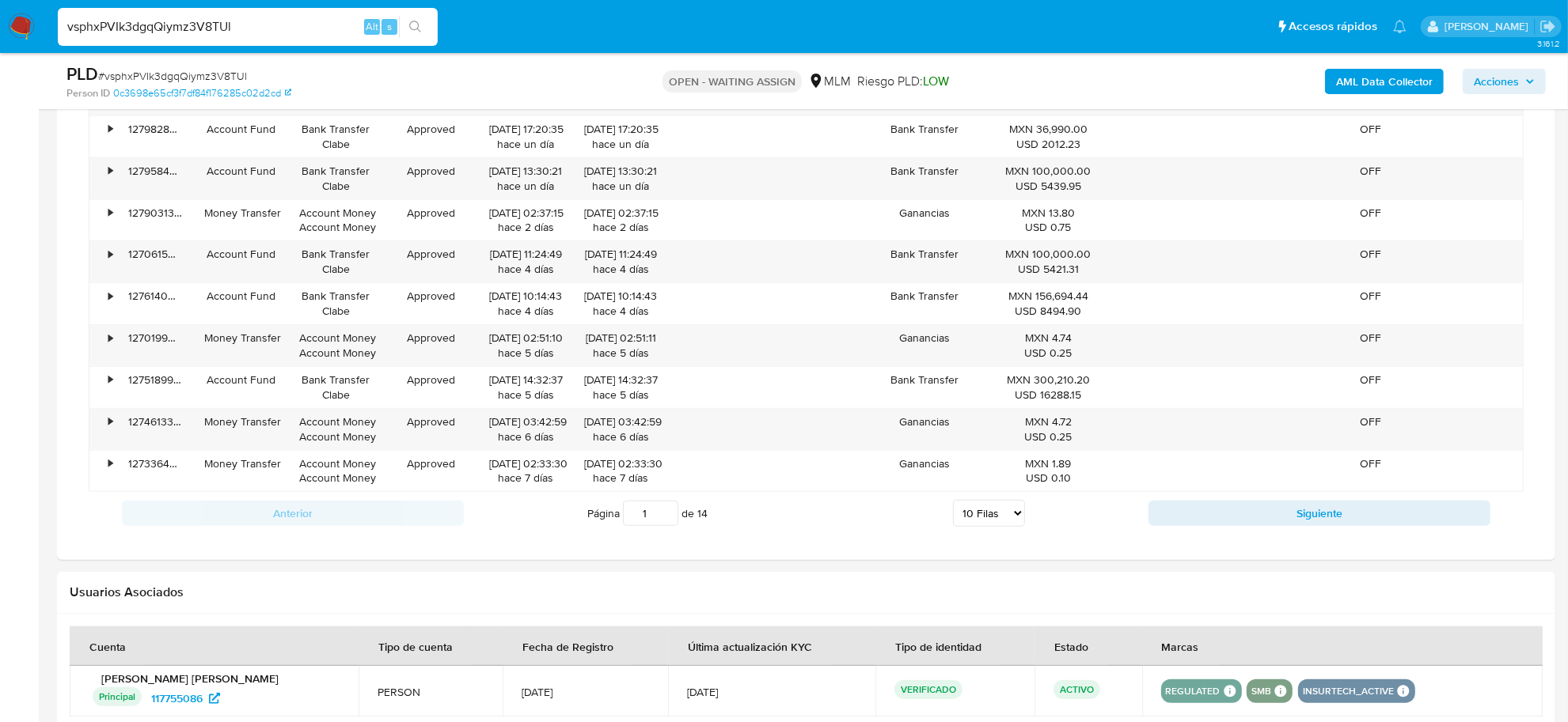
click at [1295, 500] on div "Anterior Página 1 de 14 5 [PERSON_NAME] 10 [PERSON_NAME] 20 [PERSON_NAME] 25 [P…" at bounding box center [806, 513] width 1435 height 43
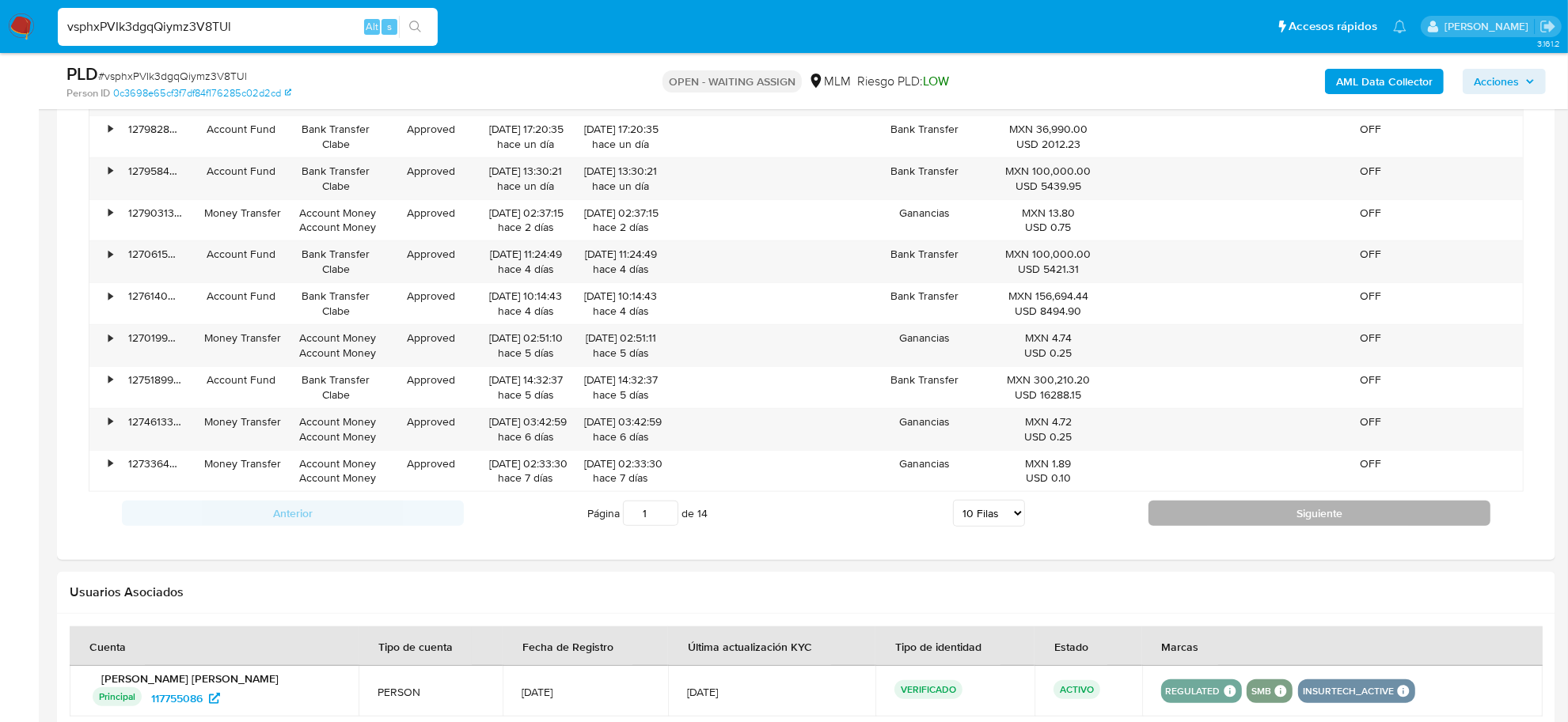
click at [1294, 508] on button "Siguiente" at bounding box center [1319, 513] width 342 height 25
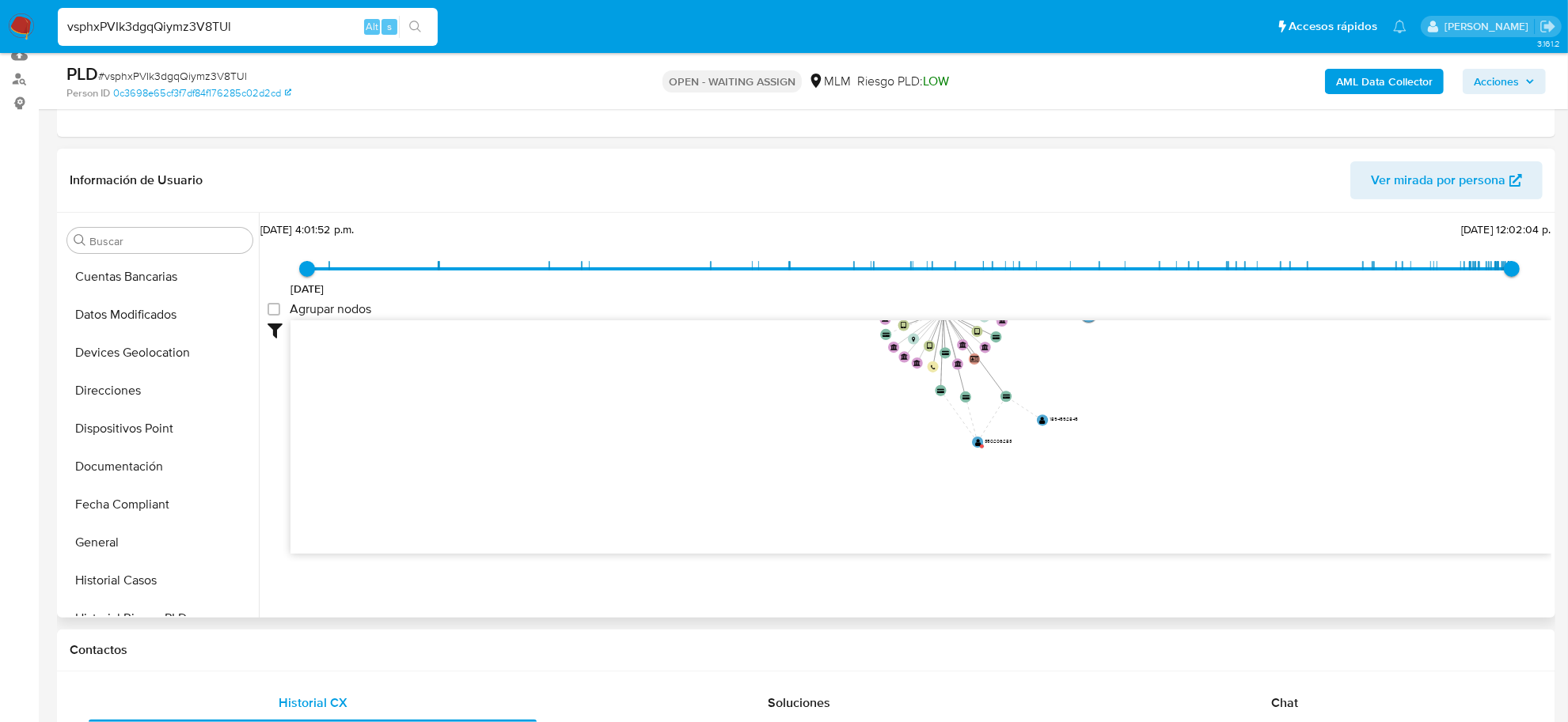
scroll to position [297, 0]
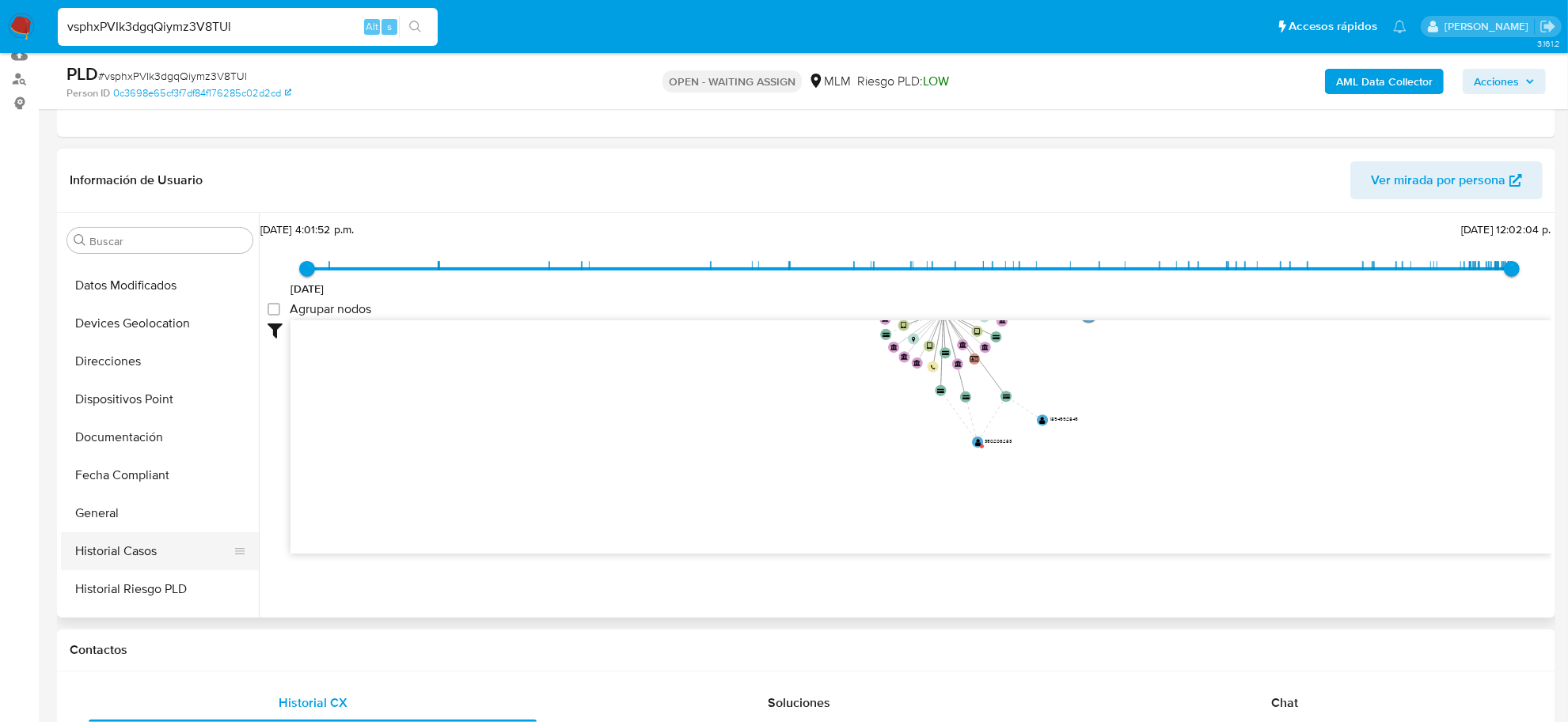
click at [139, 548] on button "Historial Casos" at bounding box center [153, 550] width 185 height 38
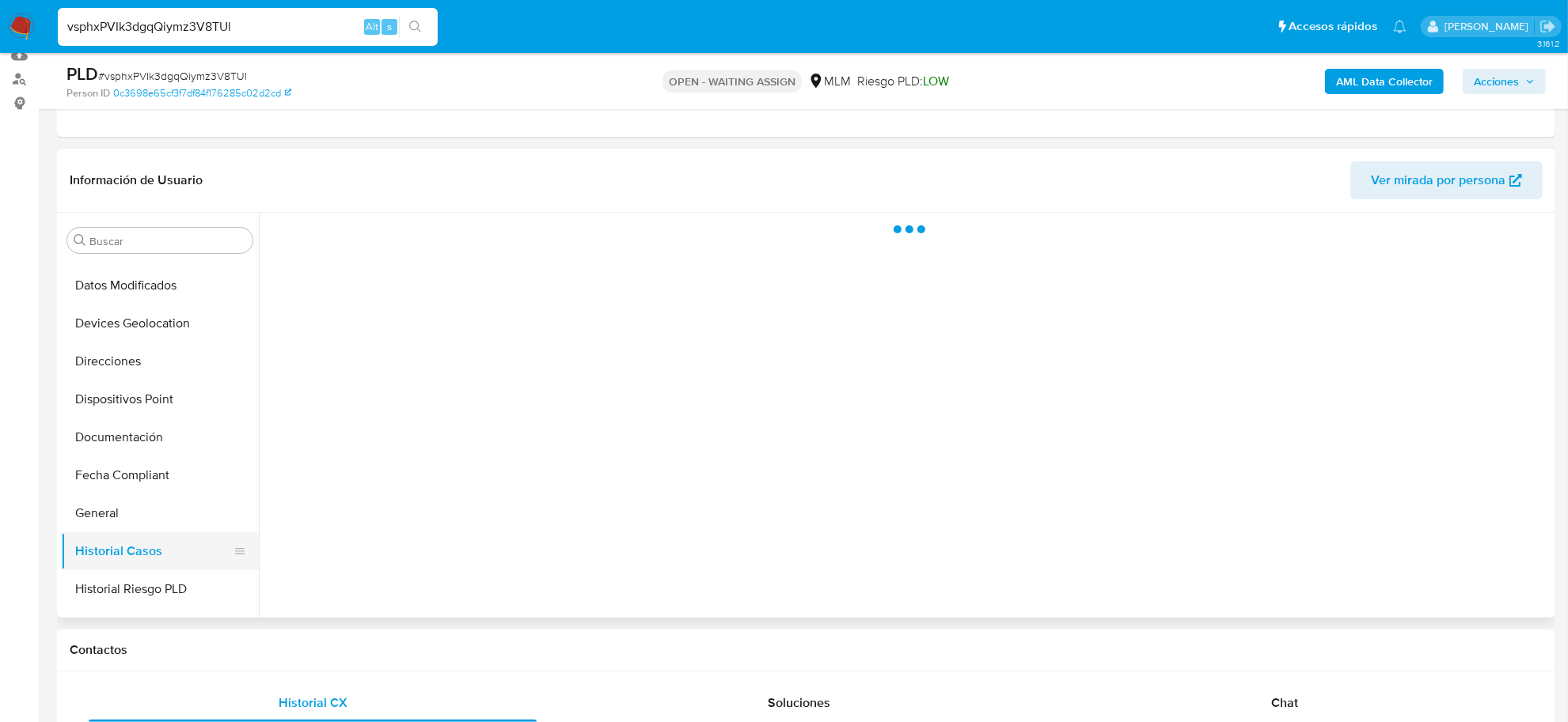
scroll to position [0, 0]
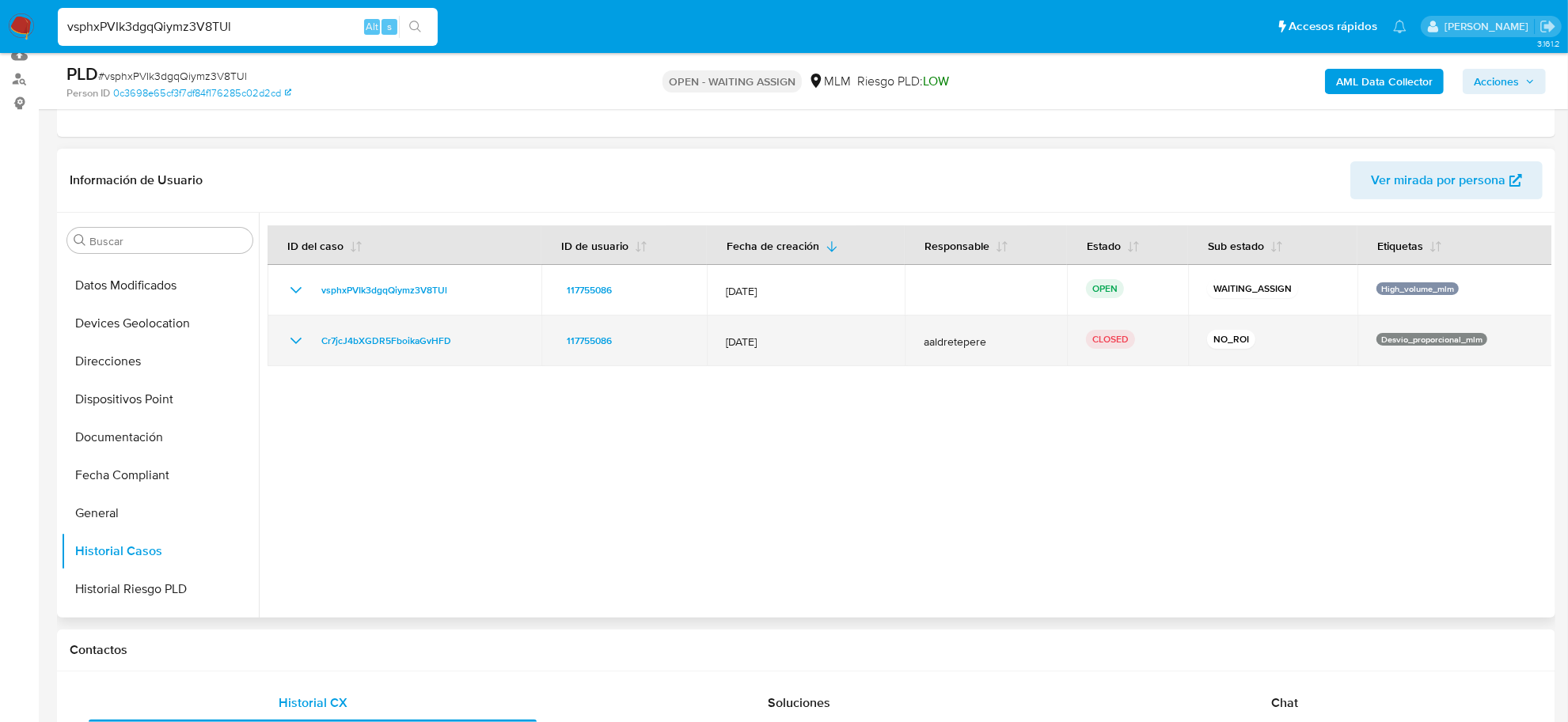
click at [290, 335] on icon "Mostrar/Ocultar" at bounding box center [296, 341] width 19 height 19
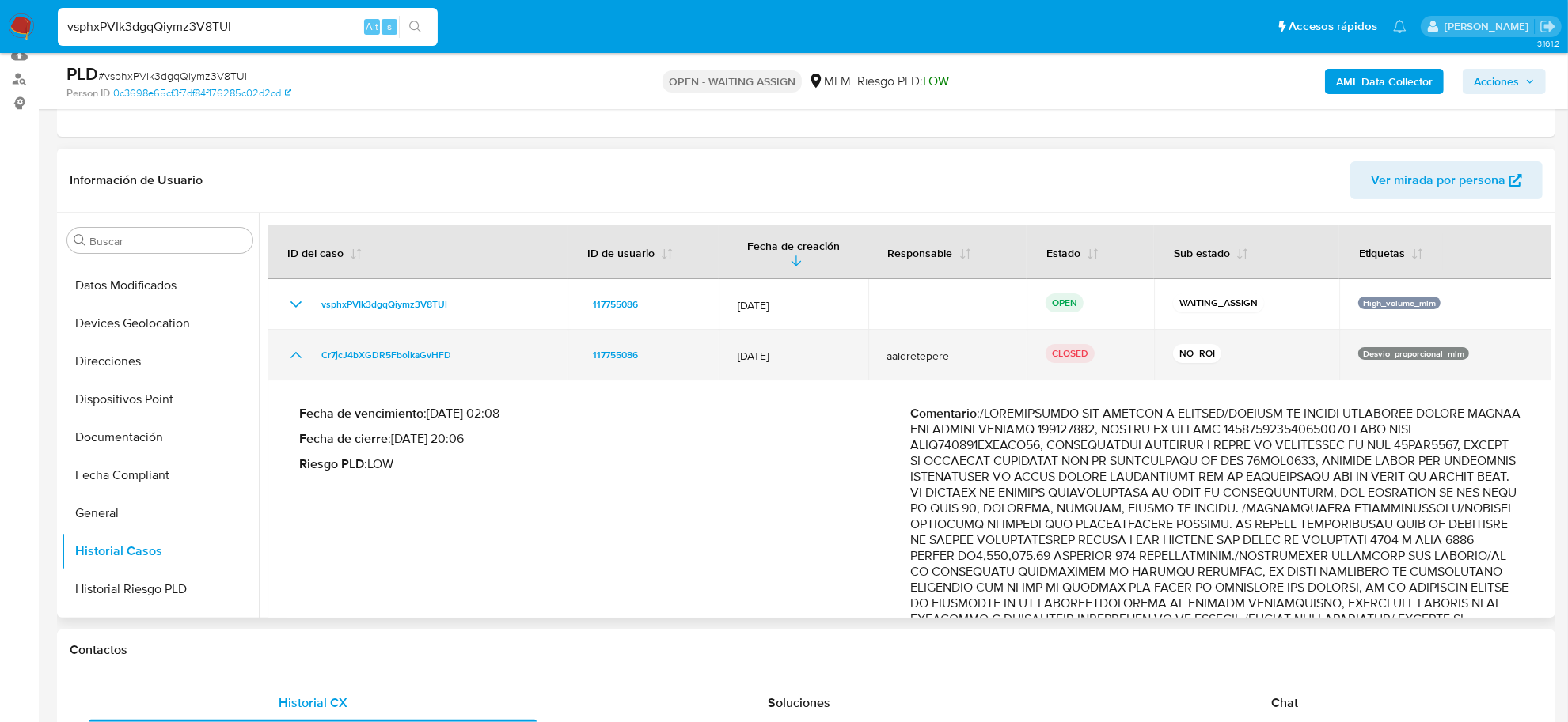
click at [290, 346] on icon "Mostrar/Ocultar" at bounding box center [296, 355] width 19 height 19
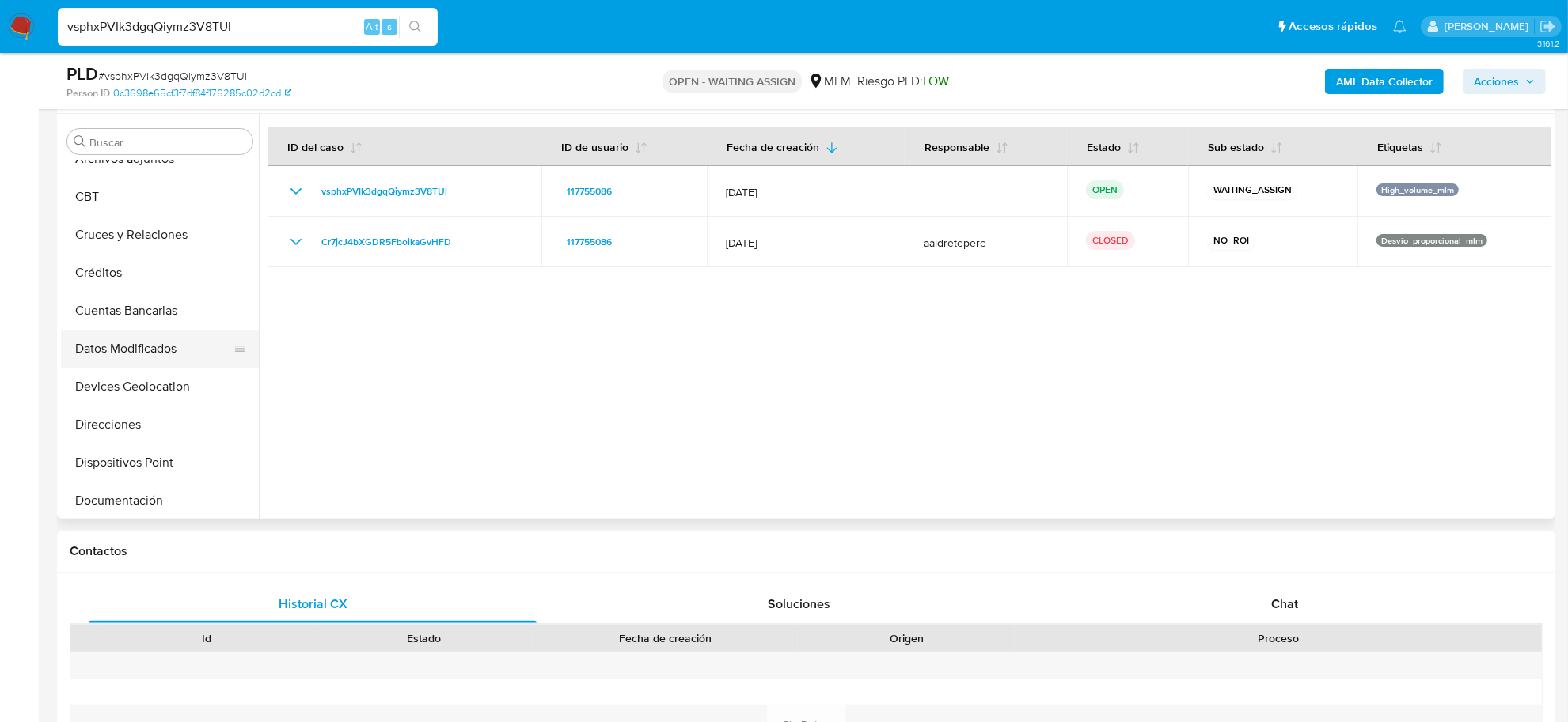
scroll to position [99, 0]
click at [137, 265] on button "Cruces y Relaciones" at bounding box center [153, 270] width 185 height 38
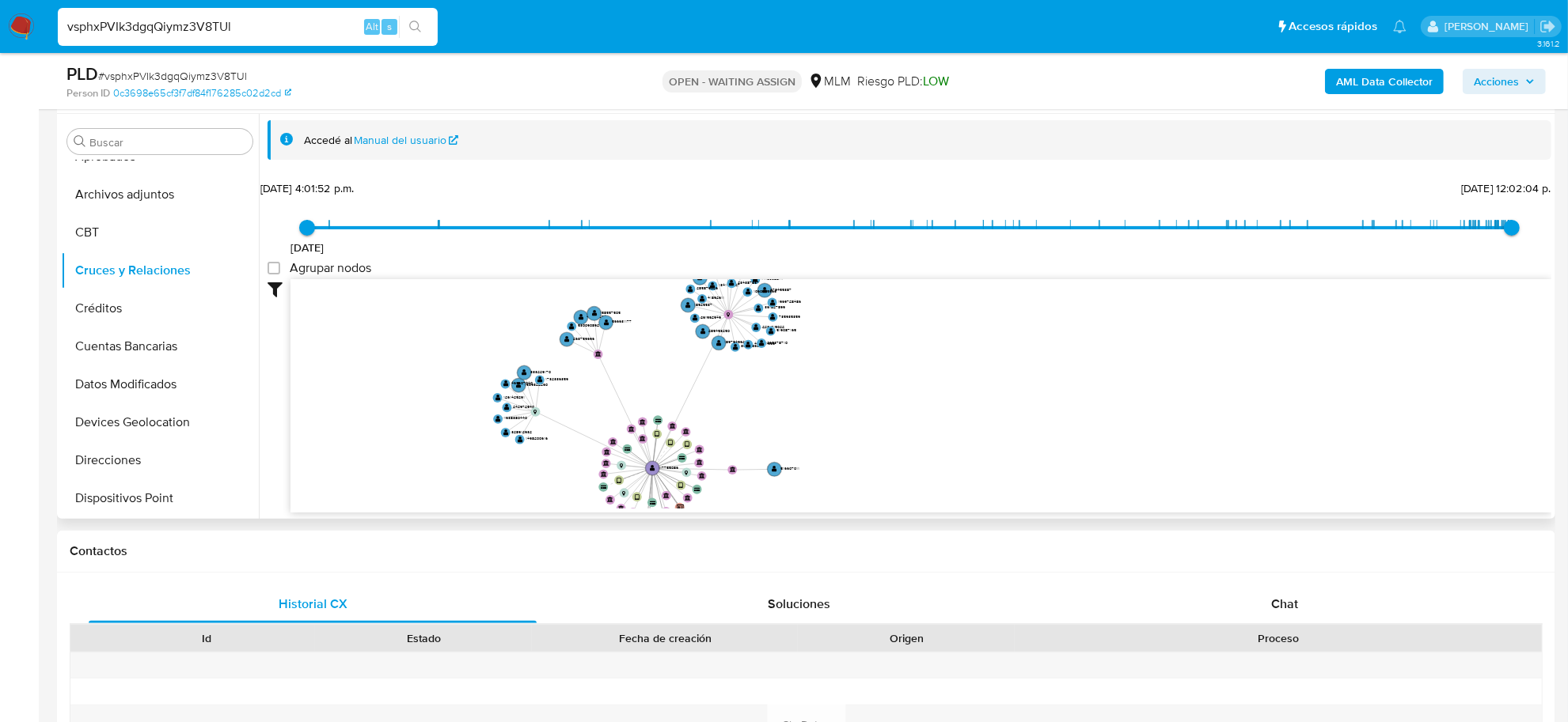
drag, startPoint x: 956, startPoint y: 384, endPoint x: 963, endPoint y: 409, distance: 26.0
click at [963, 409] on icon "device-668d7418d1e0e464b4ea93d0  user-117755086  117755086 device-656795880c3…" at bounding box center [921, 394] width 1261 height 229
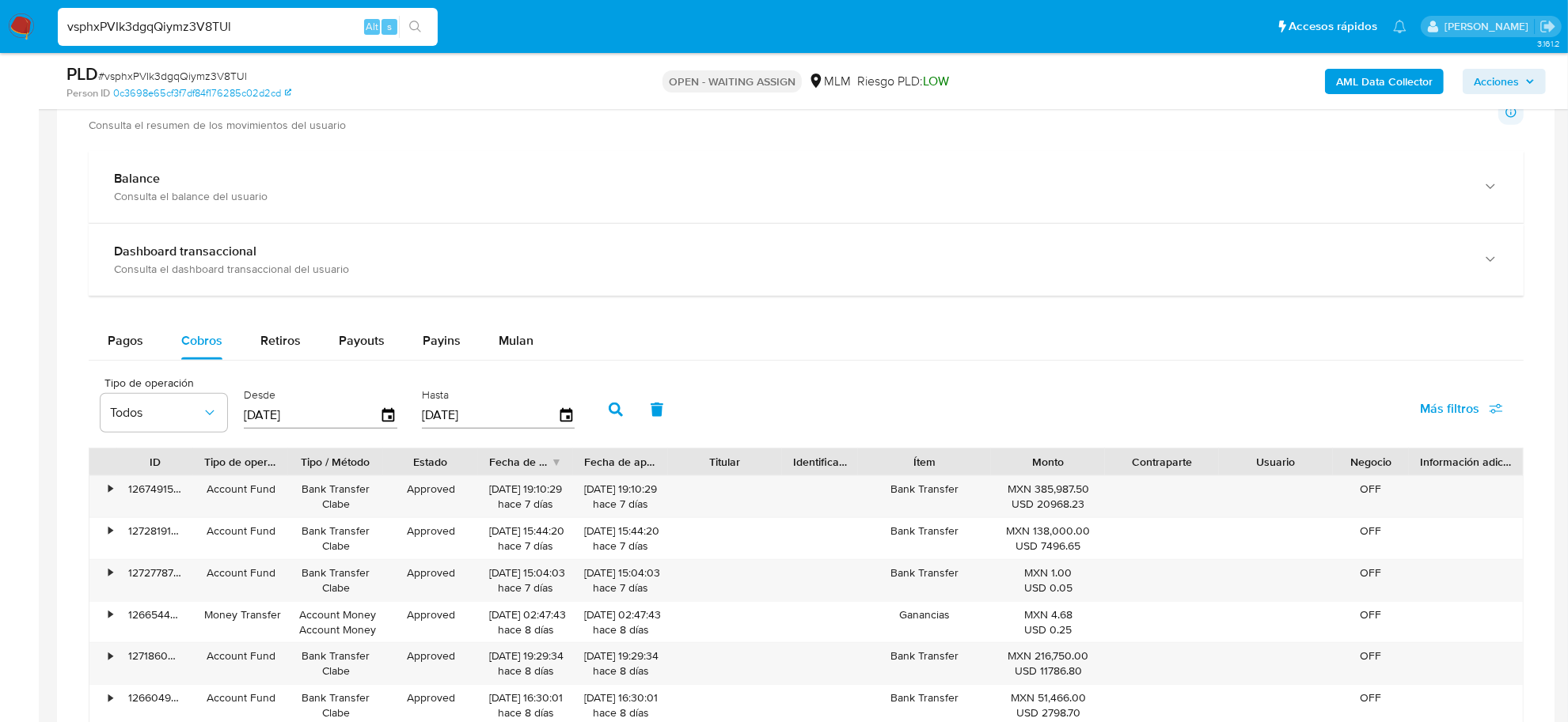
scroll to position [1088, 0]
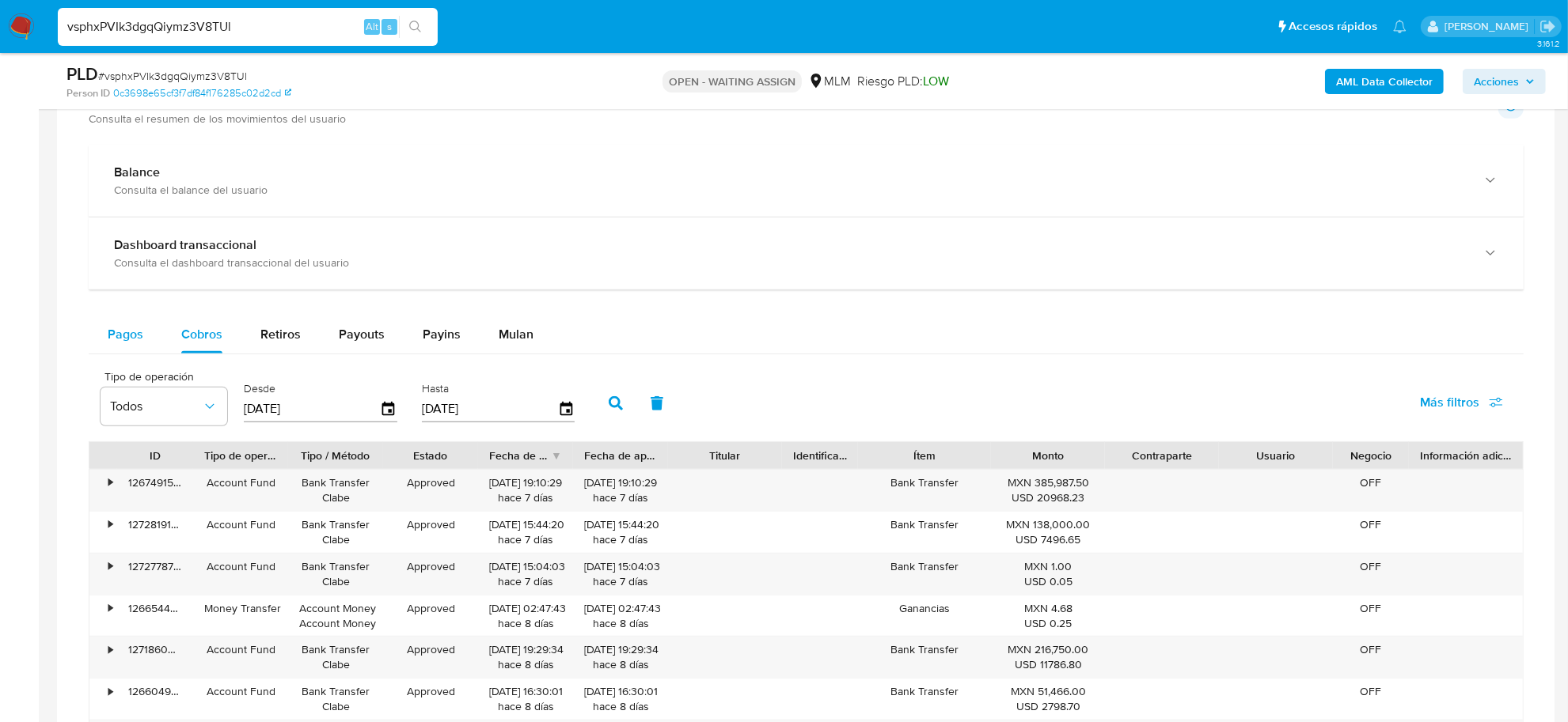
click at [127, 333] on span "Pagos" at bounding box center [126, 335] width 36 height 18
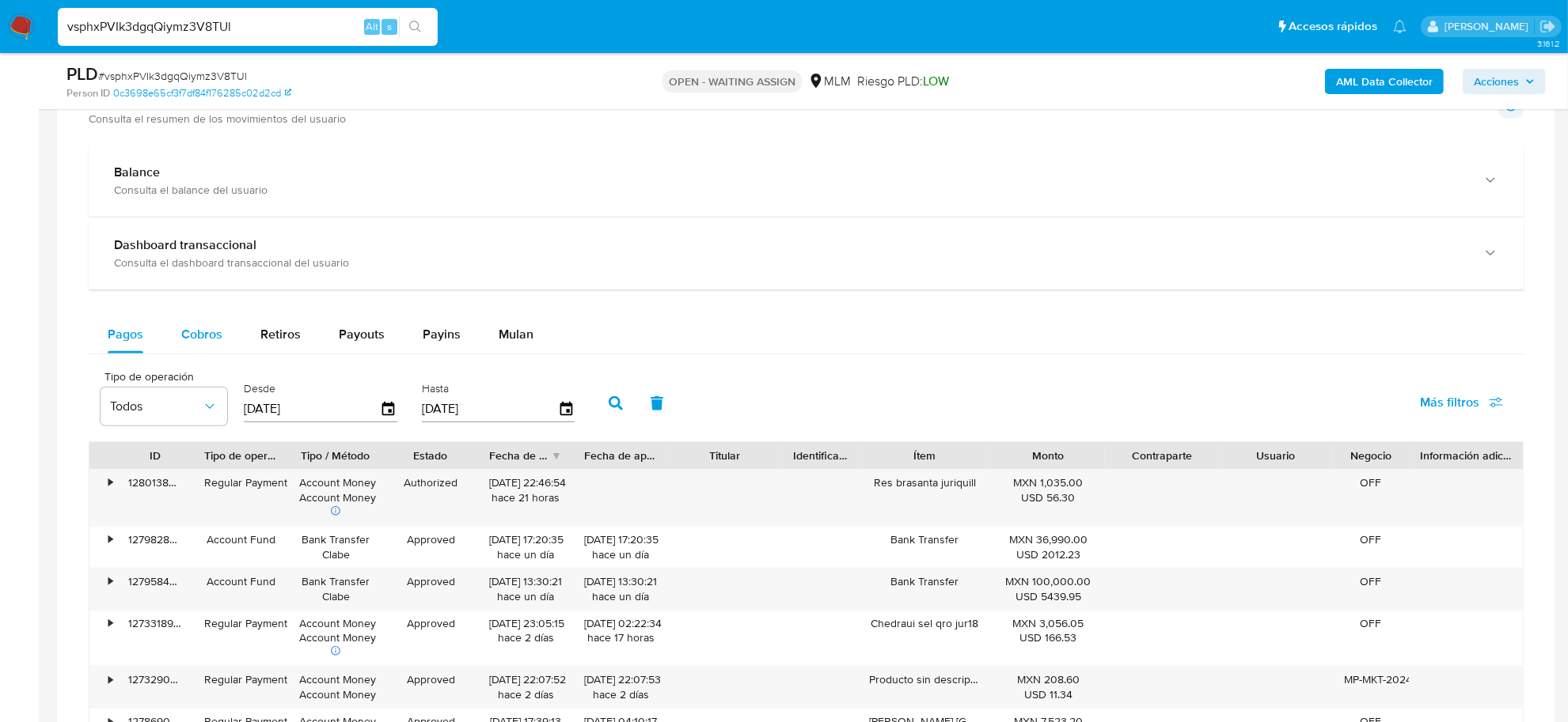
click at [183, 325] on span "Cobros" at bounding box center [201, 335] width 41 height 18
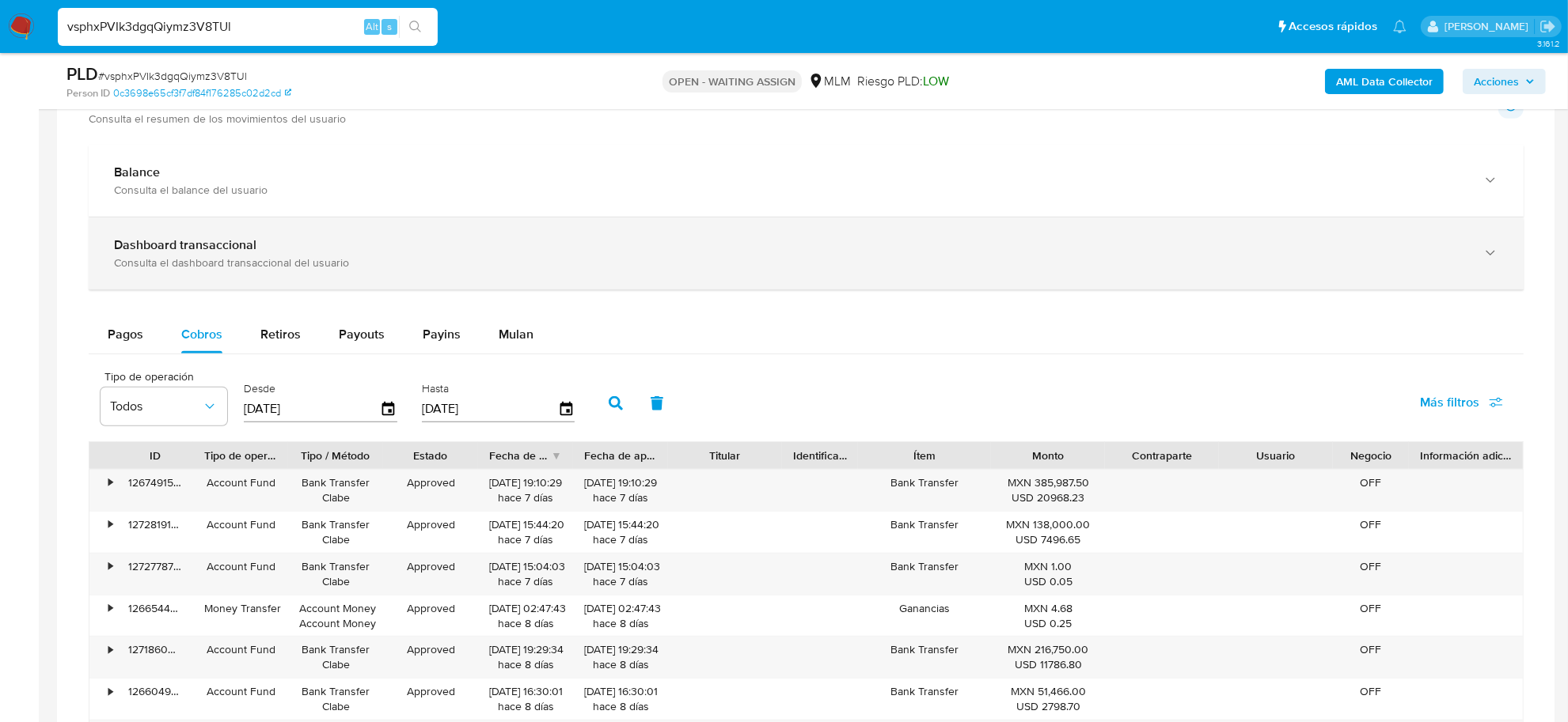
click at [325, 269] on div "Consulta el dashboard transaccional del usuario" at bounding box center [790, 262] width 1353 height 14
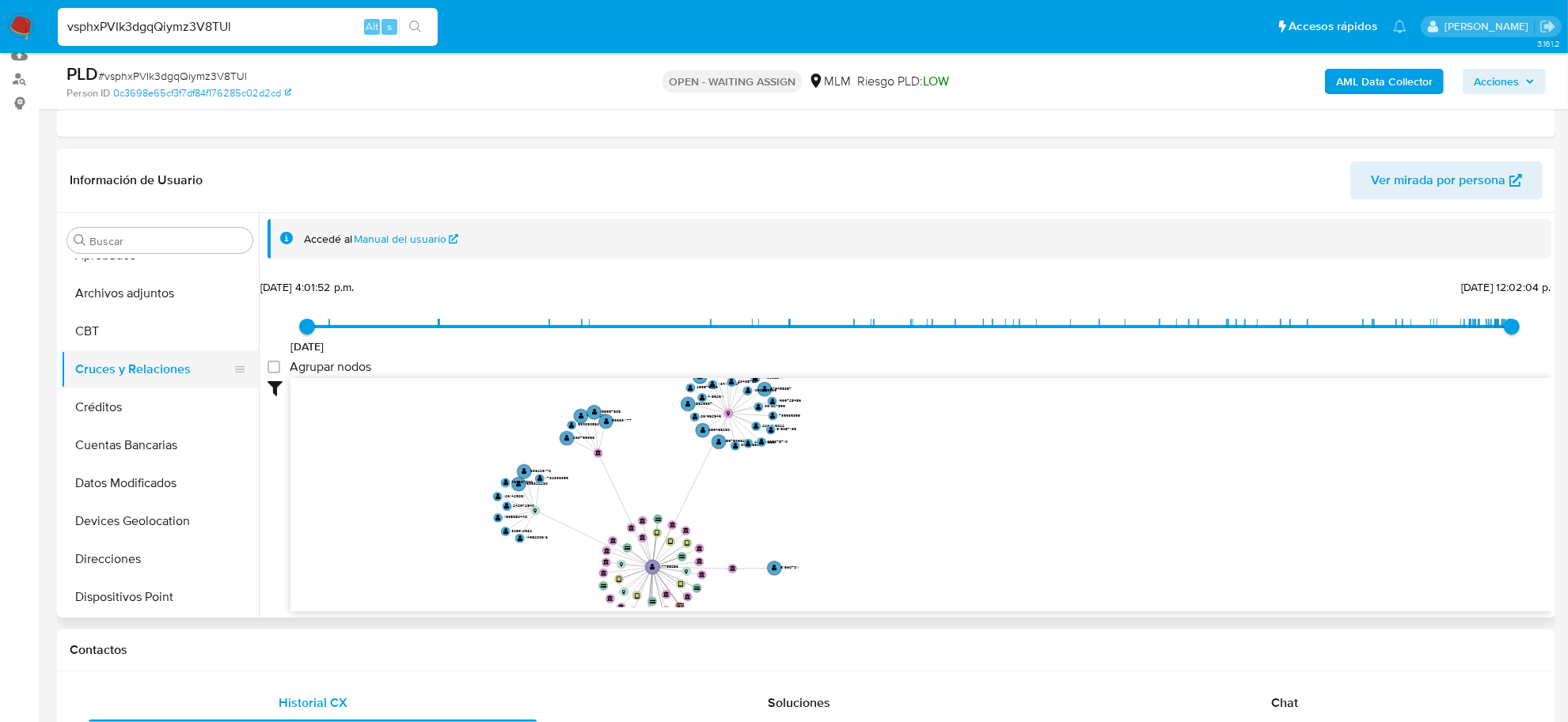
scroll to position [197, 0]
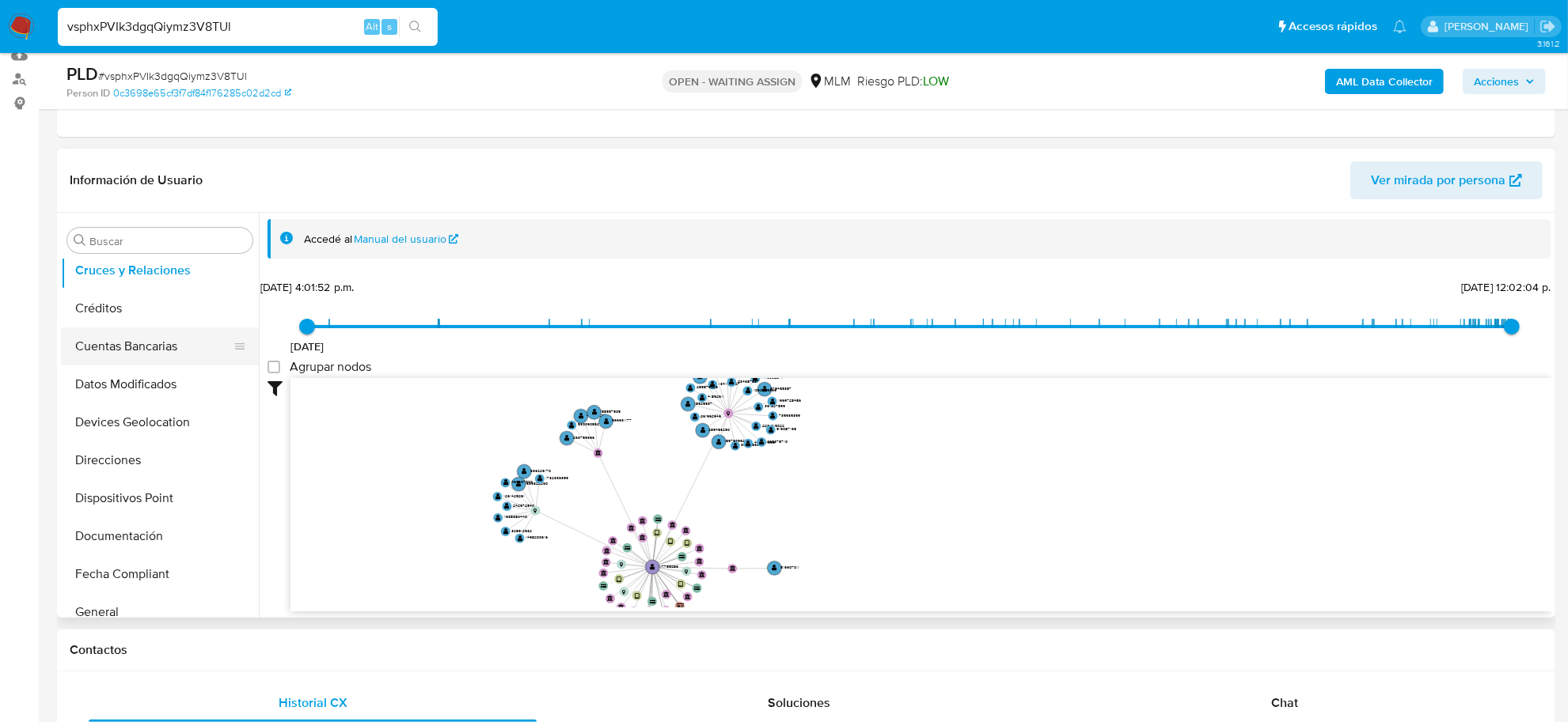
click at [155, 355] on button "Cuentas Bancarias" at bounding box center [153, 346] width 185 height 38
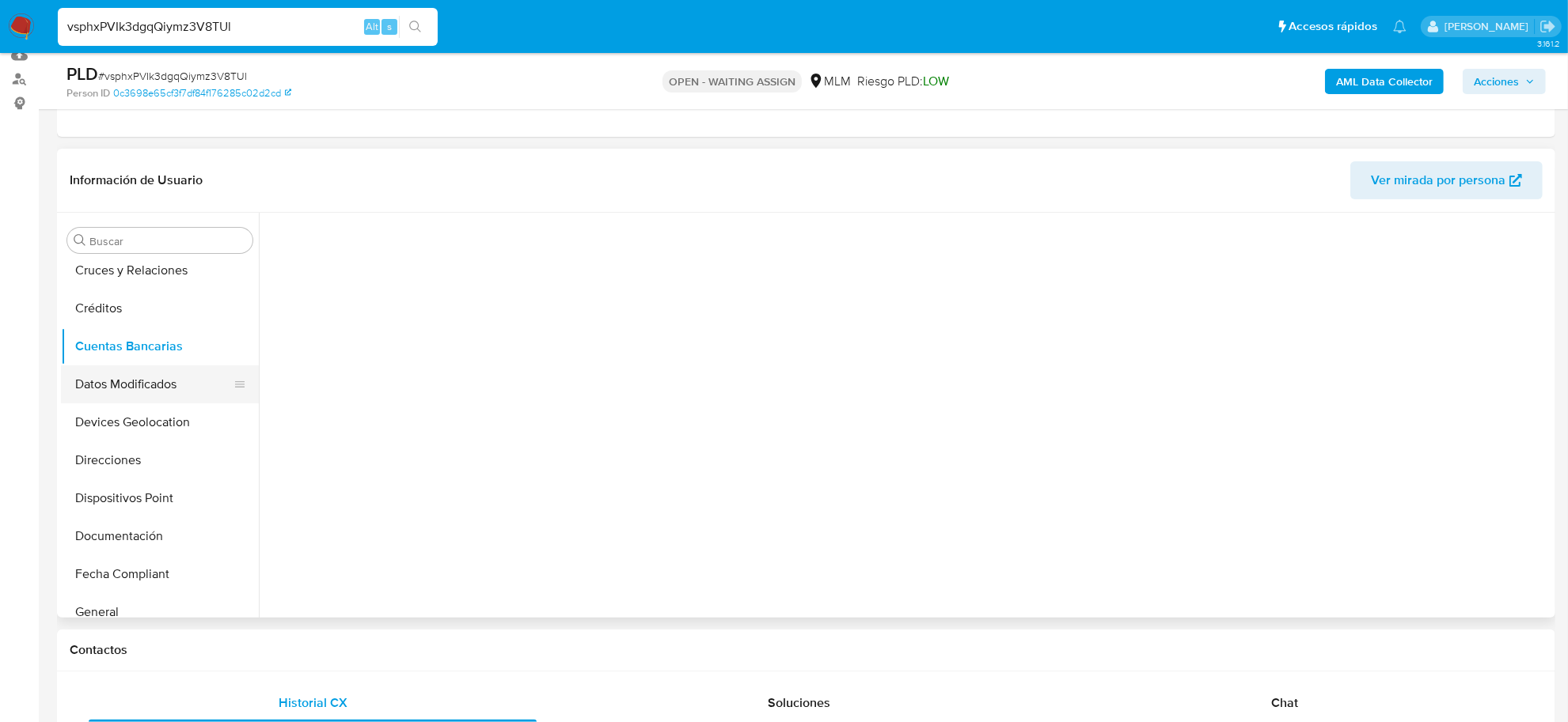
click at [149, 380] on button "Datos Modificados" at bounding box center [153, 384] width 185 height 38
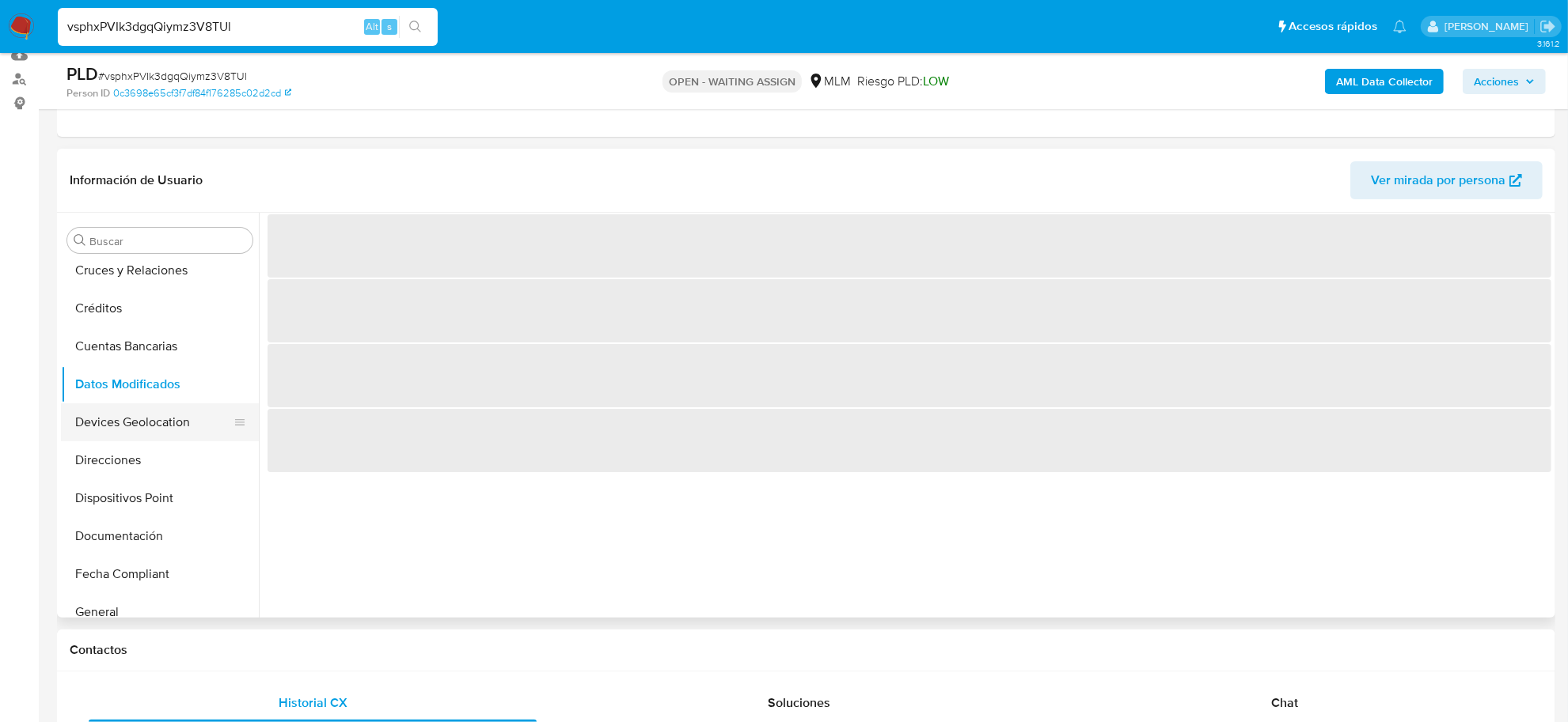
click at [148, 416] on button "Devices Geolocation" at bounding box center [153, 422] width 185 height 38
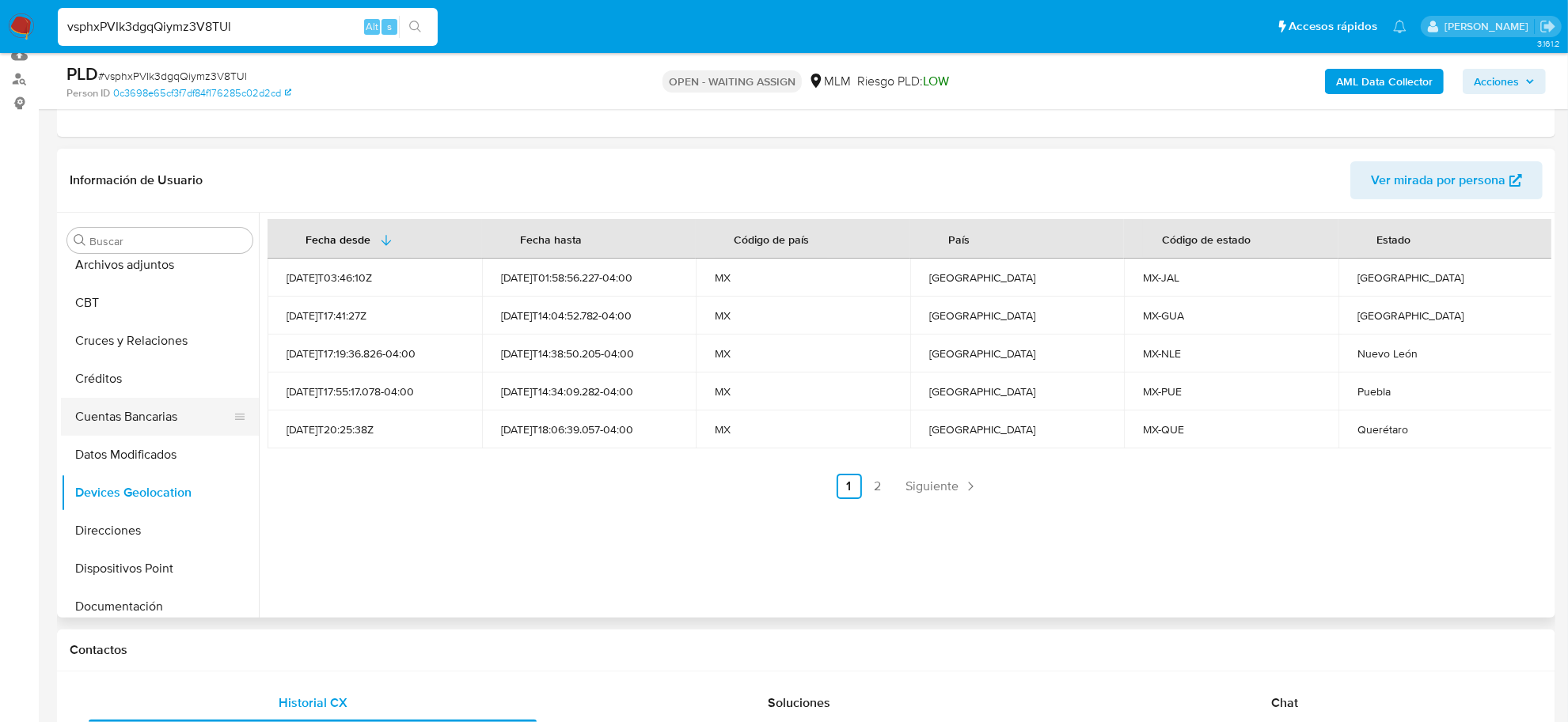
scroll to position [396, 0]
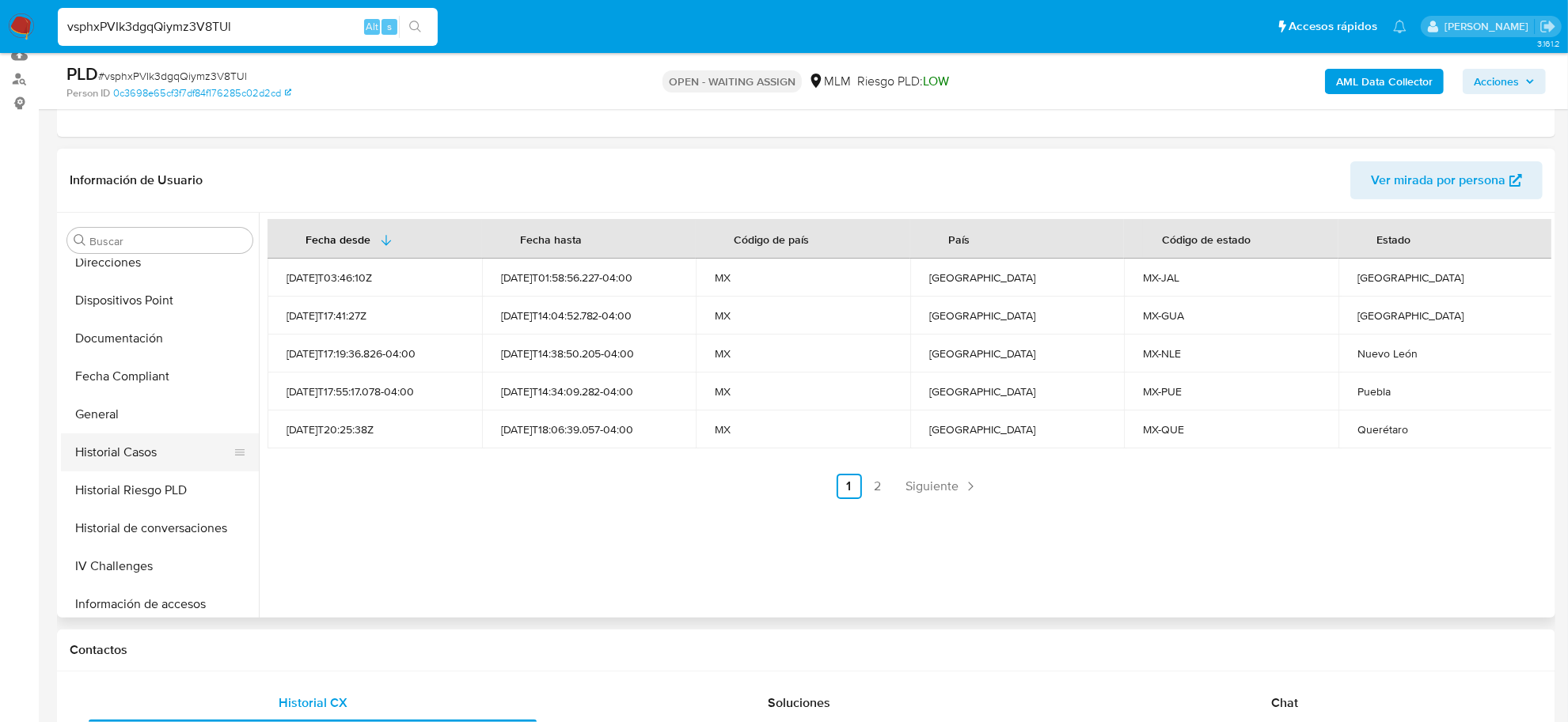
click at [167, 449] on button "Historial Casos" at bounding box center [153, 452] width 185 height 38
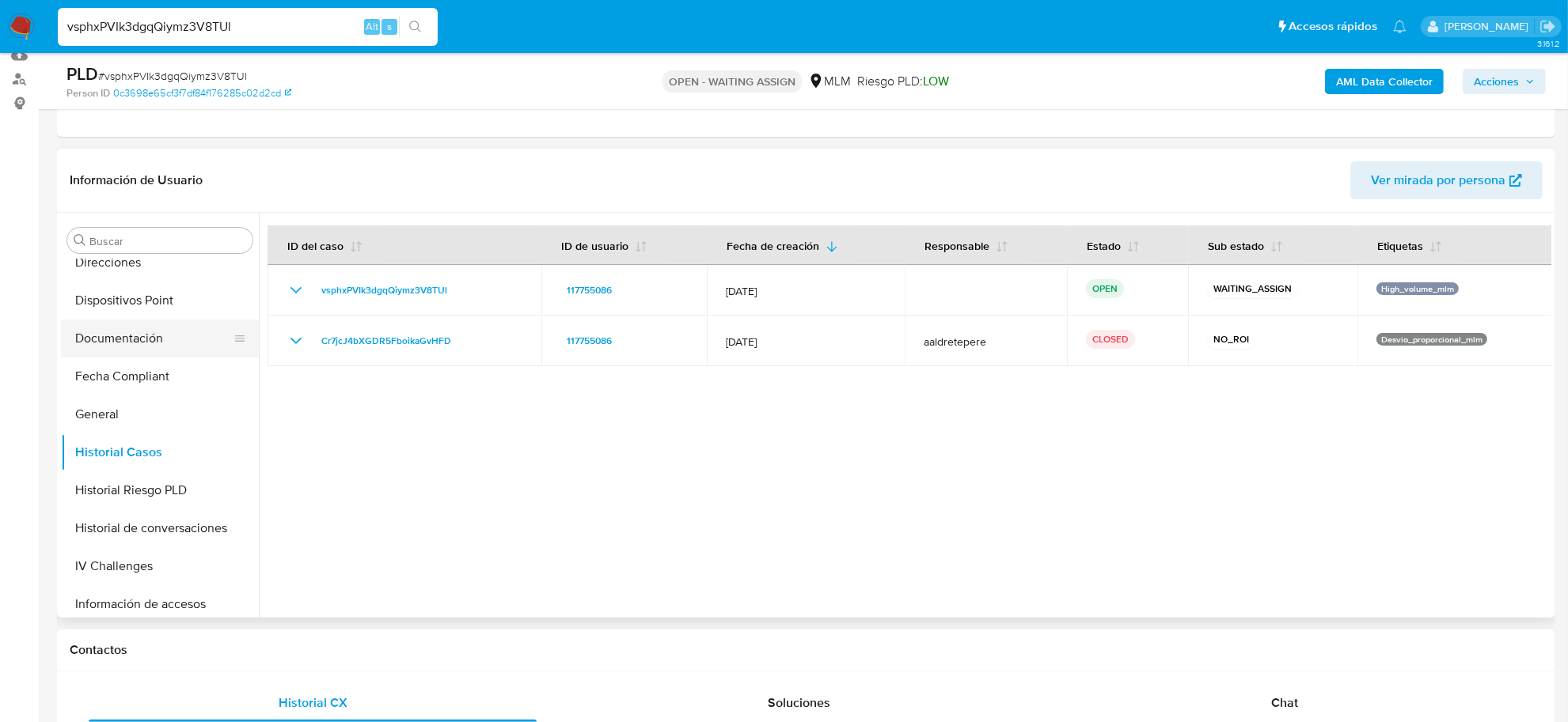
click at [125, 341] on button "Documentación" at bounding box center [153, 338] width 185 height 38
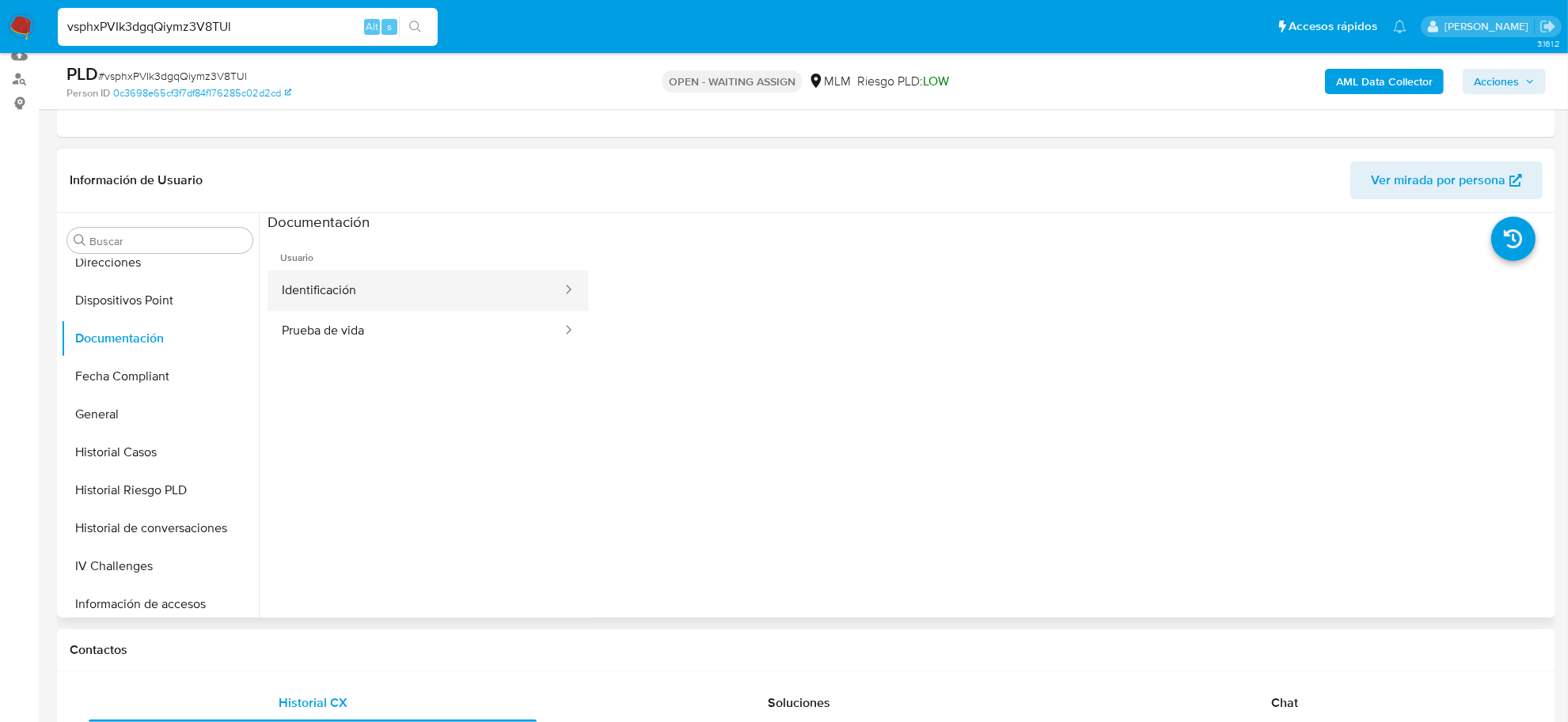
click at [389, 293] on button "Identificación" at bounding box center [416, 290] width 296 height 40
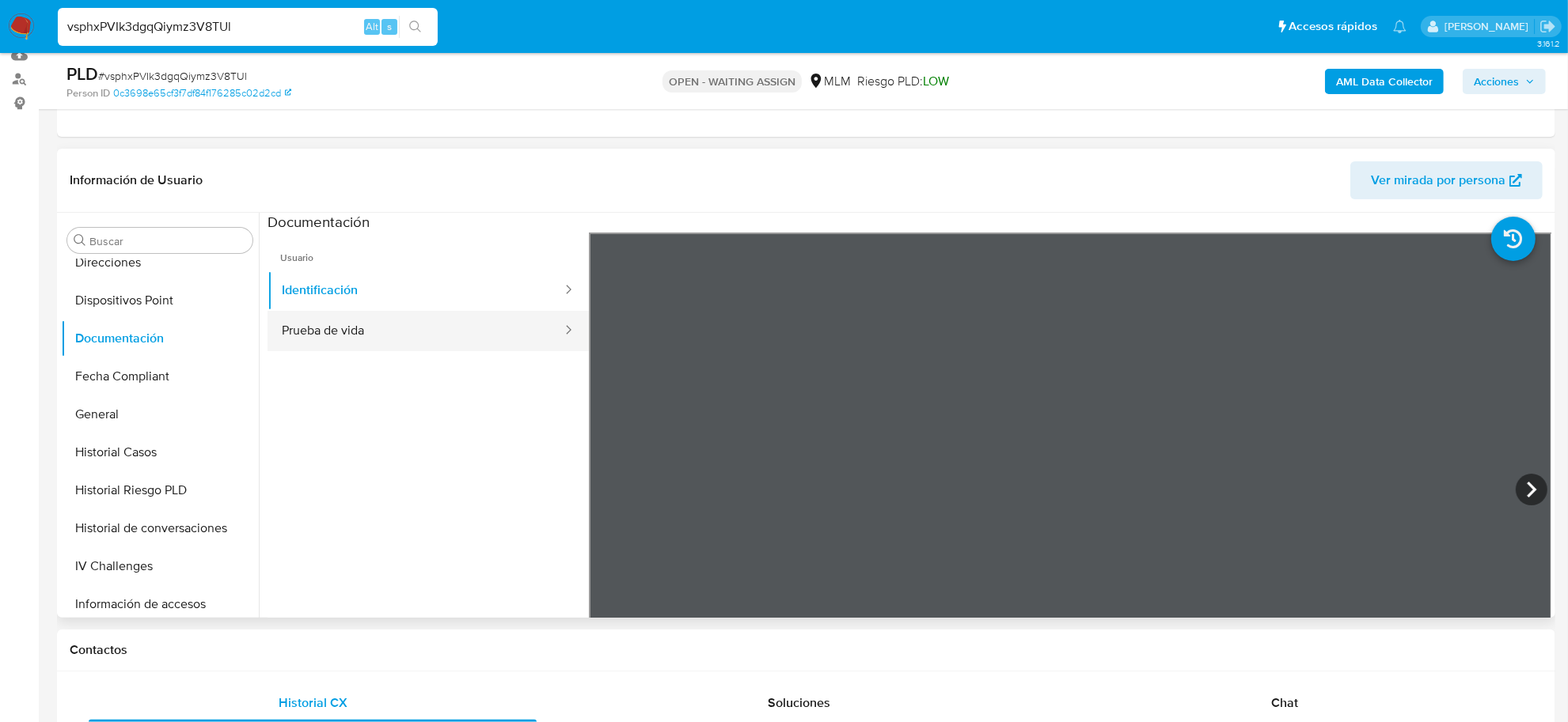
click at [443, 326] on button "Prueba de vida" at bounding box center [416, 331] width 296 height 40
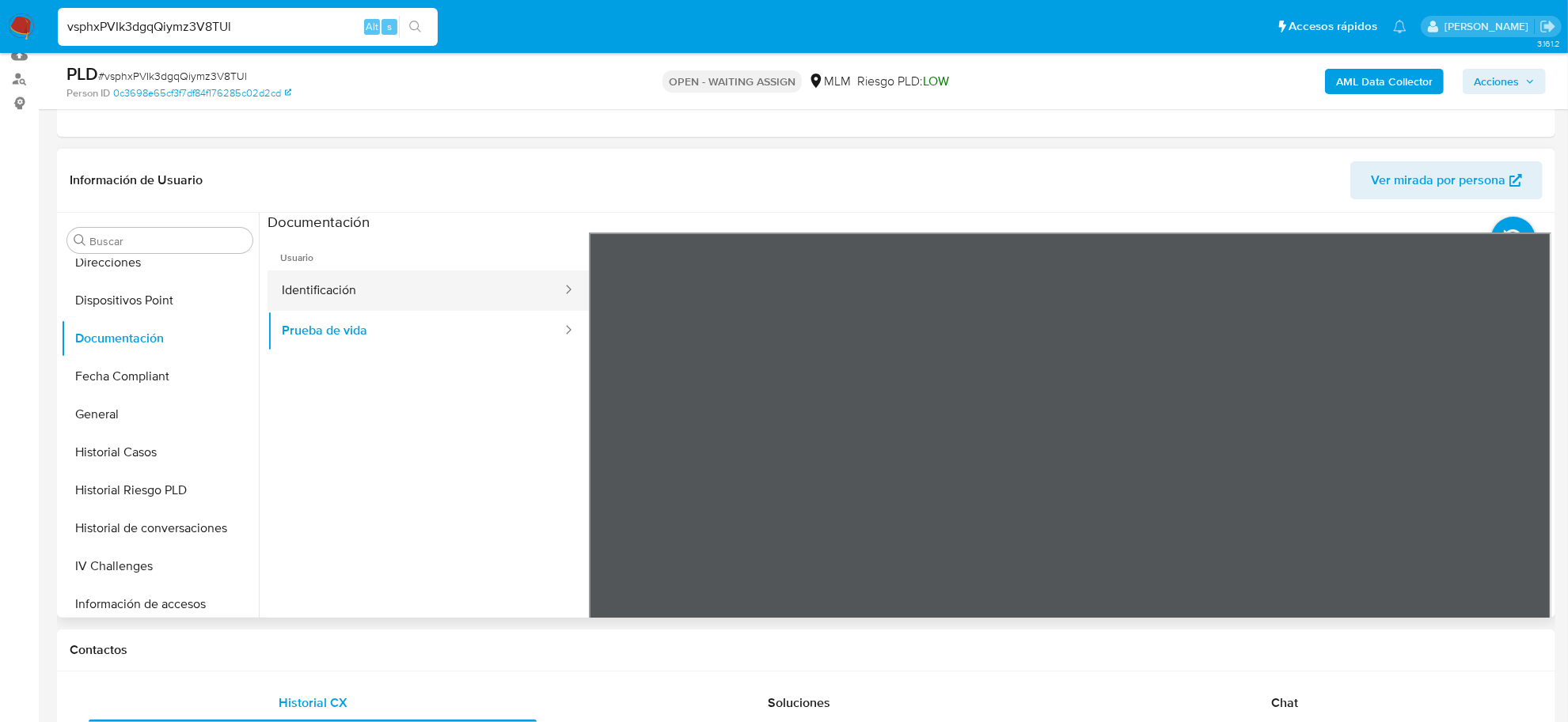
click at [388, 299] on button "Identificación" at bounding box center [416, 290] width 296 height 40
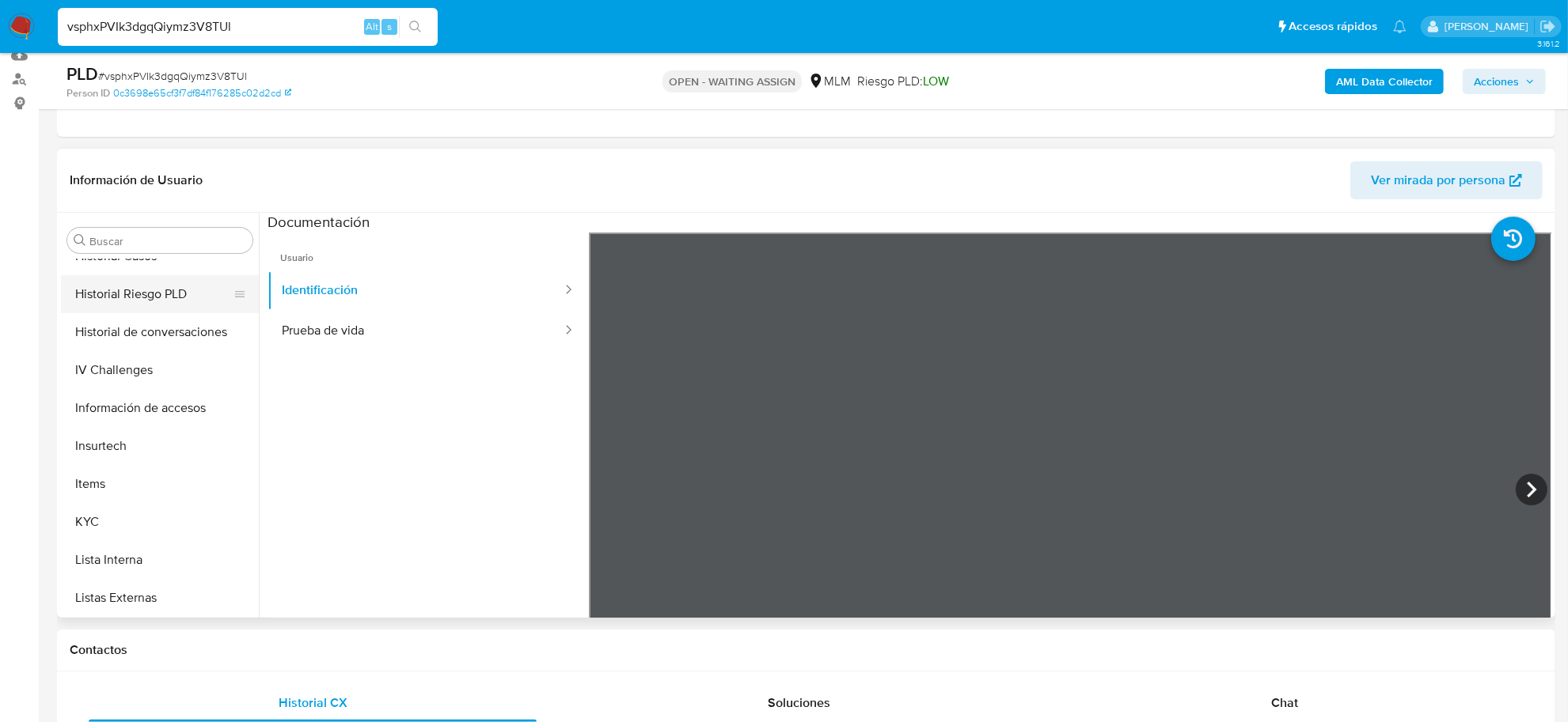
scroll to position [593, 0]
click at [133, 514] on button "KYC" at bounding box center [153, 520] width 185 height 38
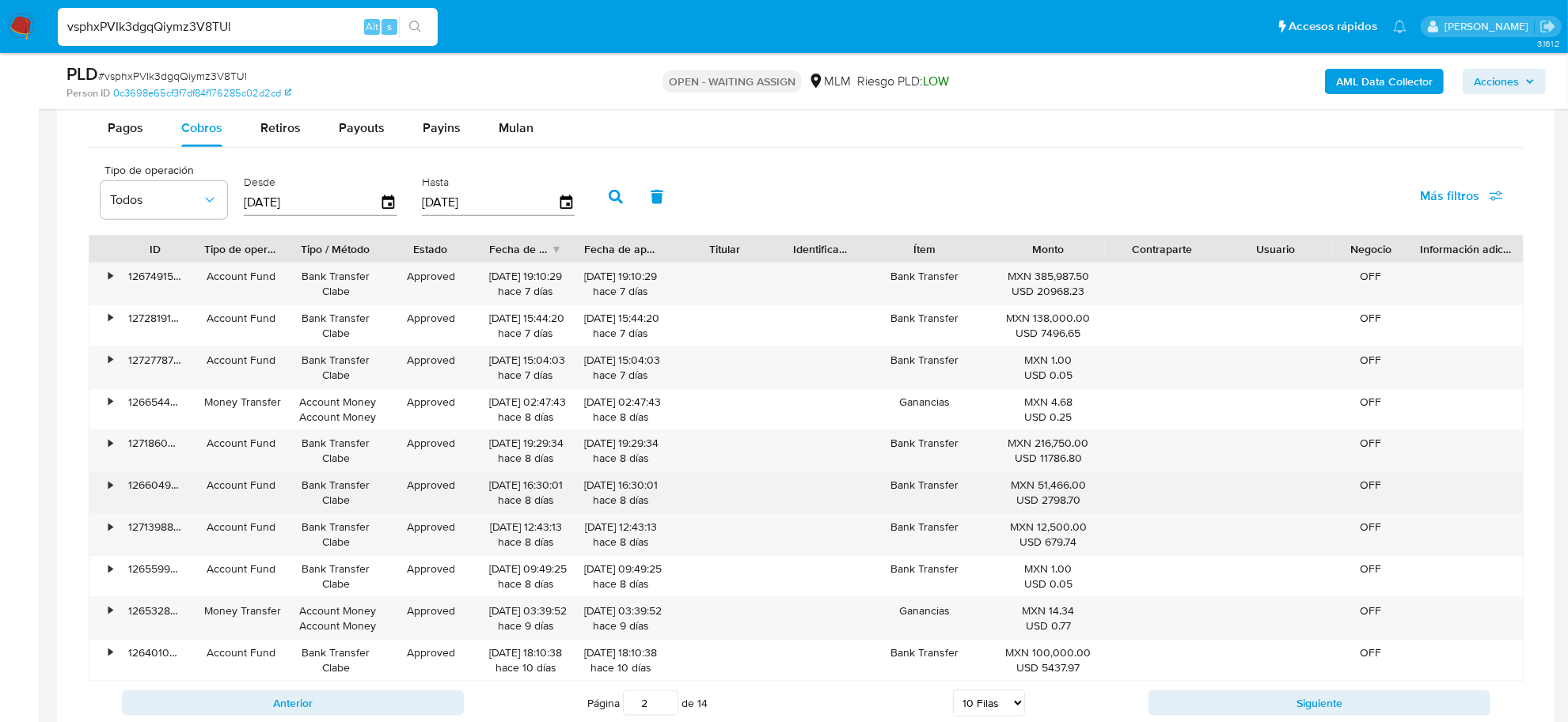
scroll to position [2071, 0]
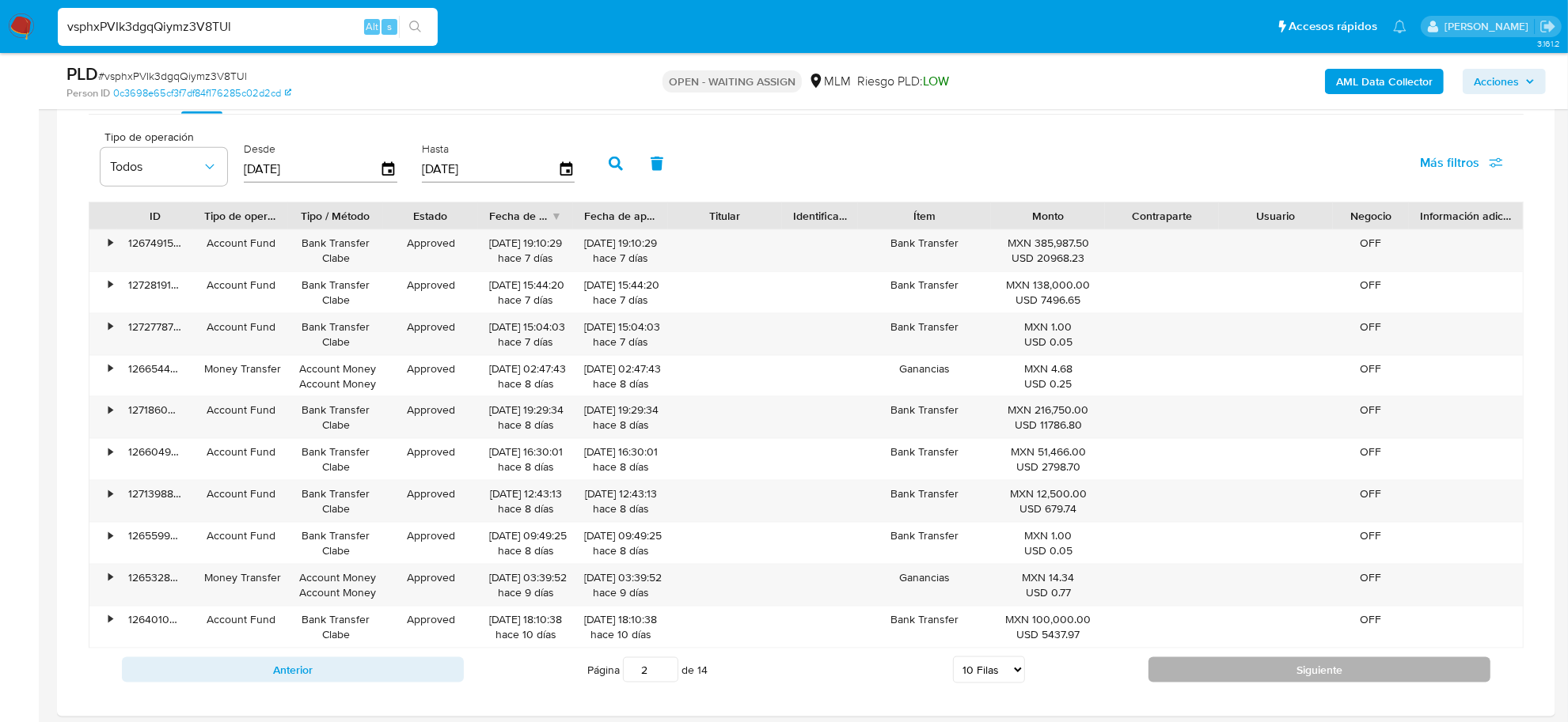
click at [1264, 661] on button "Siguiente" at bounding box center [1319, 670] width 342 height 25
click at [1231, 670] on button "Siguiente" at bounding box center [1319, 669] width 342 height 25
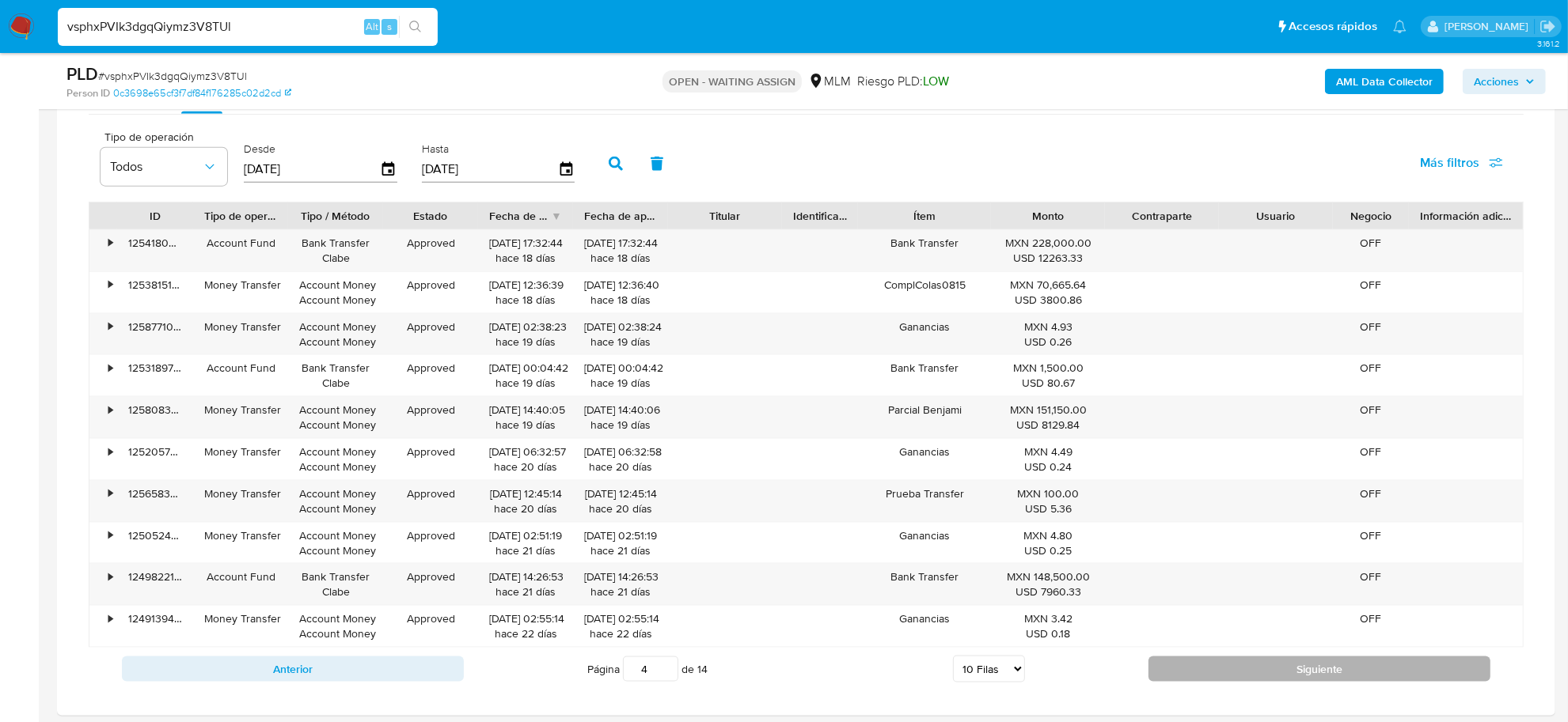
click at [1231, 669] on button "Siguiente" at bounding box center [1319, 669] width 342 height 25
click at [1231, 669] on button "Siguiente" at bounding box center [1319, 670] width 342 height 25
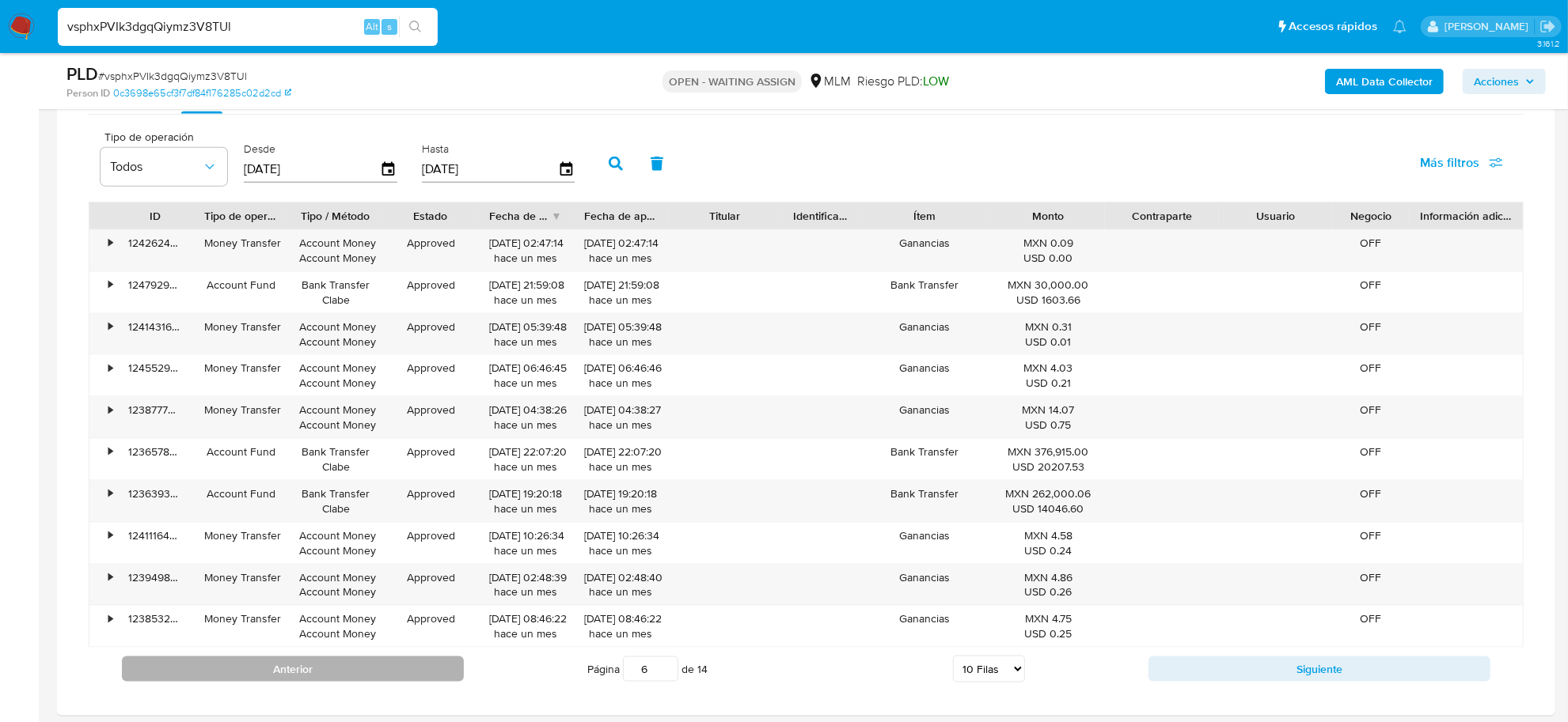
click at [443, 673] on button "Anterior" at bounding box center [293, 669] width 342 height 25
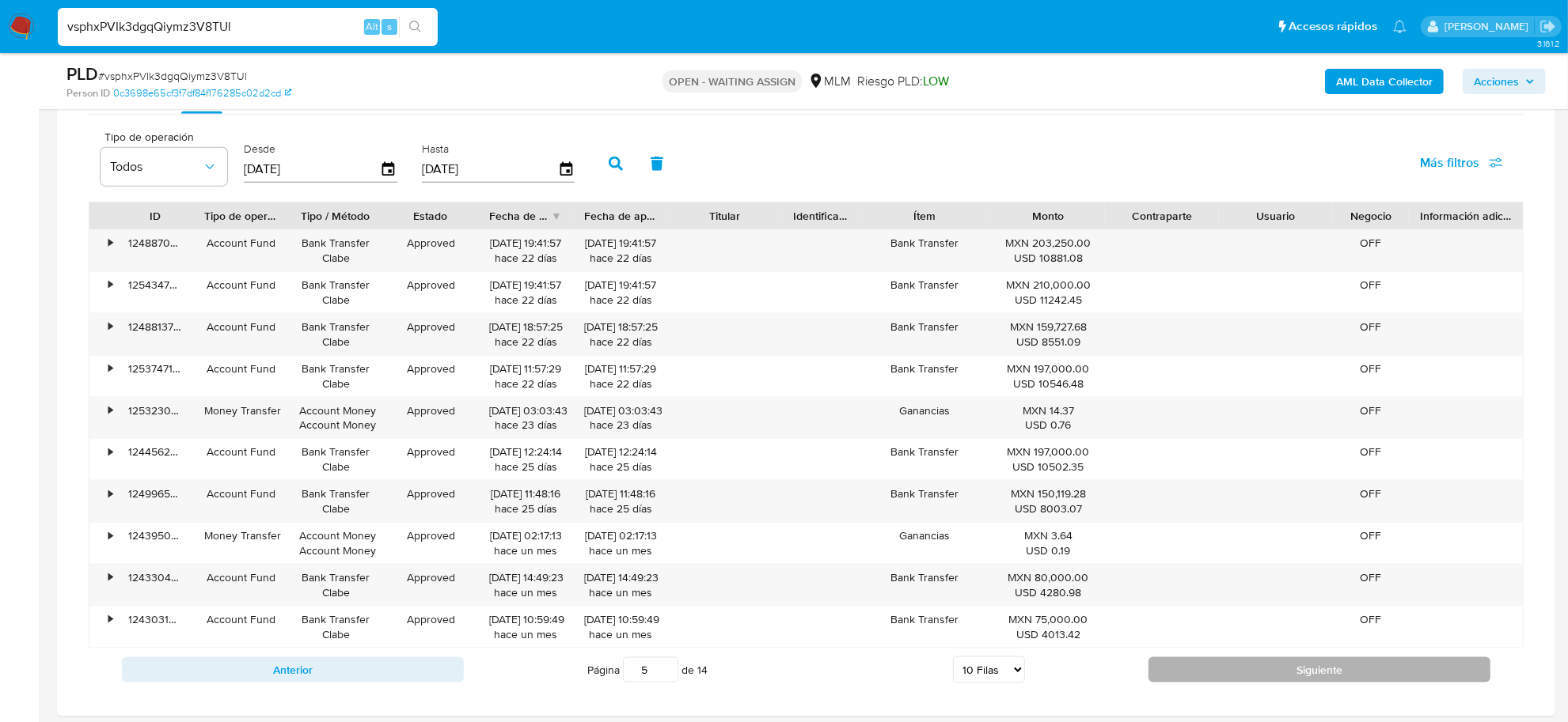
click at [1228, 670] on button "Siguiente" at bounding box center [1319, 670] width 342 height 25
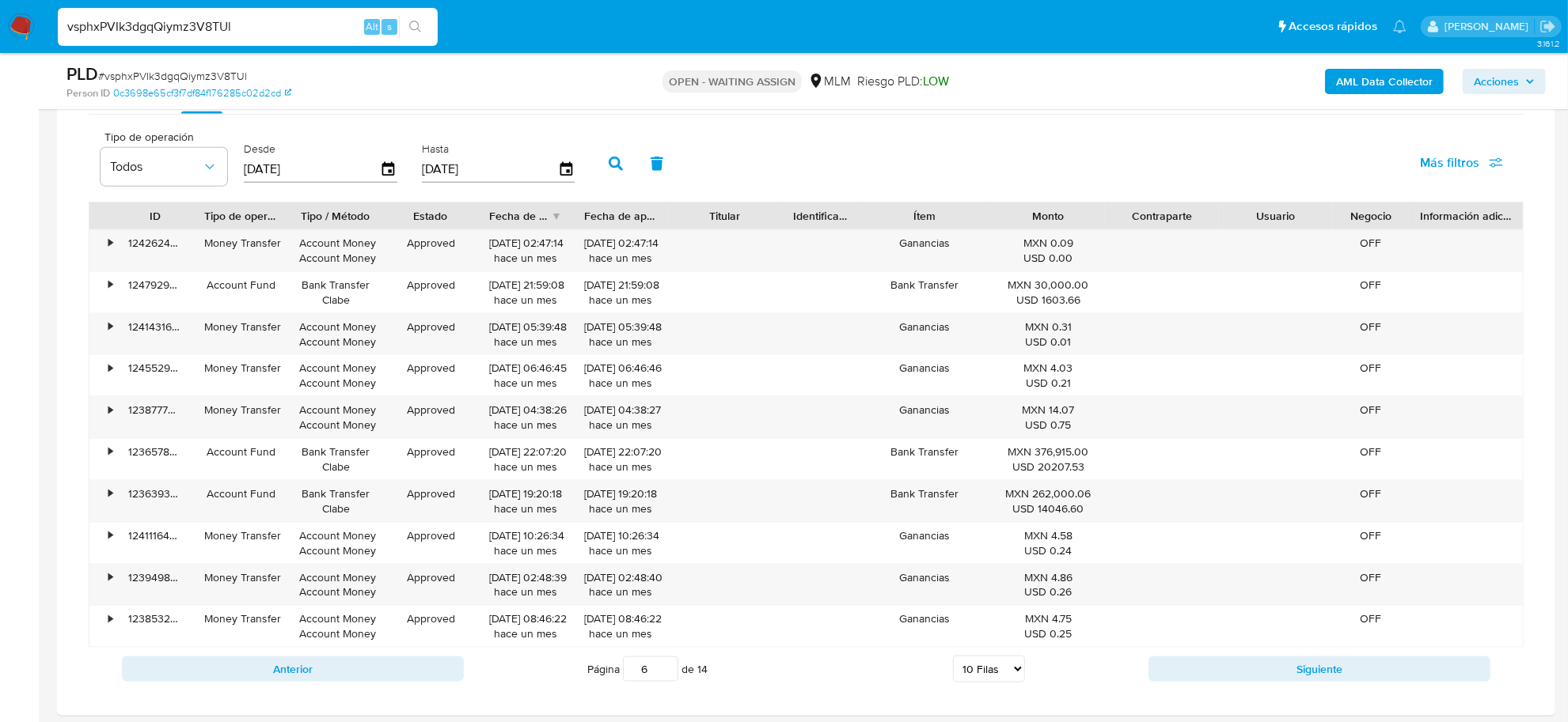
click at [1228, 658] on div "Anterior Página 6 de 14 5 [PERSON_NAME] 10 [PERSON_NAME] 20 [PERSON_NAME] 25 [P…" at bounding box center [806, 668] width 1435 height 43
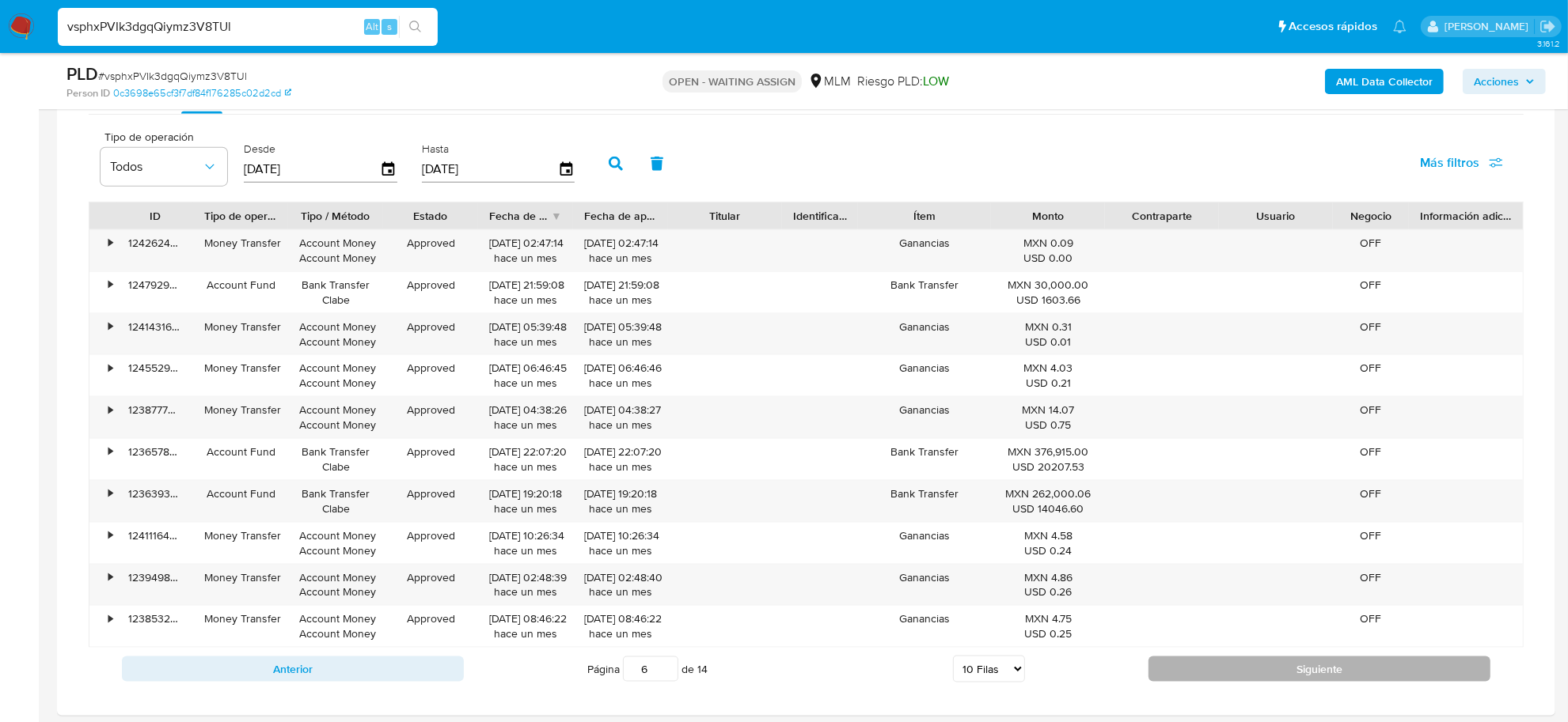
click at [1231, 661] on button "Siguiente" at bounding box center [1319, 669] width 342 height 25
click at [1226, 673] on button "Siguiente" at bounding box center [1319, 669] width 342 height 25
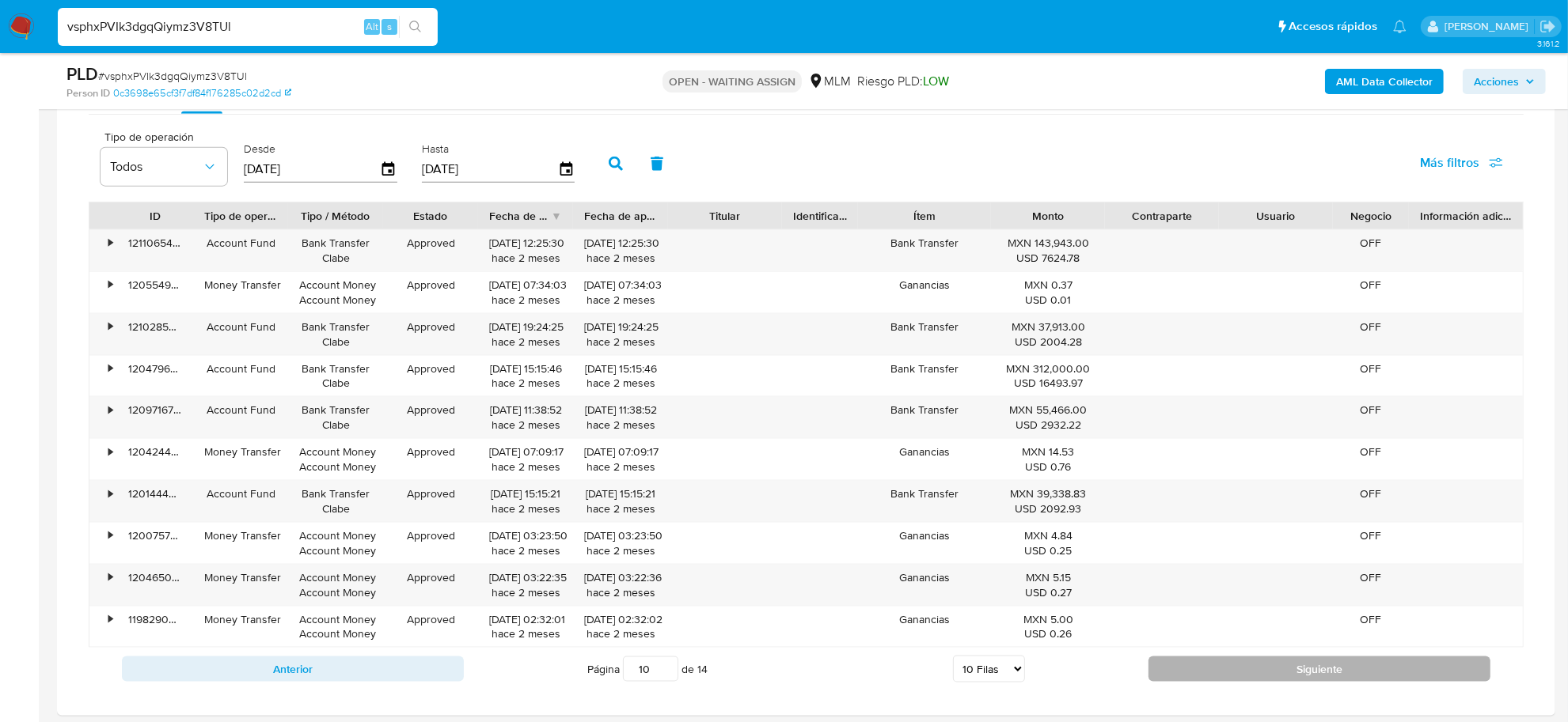
click at [1226, 673] on button "Siguiente" at bounding box center [1319, 669] width 342 height 25
click at [1226, 673] on button "Siguiente" at bounding box center [1319, 670] width 342 height 25
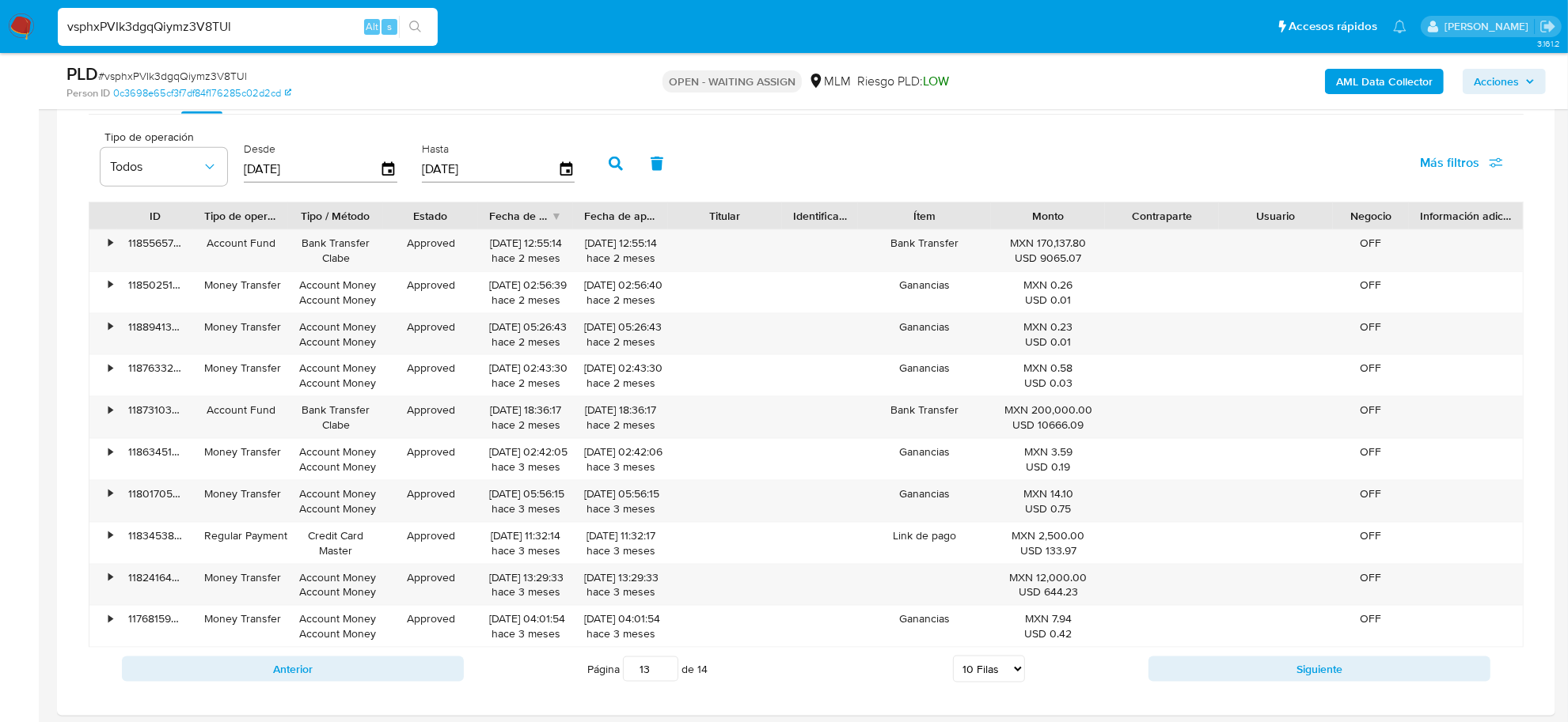
click at [1211, 676] on button "Siguiente" at bounding box center [1319, 669] width 342 height 25
type input "14"
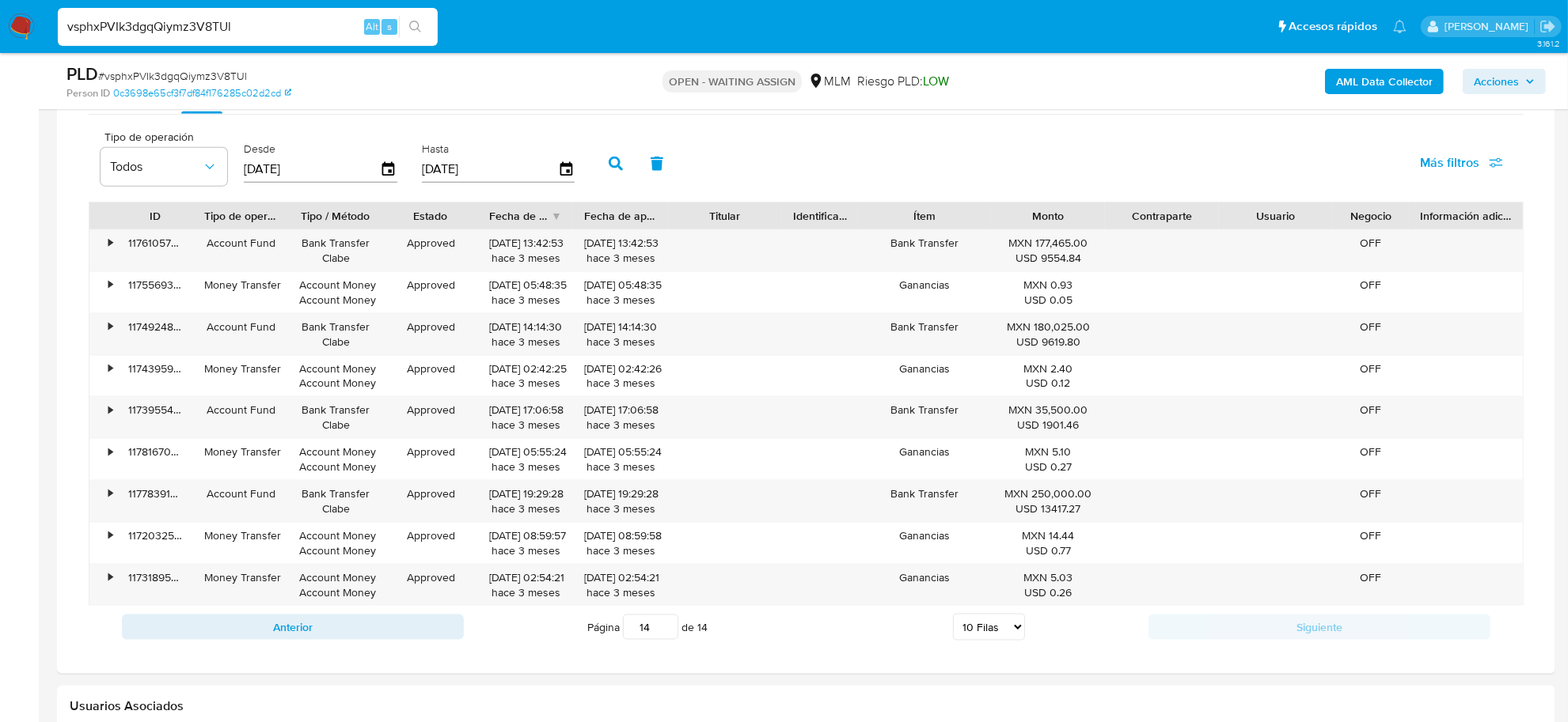
click at [390, 168] on icon "button" at bounding box center [388, 169] width 13 height 14
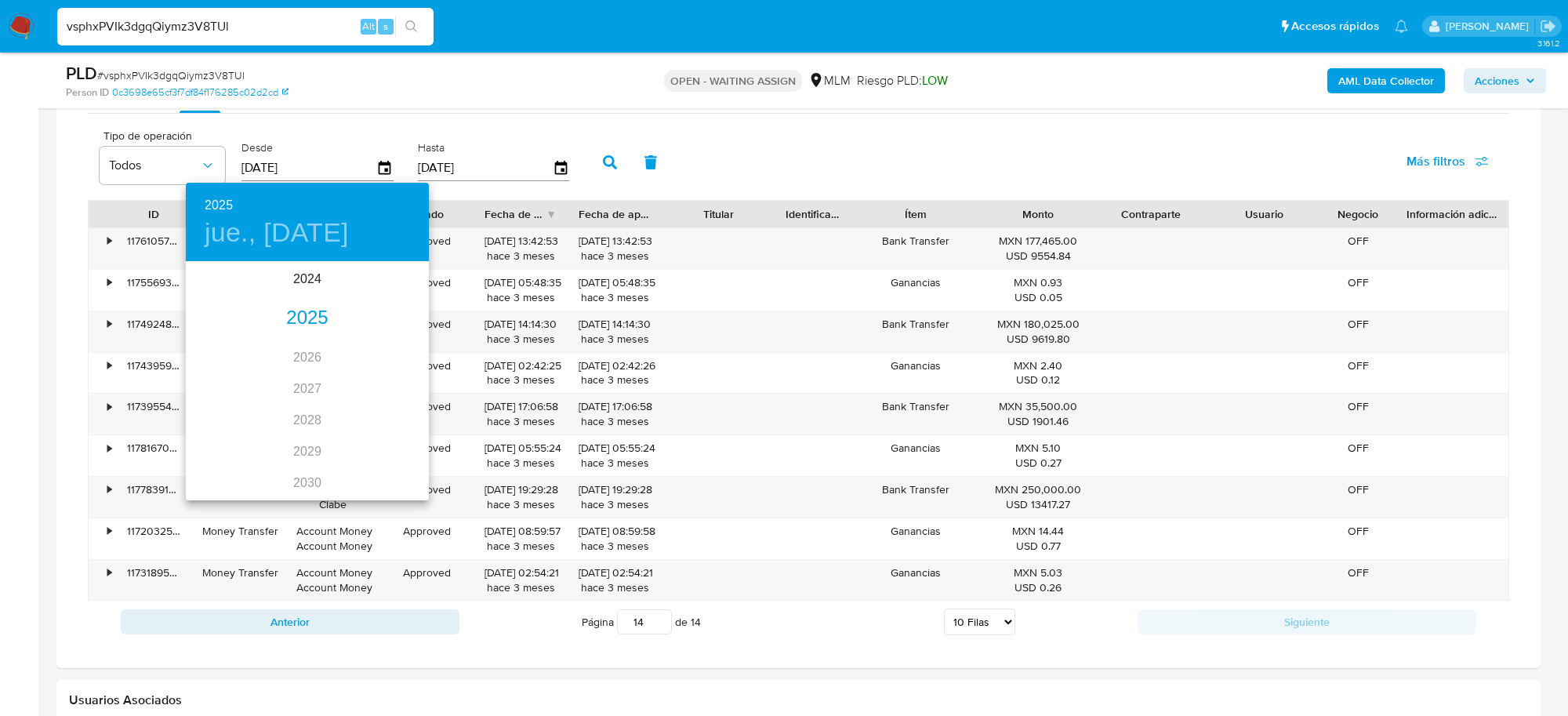
click at [318, 320] on div "2025" at bounding box center [307, 319] width 243 height 32
click at [303, 359] on div "may." at bounding box center [306, 352] width 80 height 59
click at [309, 350] on p "1" at bounding box center [308, 344] width 7 height 16
type input "[DATE]"
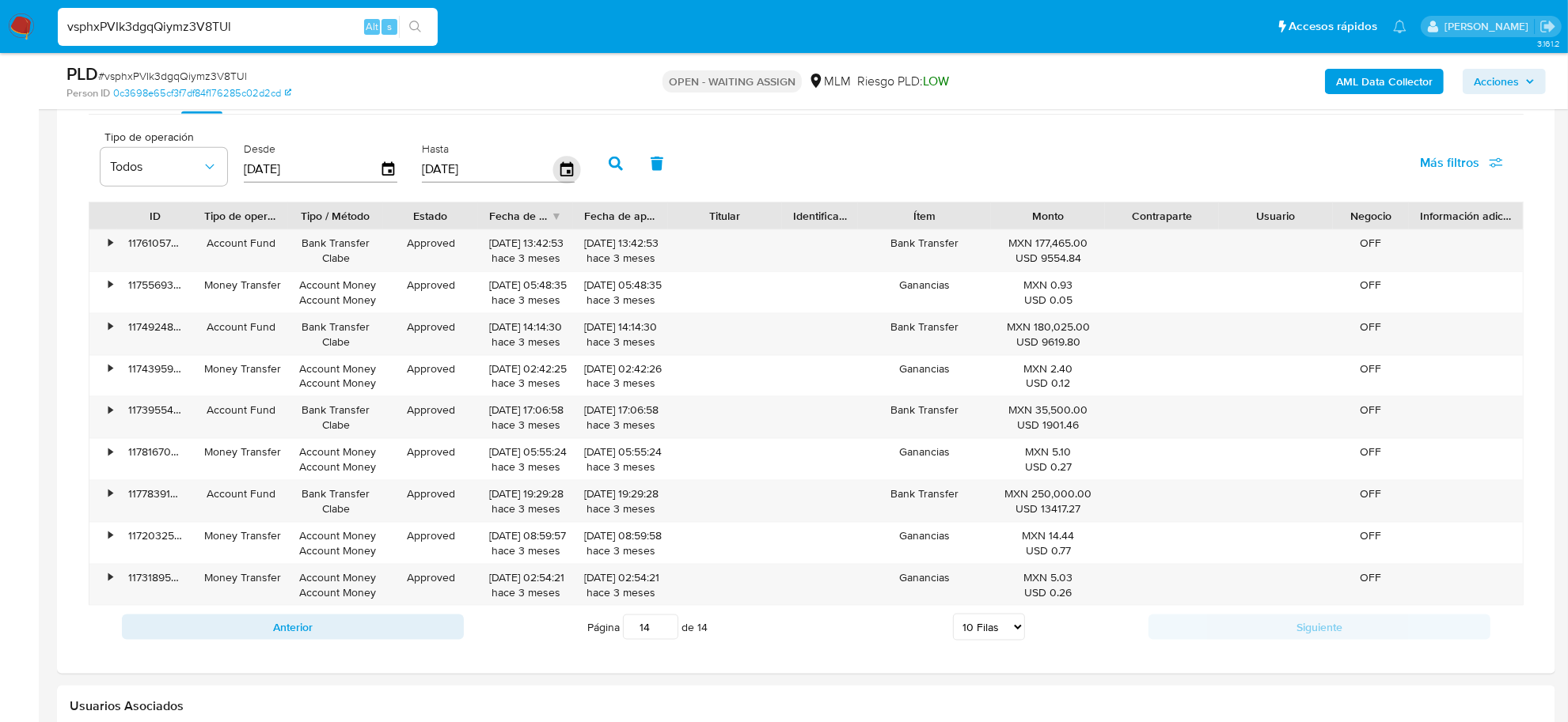
click at [563, 170] on icon "button" at bounding box center [566, 169] width 28 height 28
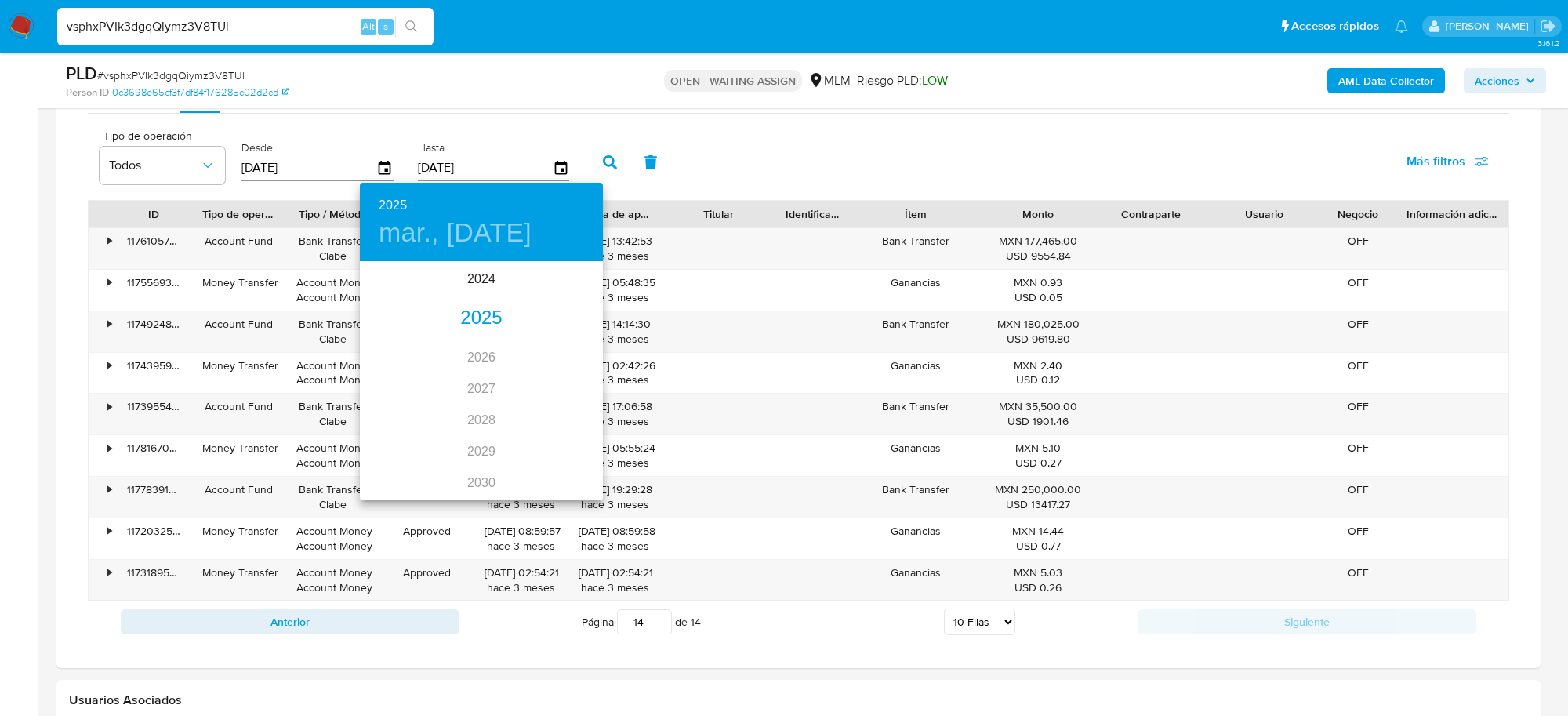
click at [480, 312] on div "2025" at bounding box center [481, 319] width 243 height 32
click at [575, 353] on div "jun." at bounding box center [562, 352] width 80 height 59
type input "[DATE]"
click at [386, 496] on button "30" at bounding box center [387, 486] width 28 height 28
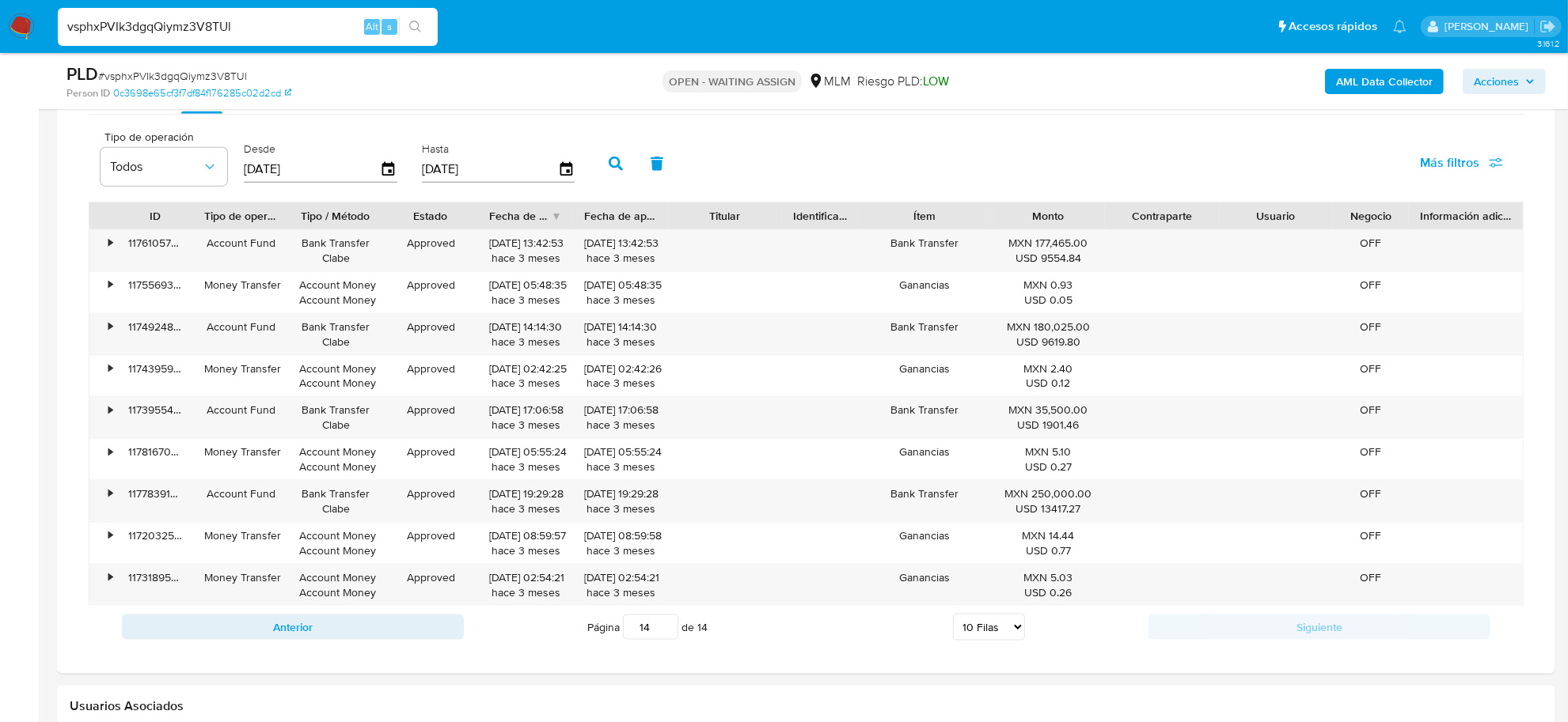
click at [615, 161] on icon "button" at bounding box center [615, 163] width 14 height 14
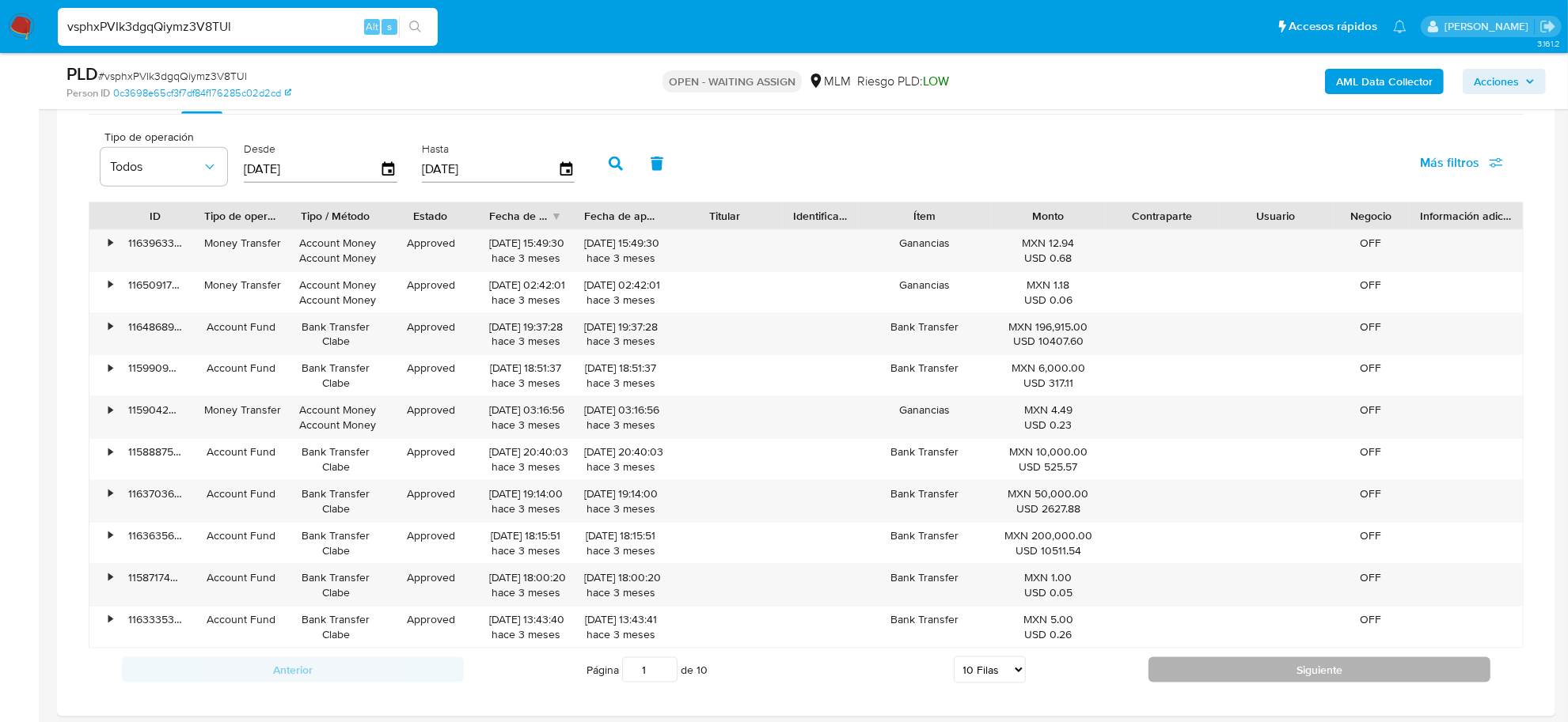
click at [1196, 673] on button "Siguiente" at bounding box center [1319, 670] width 342 height 25
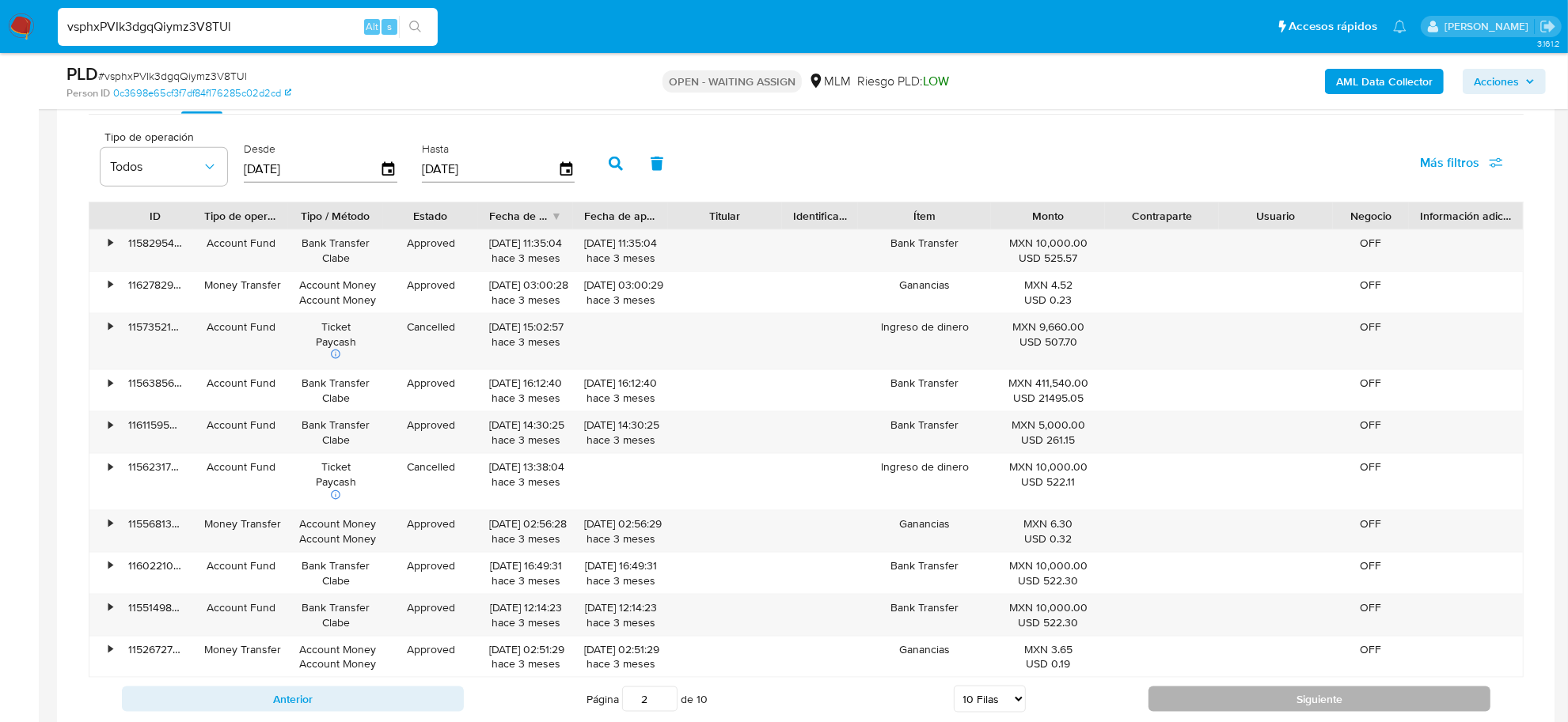
click at [1203, 698] on button "Siguiente" at bounding box center [1319, 699] width 342 height 25
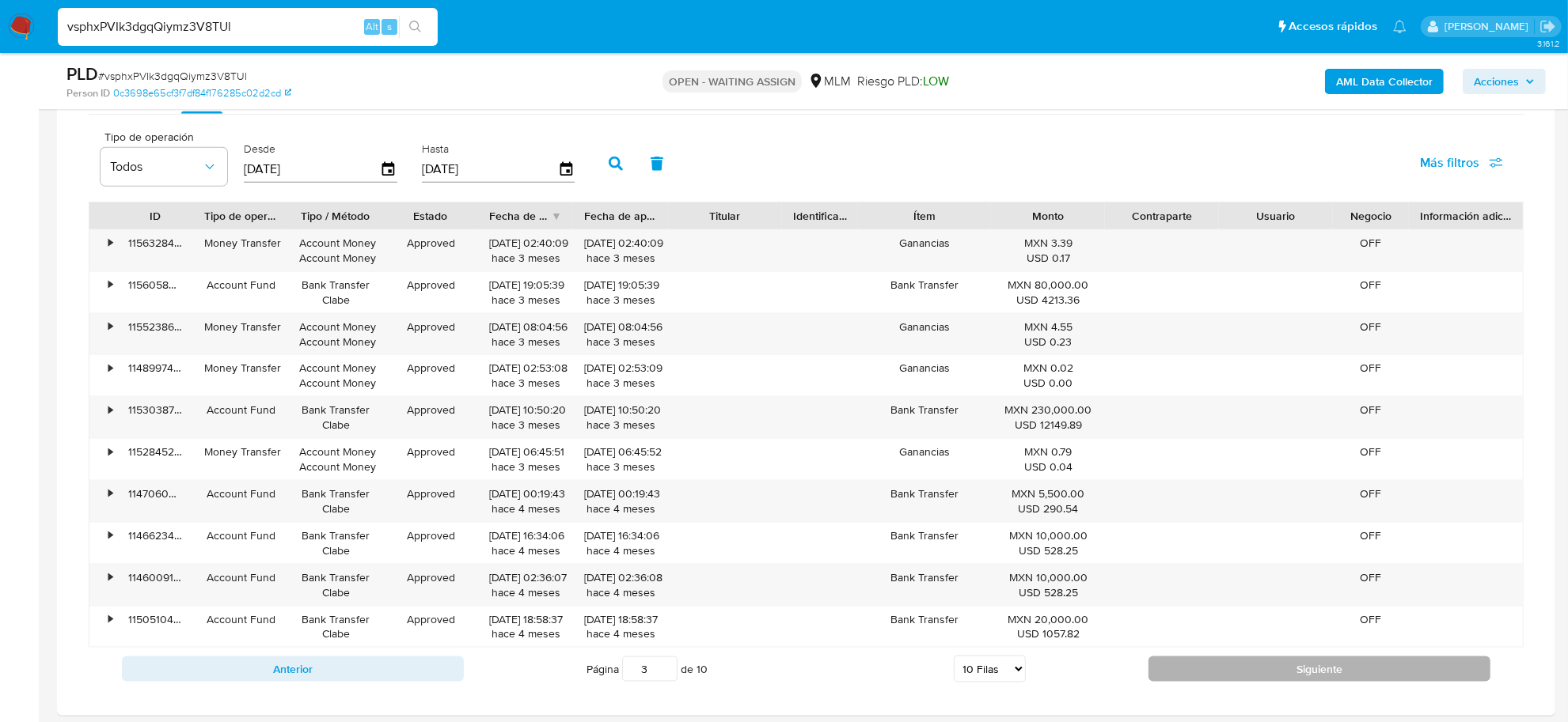
click at [1177, 673] on button "Siguiente" at bounding box center [1319, 669] width 342 height 25
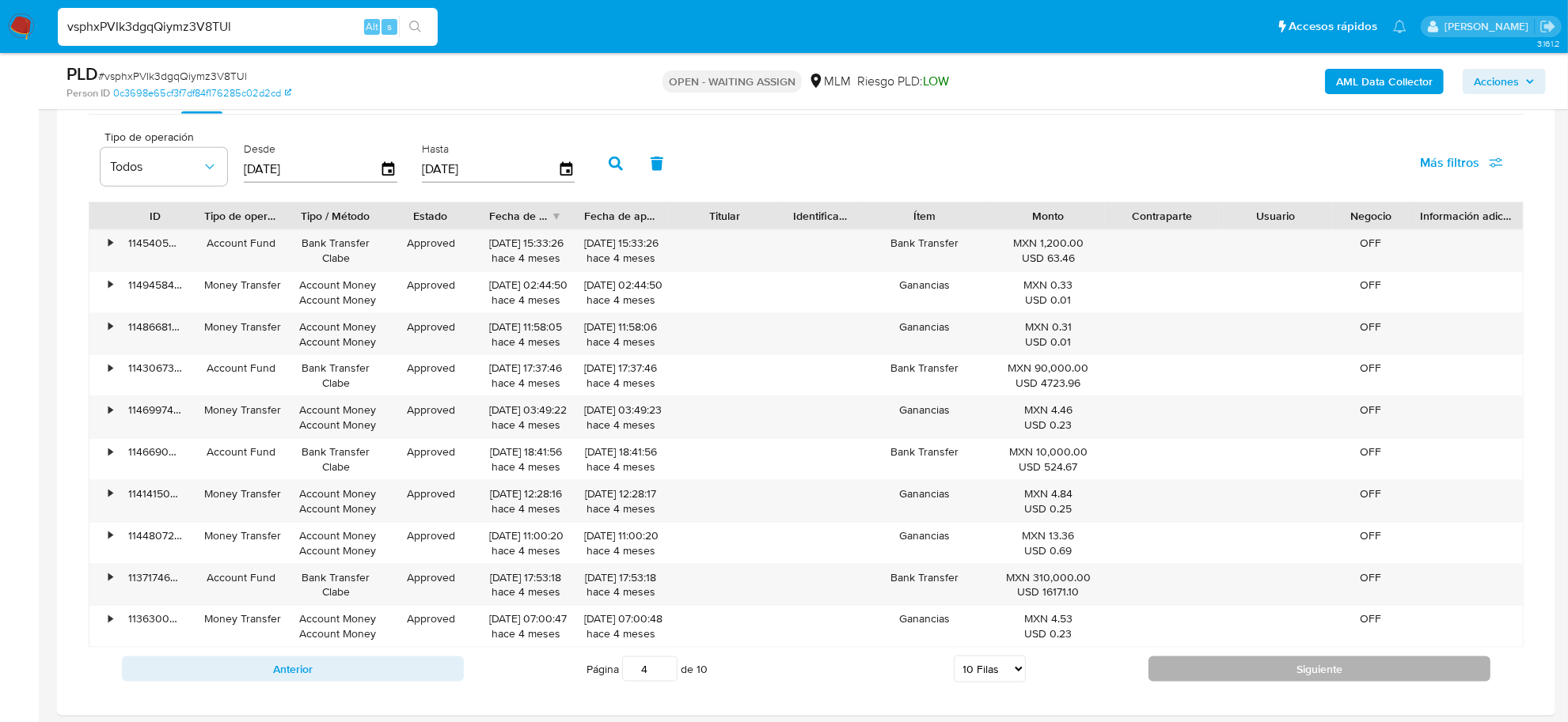
click at [1274, 673] on button "Siguiente" at bounding box center [1319, 669] width 342 height 25
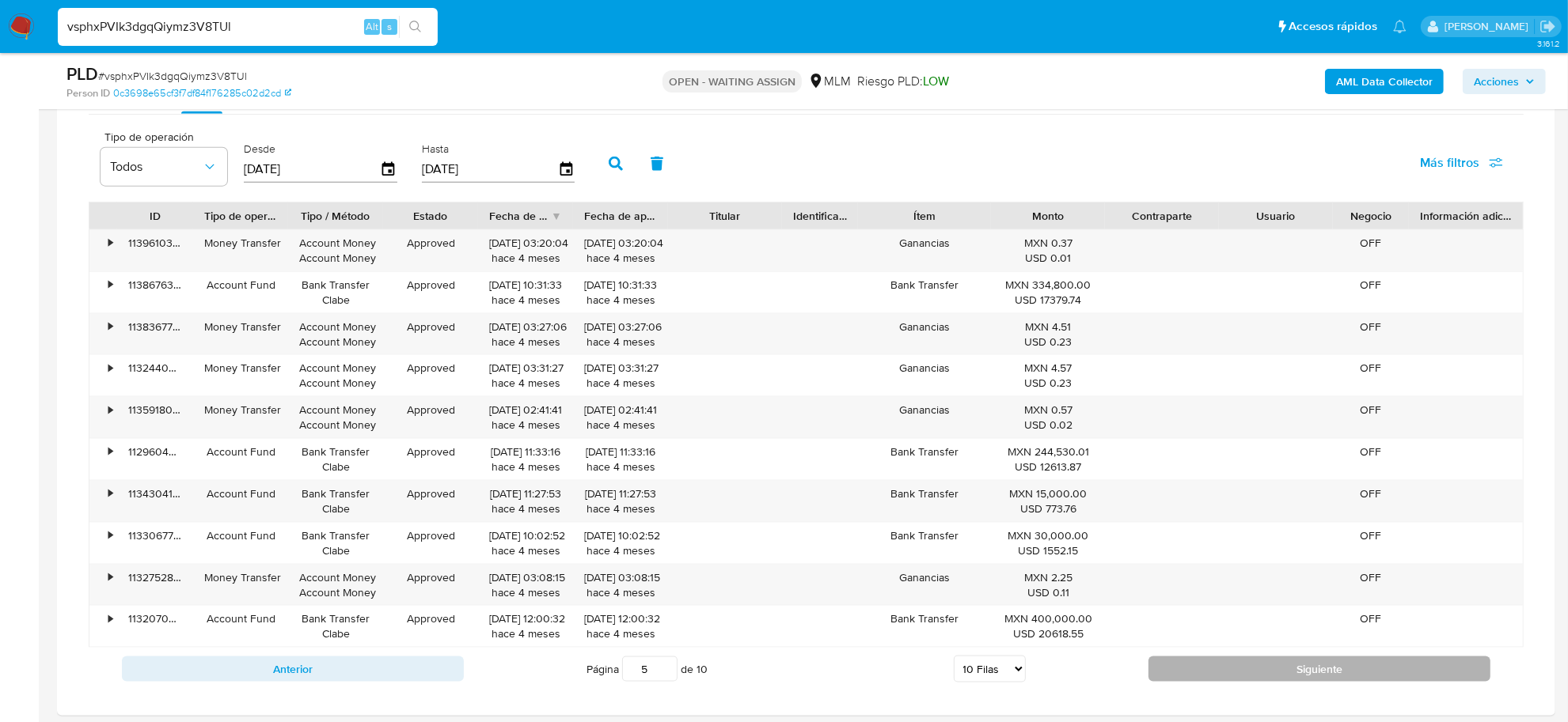
click at [1208, 666] on button "Siguiente" at bounding box center [1319, 669] width 342 height 25
click at [1208, 678] on button "Siguiente" at bounding box center [1319, 669] width 342 height 25
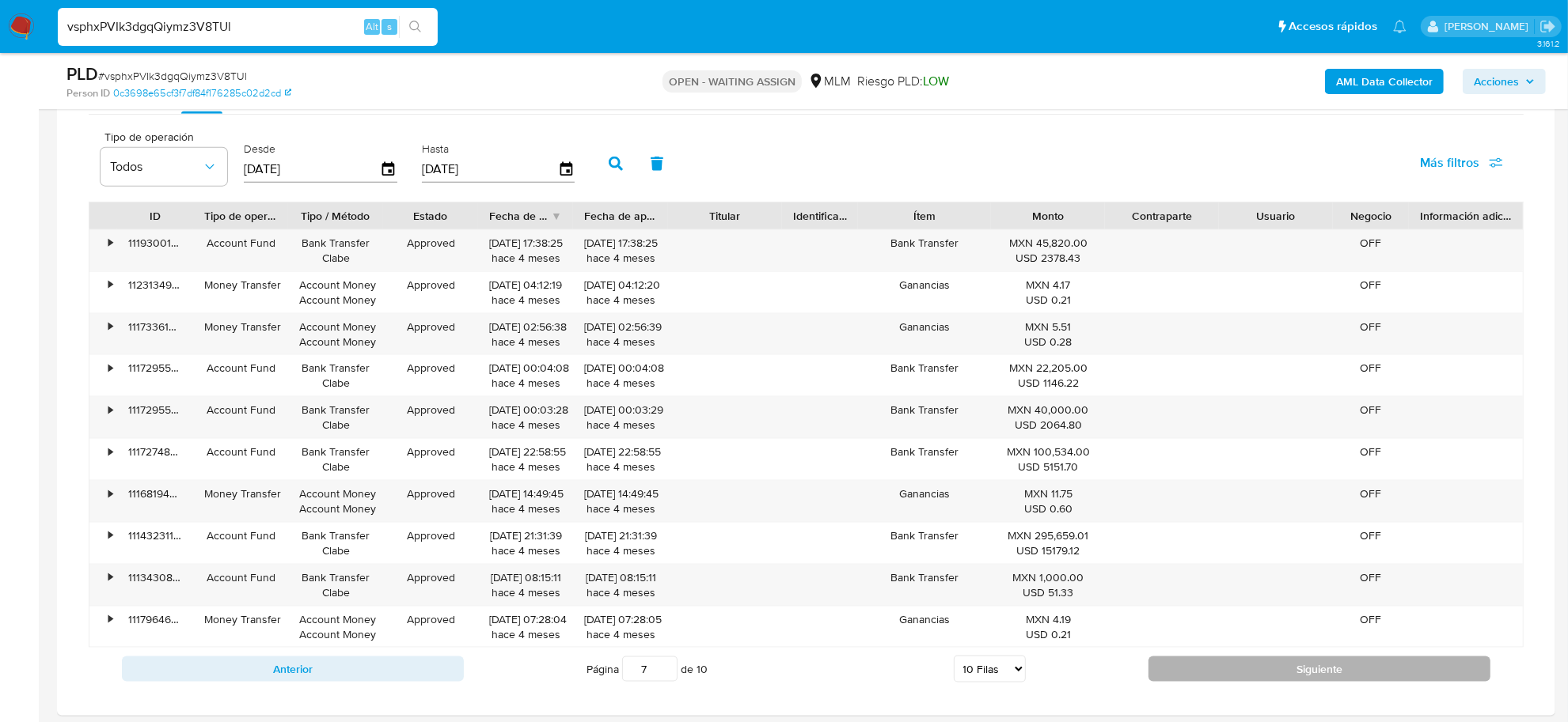
click at [1208, 678] on button "Siguiente" at bounding box center [1319, 669] width 342 height 25
click at [1206, 668] on button "Siguiente" at bounding box center [1319, 669] width 342 height 25
type input "10"
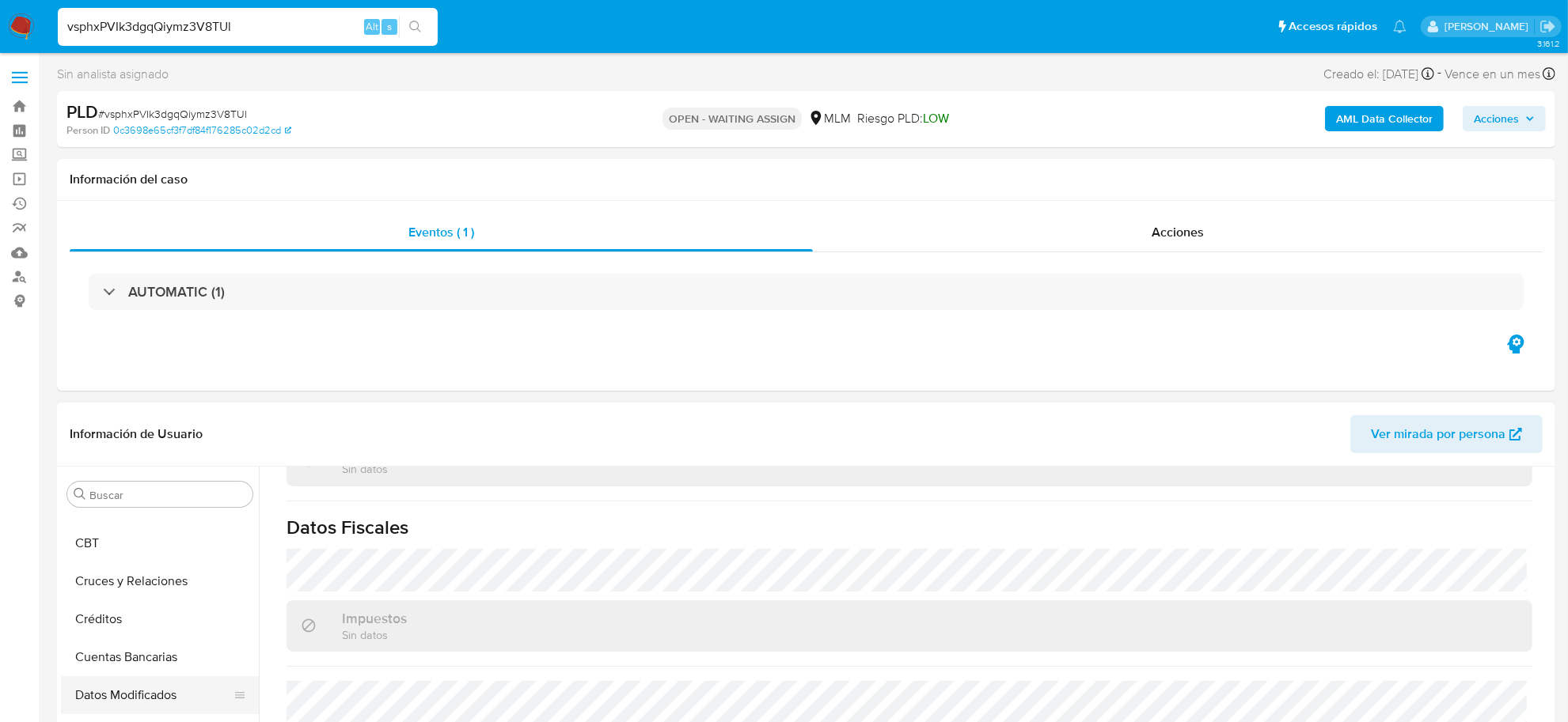
scroll to position [0, 0]
click at [155, 539] on button "Anticipos de dinero" at bounding box center [153, 532] width 185 height 38
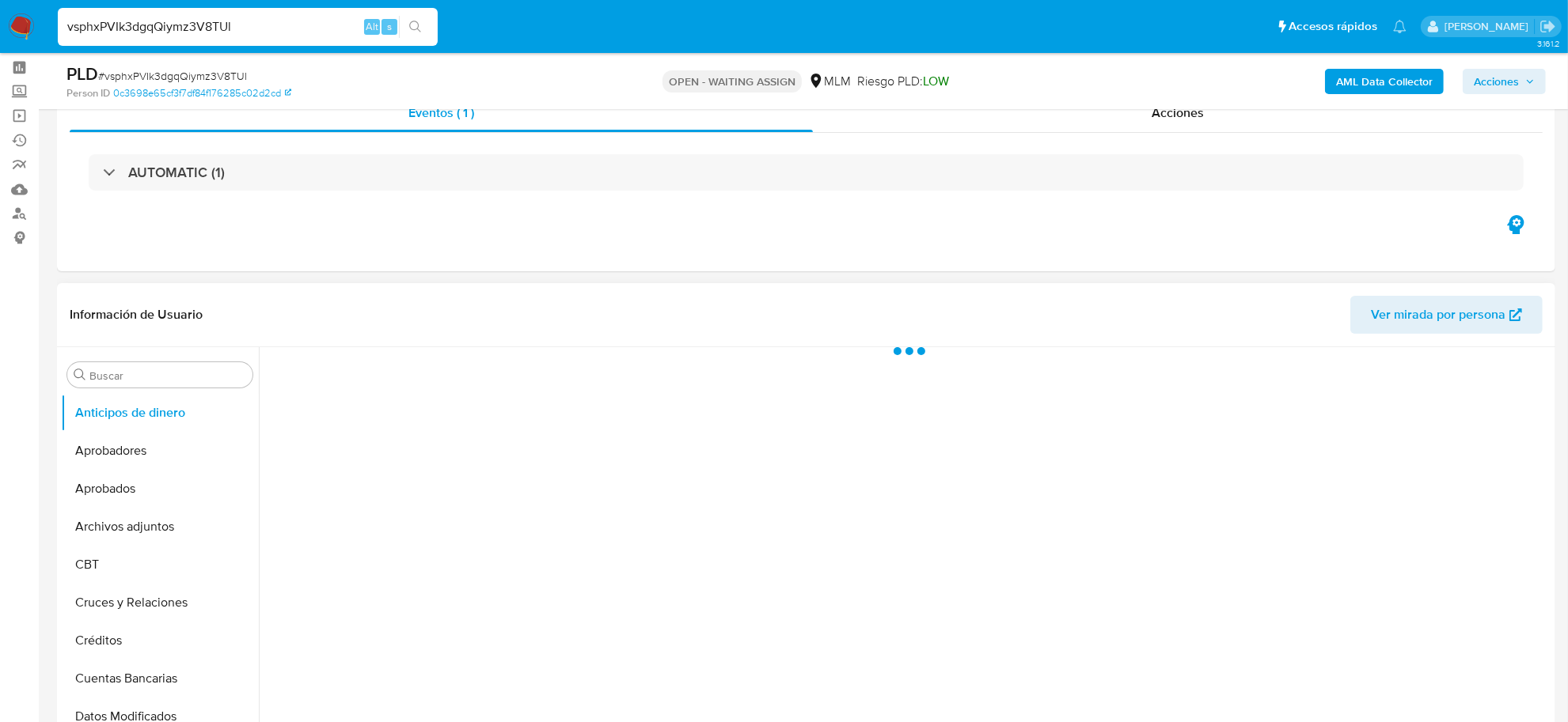
scroll to position [99, 0]
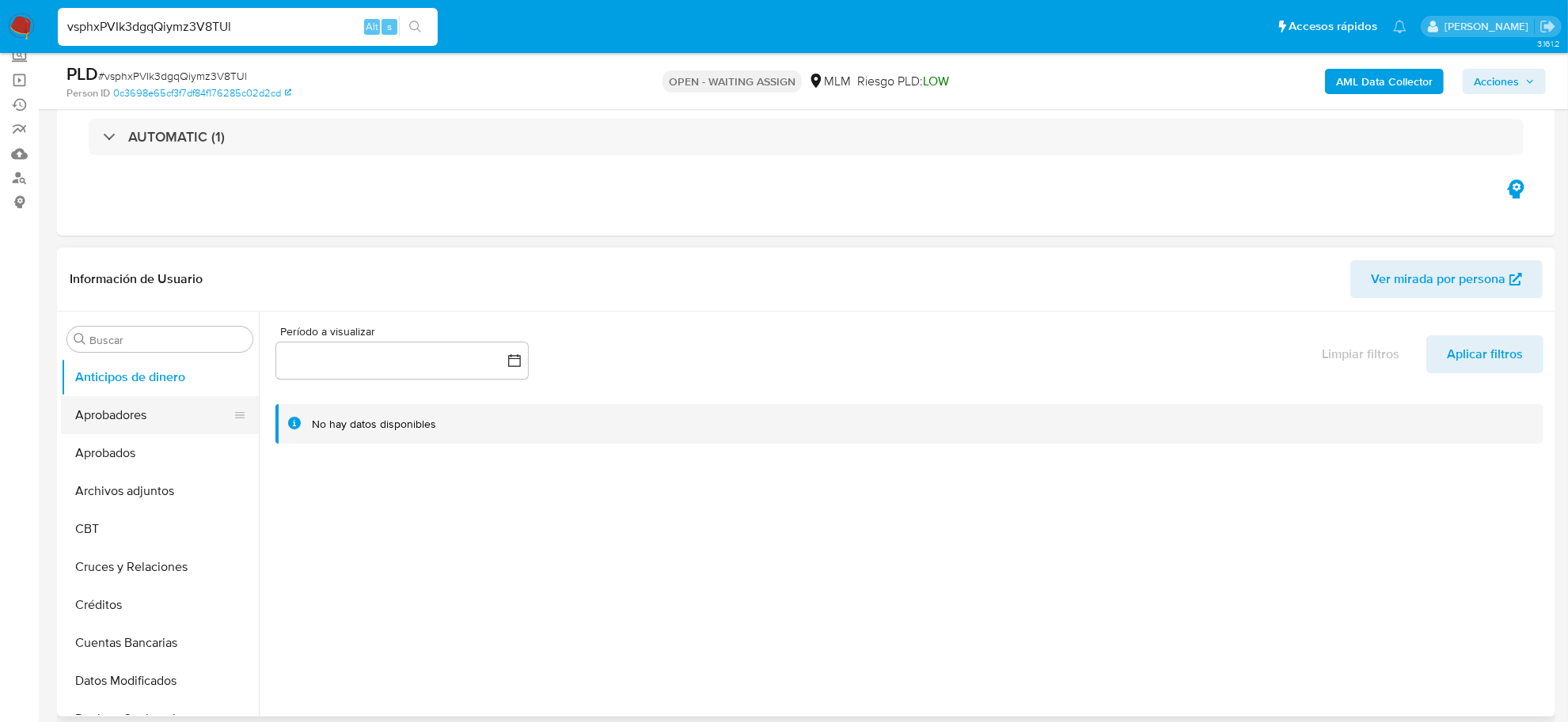
click at [131, 402] on button "Aprobadores" at bounding box center [153, 415] width 185 height 38
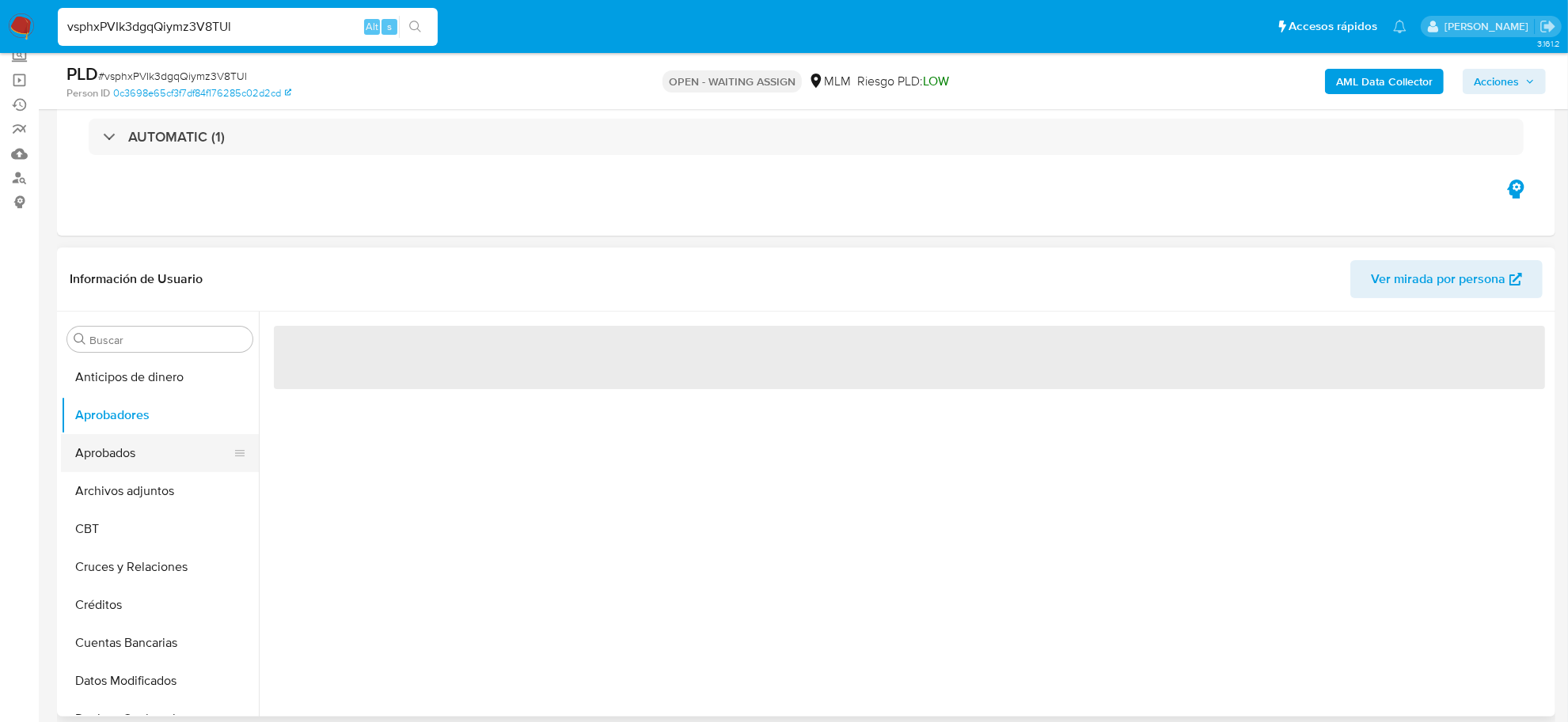
click at [125, 448] on button "Aprobados" at bounding box center [153, 453] width 185 height 38
click at [125, 490] on button "Archivos adjuntos" at bounding box center [153, 490] width 185 height 38
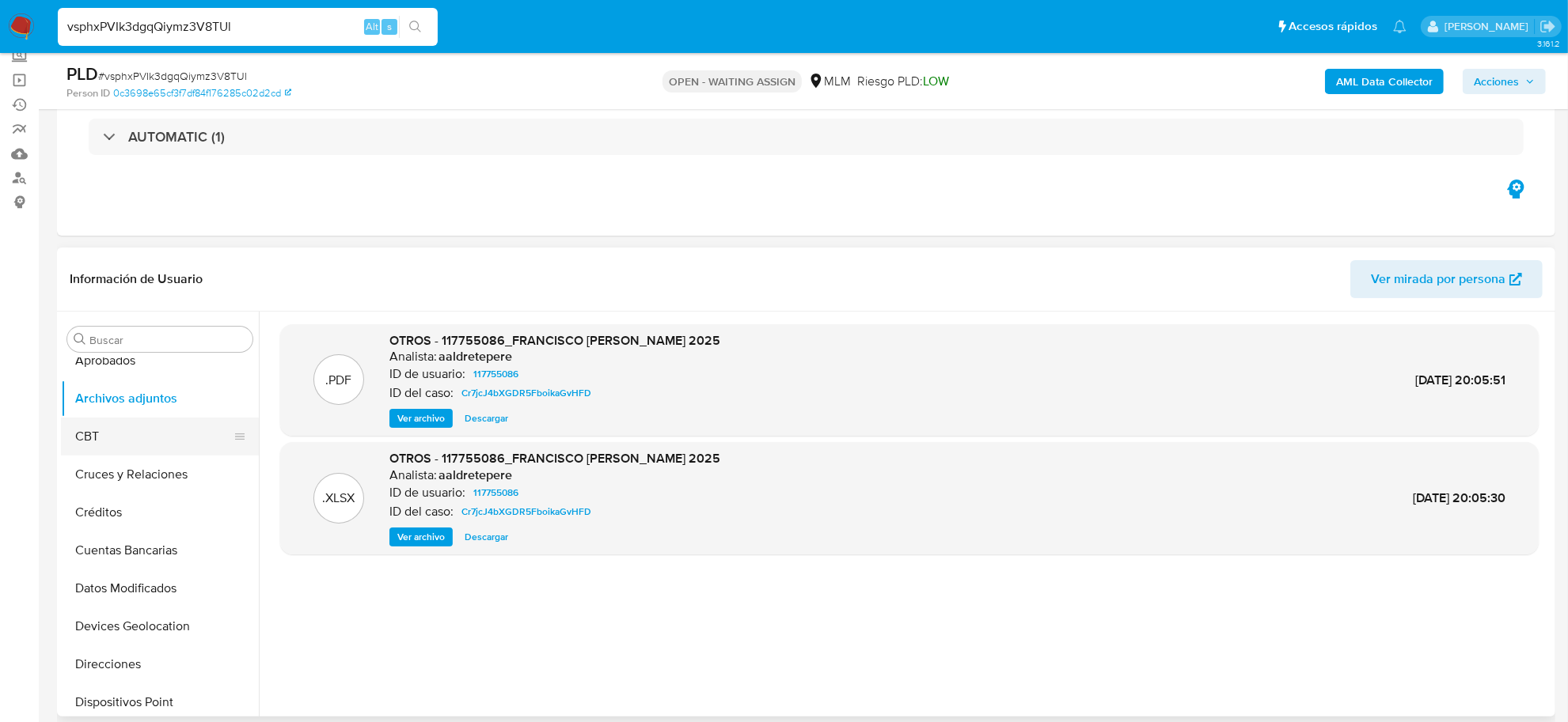
scroll to position [197, 0]
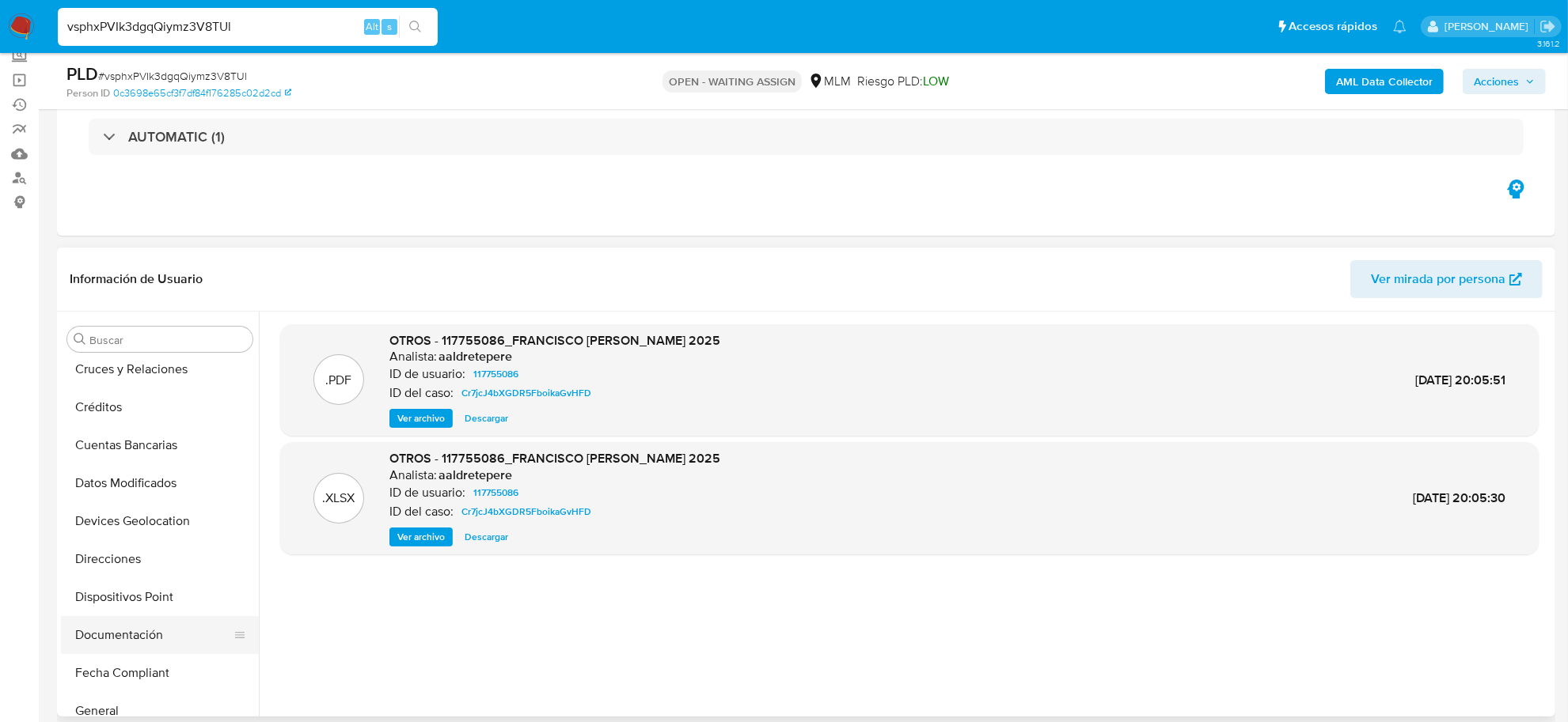
click at [138, 638] on button "Documentación" at bounding box center [153, 634] width 185 height 38
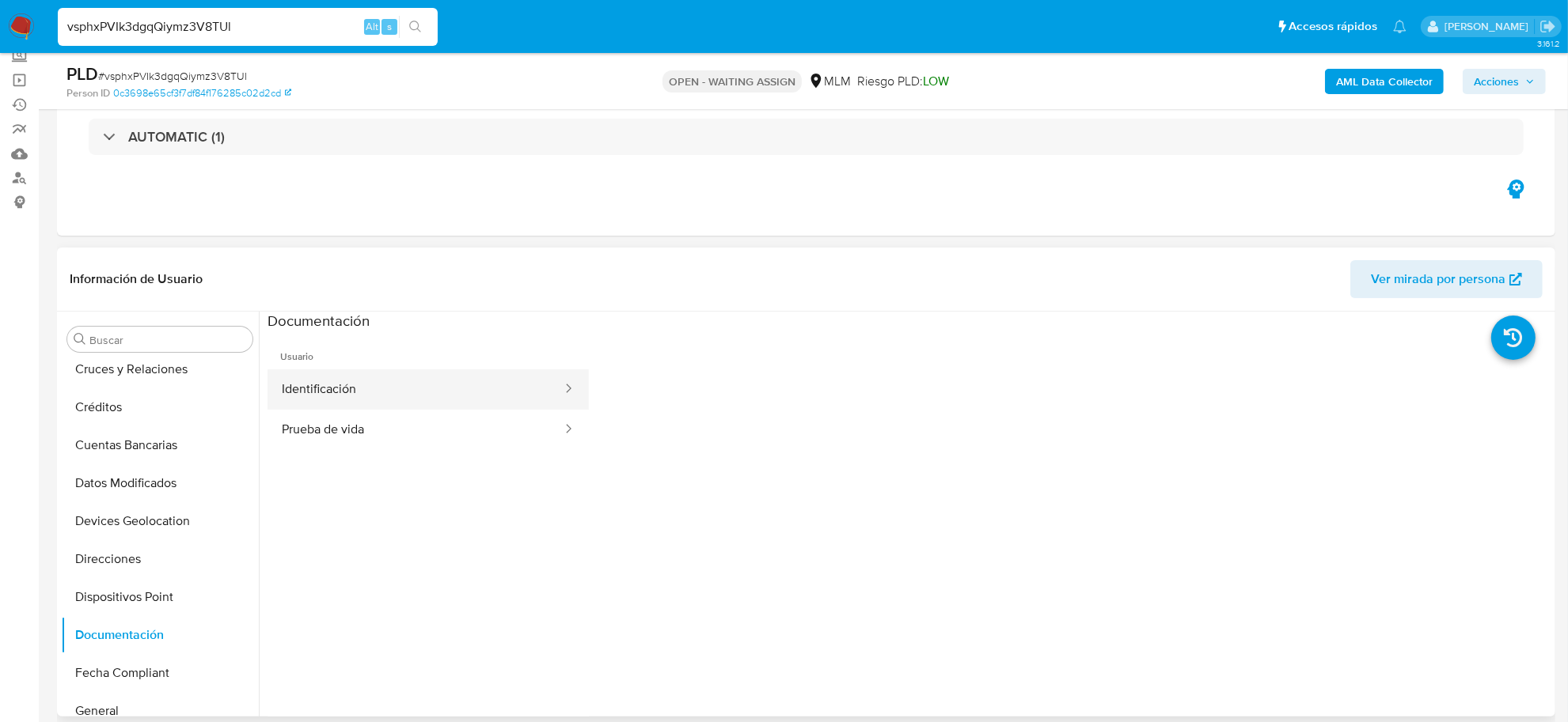
click at [353, 376] on button "Identificación" at bounding box center [416, 389] width 296 height 40
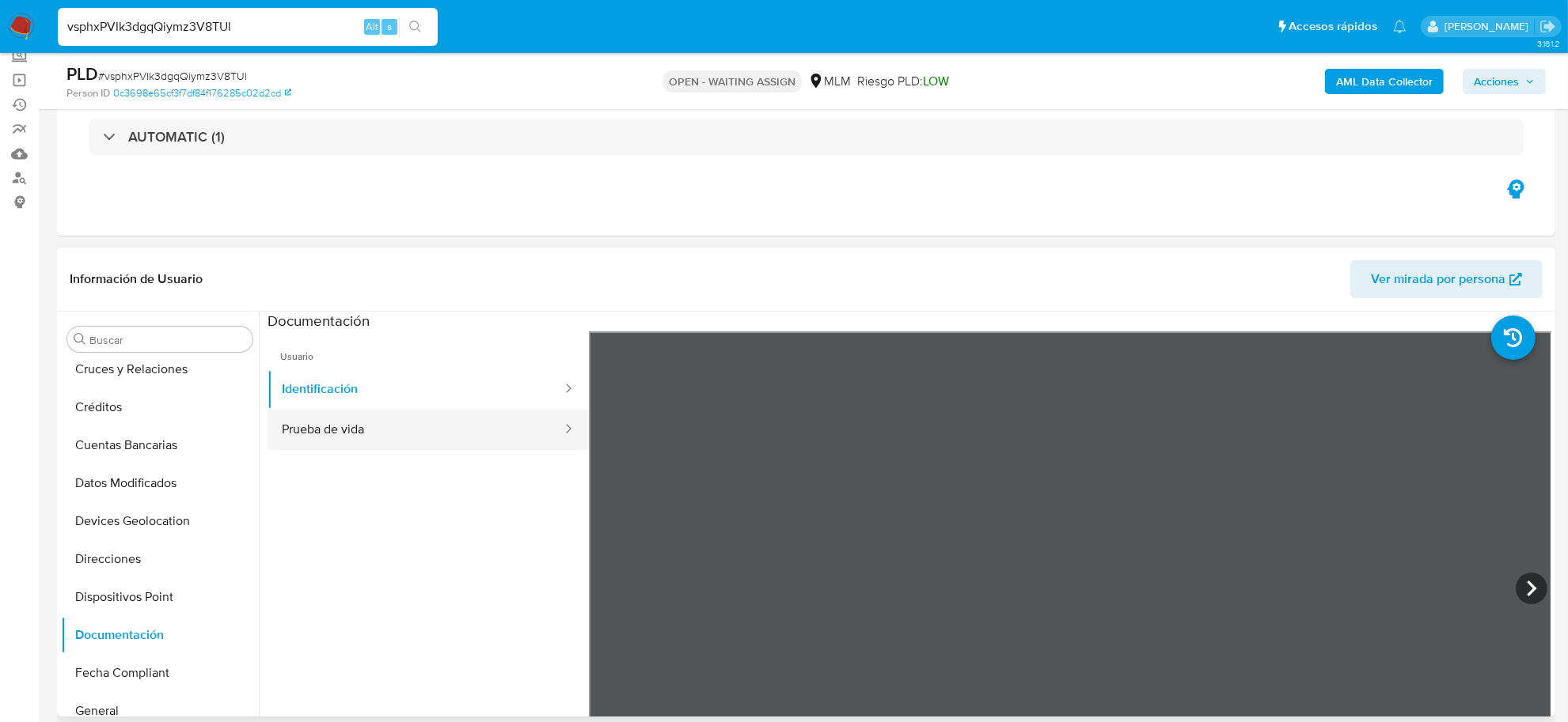
click at [348, 426] on button "Prueba de vida" at bounding box center [416, 430] width 296 height 40
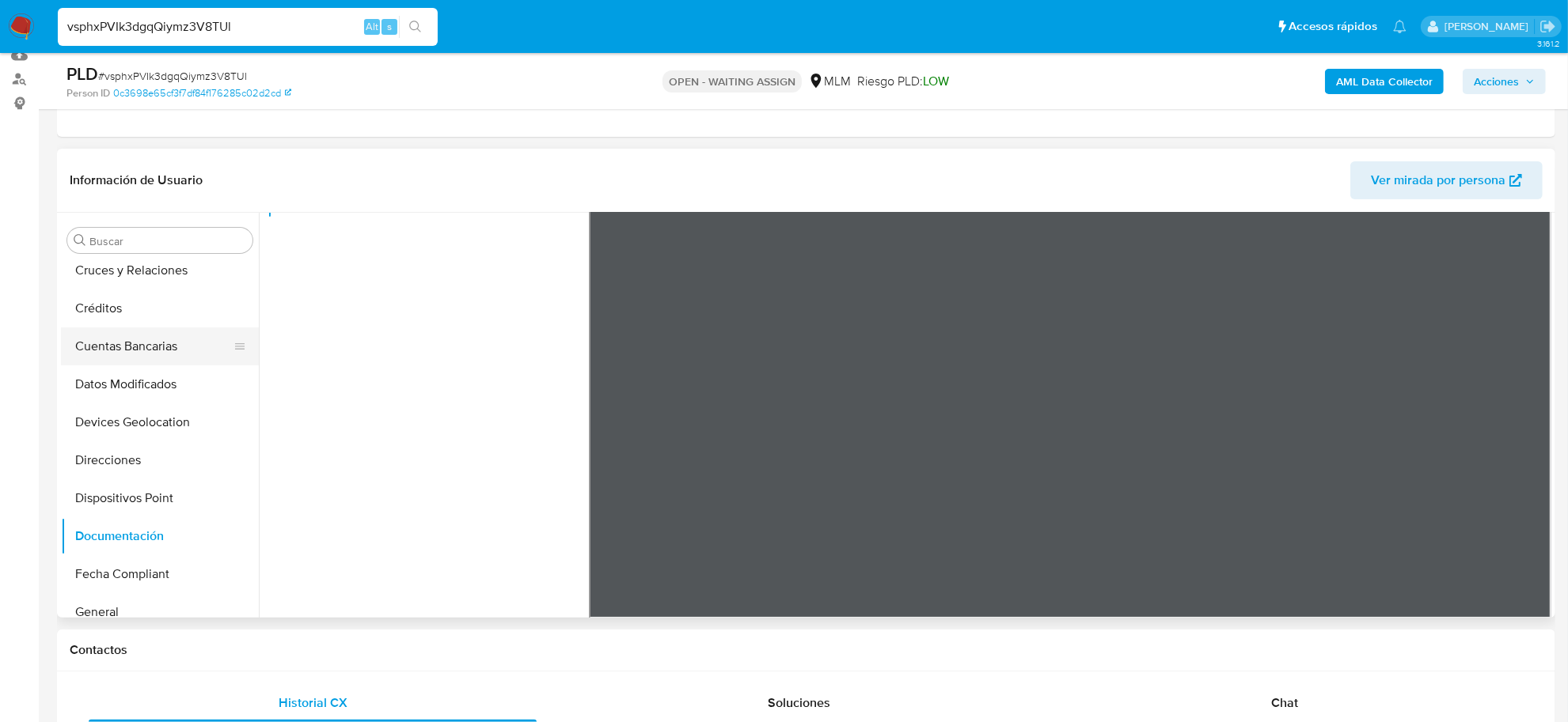
click at [101, 346] on button "Cuentas Bancarias" at bounding box center [153, 346] width 185 height 38
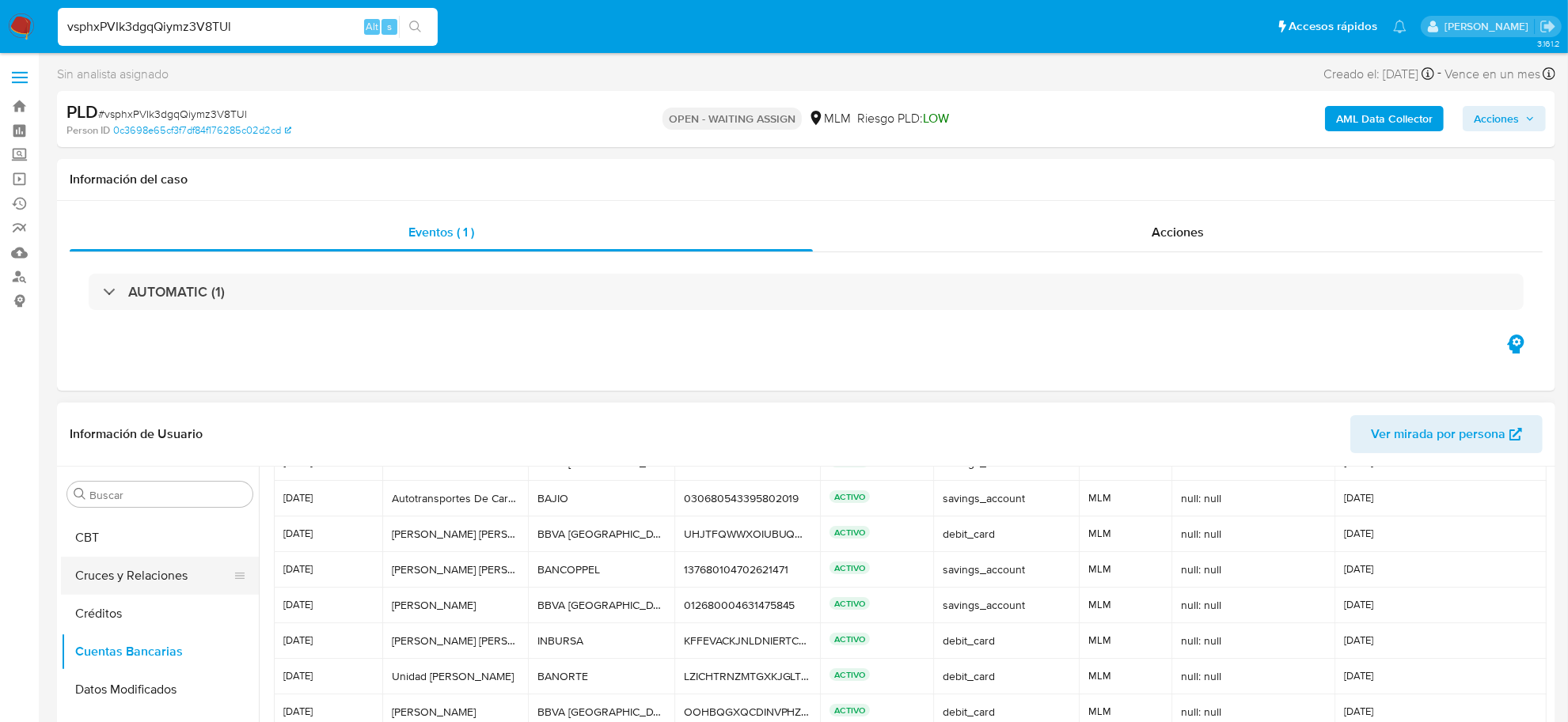
scroll to position [99, 0]
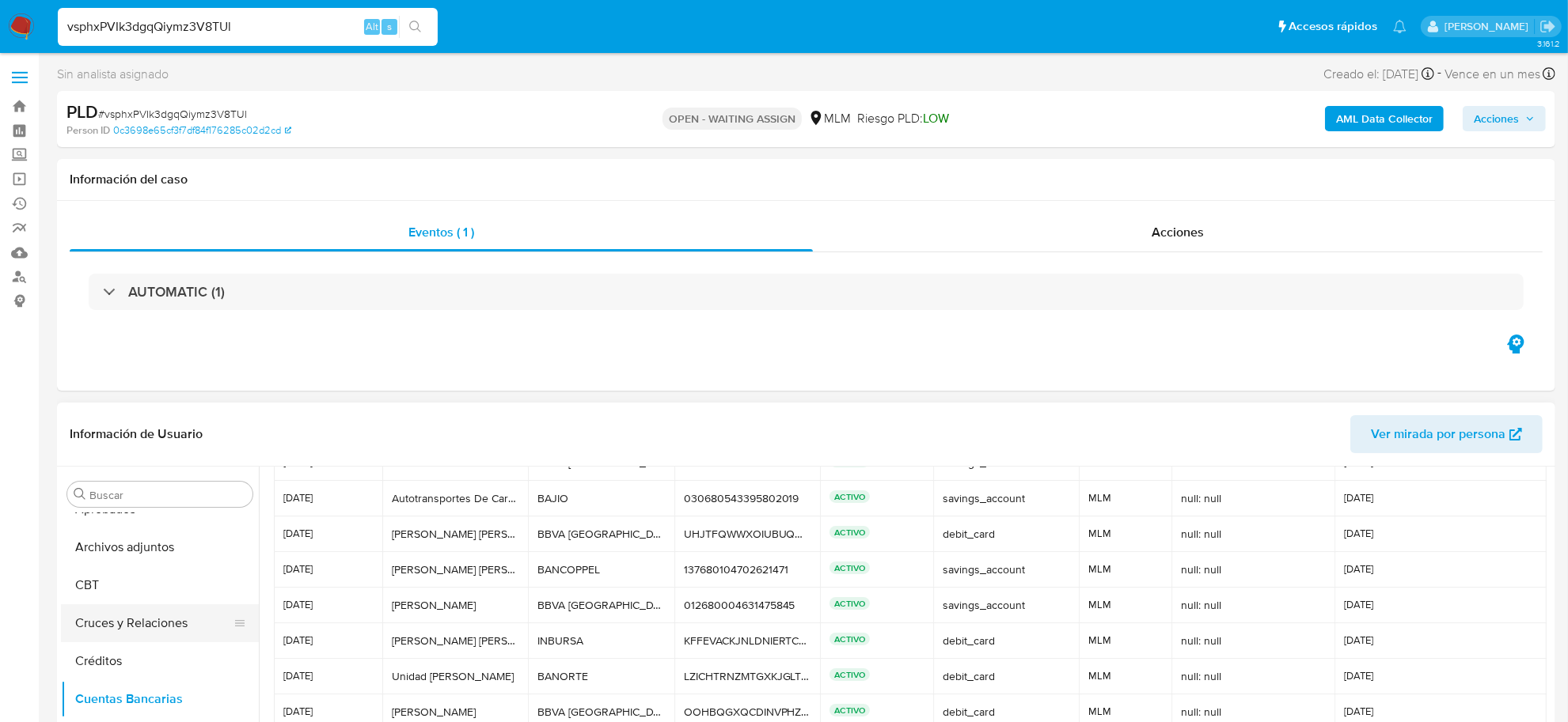
click at [140, 618] on button "Cruces y Relaciones" at bounding box center [153, 622] width 185 height 38
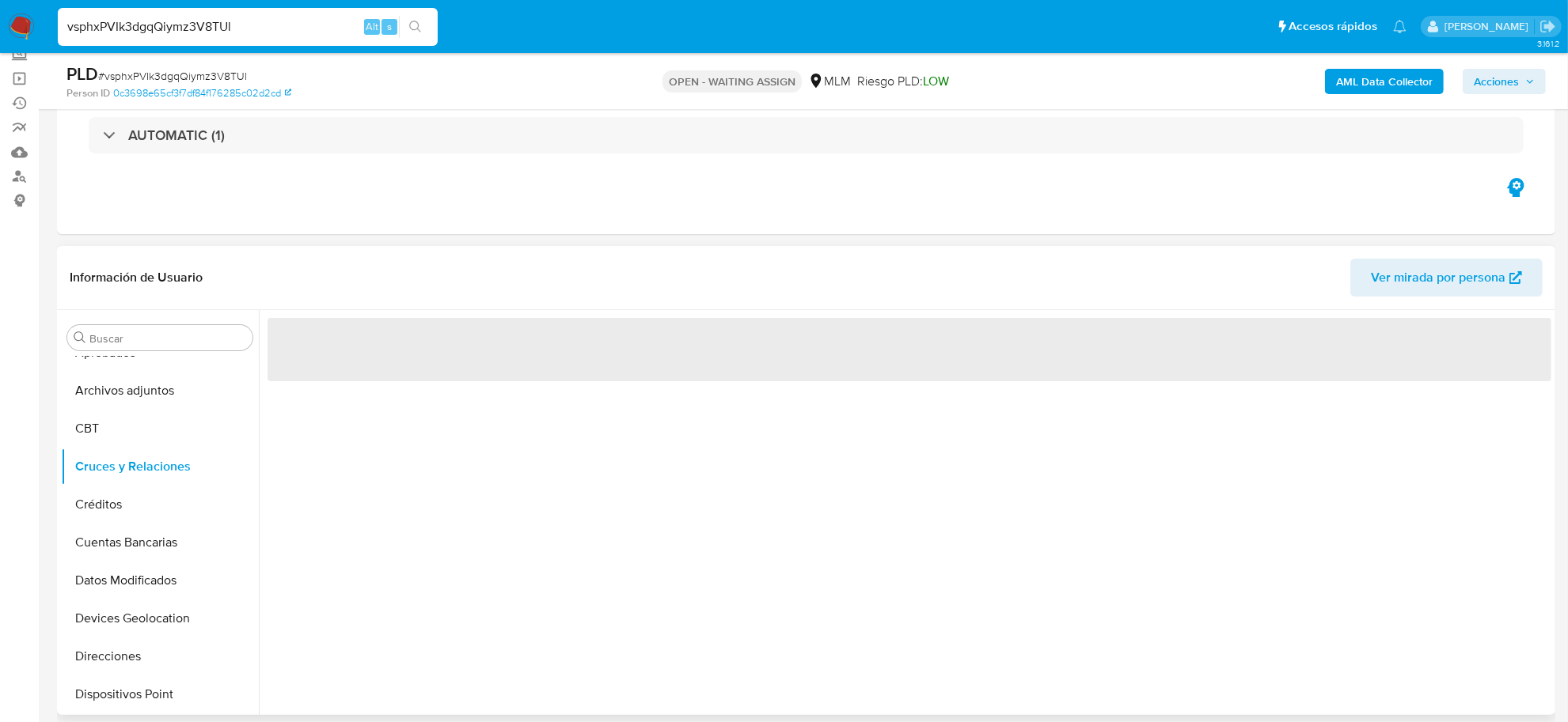
scroll to position [197, 0]
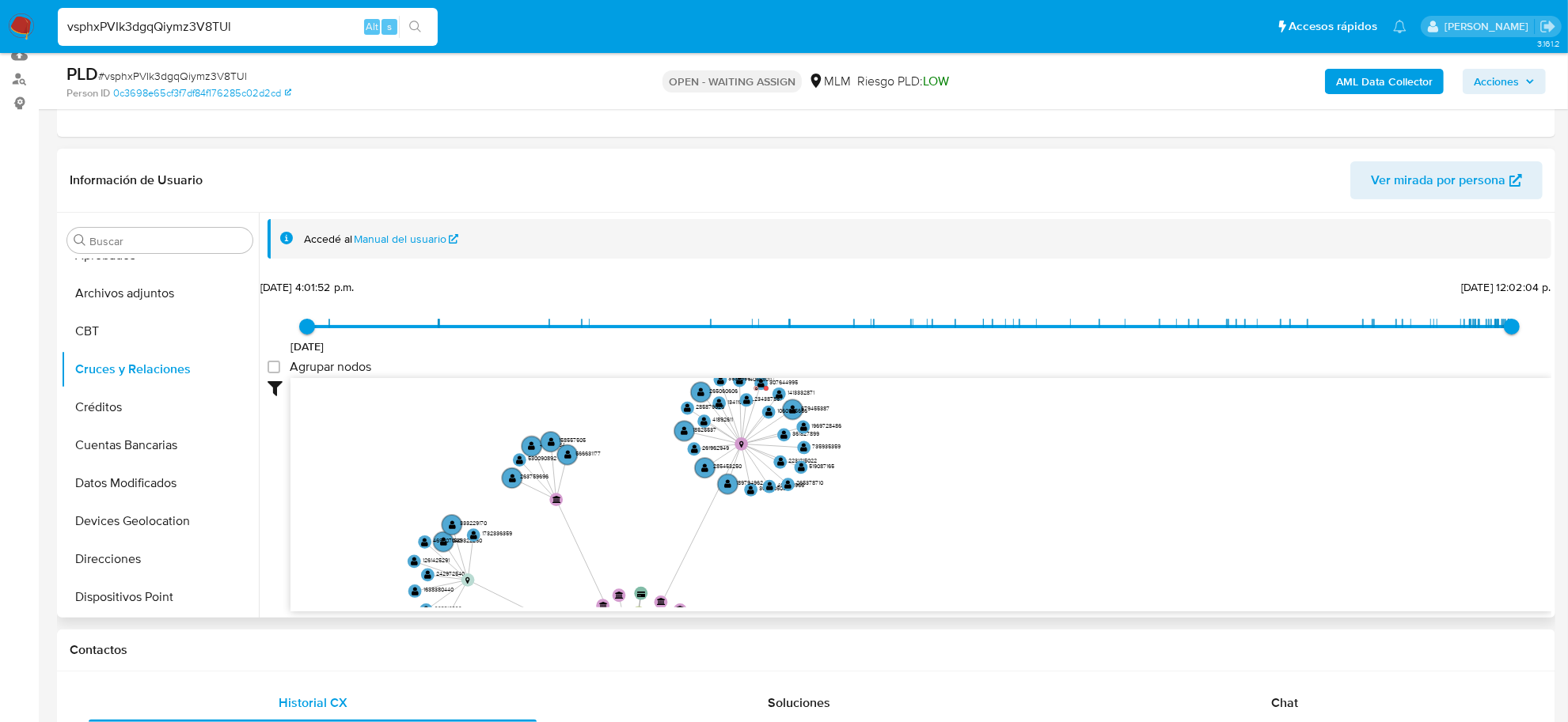
drag, startPoint x: 765, startPoint y: 455, endPoint x: 786, endPoint y: 527, distance: 75.0
click at [786, 527] on icon "device-668d7418d1e0e464b4ea93d0  user-117755086  117755086 device-656795880c3…" at bounding box center [921, 493] width 1261 height 229
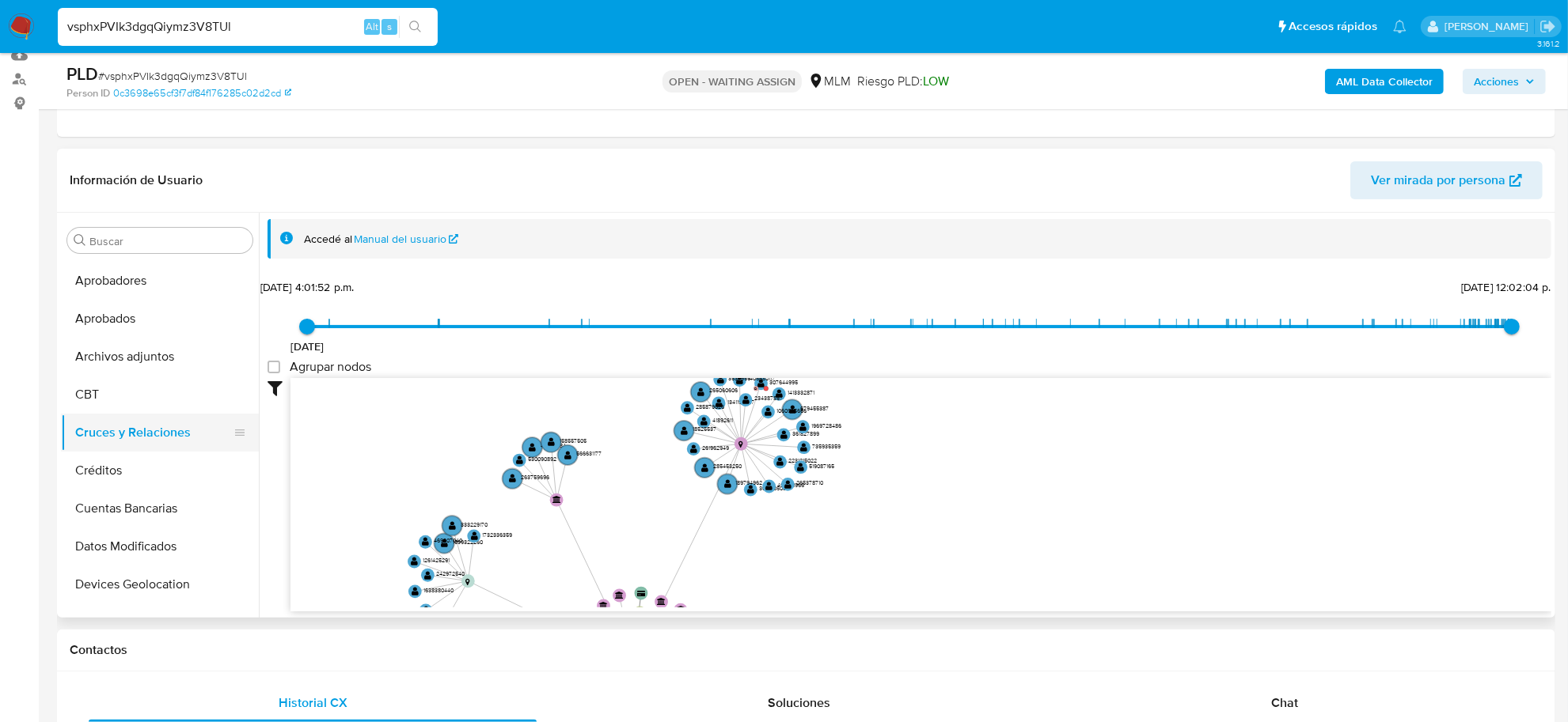
scroll to position [0, 0]
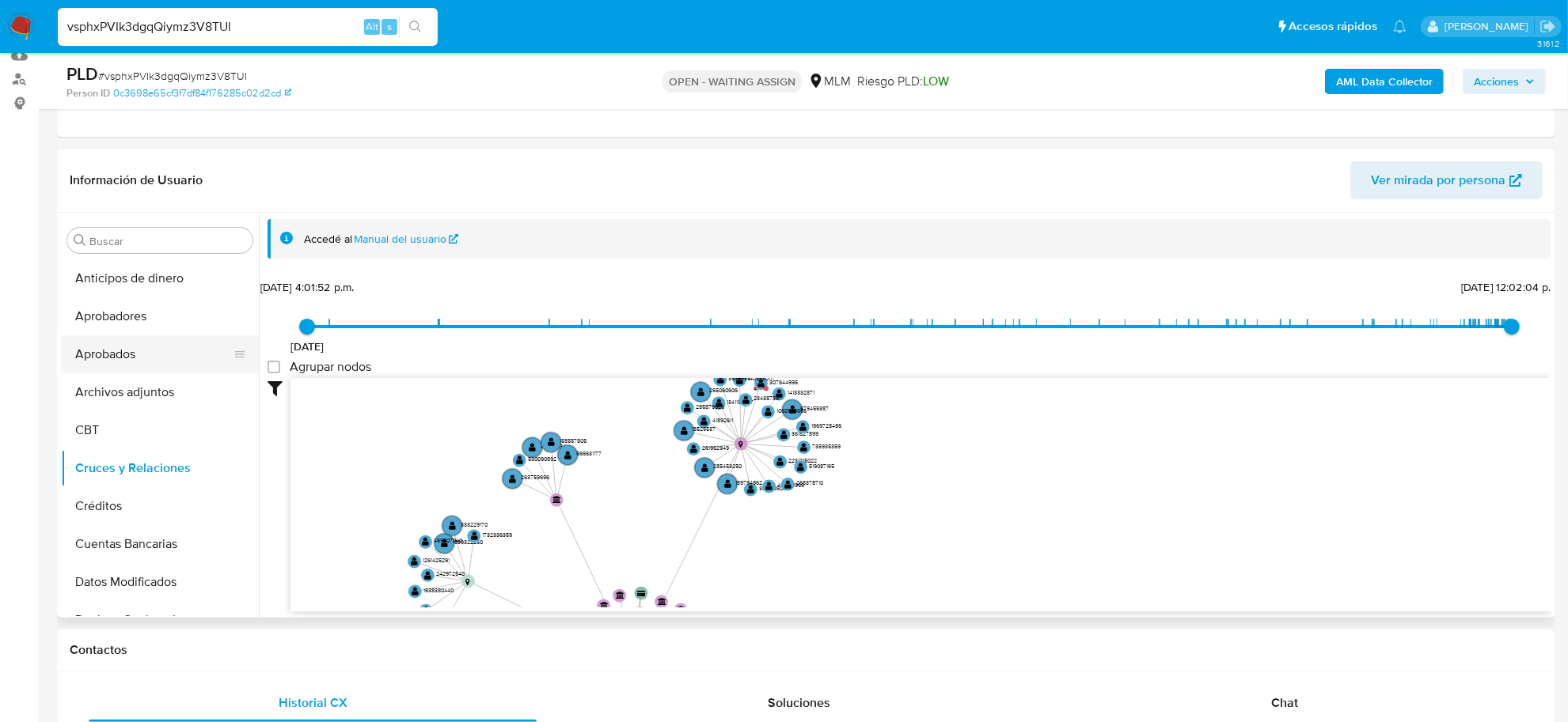
click at [135, 340] on button "Aprobados" at bounding box center [153, 354] width 185 height 38
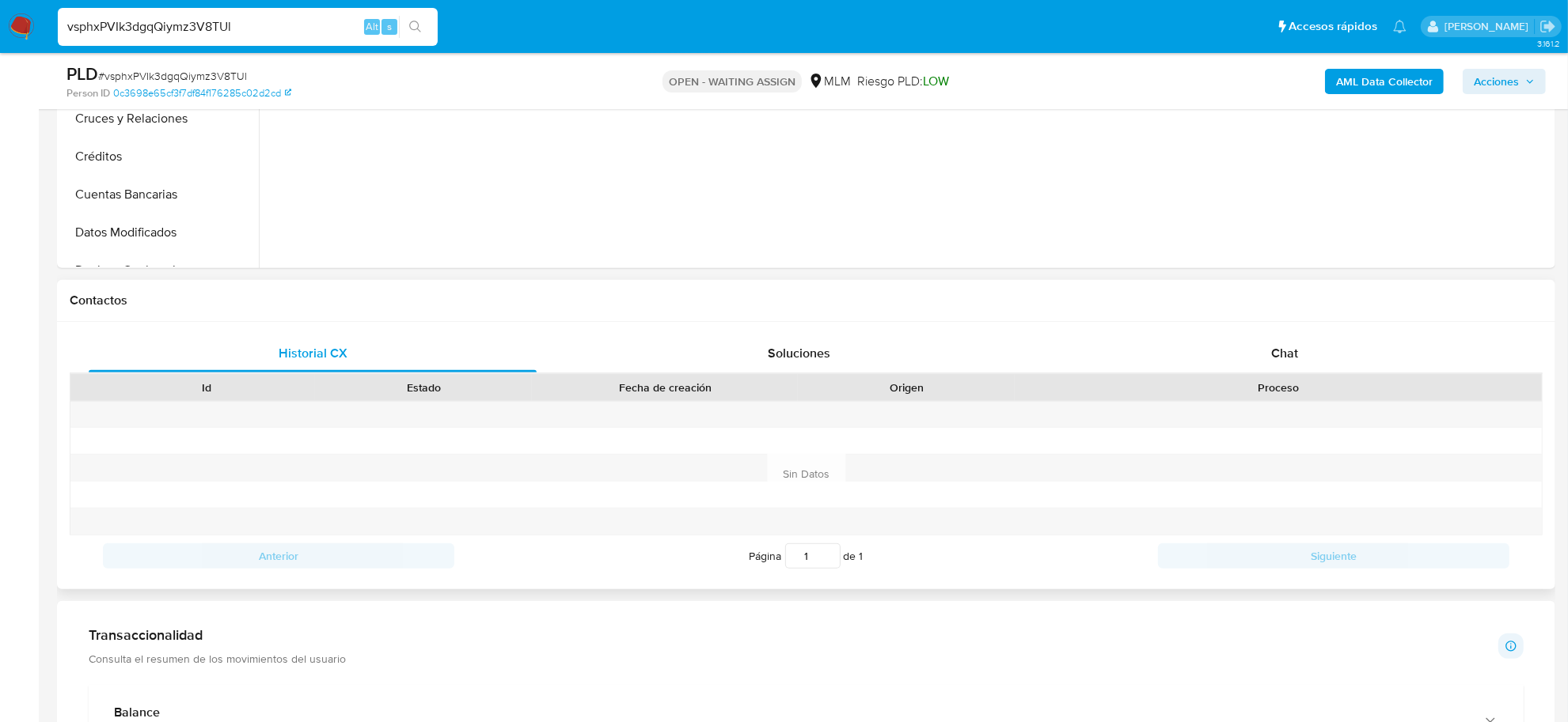
scroll to position [692, 0]
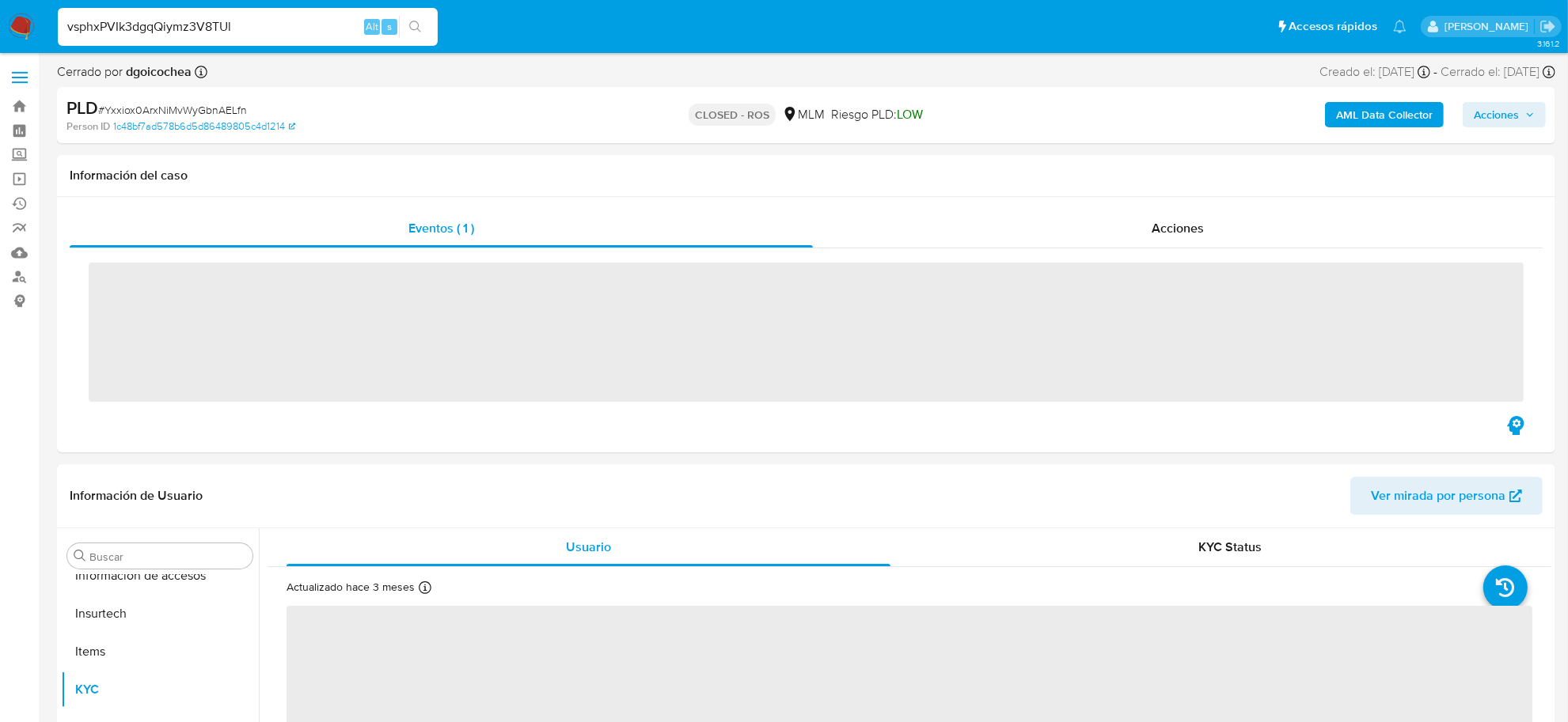
scroll to position [744, 0]
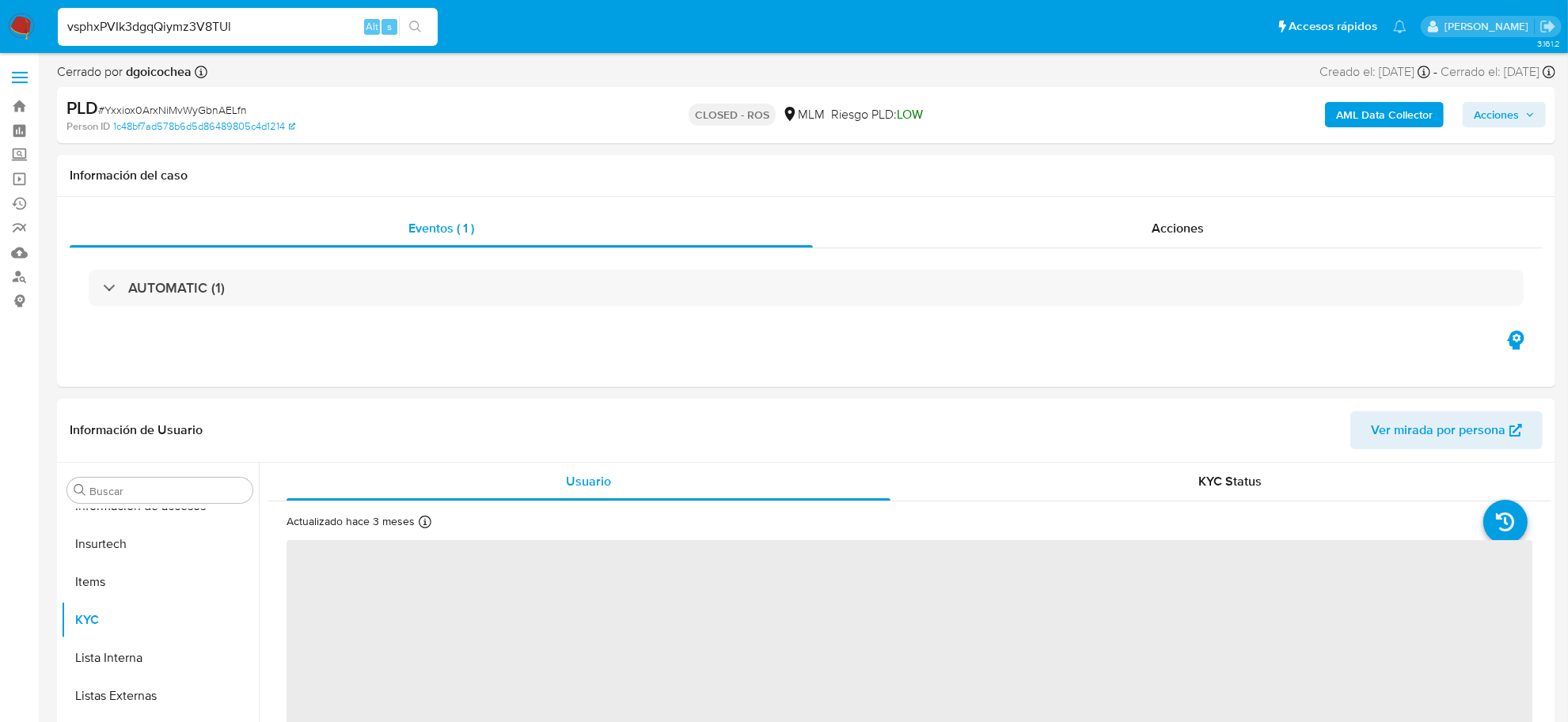
select select "10"
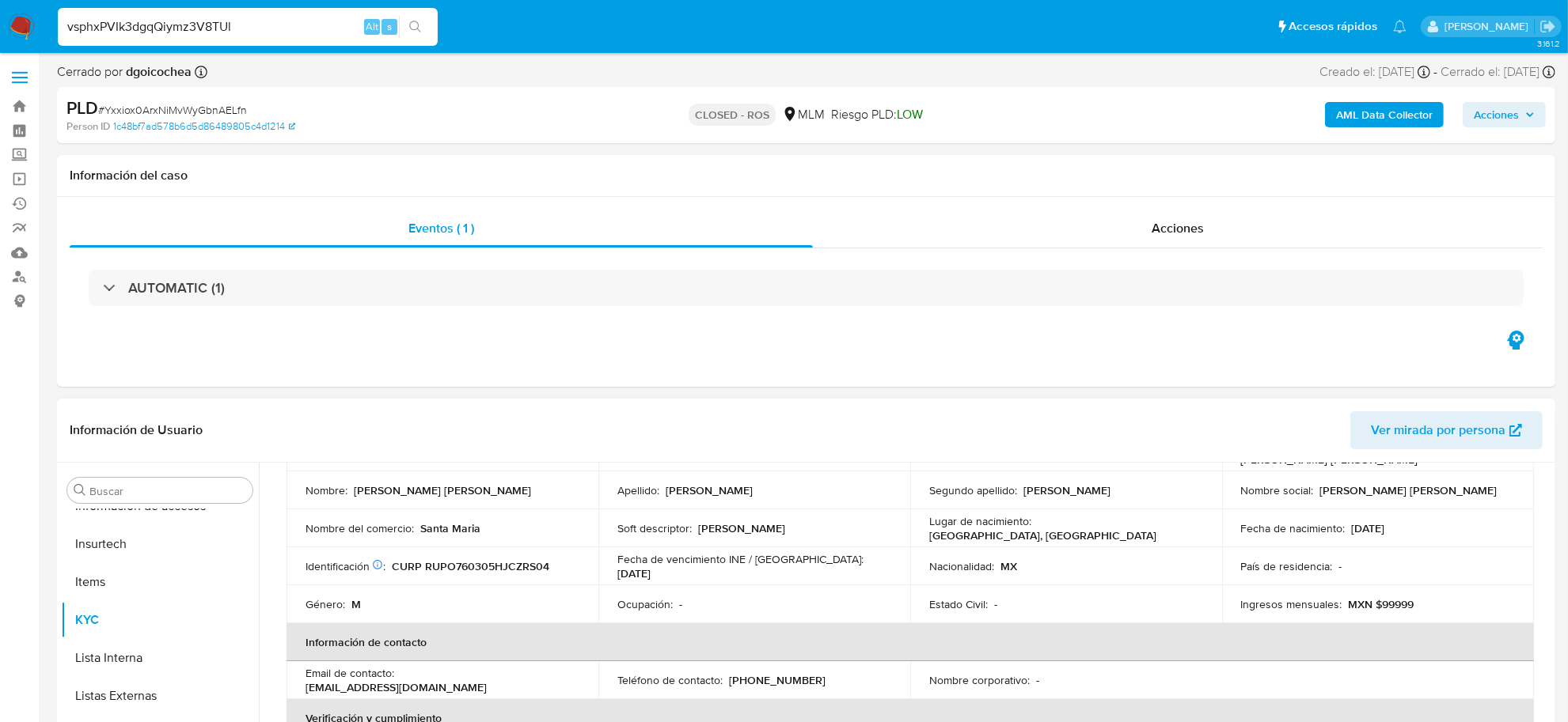
scroll to position [99, 0]
